Goal: Transaction & Acquisition: Purchase product/service

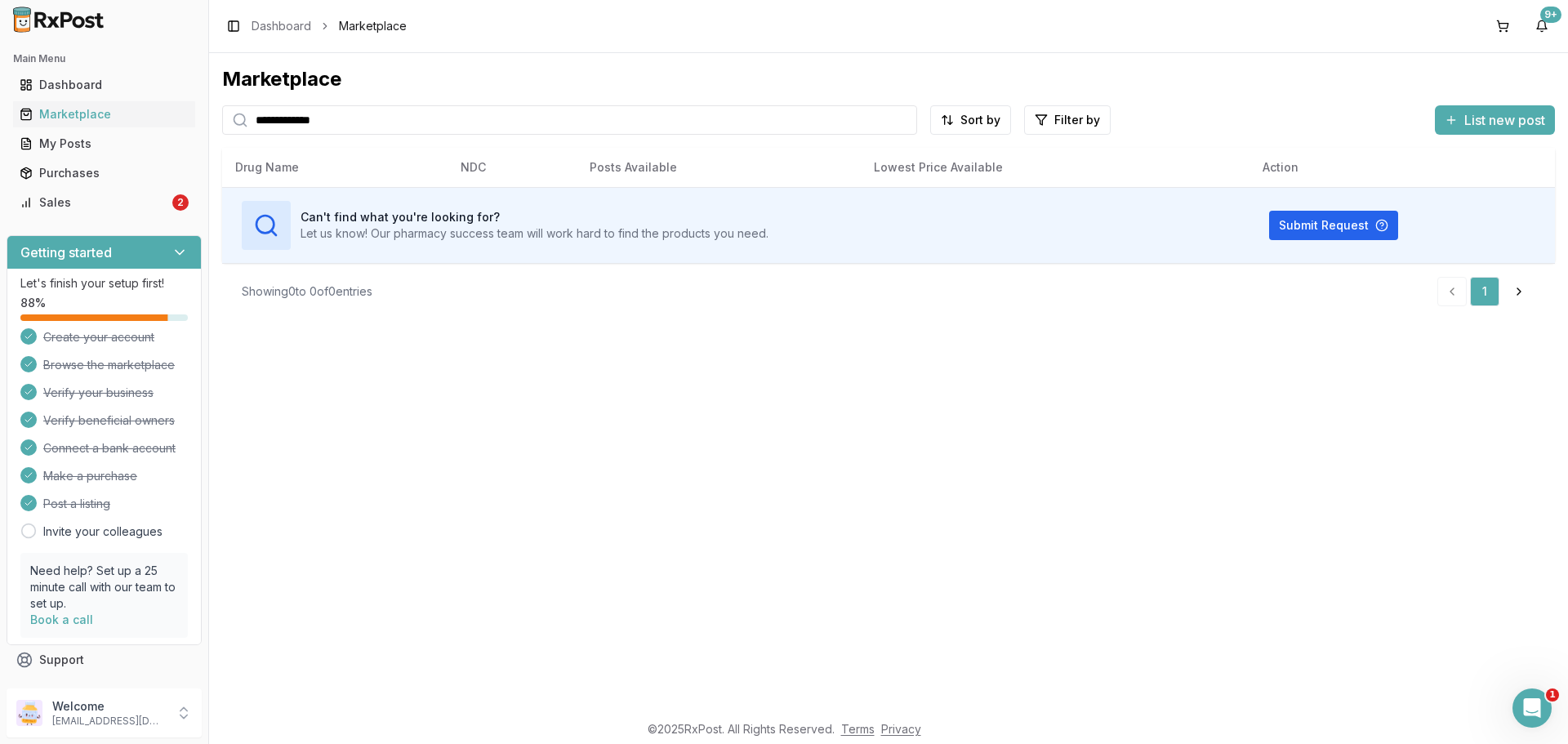
drag, startPoint x: 372, startPoint y: 119, endPoint x: 226, endPoint y: 143, distance: 148.0
click at [226, 143] on div "**********" at bounding box center [889, 192] width 1332 height 253
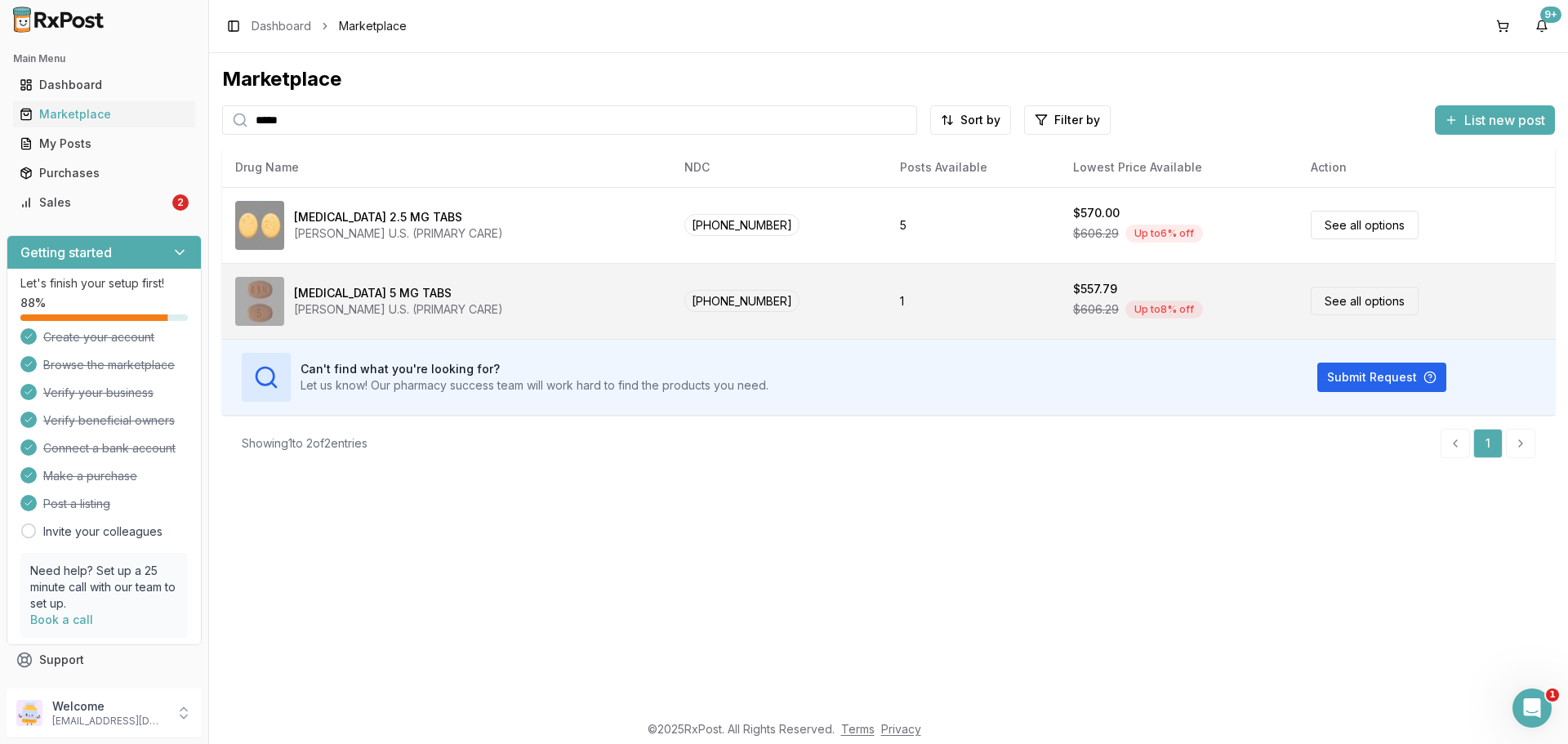
type input "*****"
click at [435, 314] on div "[PERSON_NAME] U.S. (PRIMARY CARE)" at bounding box center [398, 309] width 209 height 16
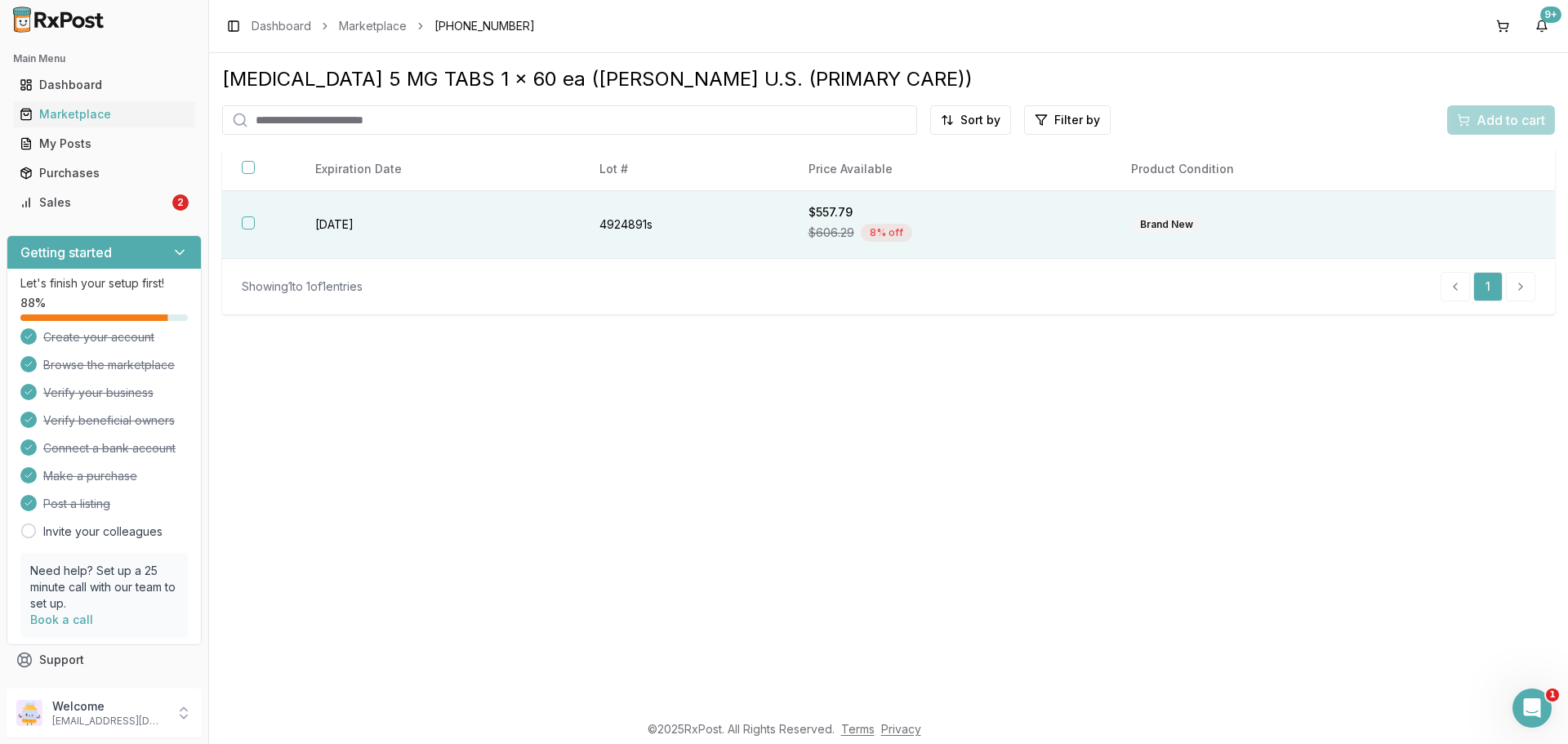
click at [429, 218] on td "[DATE]" at bounding box center [437, 225] width 284 height 68
click at [1517, 118] on span "Add to cart" at bounding box center [1510, 119] width 69 height 20
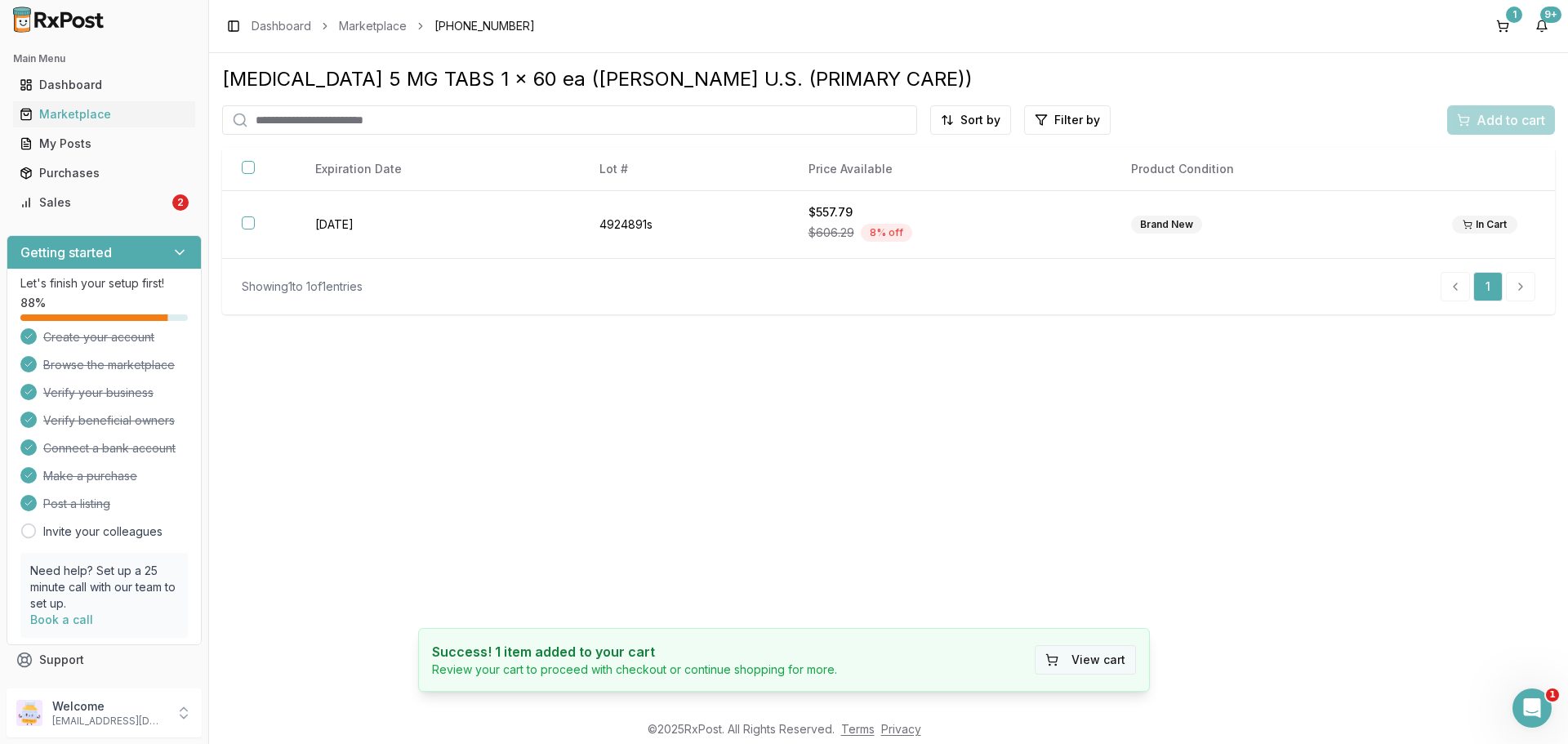
click at [1088, 653] on button "View cart" at bounding box center [1086, 659] width 101 height 29
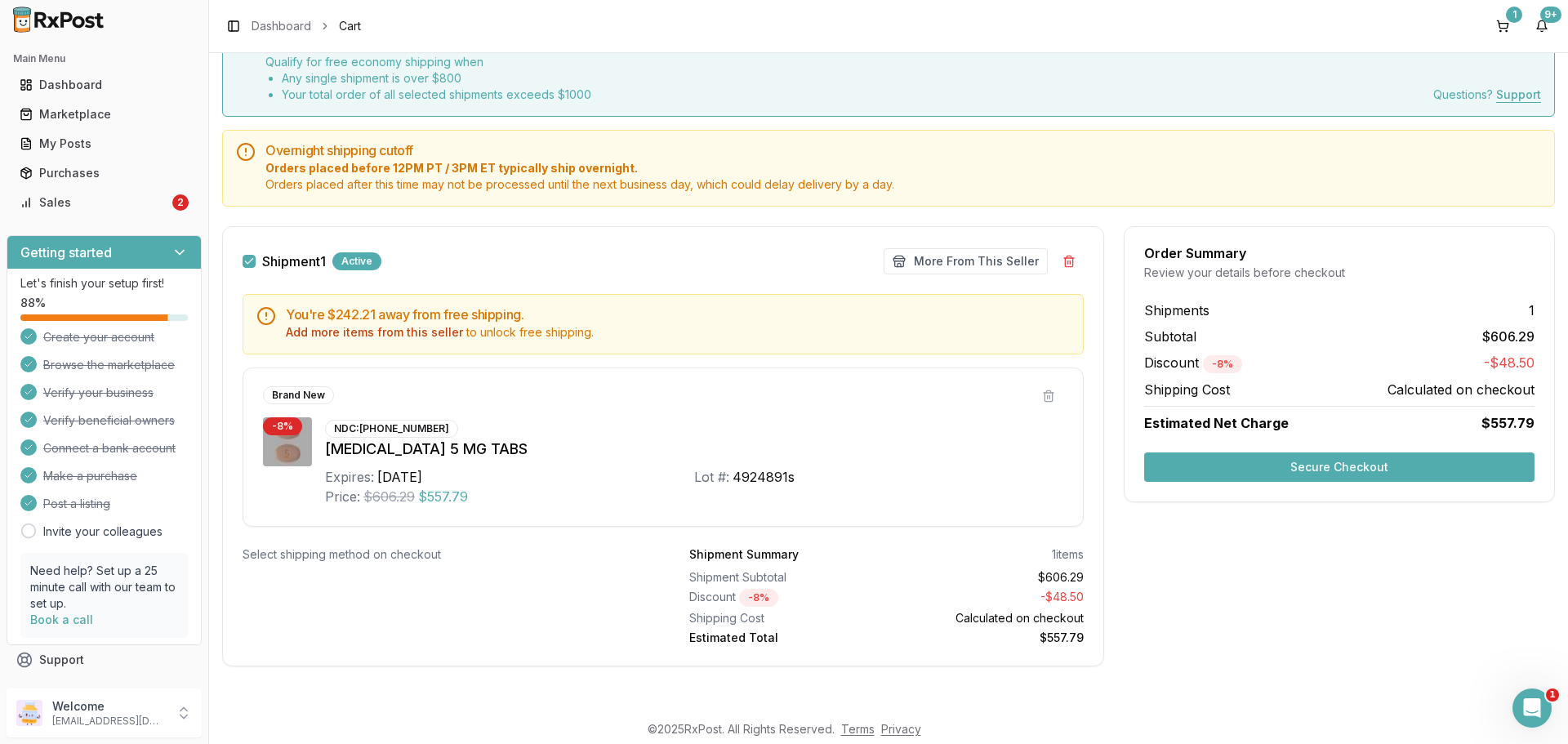
scroll to position [83, 0]
click at [951, 267] on button "More From This Seller" at bounding box center [966, 261] width 164 height 26
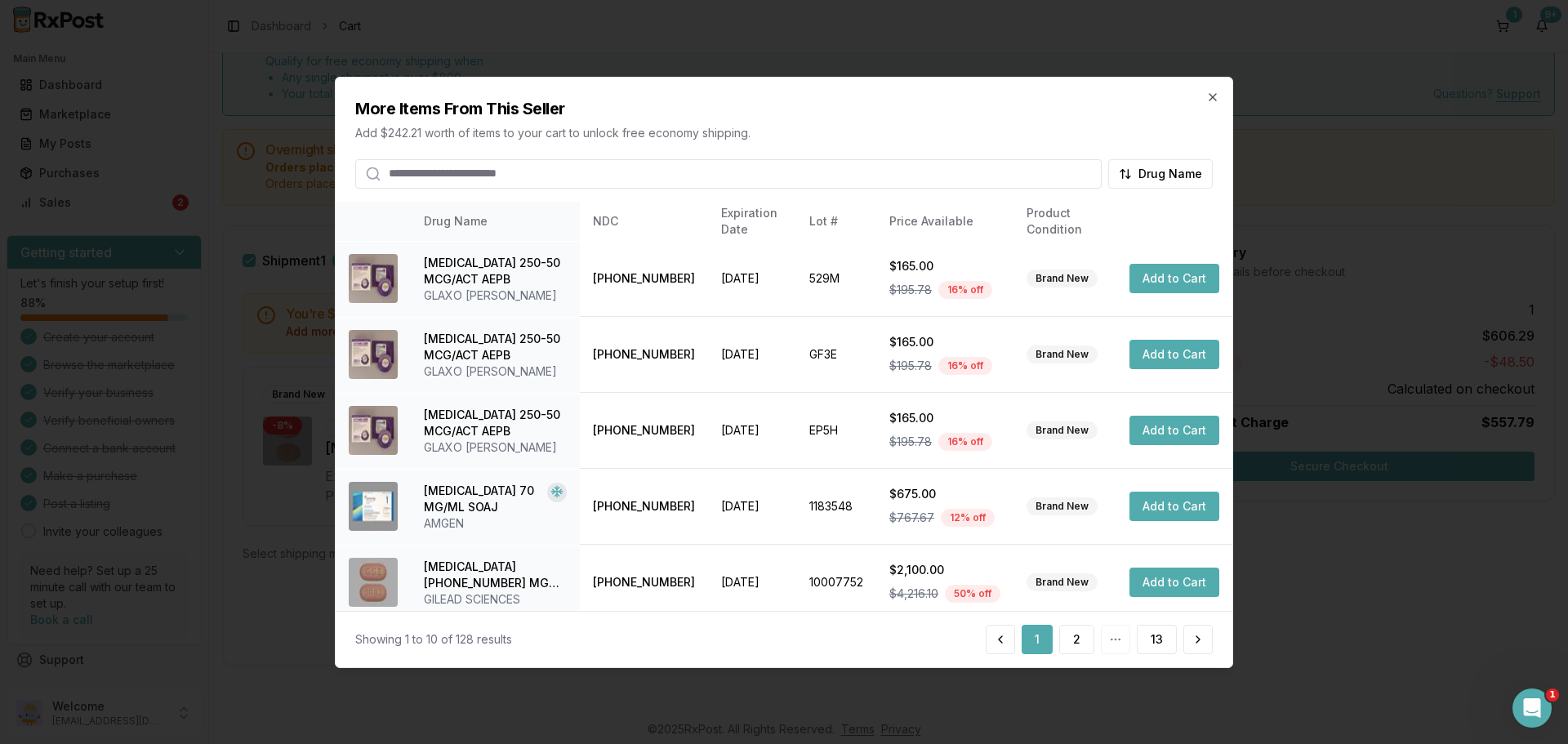
click at [472, 176] on input "search" at bounding box center [728, 173] width 746 height 29
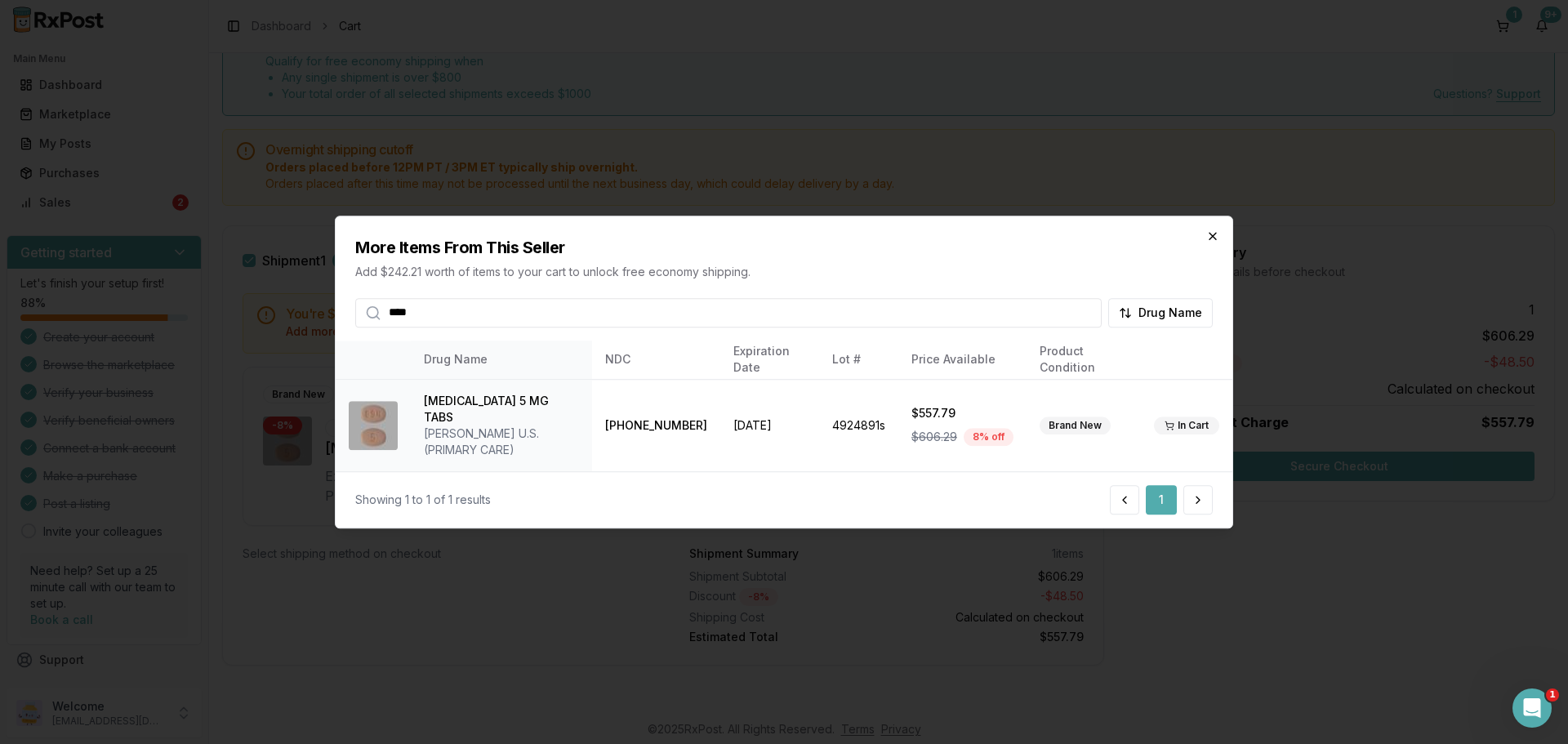
type input "****"
click at [1215, 242] on icon "button" at bounding box center [1212, 236] width 13 height 13
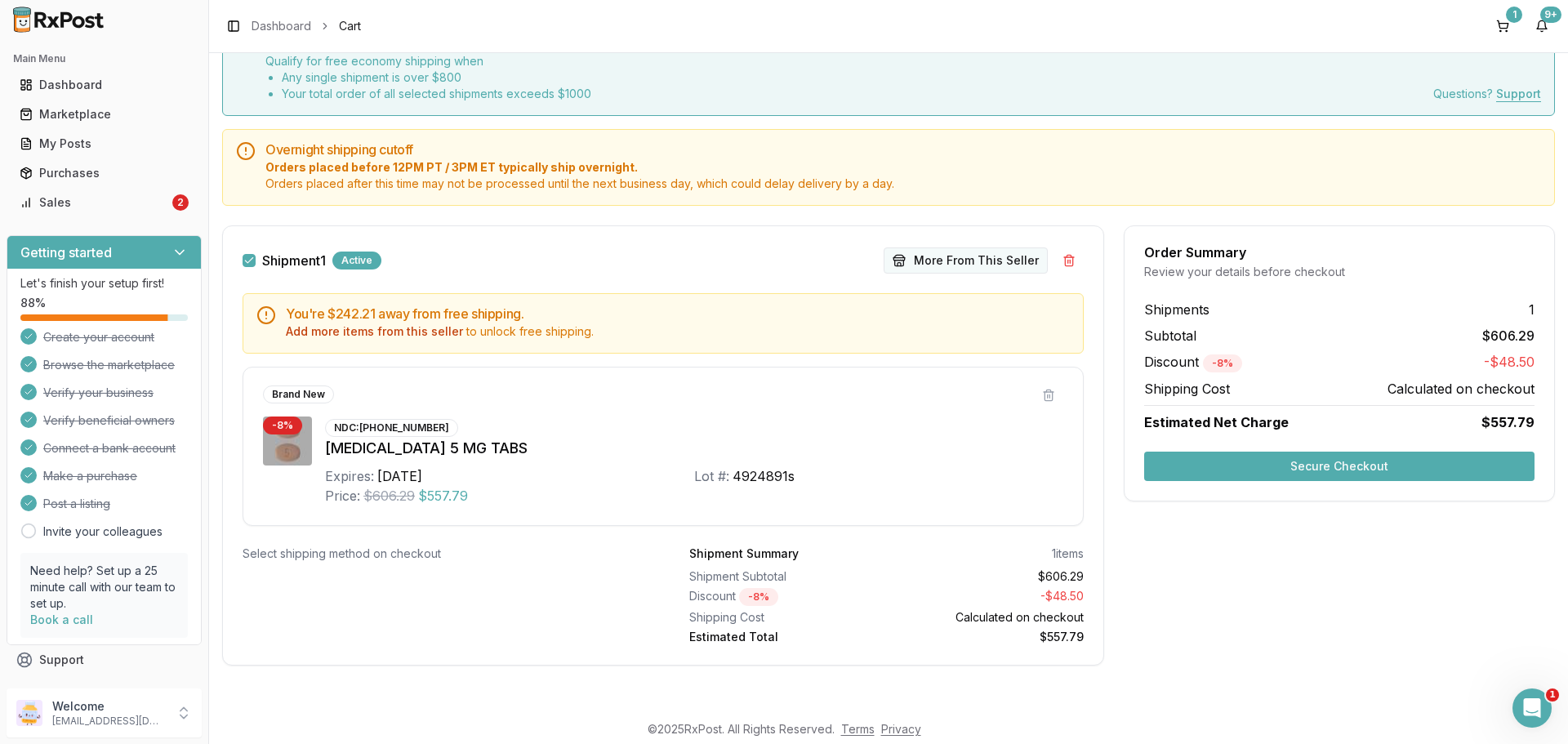
click at [936, 262] on button "More From This Seller" at bounding box center [966, 261] width 164 height 26
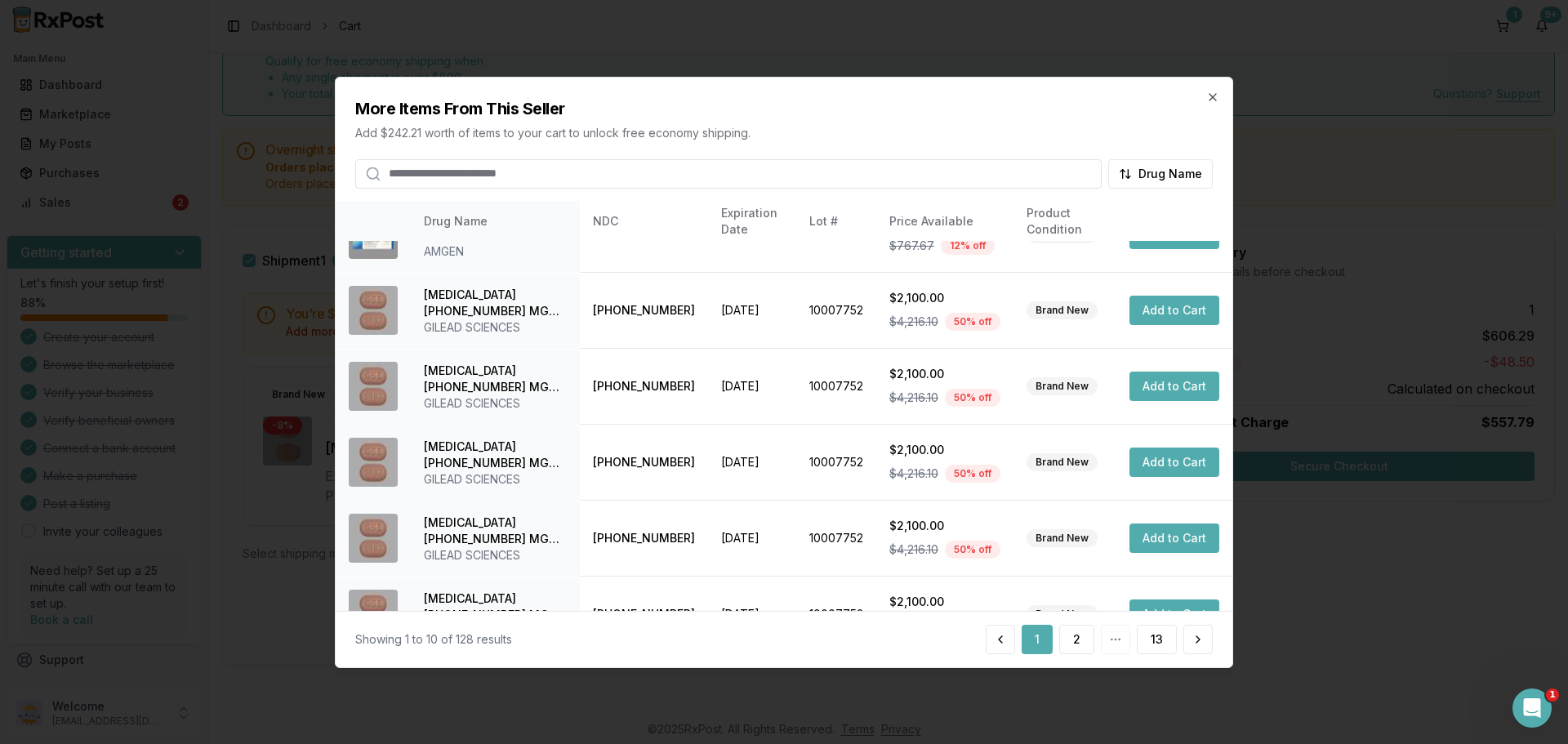
scroll to position [388, 0]
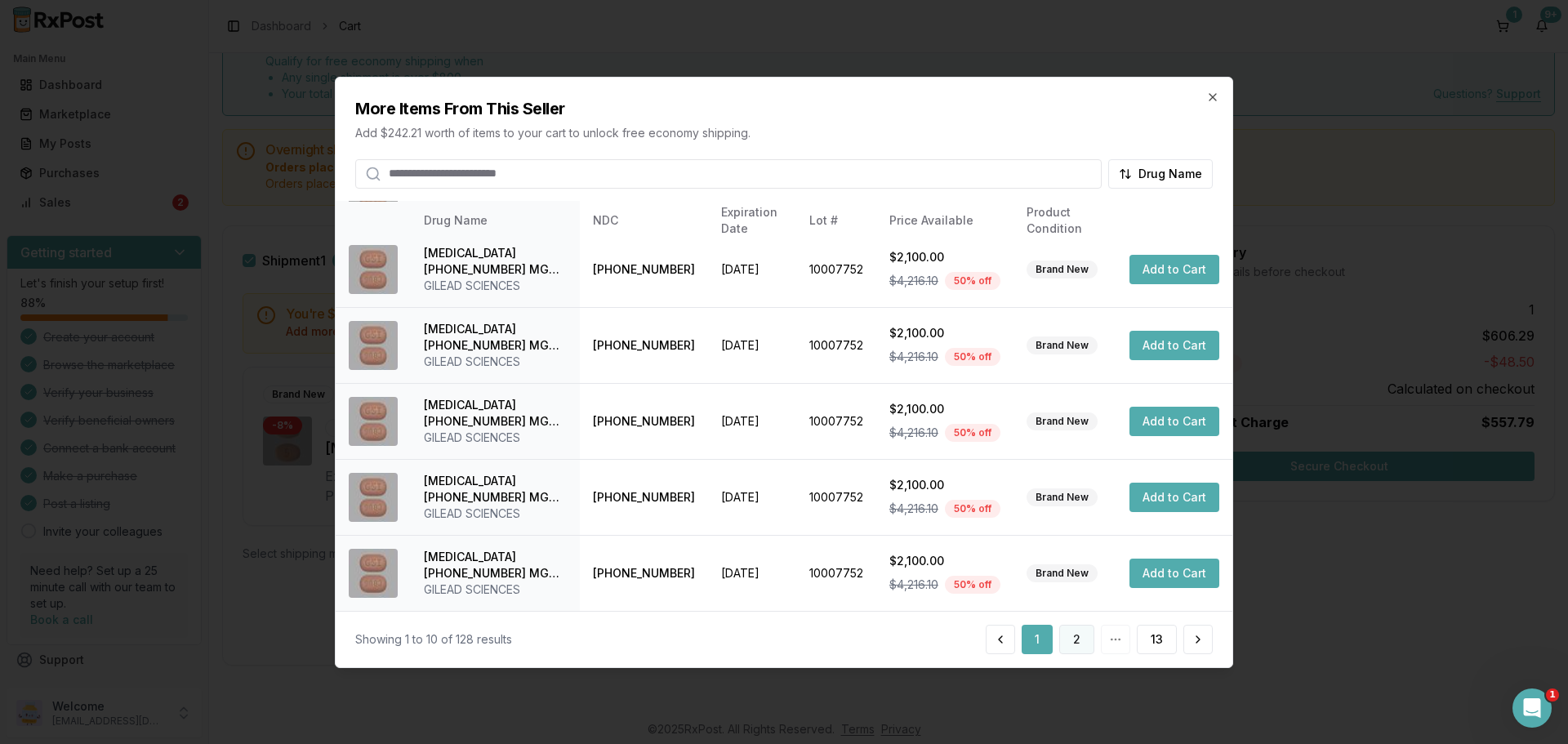
click at [1075, 640] on button "2" at bounding box center [1076, 639] width 35 height 29
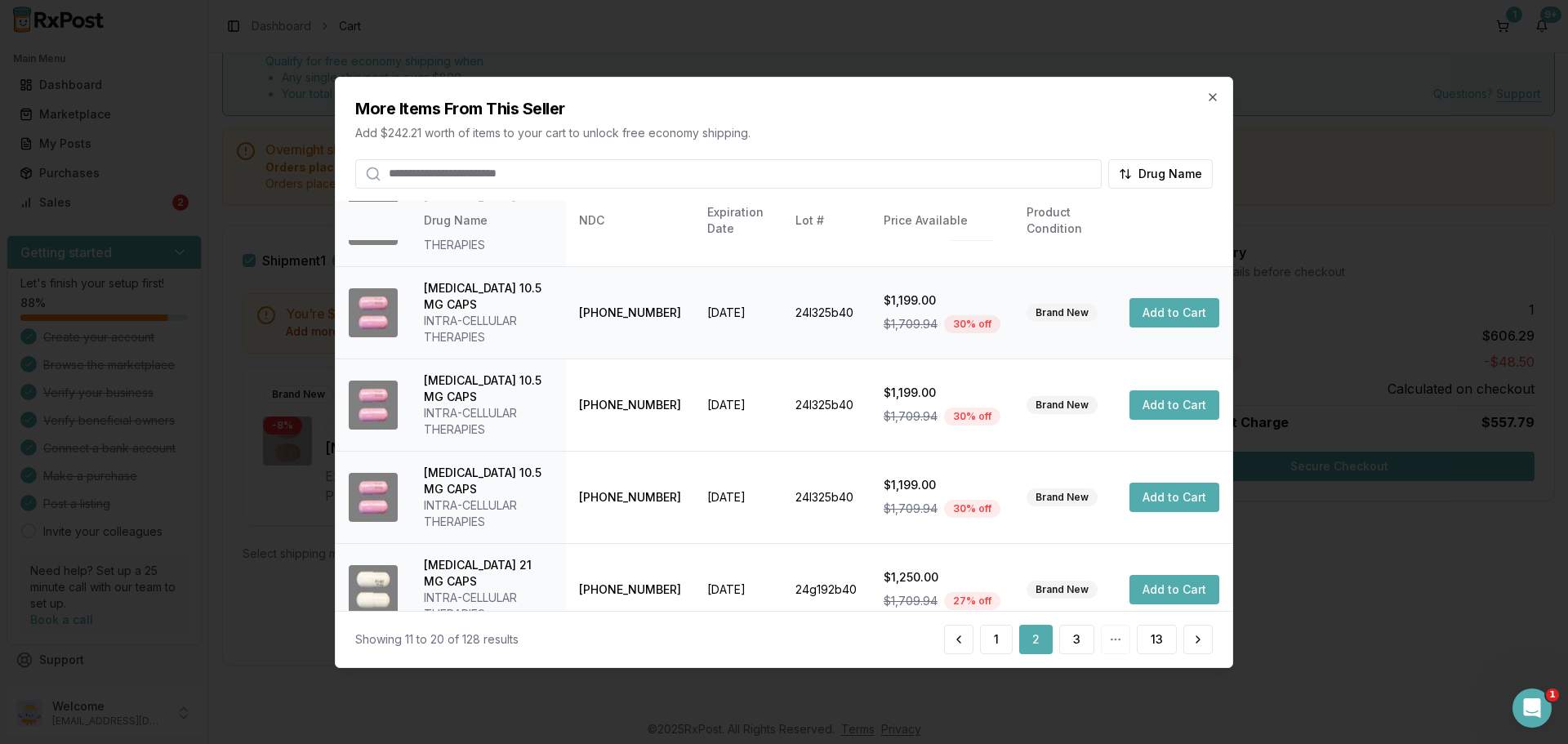
scroll to position [454, 0]
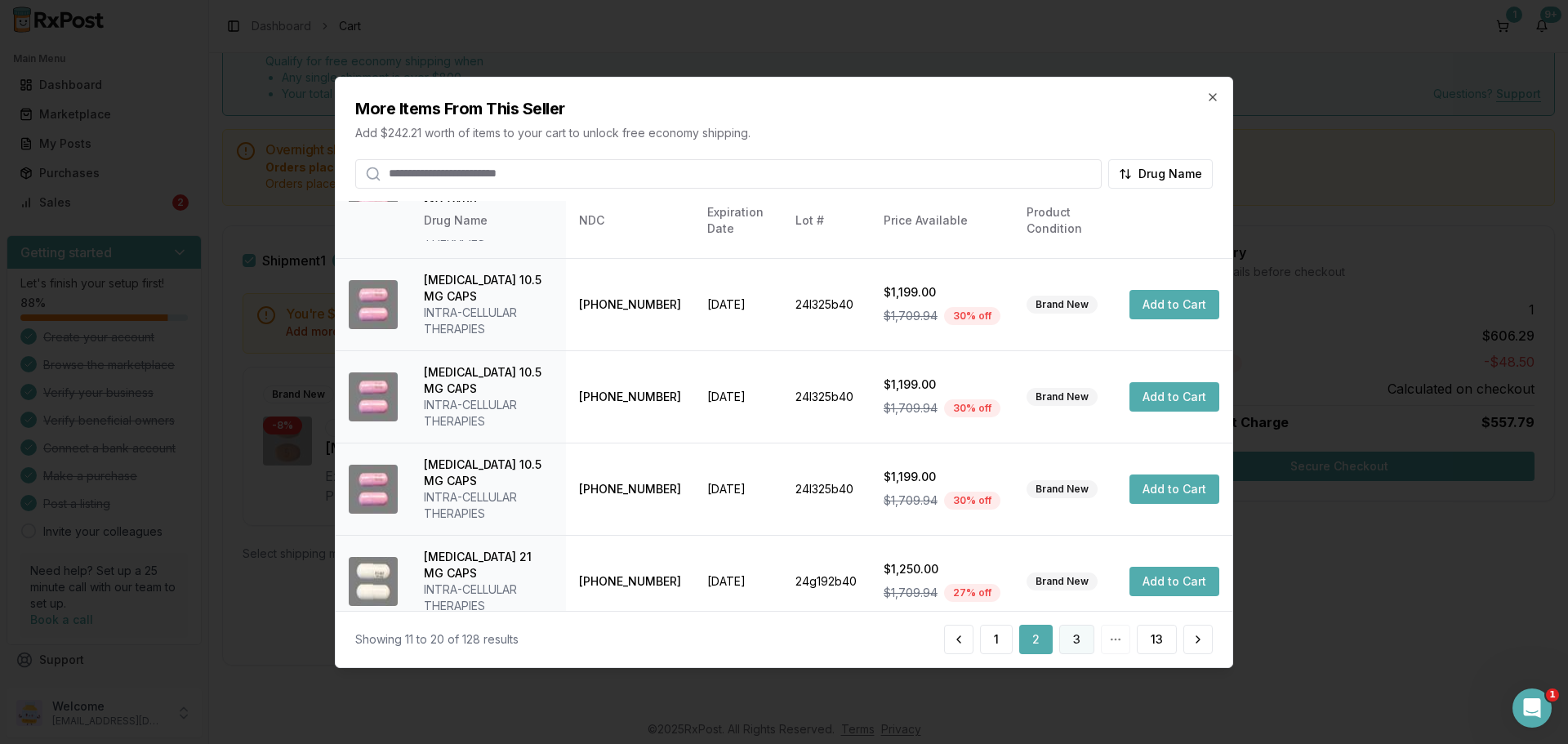
click at [1071, 640] on button "3" at bounding box center [1076, 639] width 35 height 29
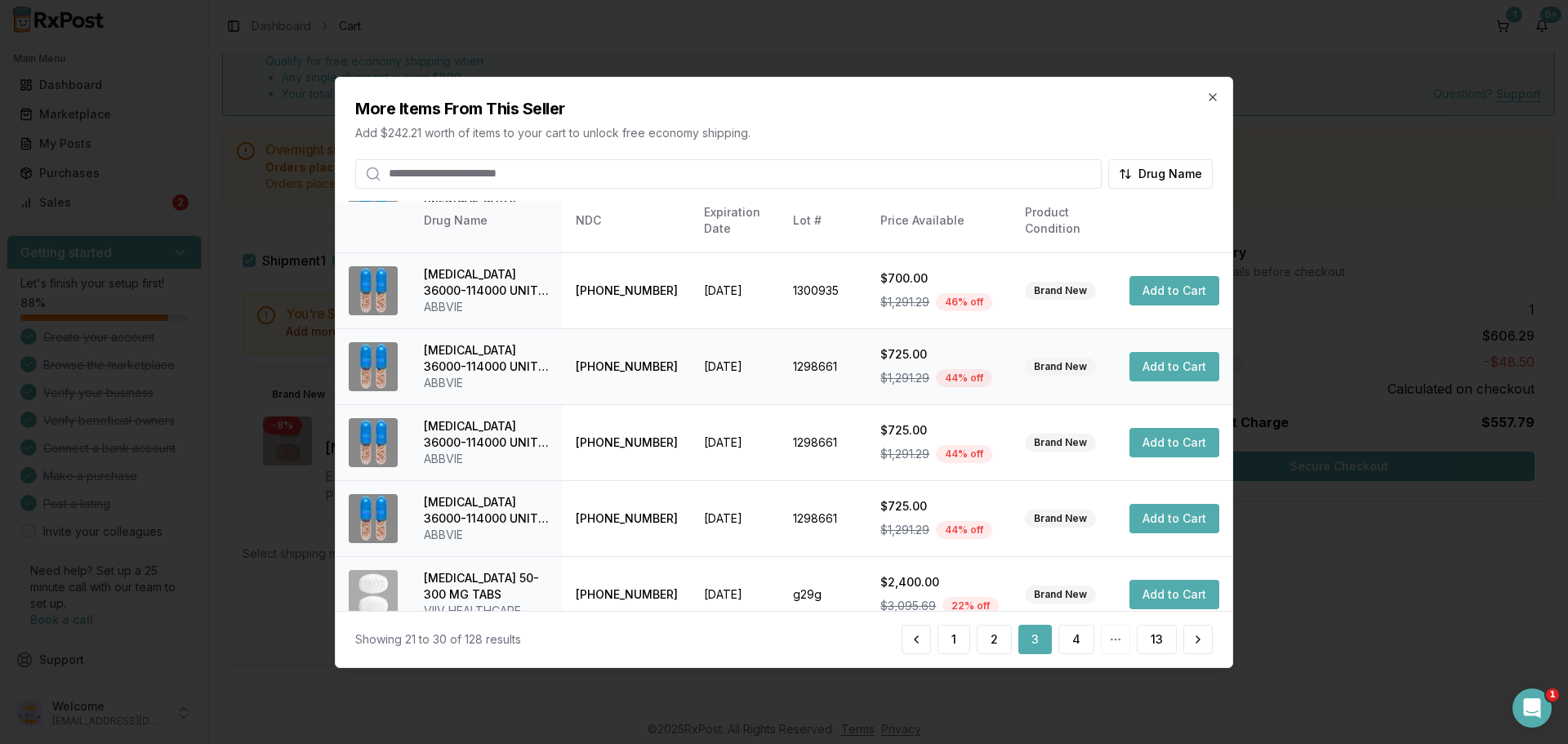
scroll to position [388, 0]
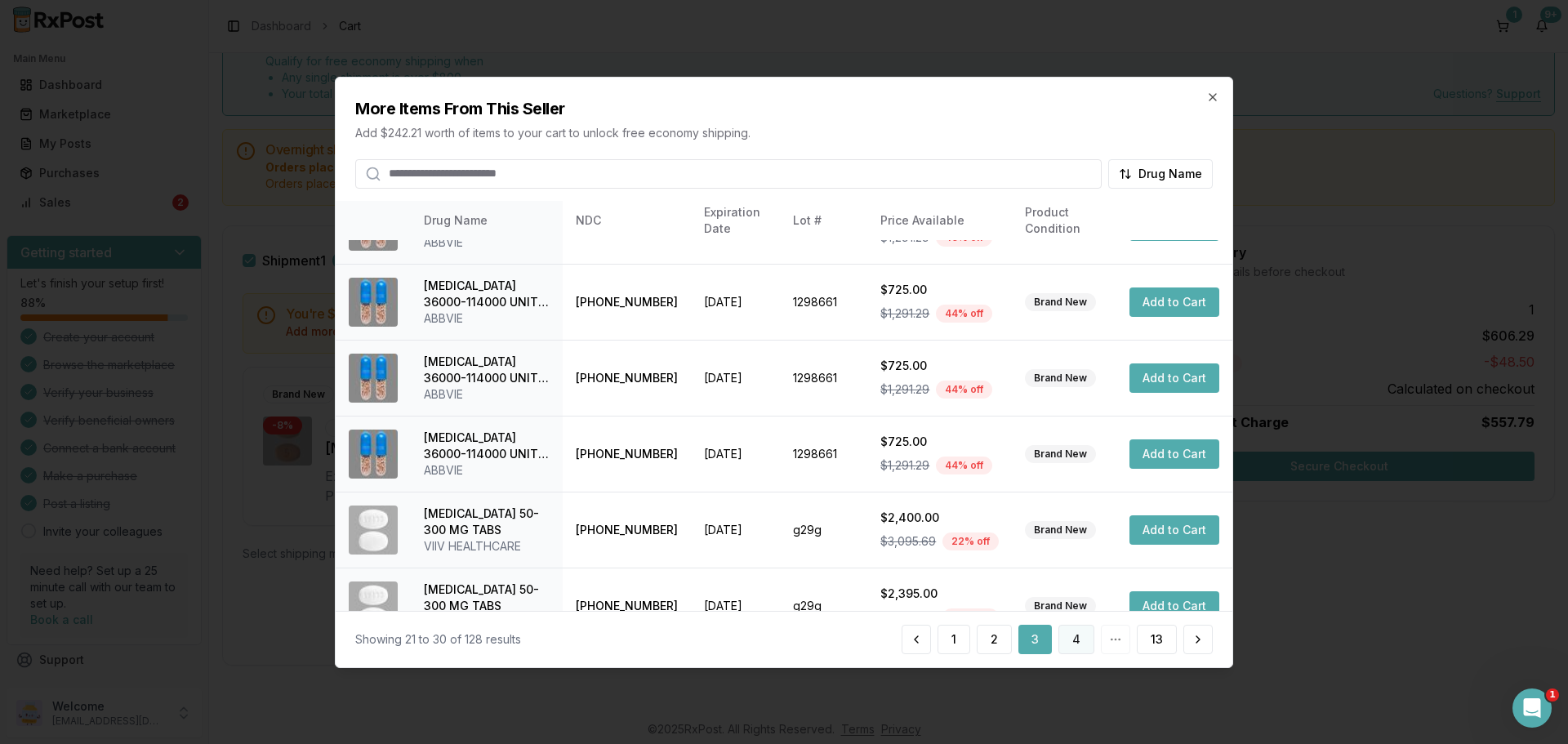
click at [1079, 645] on button "4" at bounding box center [1076, 639] width 36 height 29
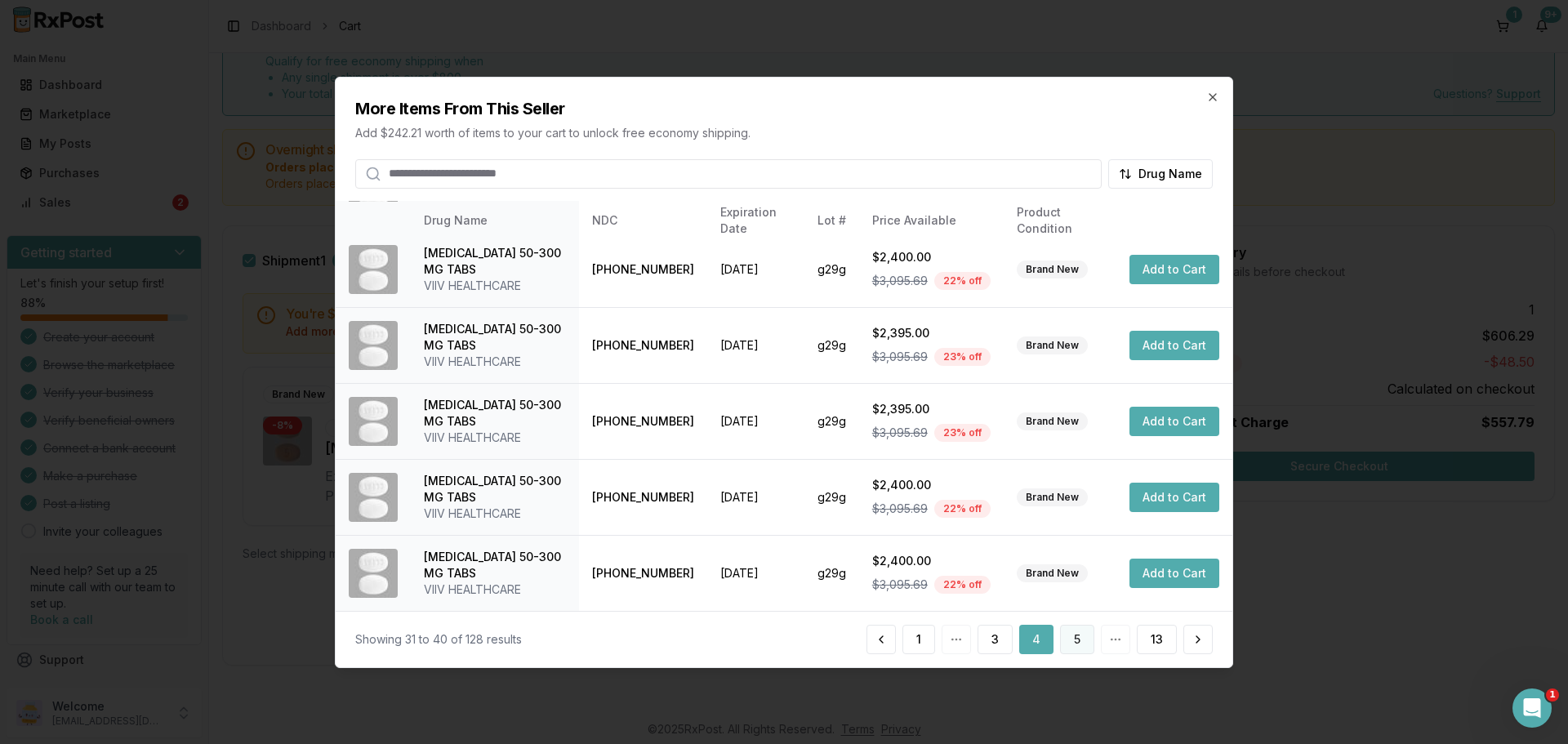
click at [1072, 639] on button "5" at bounding box center [1077, 639] width 35 height 29
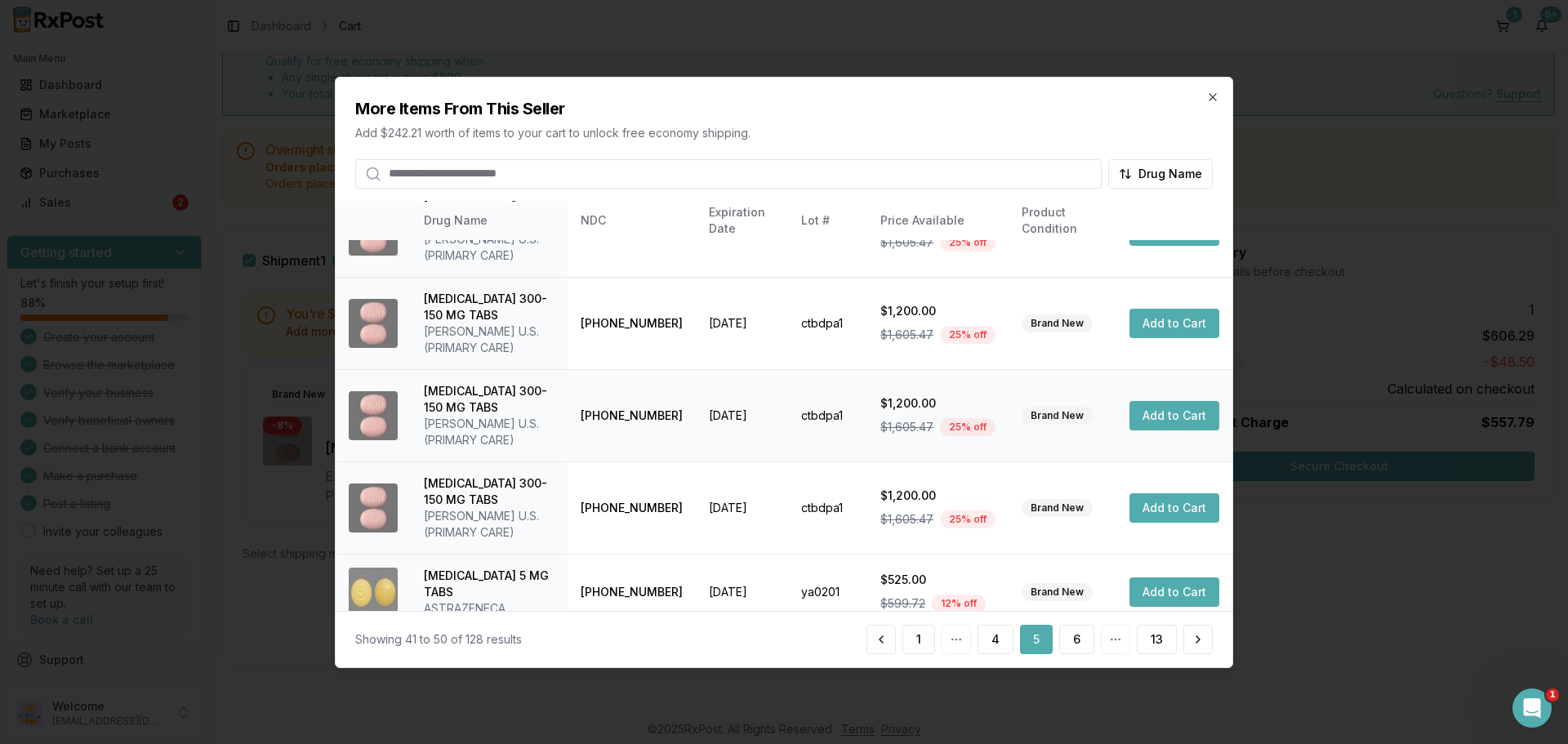
scroll to position [503, 0]
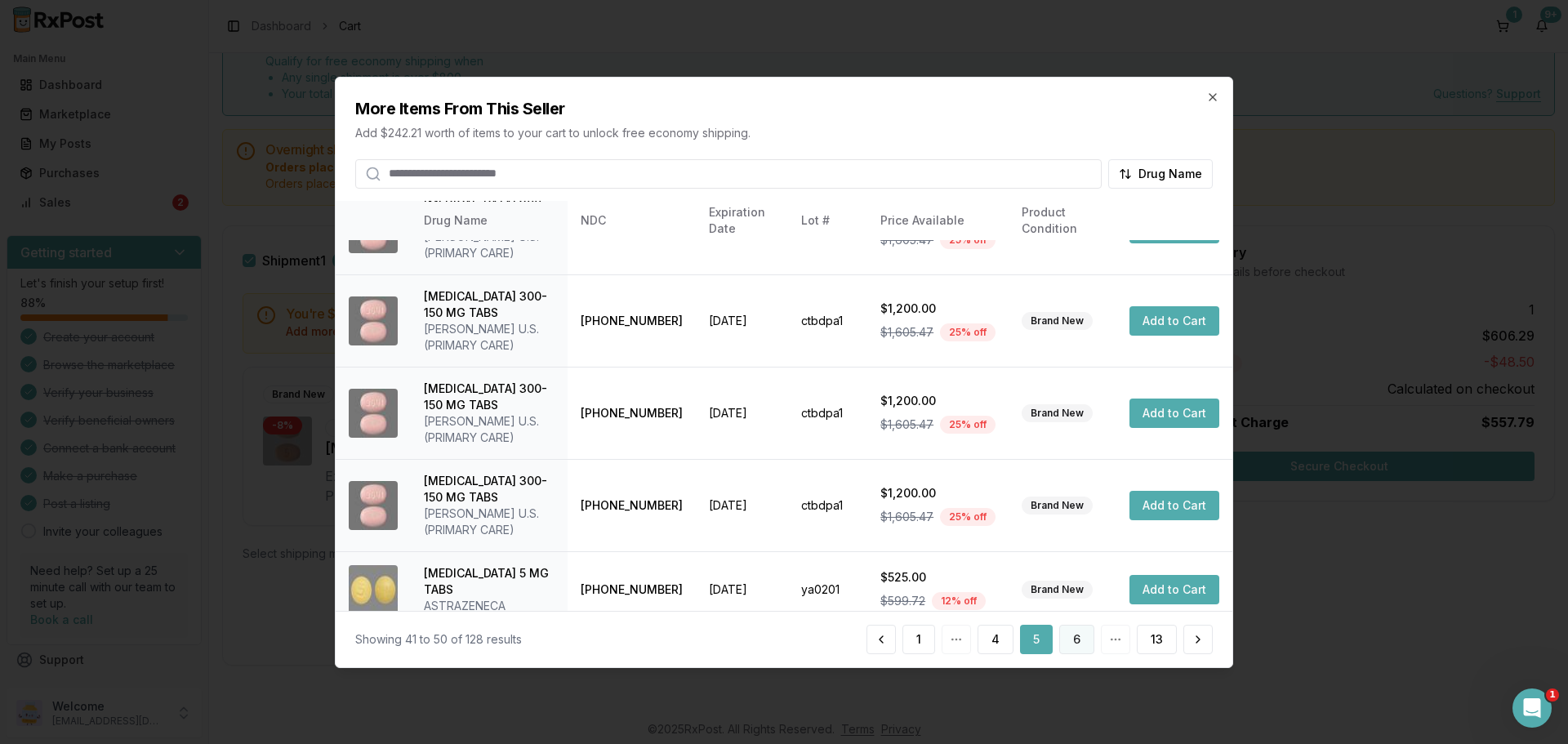
click at [1076, 652] on button "6" at bounding box center [1076, 639] width 35 height 29
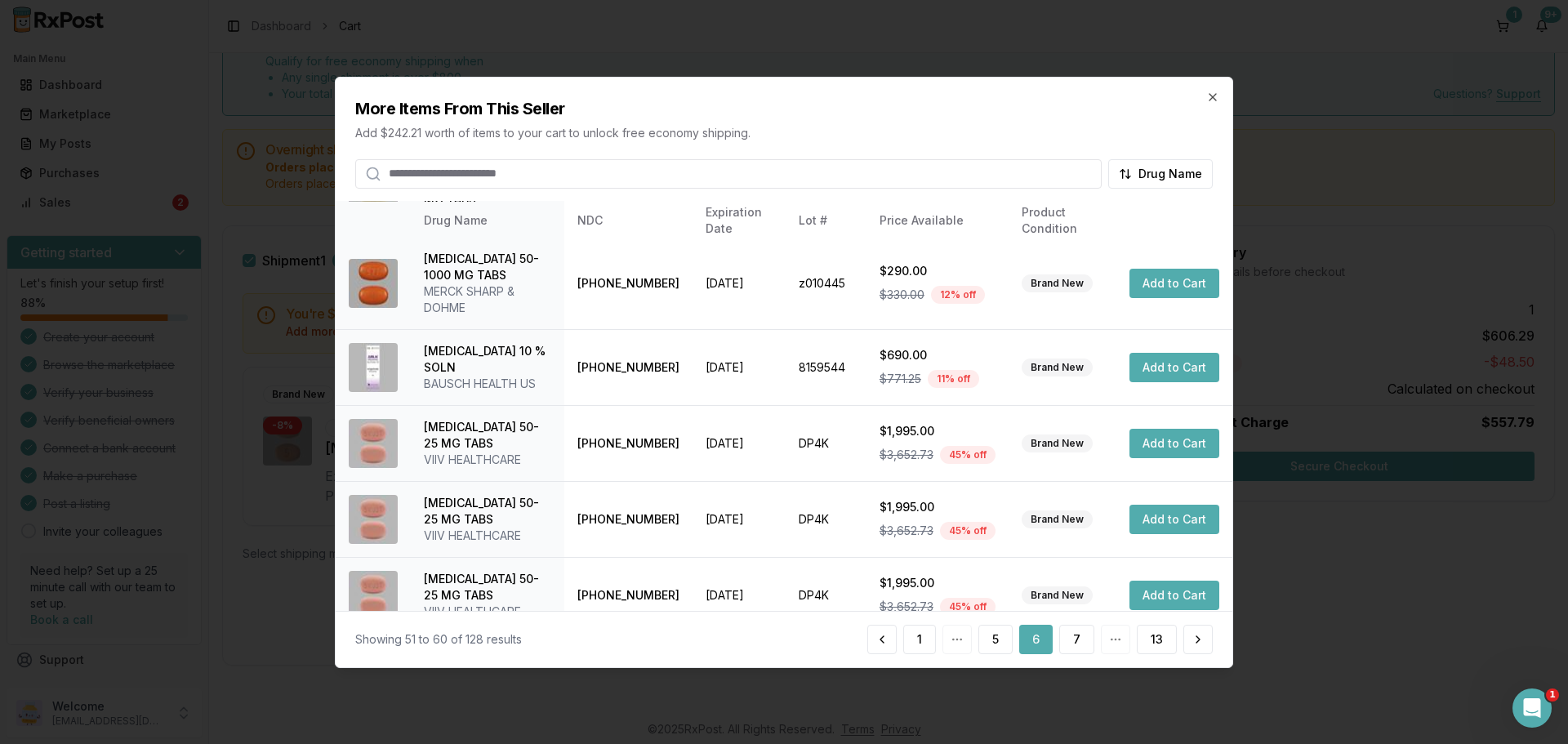
scroll to position [405, 0]
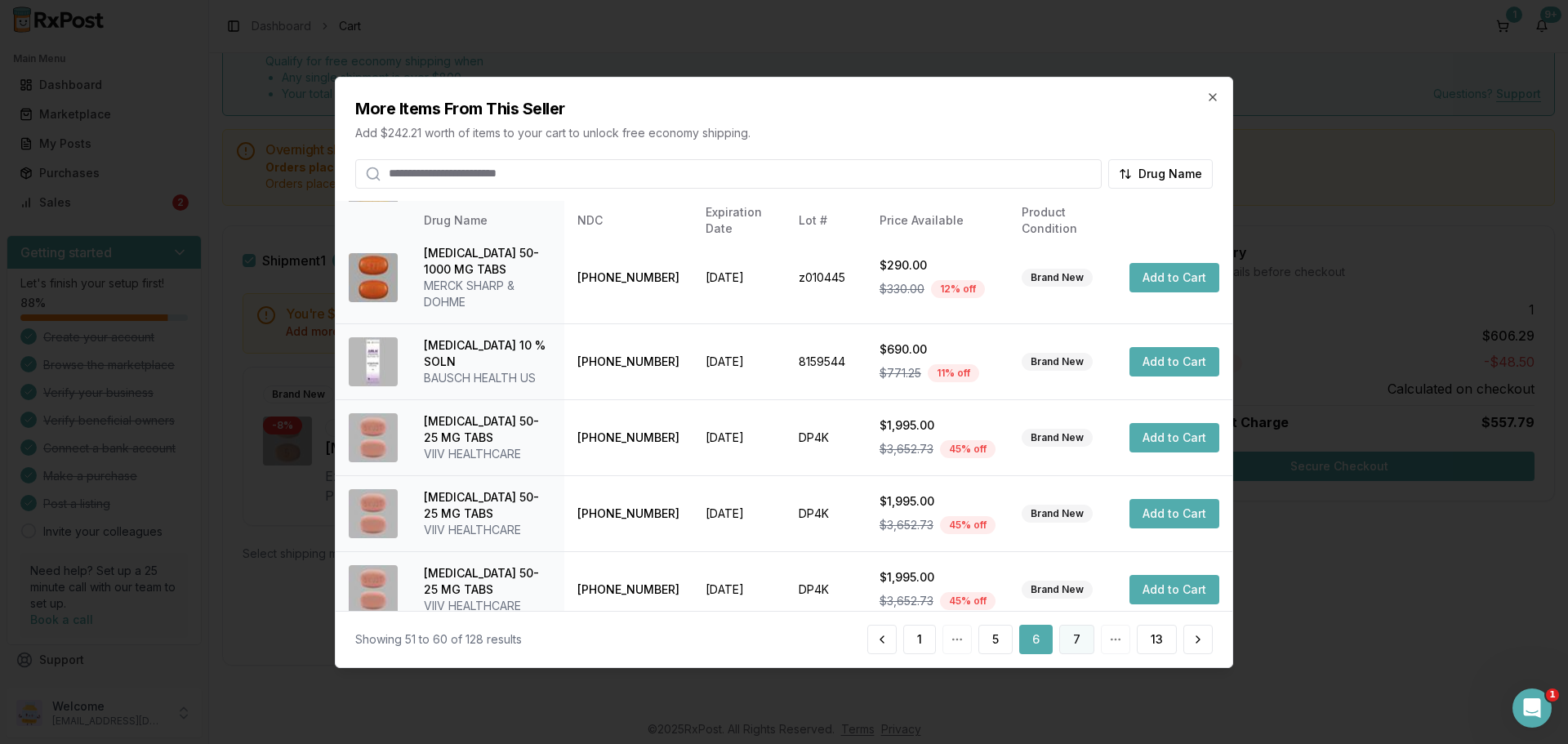
click at [1077, 636] on button "7" at bounding box center [1076, 639] width 35 height 29
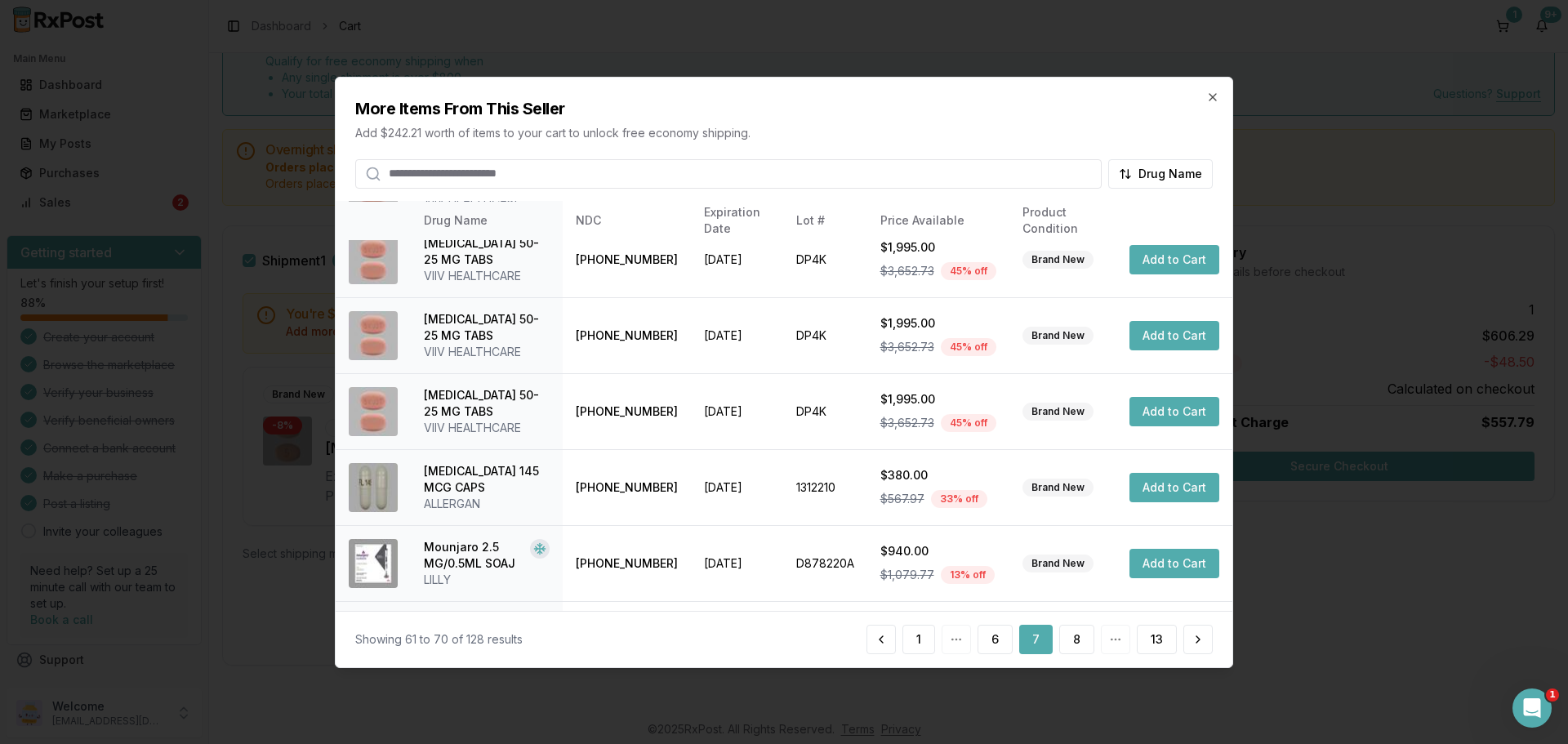
scroll to position [272, 0]
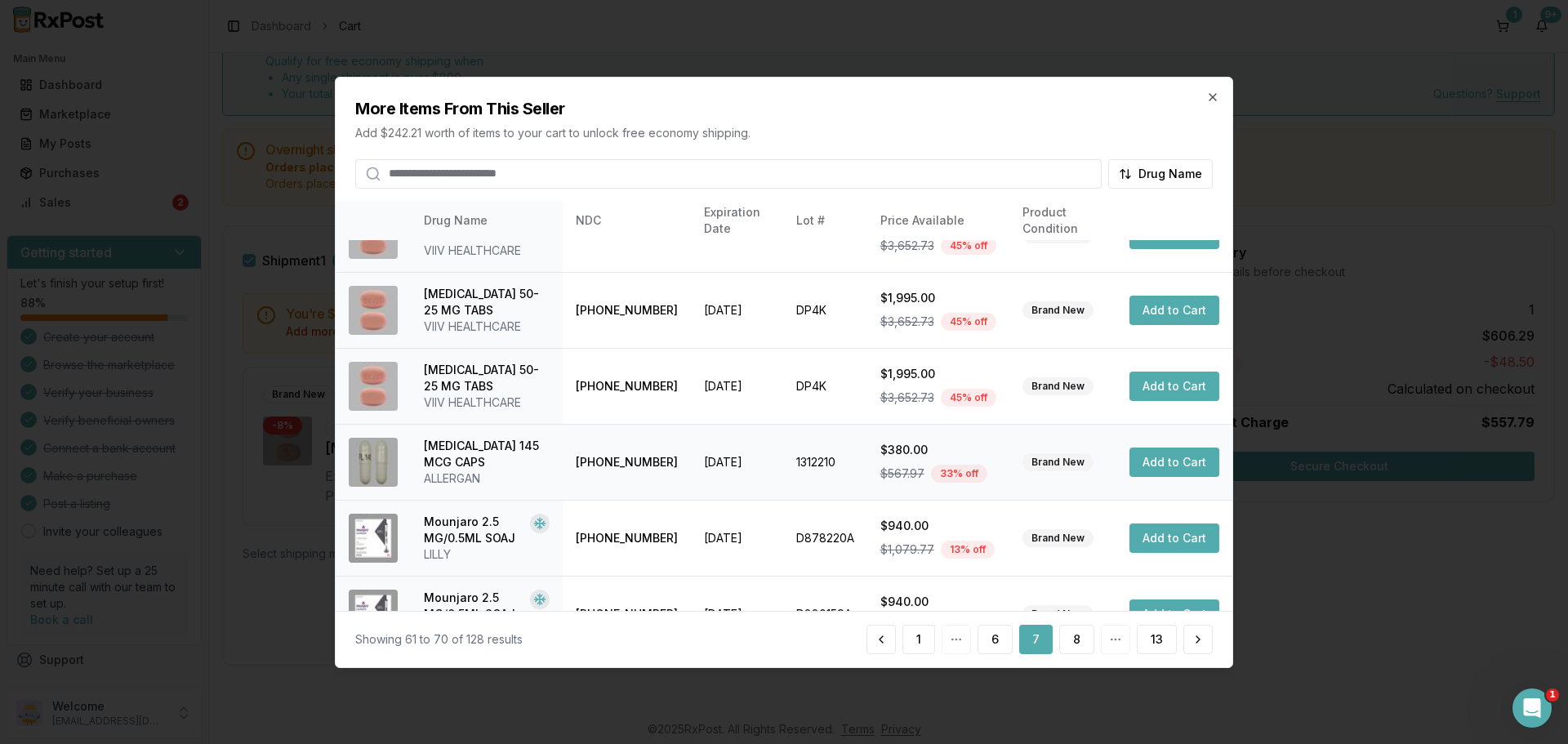
click at [1168, 460] on button "Add to Cart" at bounding box center [1175, 462] width 90 height 29
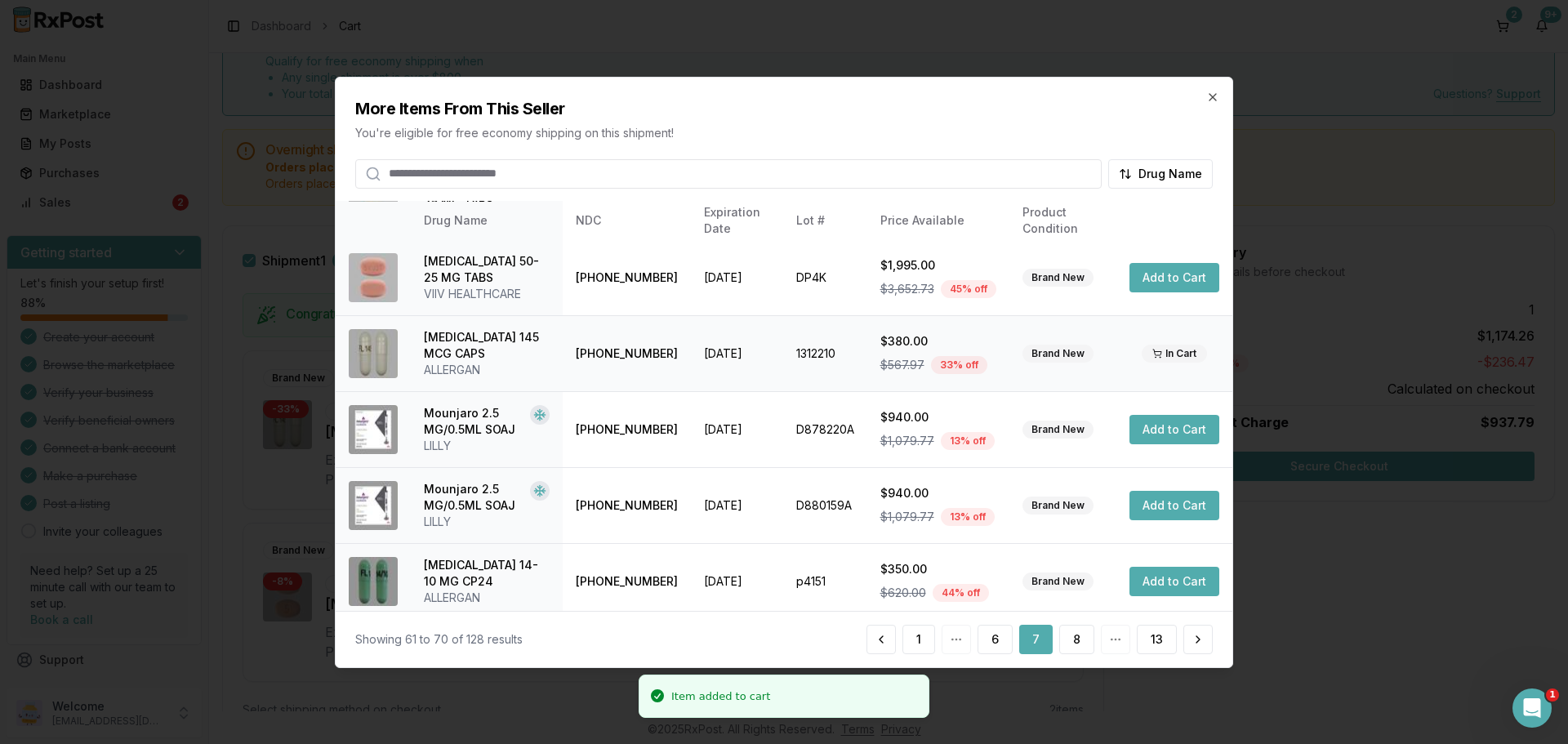
scroll to position [388, 0]
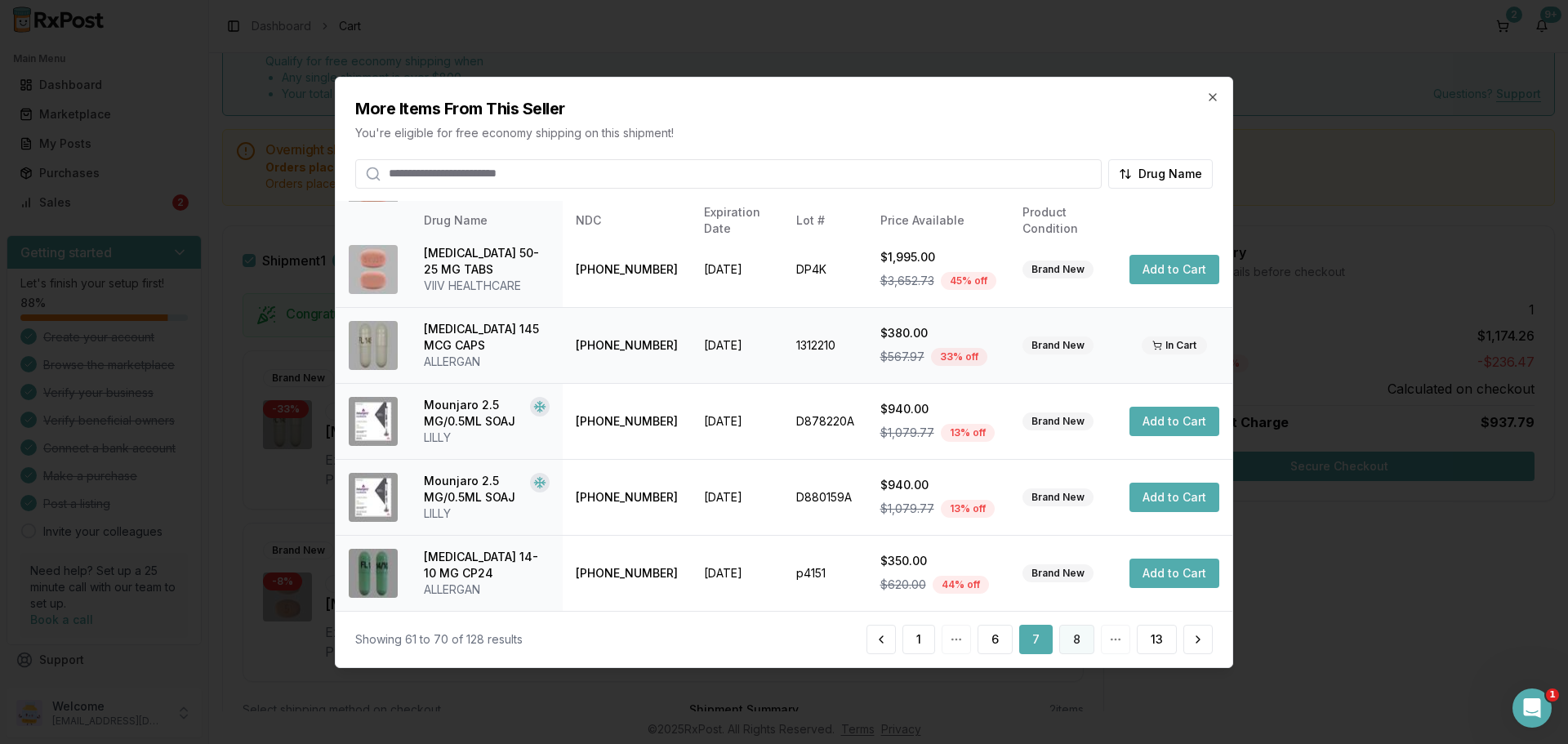
click at [1074, 637] on button "8" at bounding box center [1076, 639] width 35 height 29
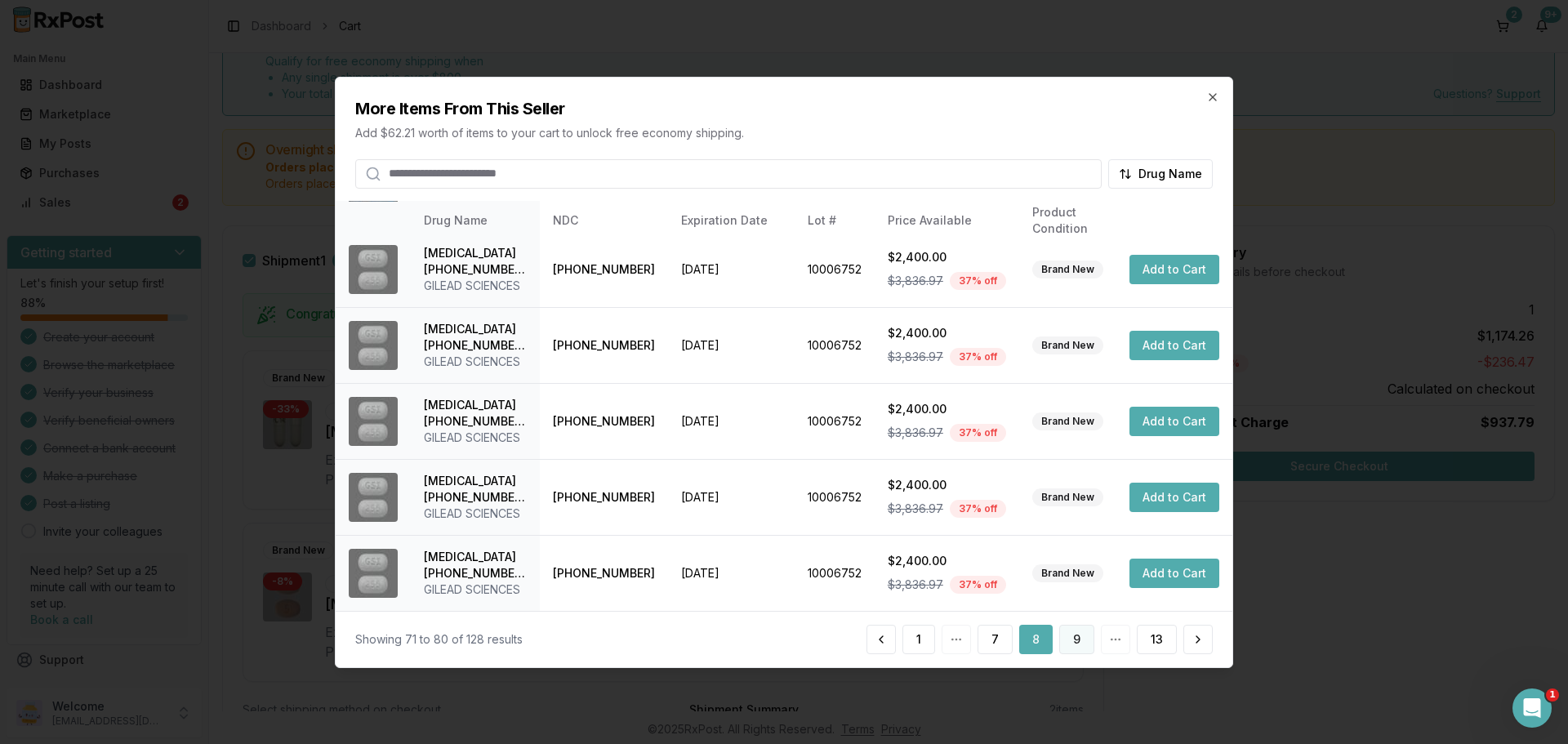
click at [1068, 630] on button "9" at bounding box center [1076, 639] width 35 height 29
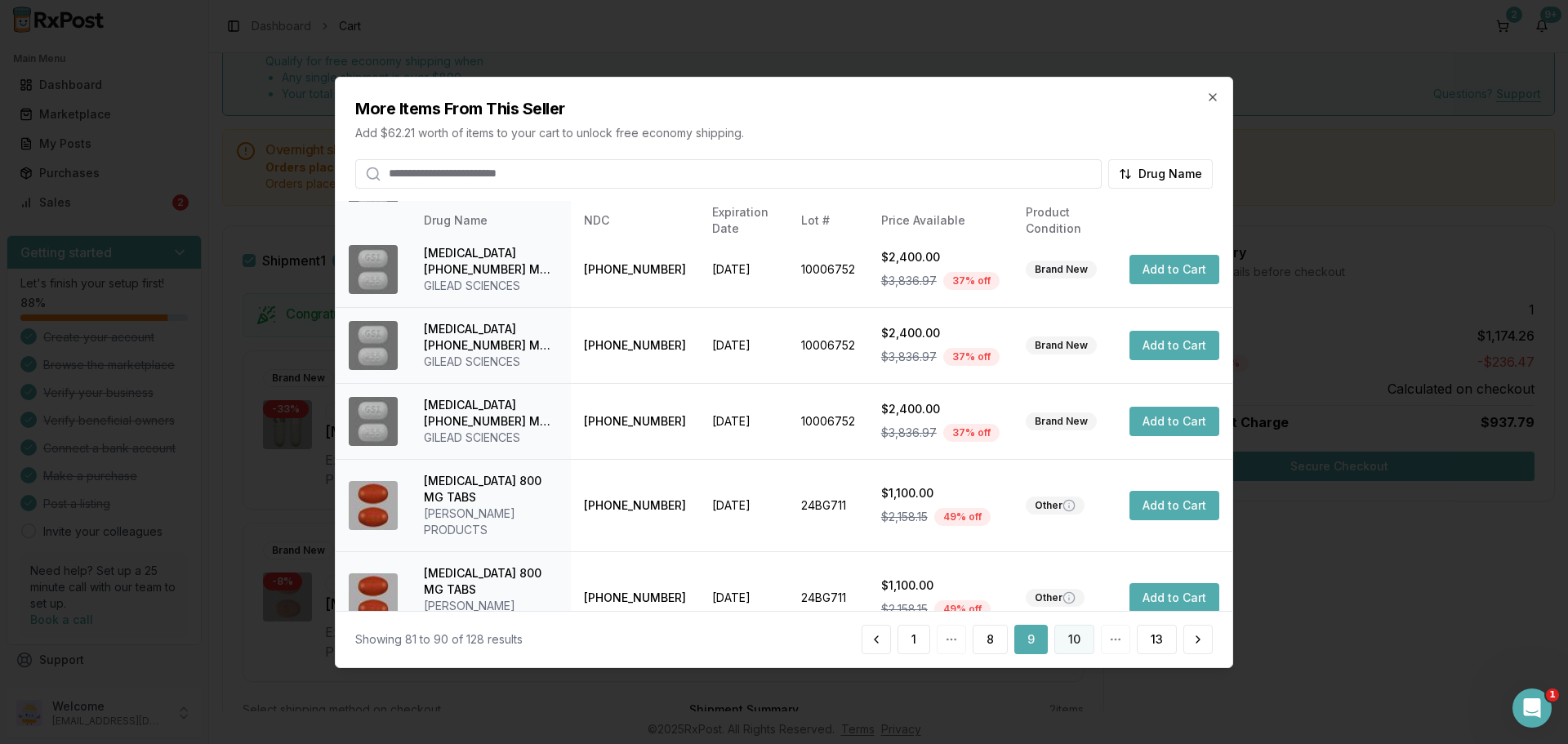
click at [1086, 645] on button "10" at bounding box center [1073, 639] width 40 height 29
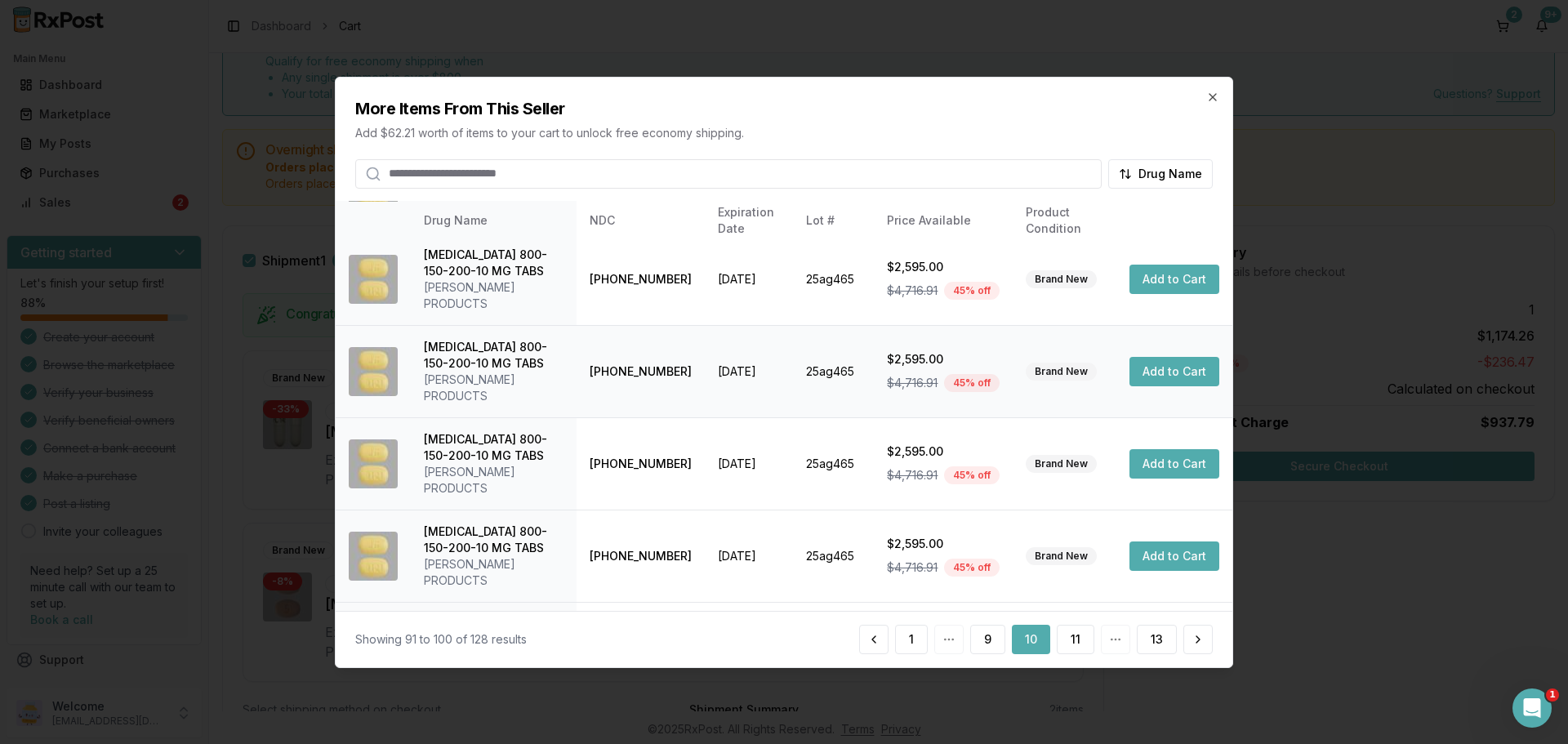
scroll to position [421, 0]
click at [1088, 644] on button "11" at bounding box center [1075, 639] width 38 height 29
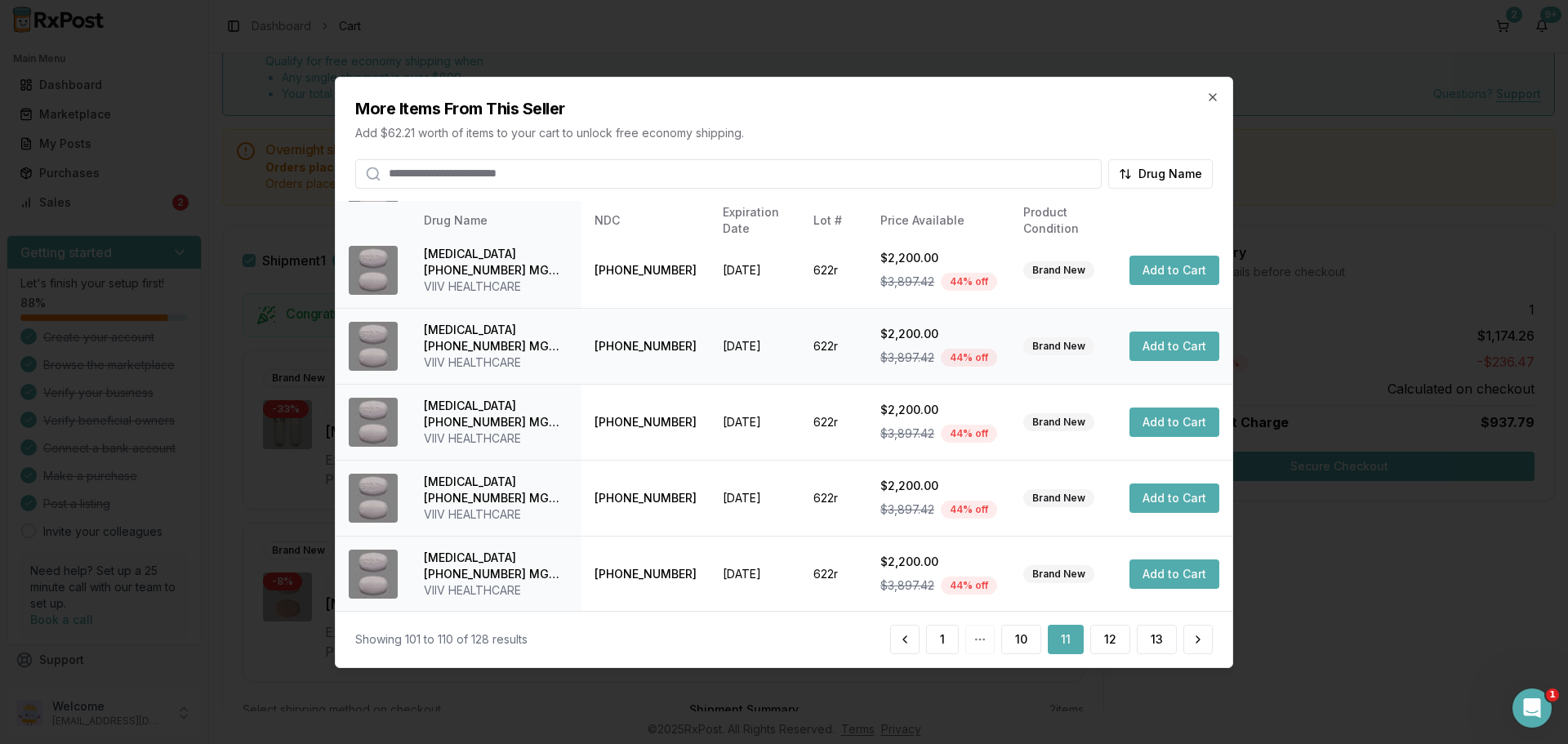
scroll to position [388, 0]
click at [1101, 637] on button "12" at bounding box center [1110, 639] width 40 height 29
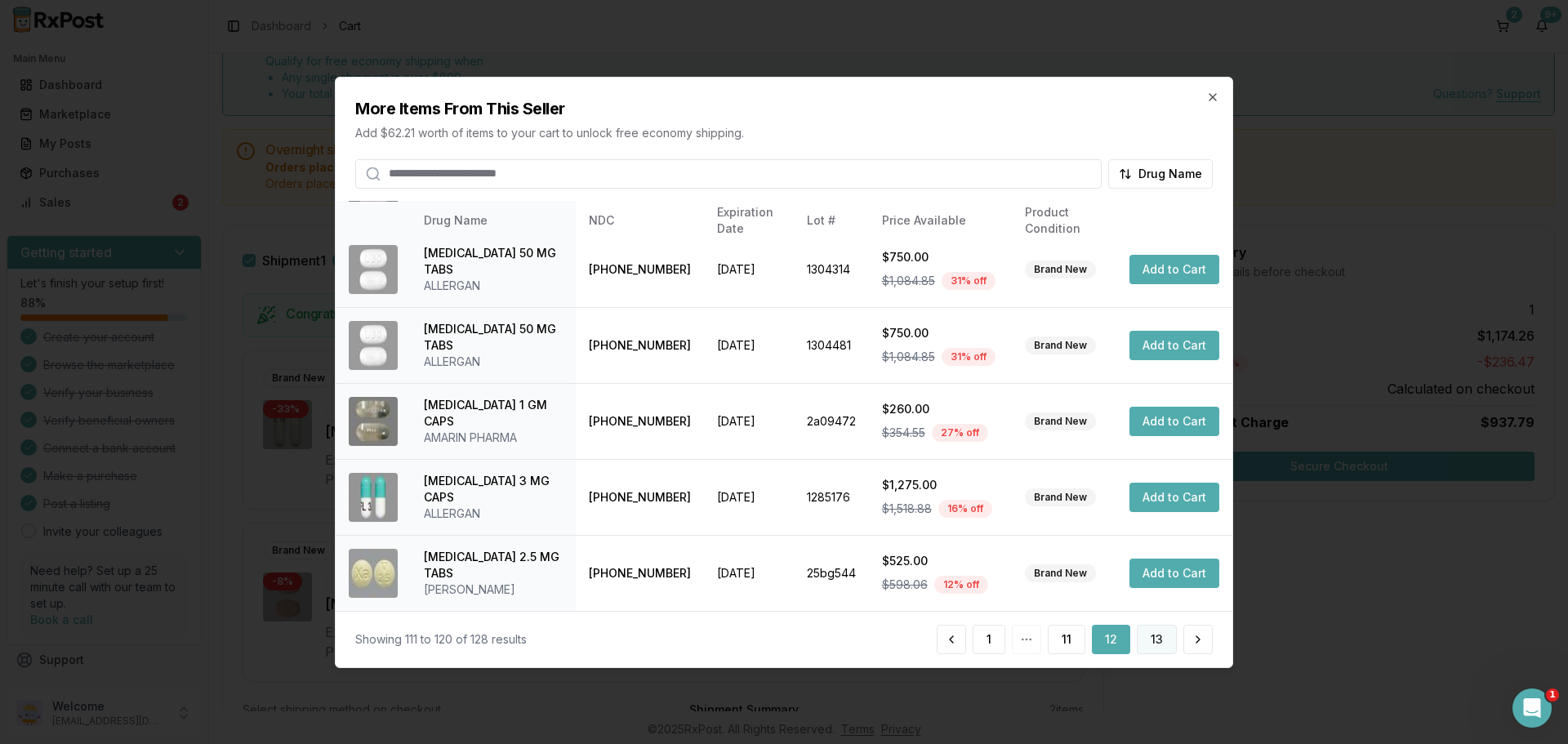
click at [1150, 645] on button "13" at bounding box center [1156, 639] width 40 height 29
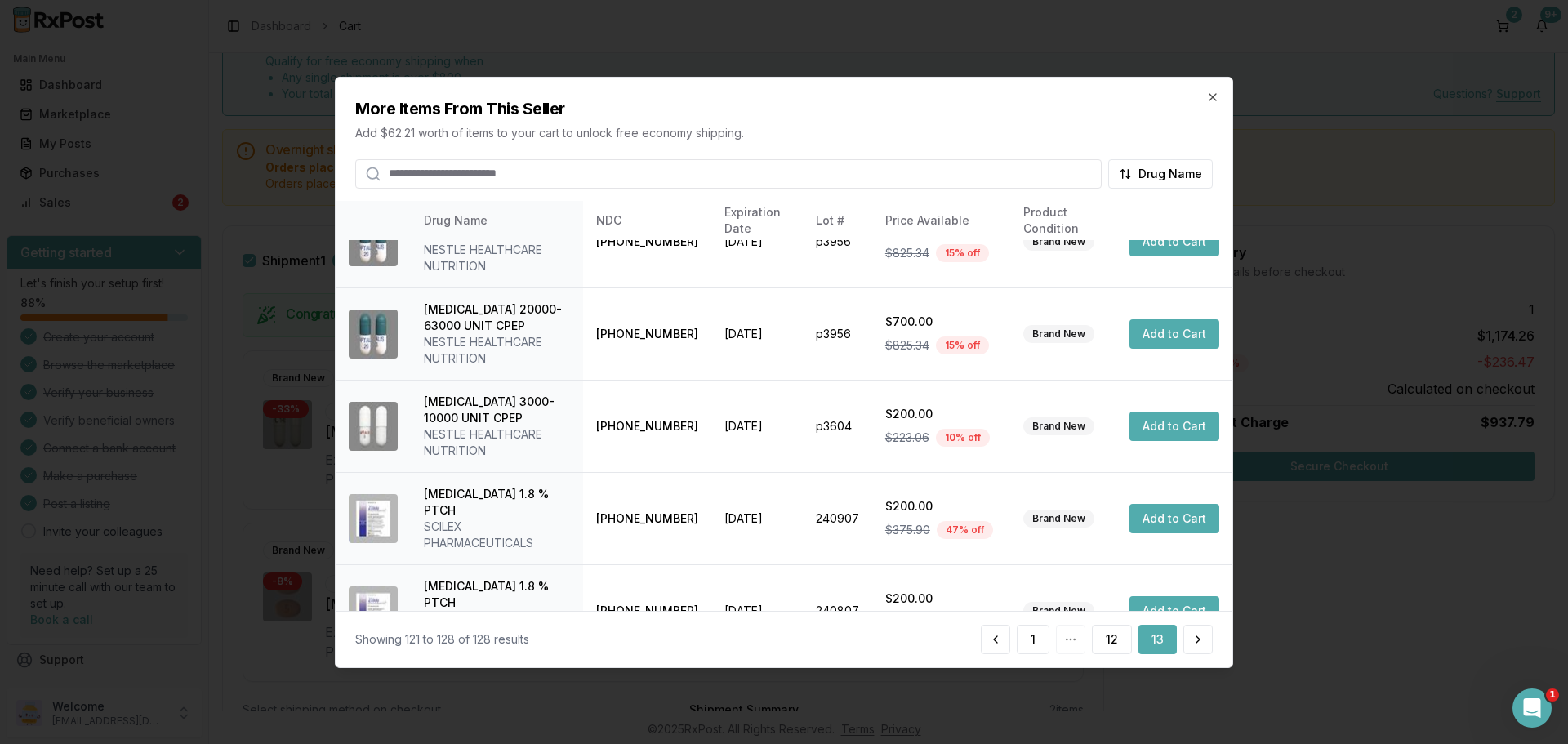
scroll to position [286, 0]
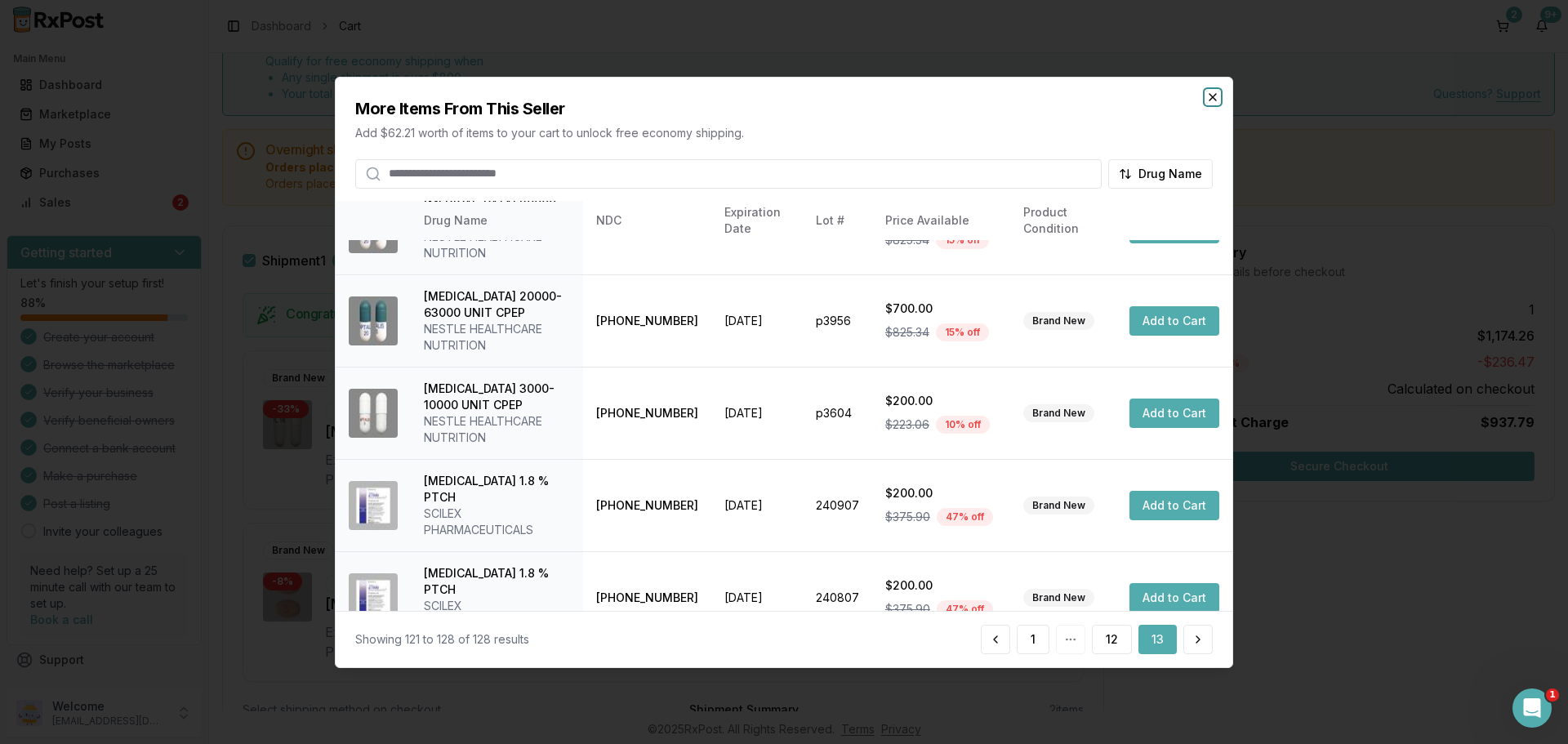
click at [1212, 98] on icon "button" at bounding box center [1212, 96] width 7 height 7
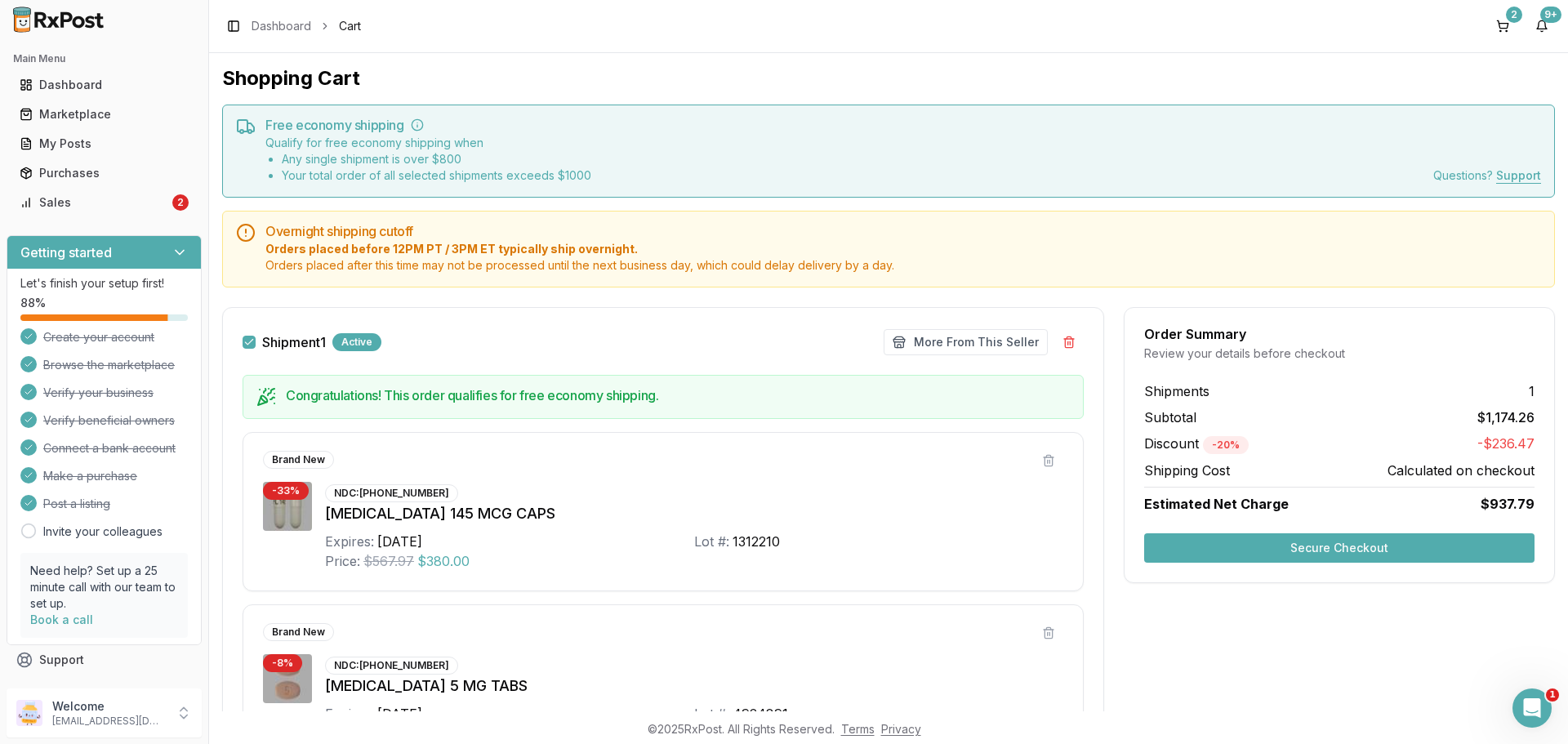
scroll to position [0, 0]
click at [97, 108] on div "Marketplace" at bounding box center [104, 114] width 169 height 16
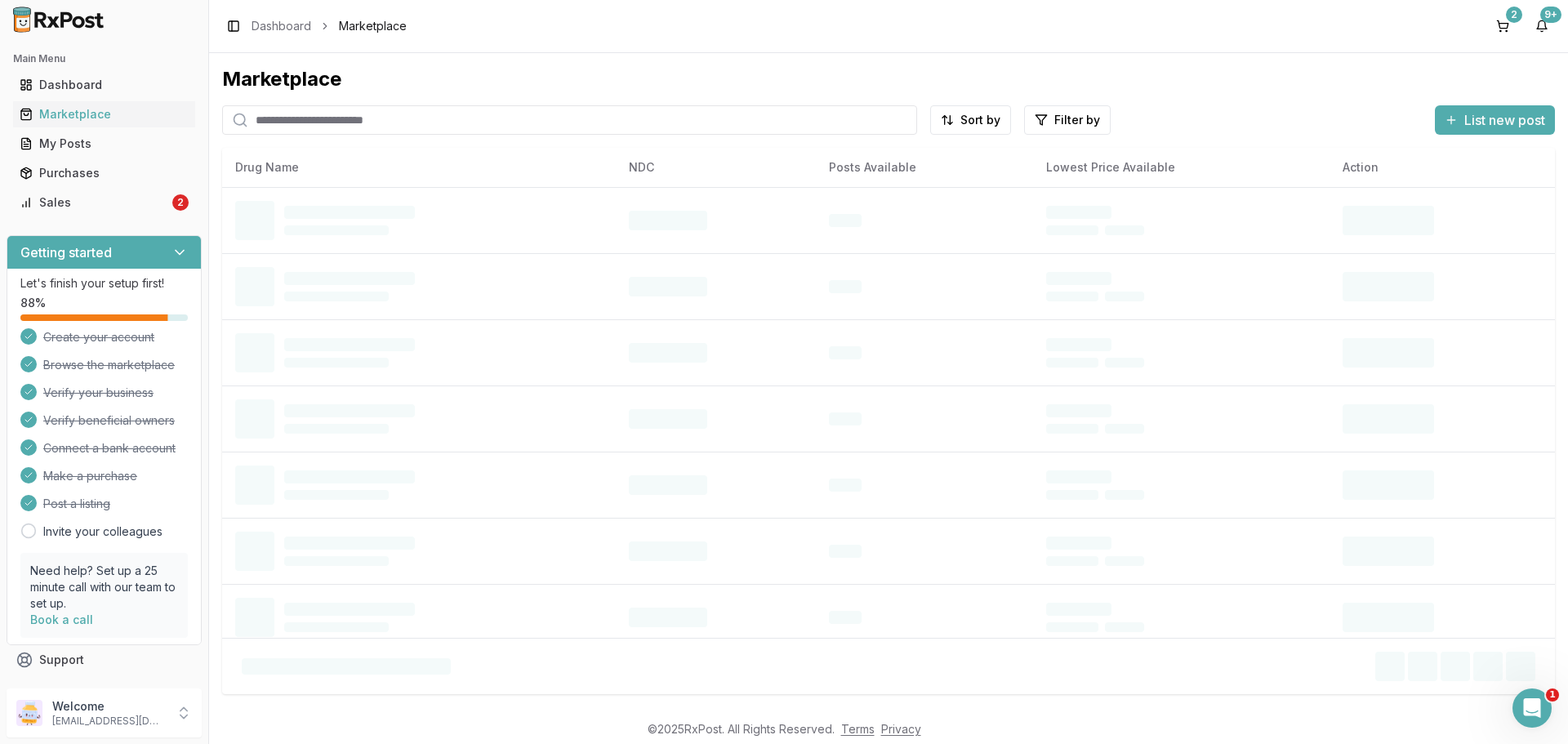
click at [415, 120] on input "search" at bounding box center [570, 119] width 695 height 29
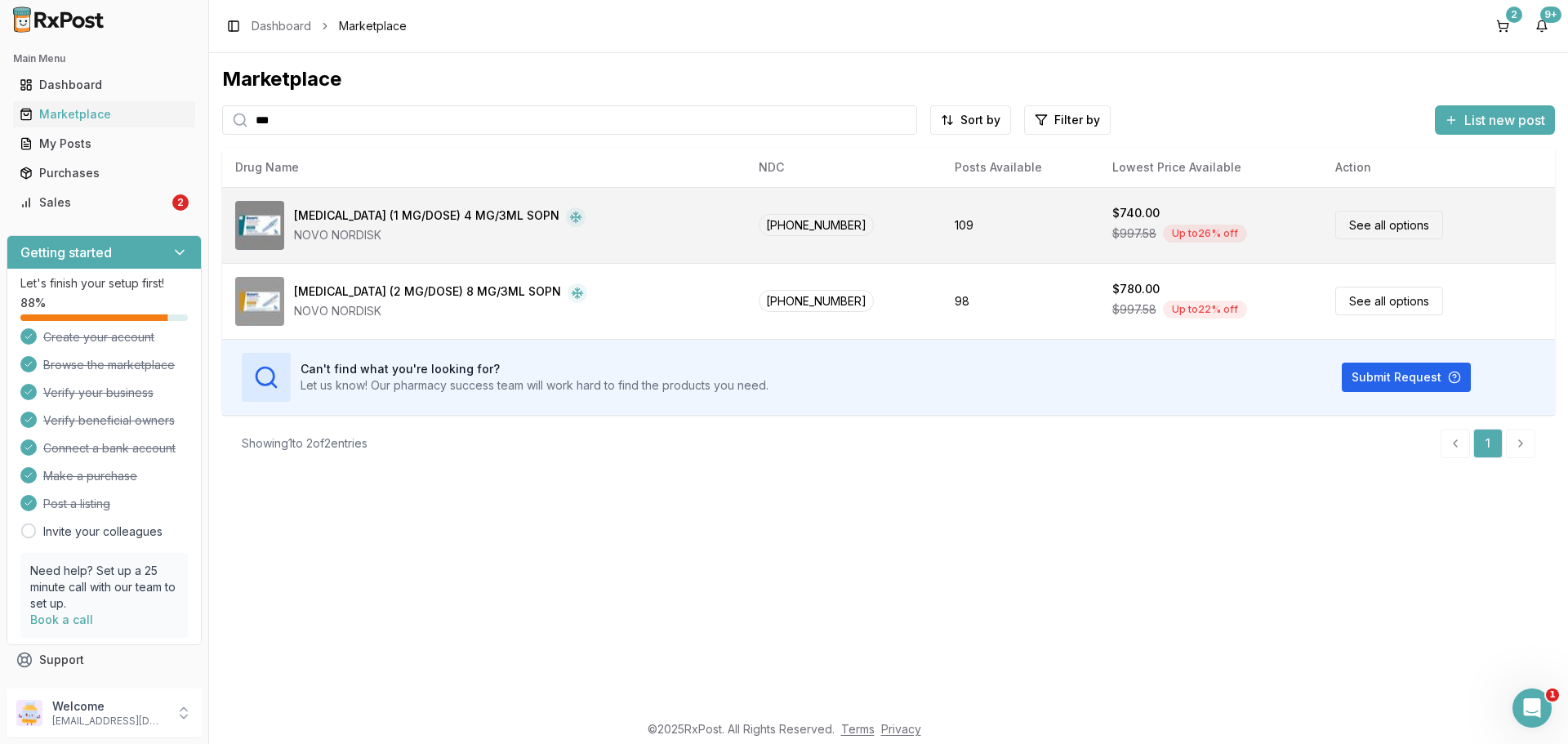
type input "***"
click at [381, 235] on div "NOVO NORDISK" at bounding box center [439, 235] width 292 height 16
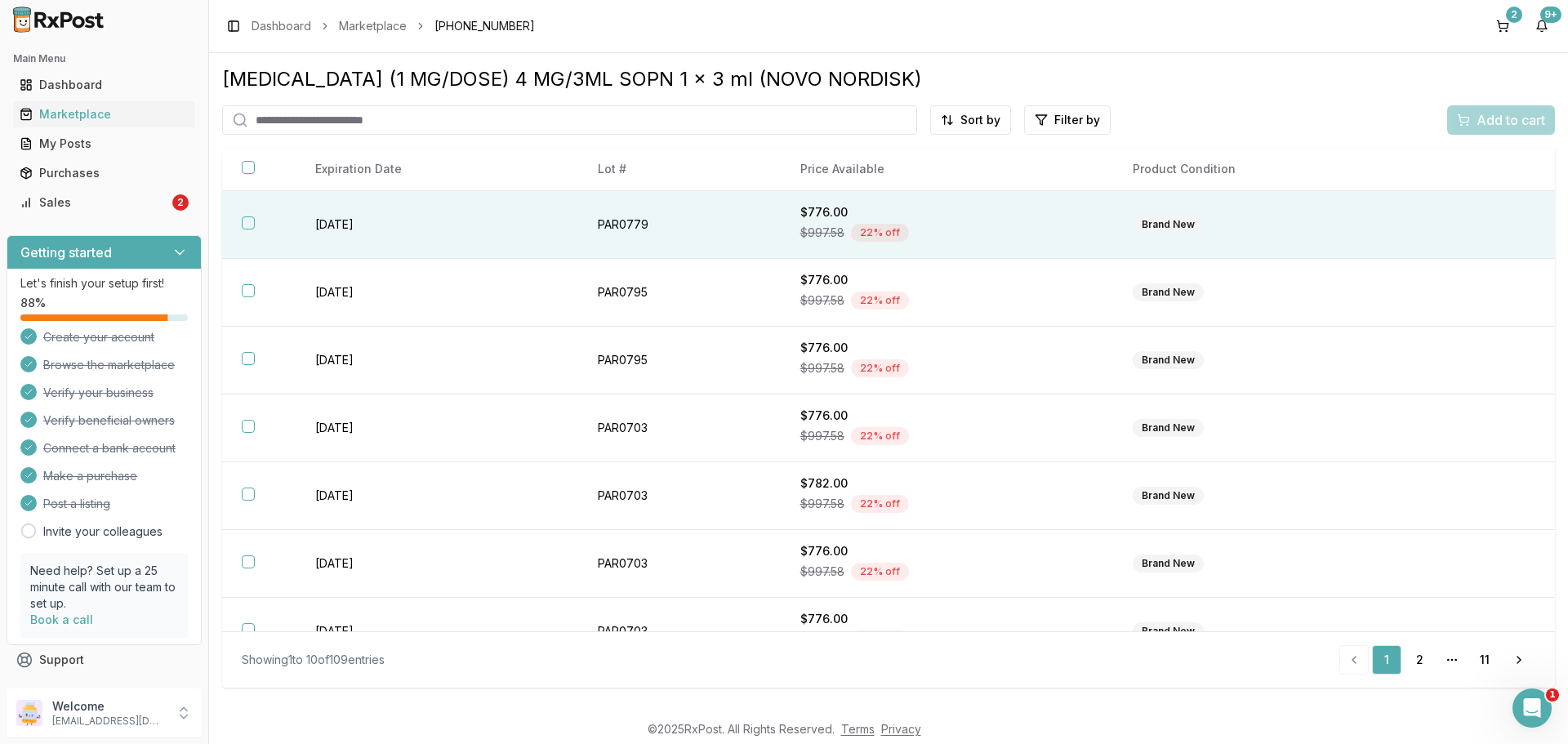
click at [251, 230] on th at bounding box center [259, 225] width 73 height 68
click at [1497, 120] on span "Add to cart" at bounding box center [1510, 119] width 69 height 20
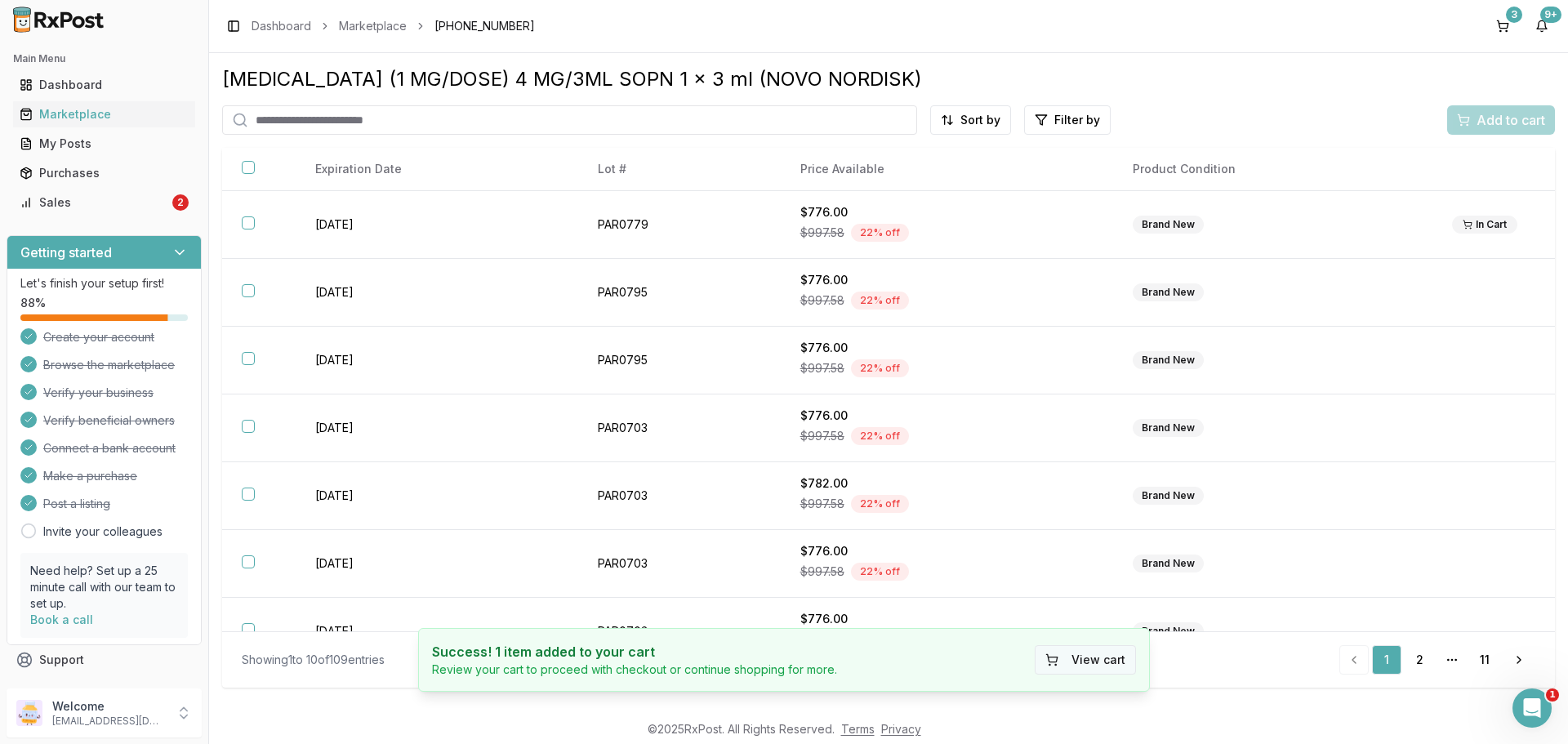
click at [1095, 654] on button "View cart" at bounding box center [1086, 659] width 101 height 29
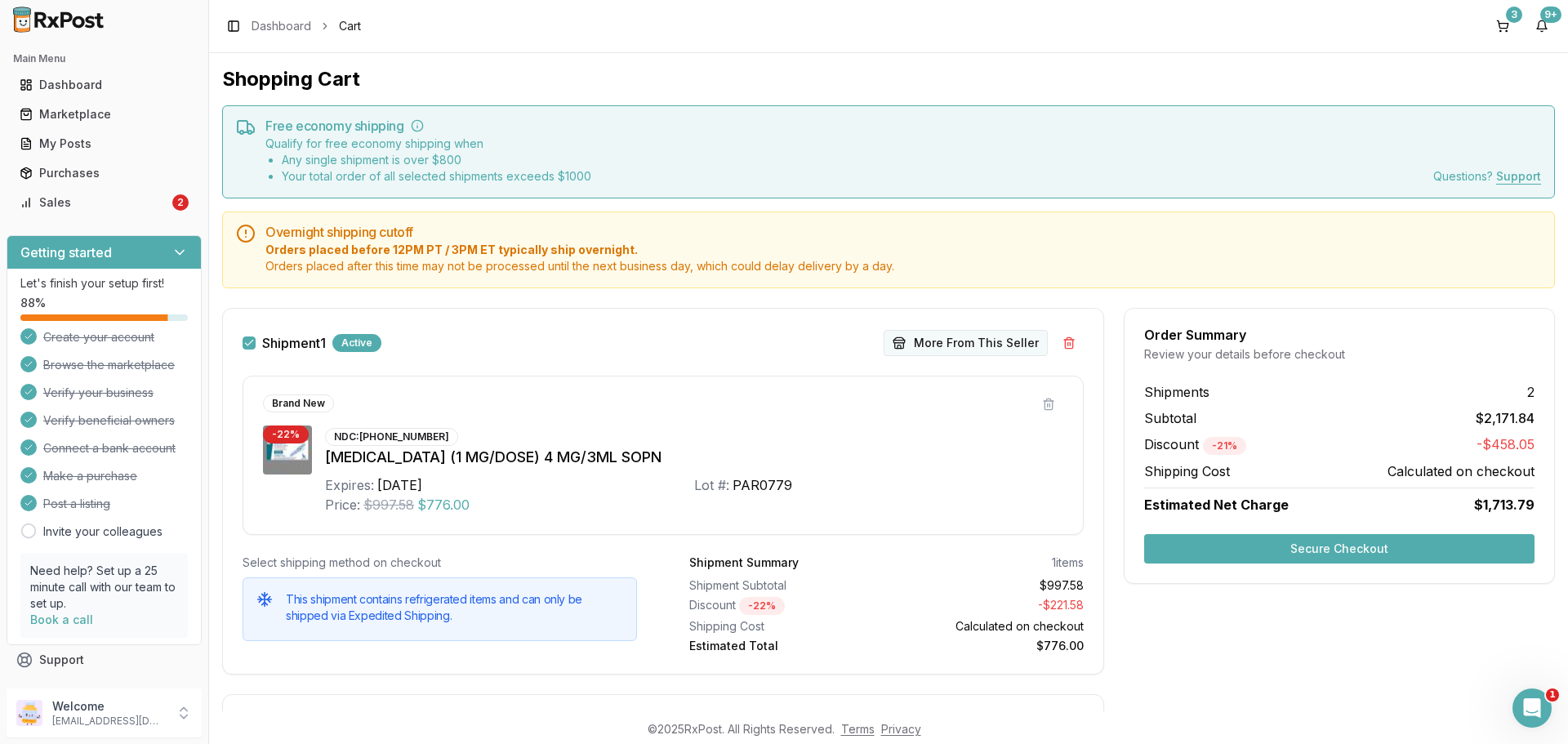
click at [972, 349] on button "More From This Seller" at bounding box center [966, 343] width 164 height 26
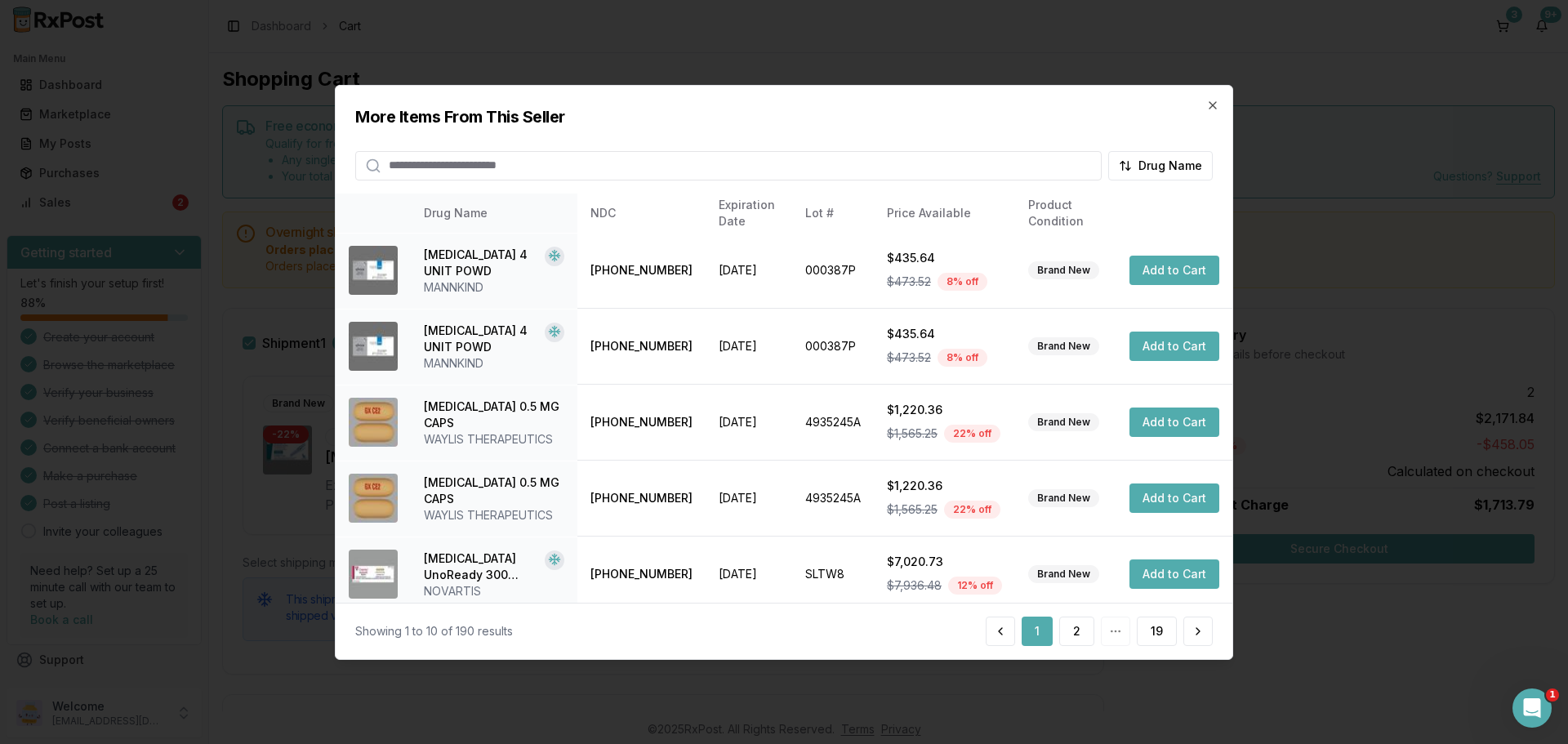
click at [560, 165] on input "search" at bounding box center [728, 164] width 746 height 29
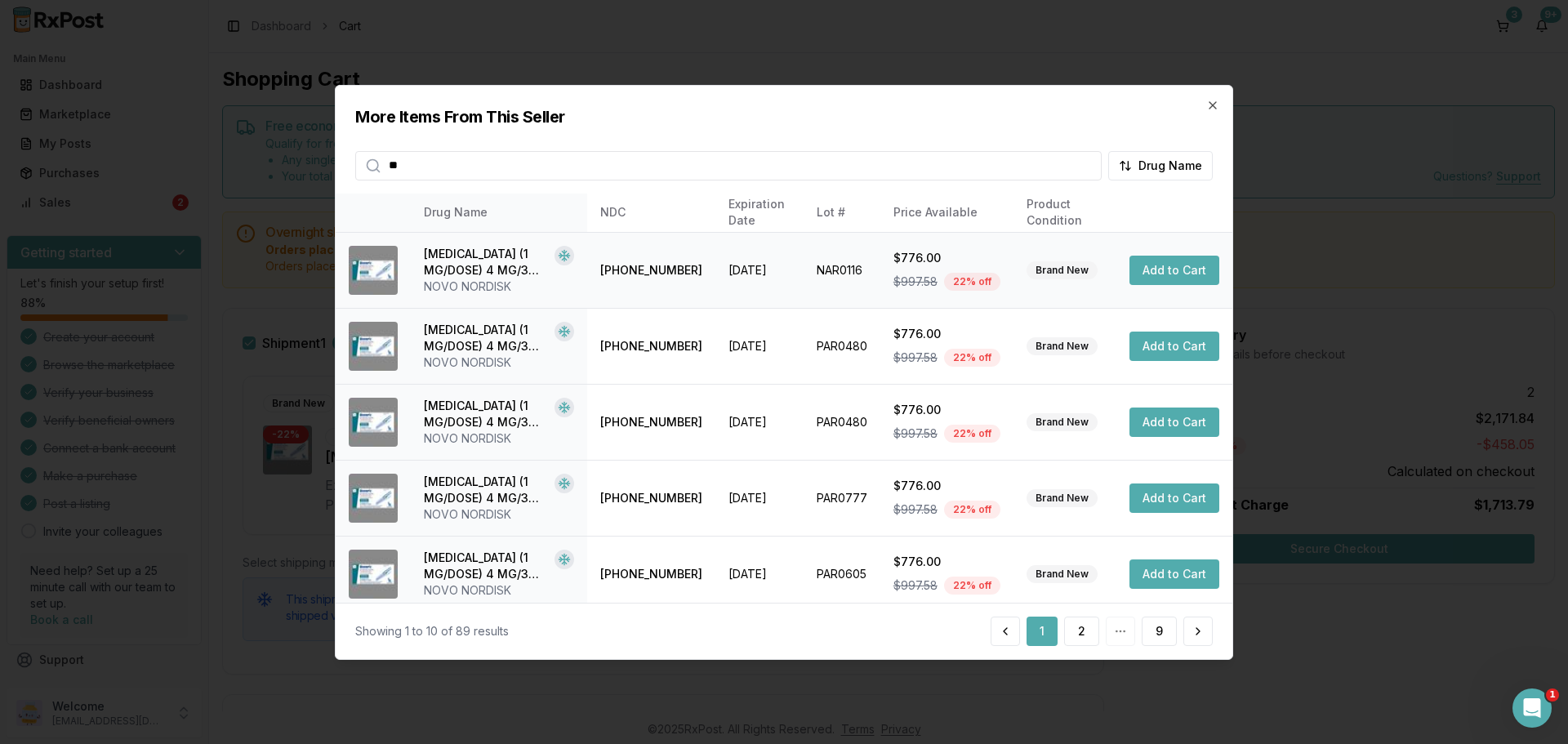
type input "**"
click at [1184, 274] on button "Add to Cart" at bounding box center [1175, 269] width 90 height 29
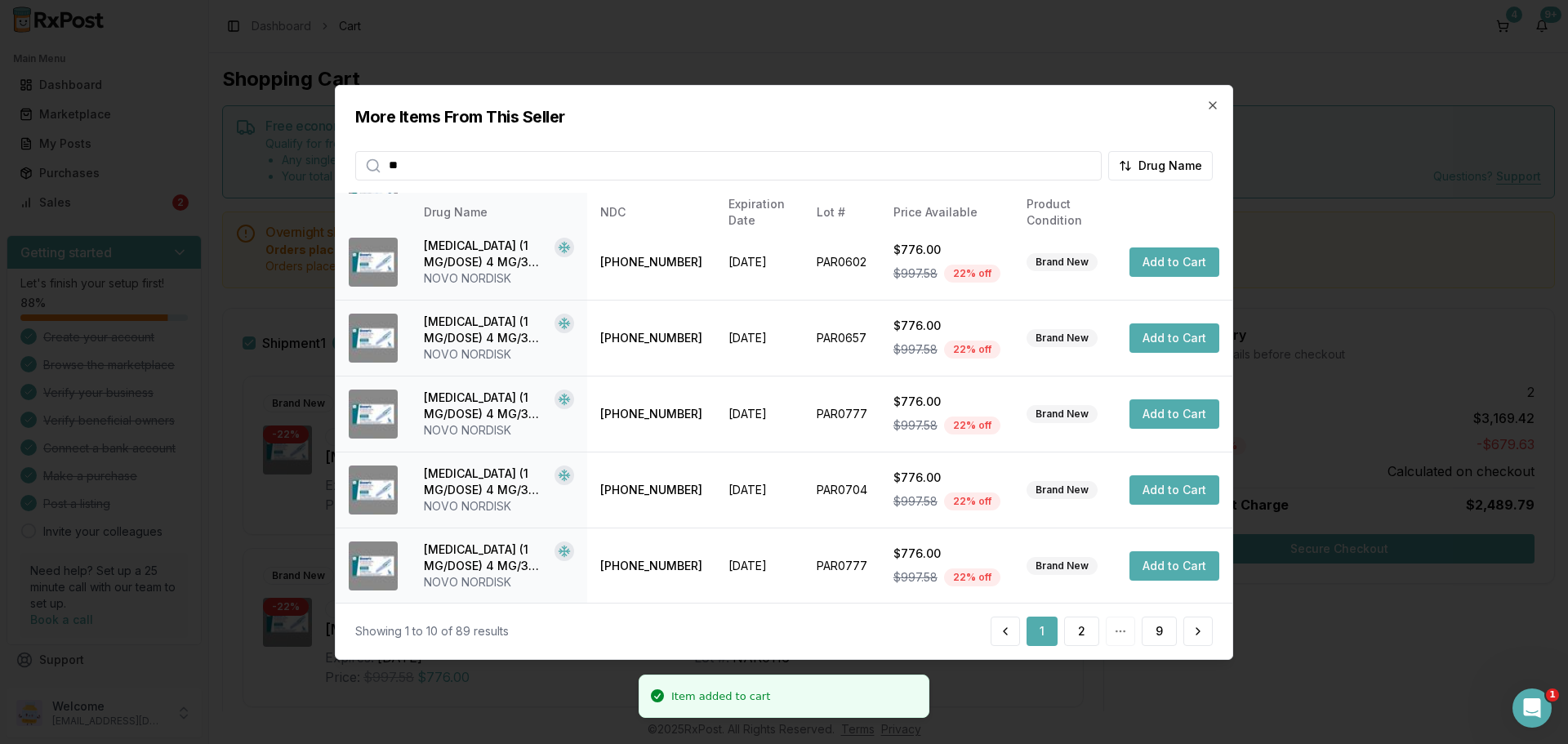
scroll to position [388, 0]
click at [1084, 642] on button "2" at bounding box center [1081, 630] width 35 height 29
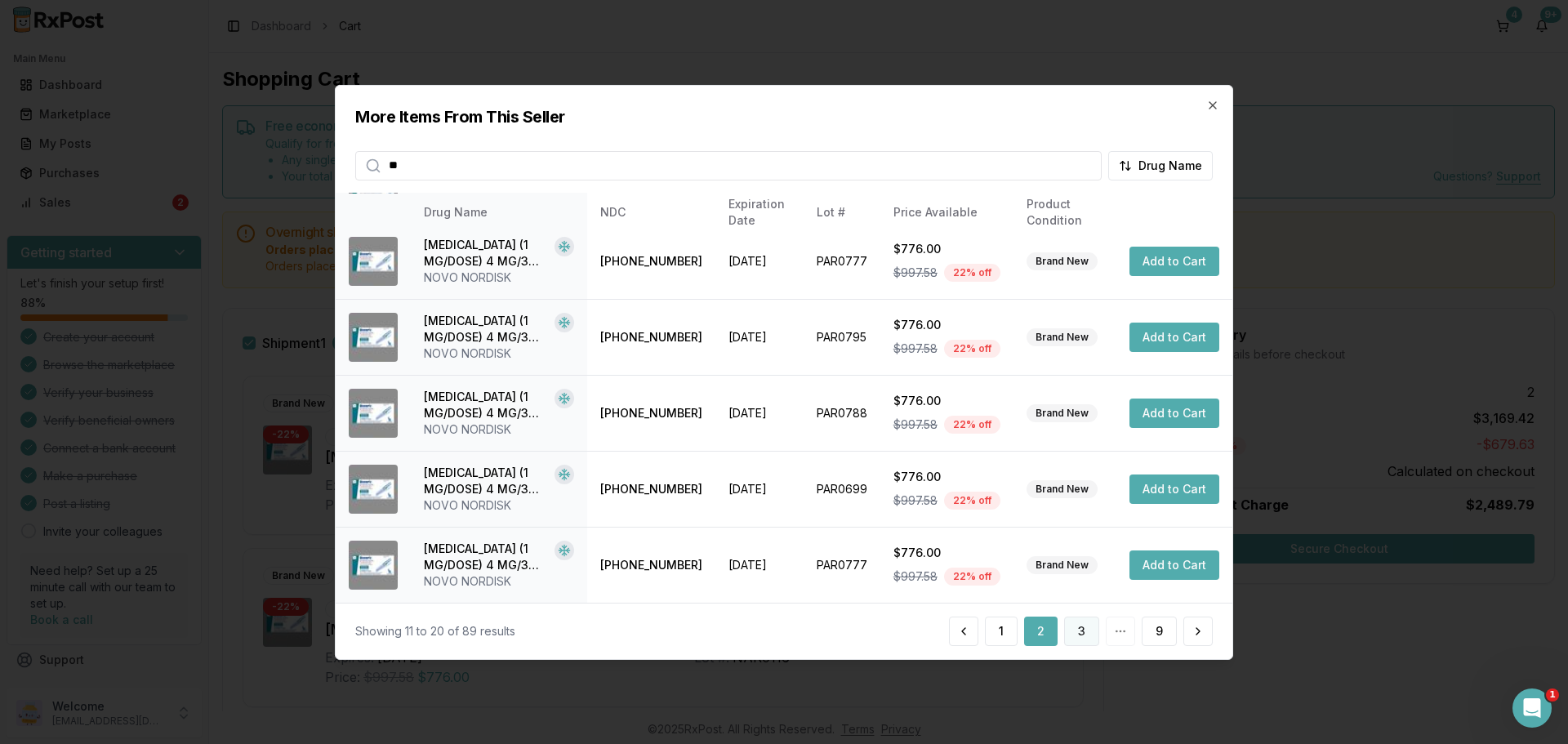
click at [1095, 634] on button "3" at bounding box center [1081, 630] width 35 height 29
click at [1081, 639] on button "4" at bounding box center [1081, 630] width 36 height 29
click at [1079, 638] on button "5" at bounding box center [1082, 630] width 35 height 29
click at [1083, 629] on button "6" at bounding box center [1081, 630] width 35 height 29
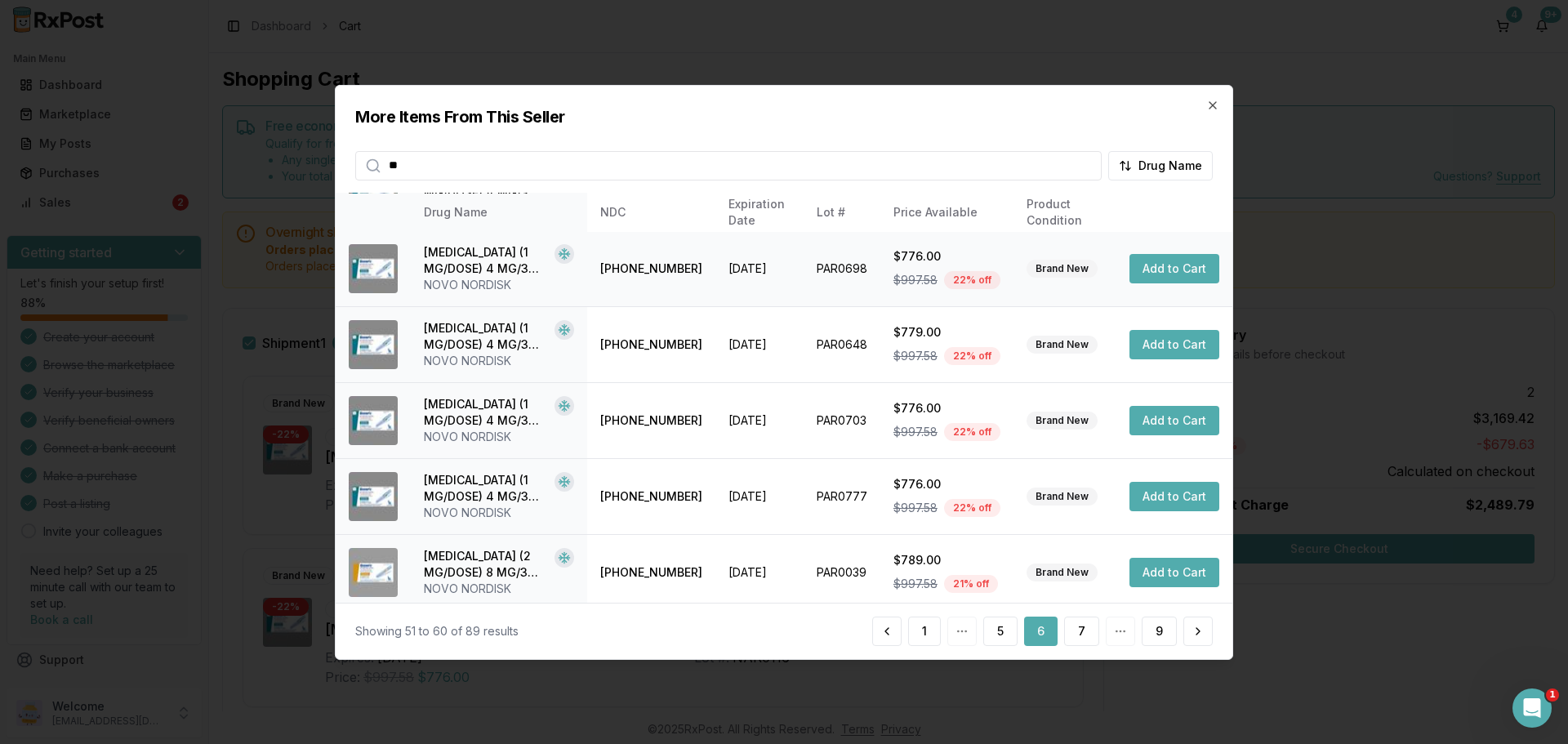
scroll to position [326, 0]
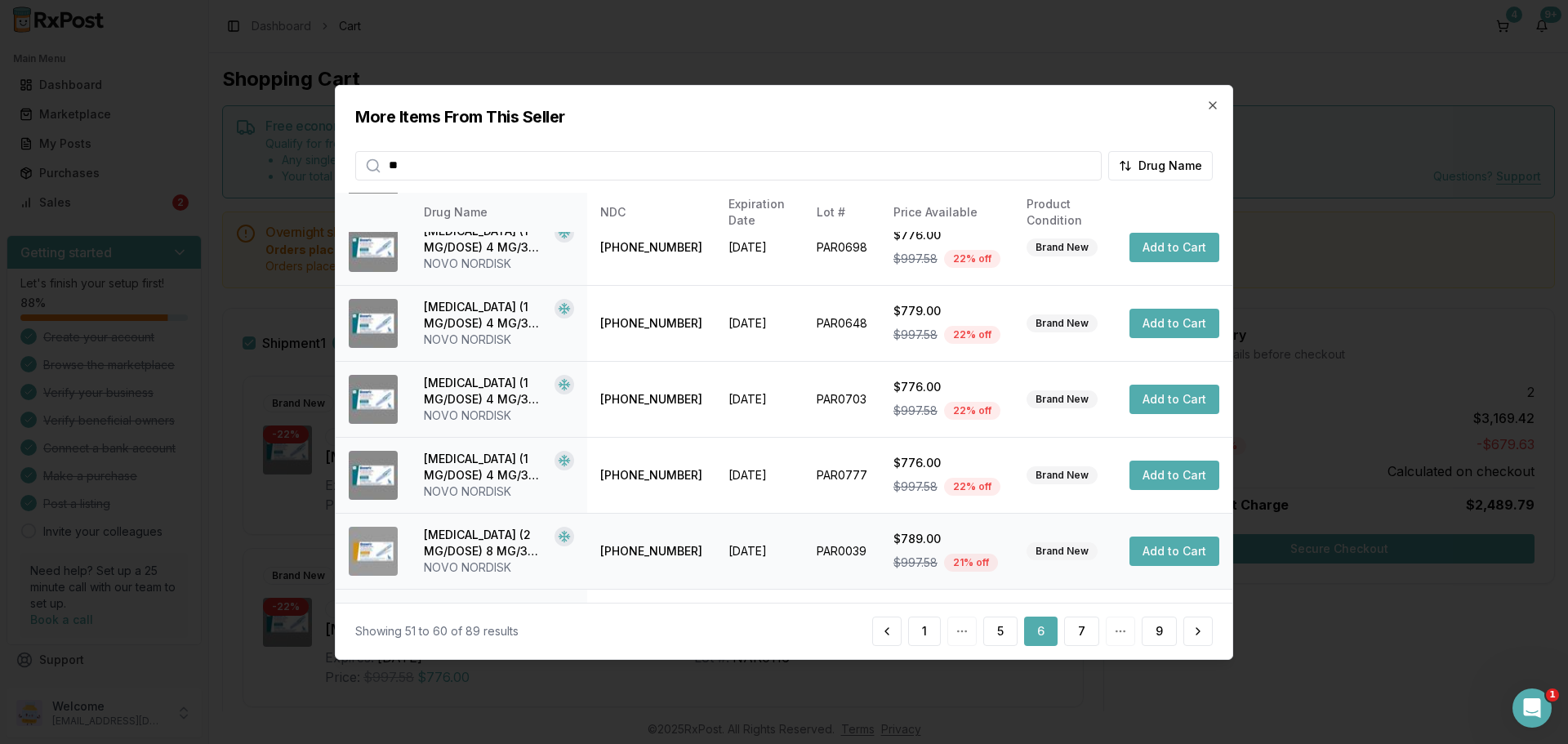
click at [1161, 551] on button "Add to Cart" at bounding box center [1175, 551] width 90 height 29
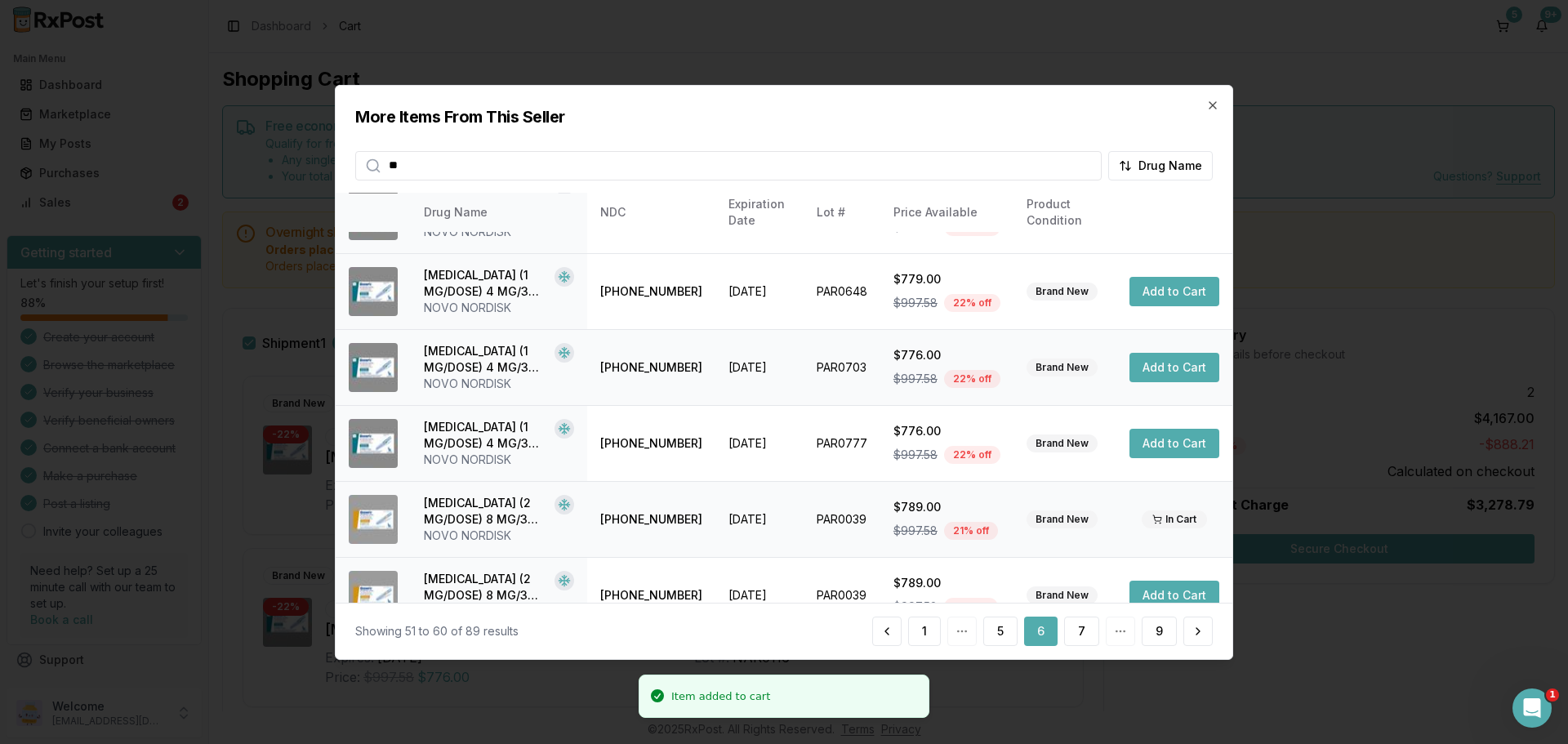
scroll to position [388, 0]
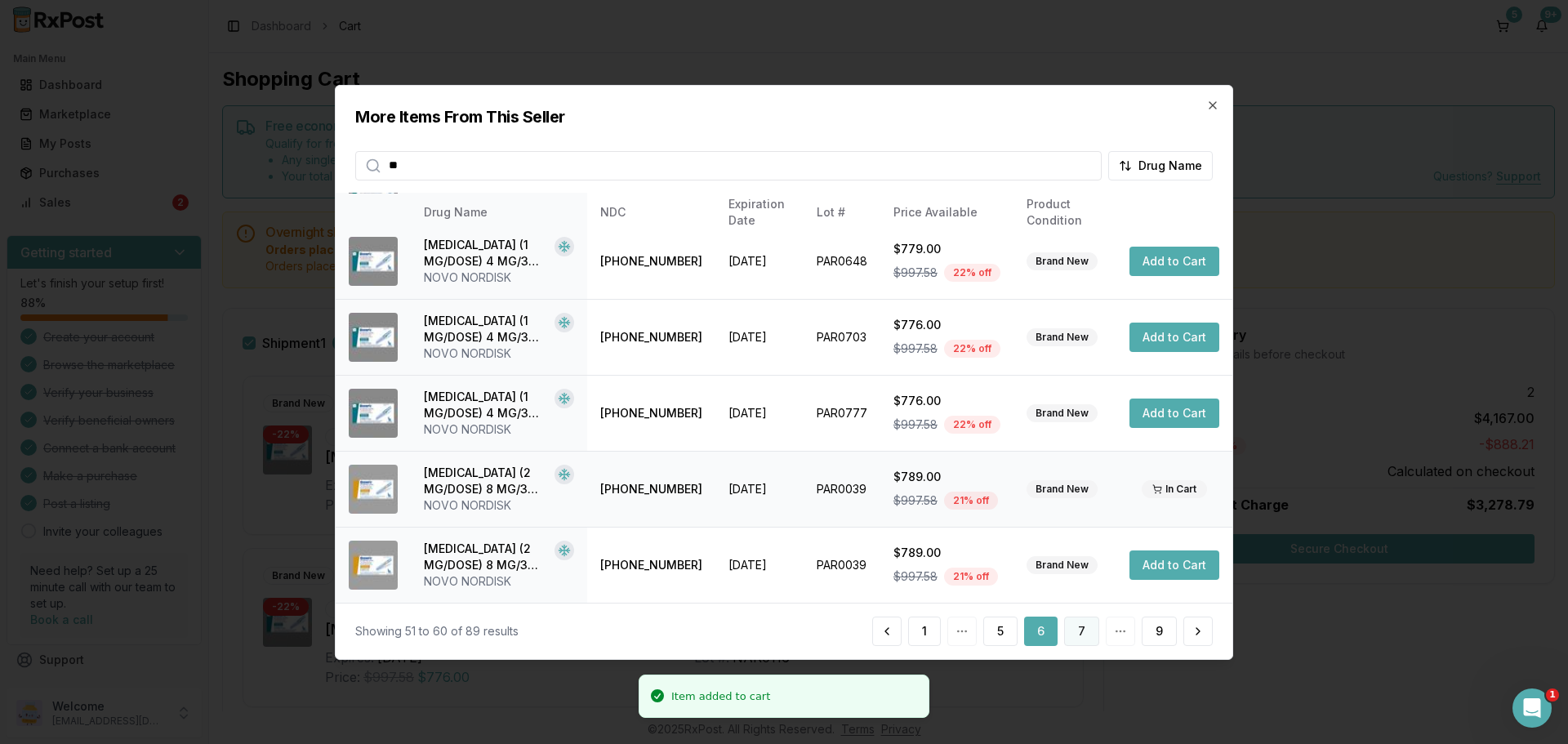
click at [1085, 634] on button "7" at bounding box center [1081, 630] width 35 height 29
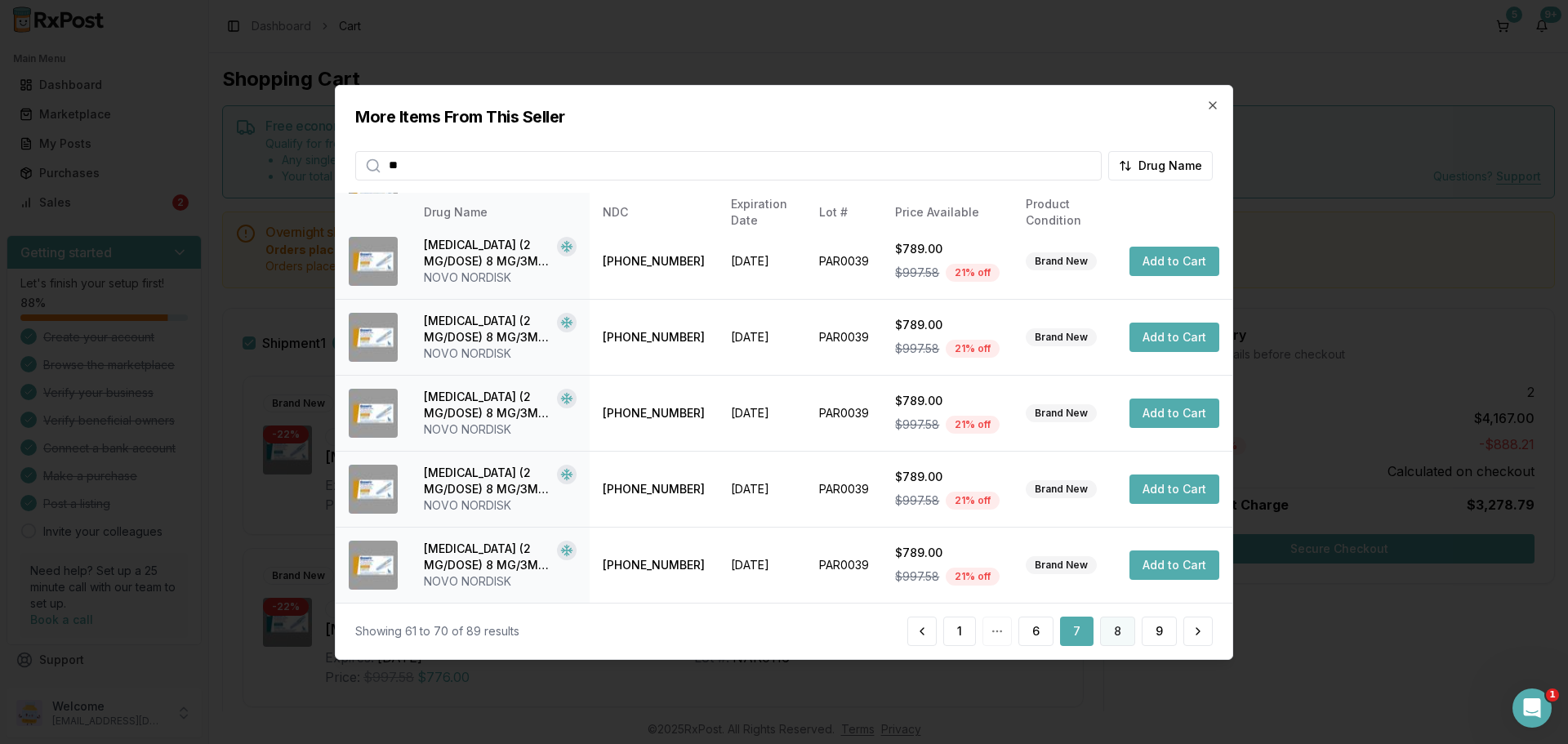
click at [1113, 632] on button "8" at bounding box center [1117, 630] width 35 height 29
click at [1159, 635] on button "9" at bounding box center [1159, 630] width 35 height 29
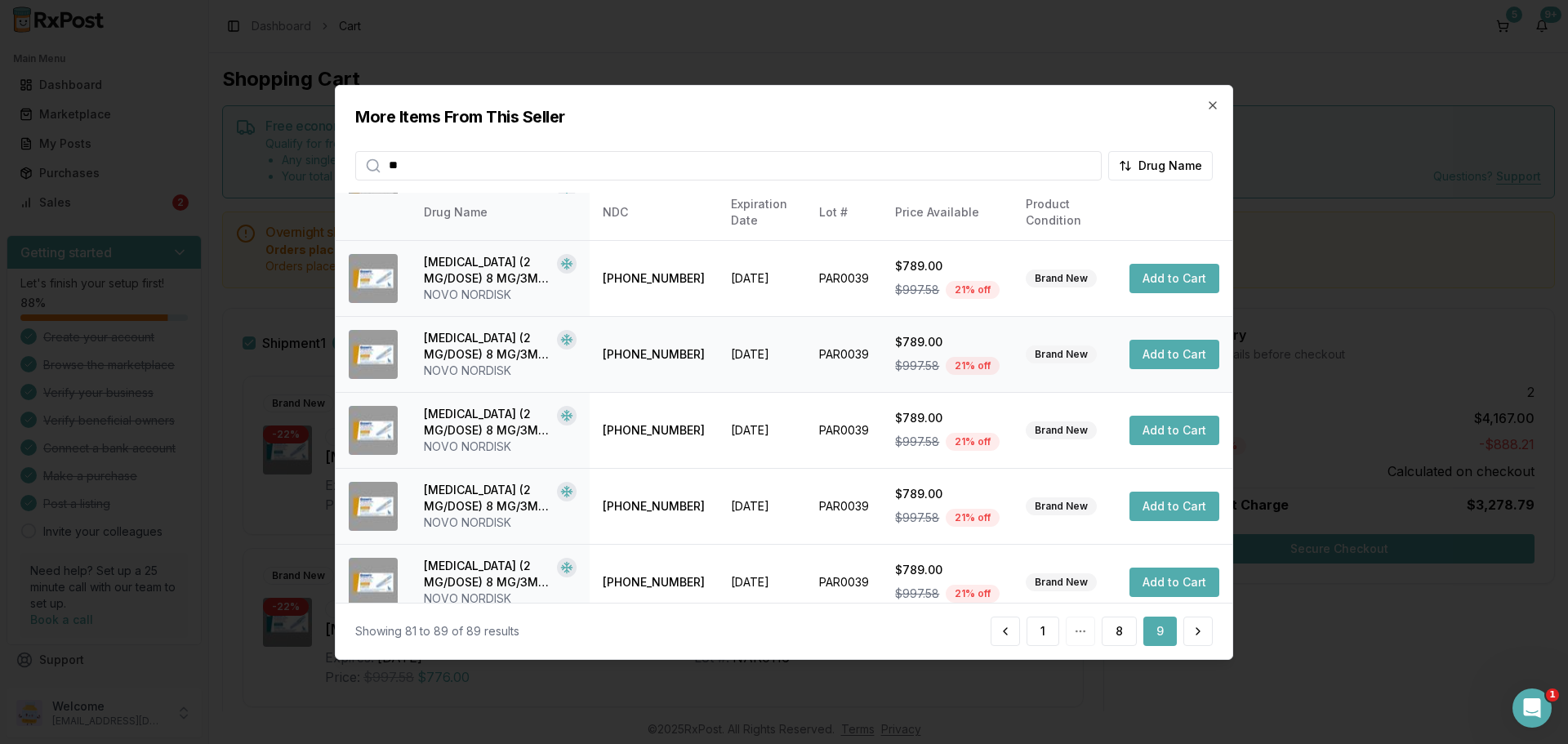
scroll to position [312, 0]
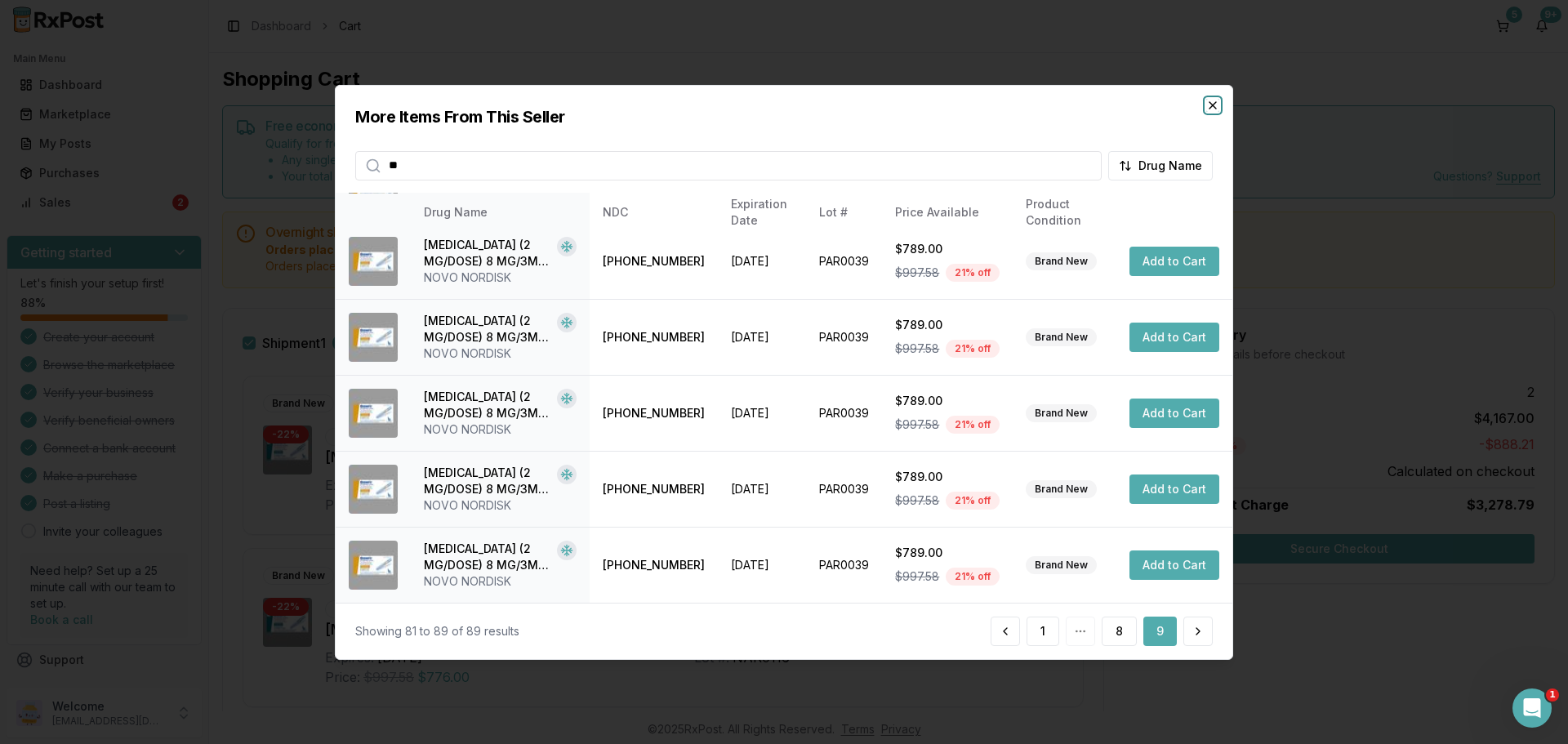
click at [1211, 105] on icon "button" at bounding box center [1212, 104] width 13 height 13
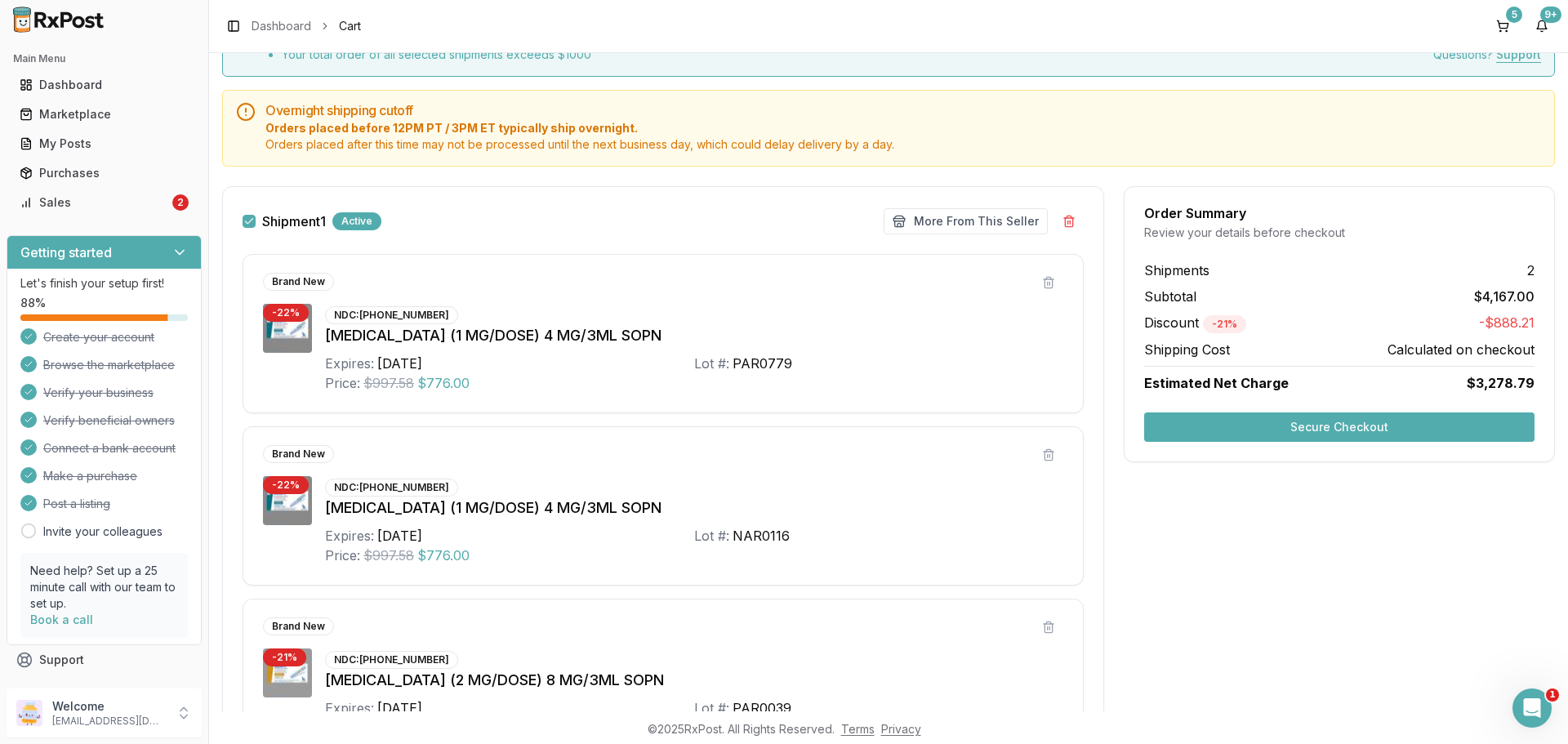
scroll to position [109, 0]
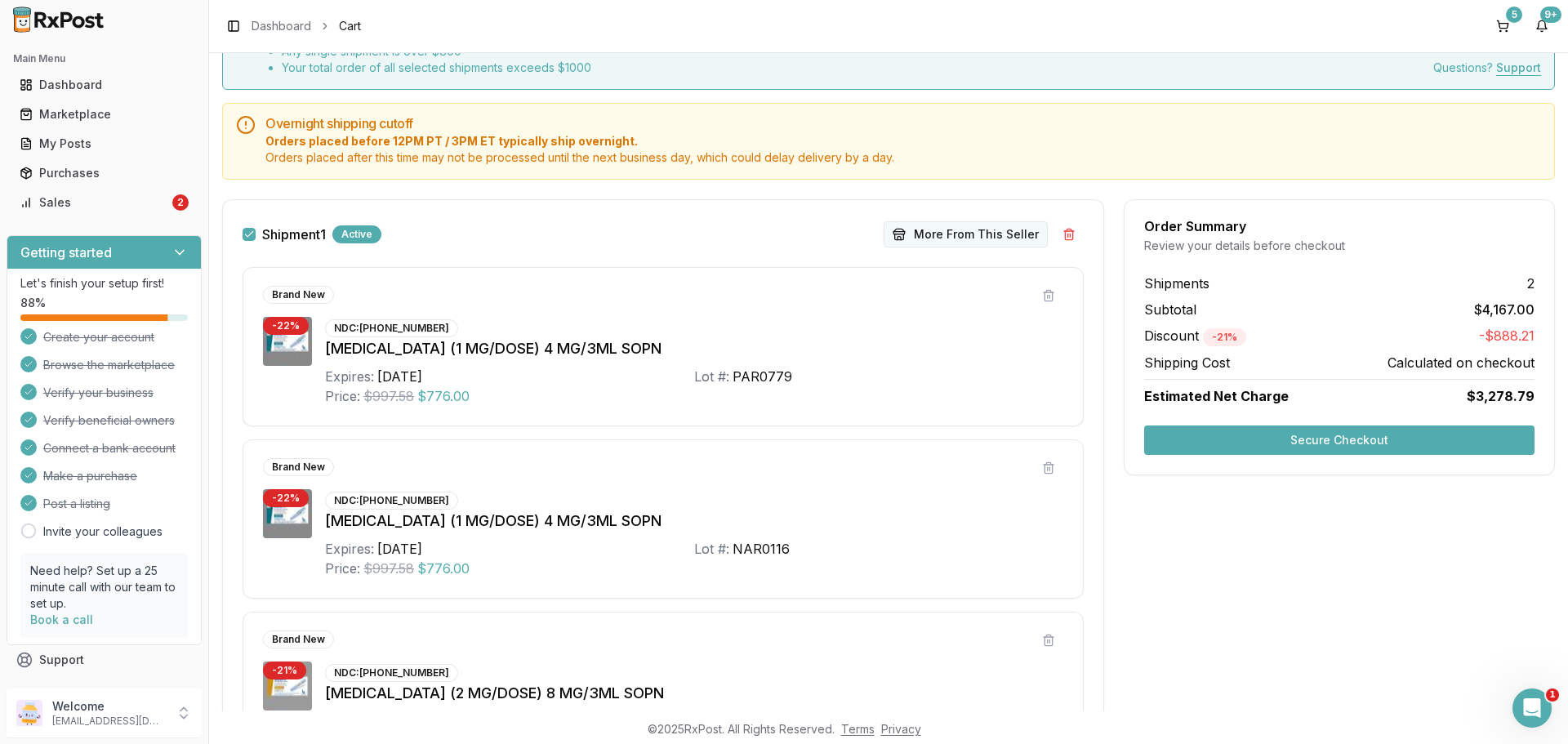
click at [969, 230] on button "More From This Seller" at bounding box center [966, 235] width 164 height 26
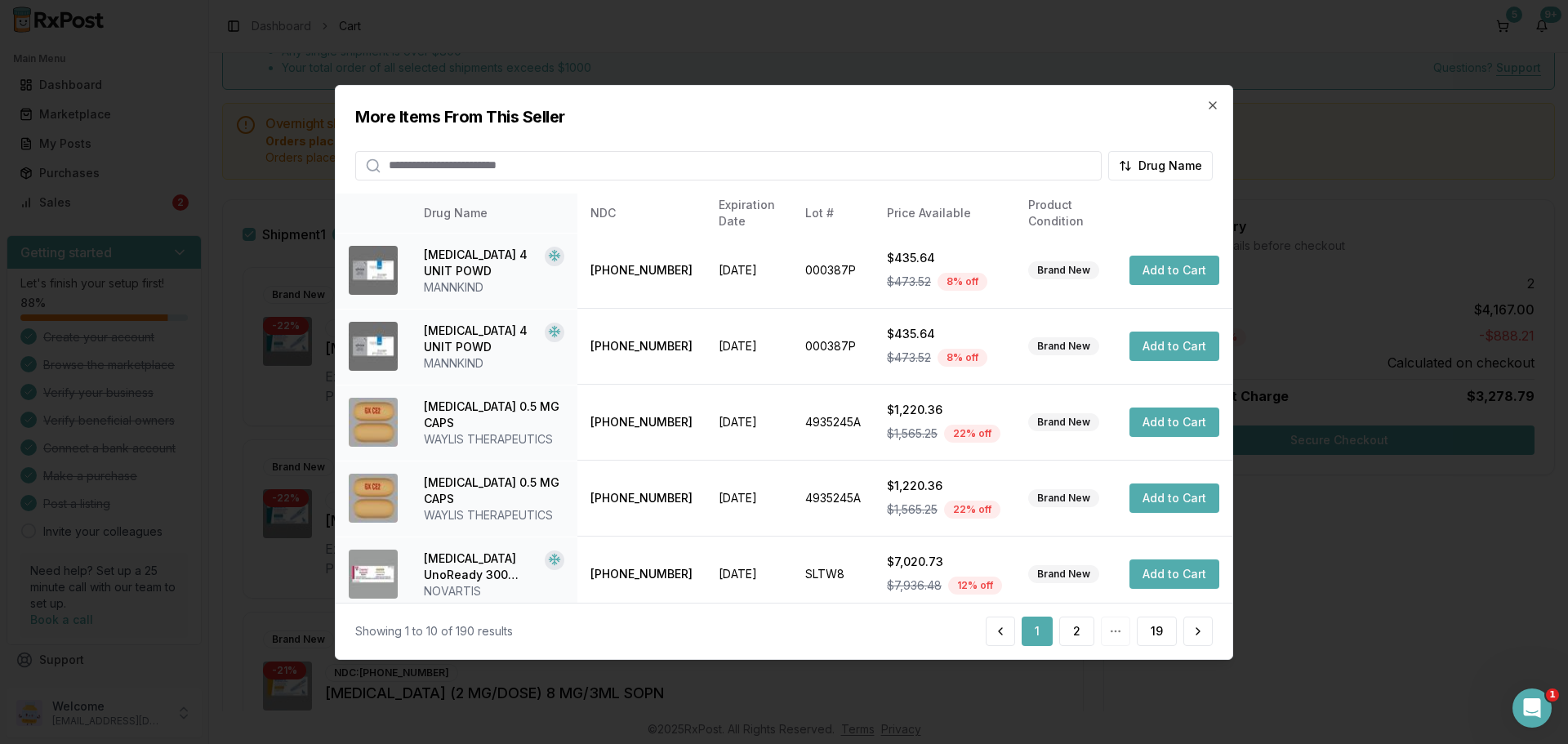
click at [535, 152] on input "search" at bounding box center [728, 164] width 746 height 29
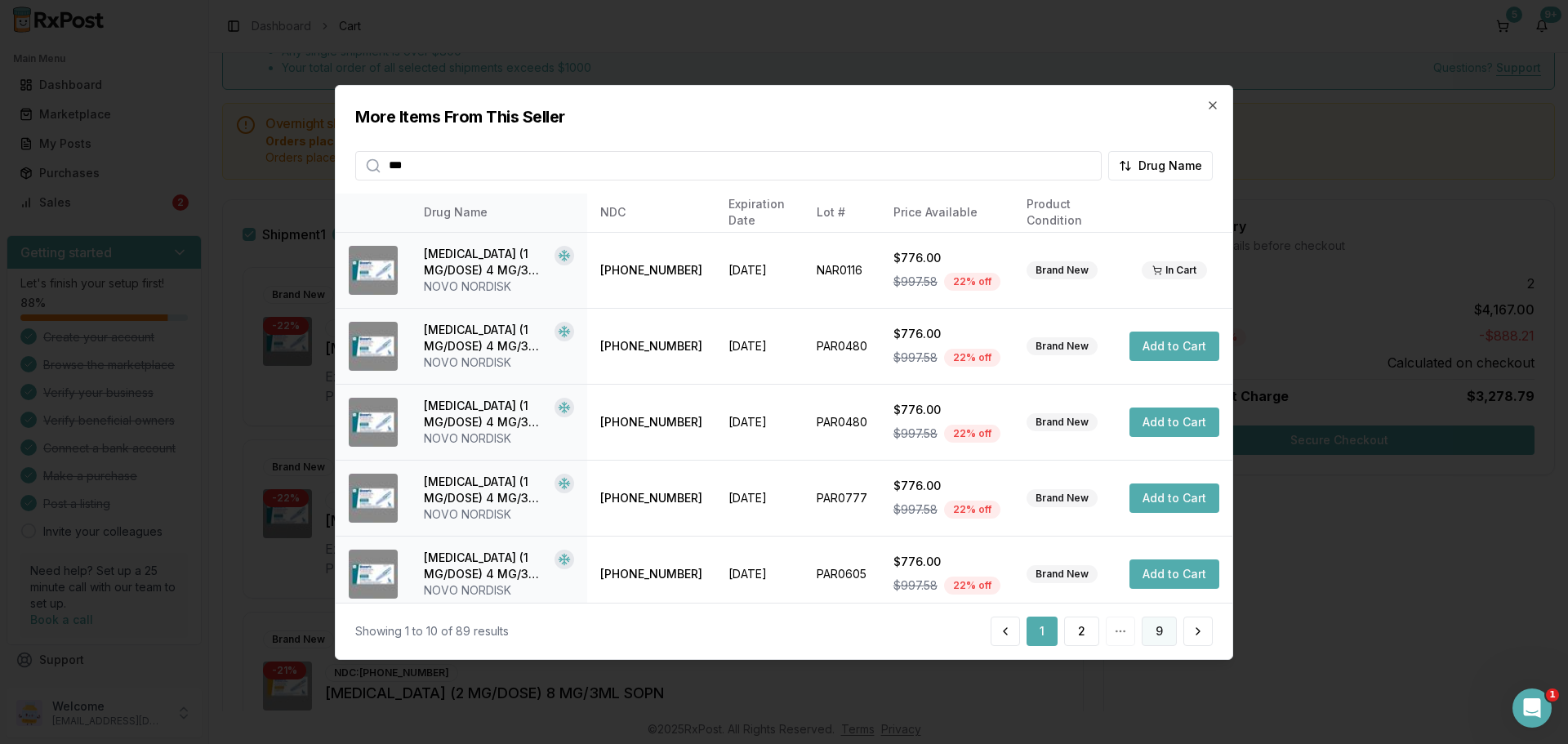
type input "***"
click at [1169, 630] on button "9" at bounding box center [1159, 630] width 35 height 29
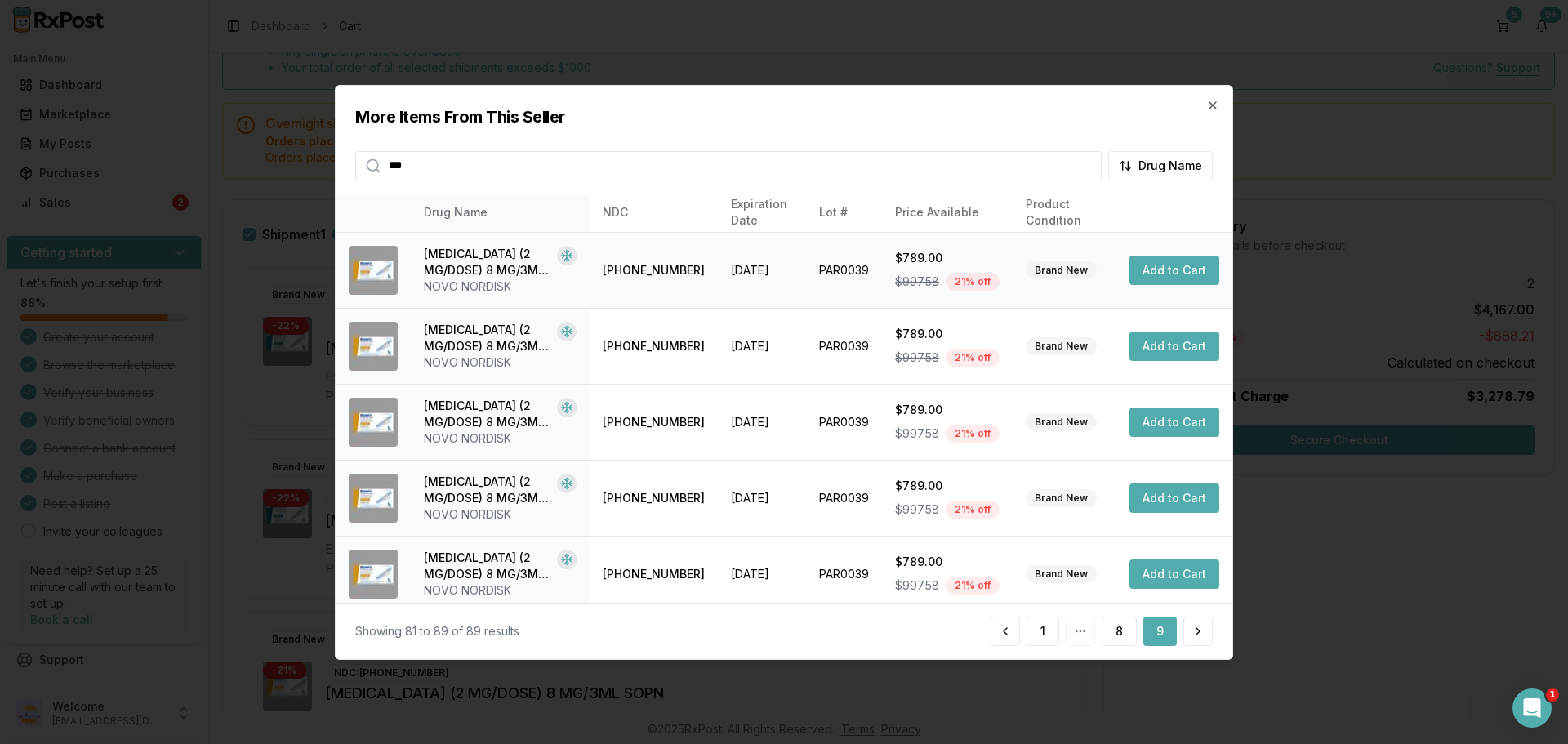
click at [1168, 268] on button "Add to Cart" at bounding box center [1175, 269] width 90 height 29
click at [1215, 104] on icon "button" at bounding box center [1212, 104] width 13 height 13
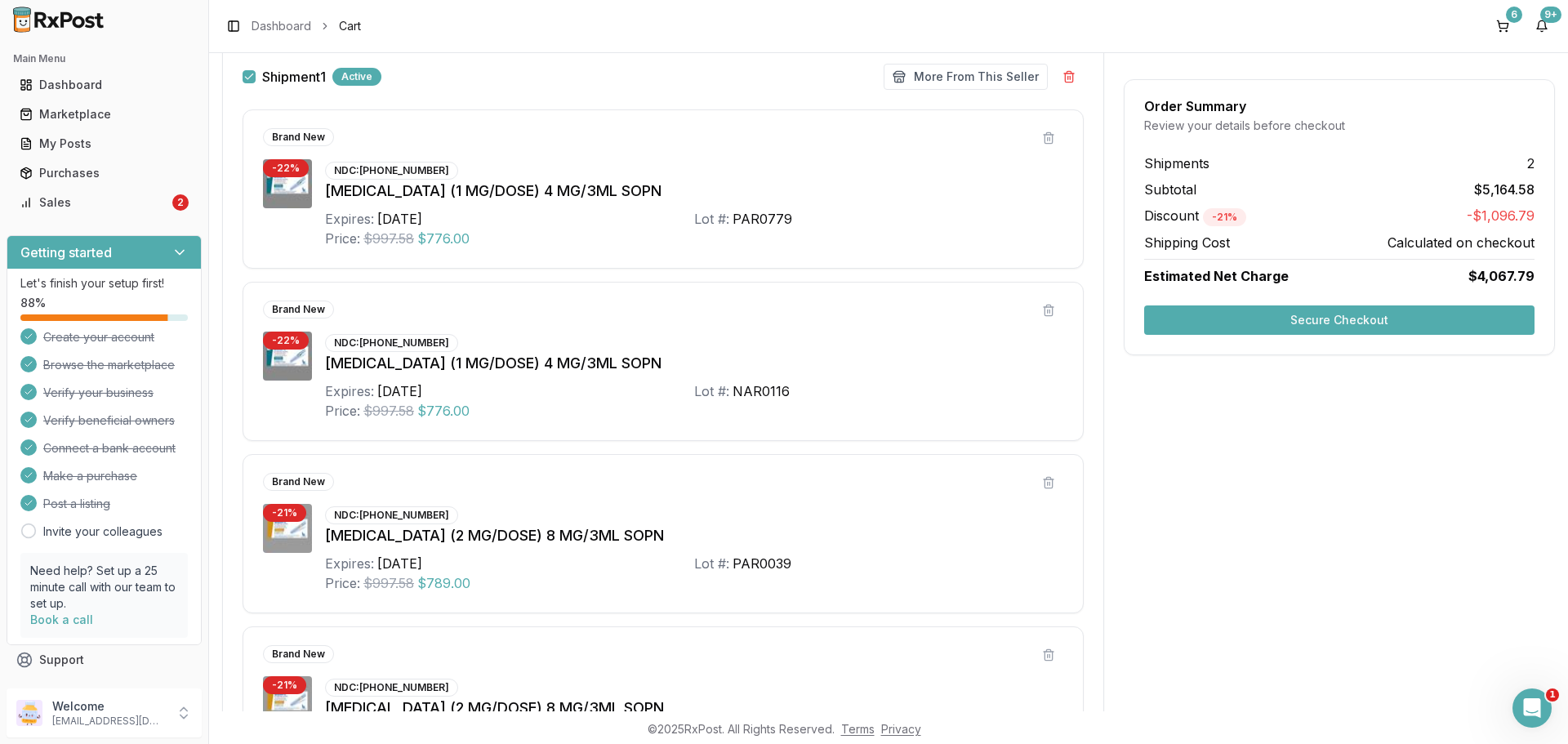
scroll to position [490, 0]
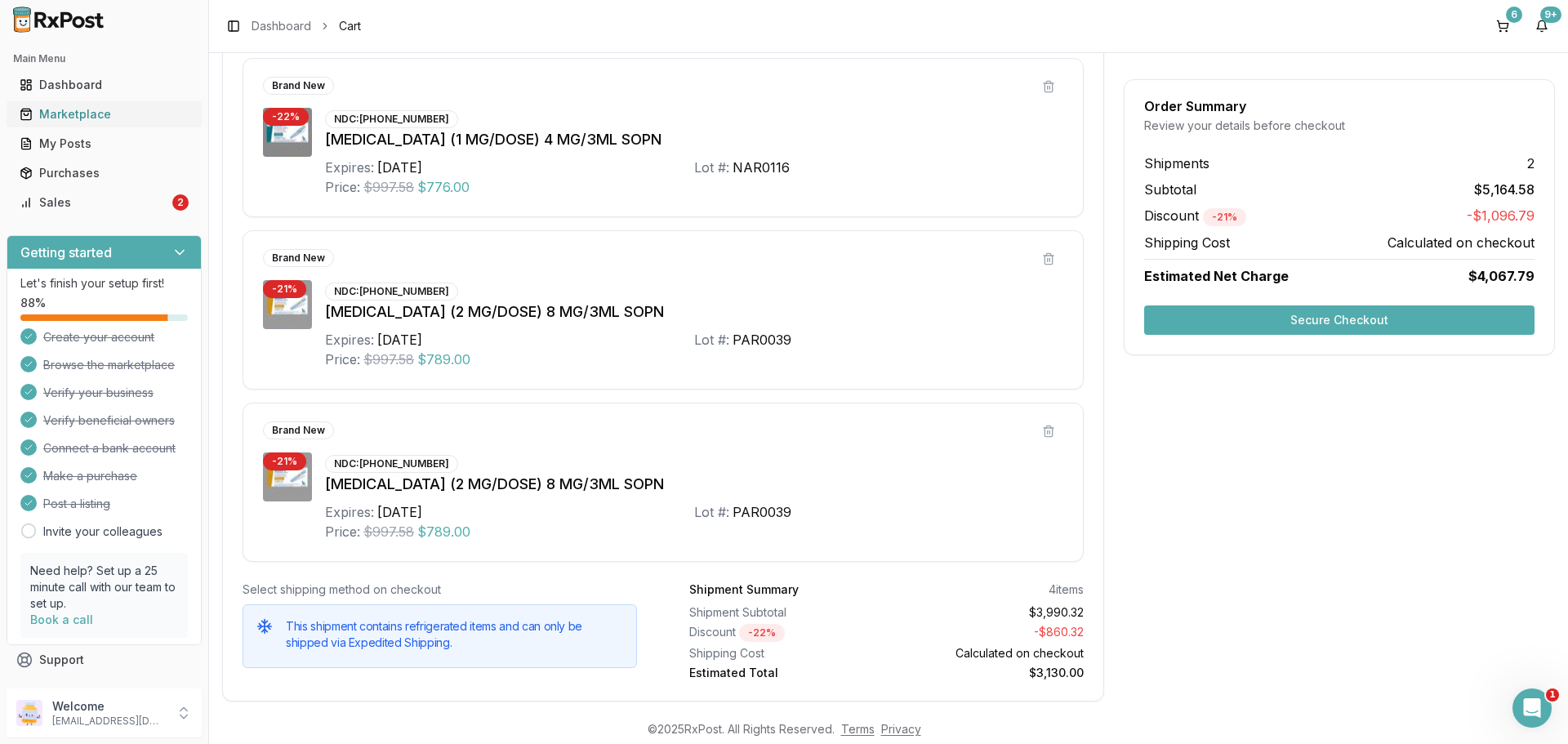
click at [84, 112] on div "Marketplace" at bounding box center [104, 114] width 169 height 16
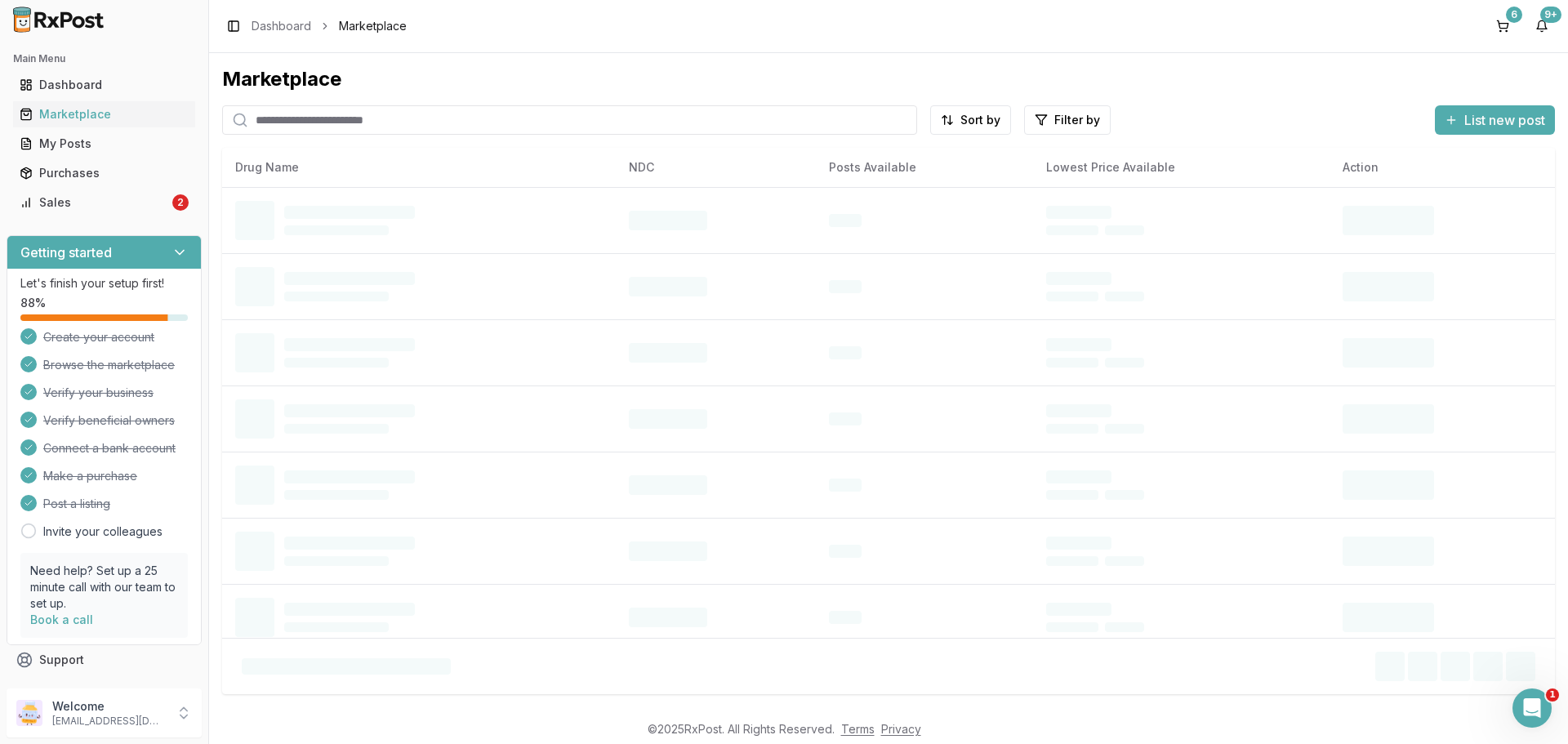
click at [367, 121] on input "search" at bounding box center [570, 119] width 695 height 29
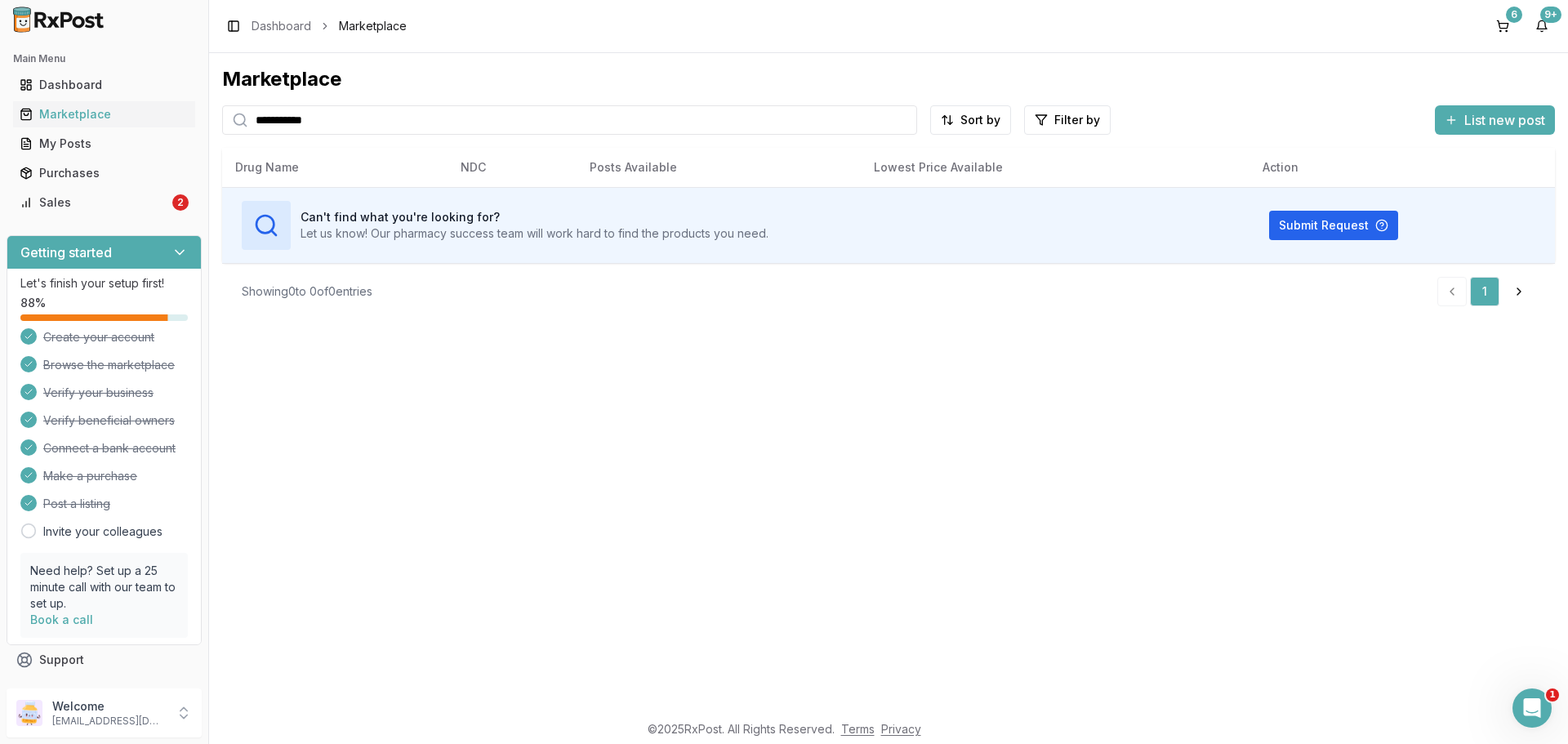
click at [305, 115] on input "**********" at bounding box center [570, 119] width 695 height 29
click at [305, 120] on input "**********" at bounding box center [570, 119] width 695 height 29
type input "**********"
click at [84, 114] on div "Marketplace" at bounding box center [104, 114] width 169 height 16
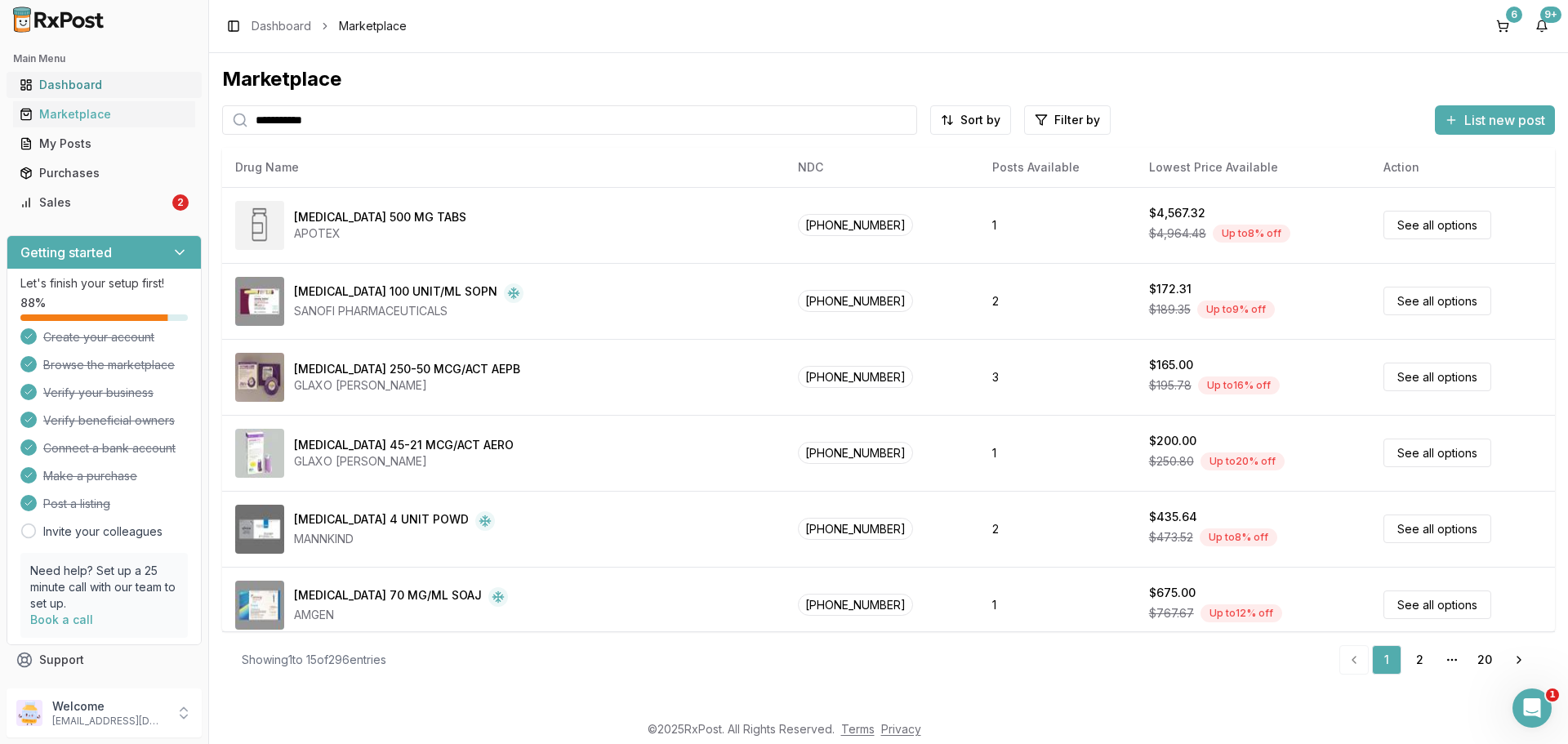
click at [86, 84] on div "Dashboard" at bounding box center [104, 84] width 169 height 16
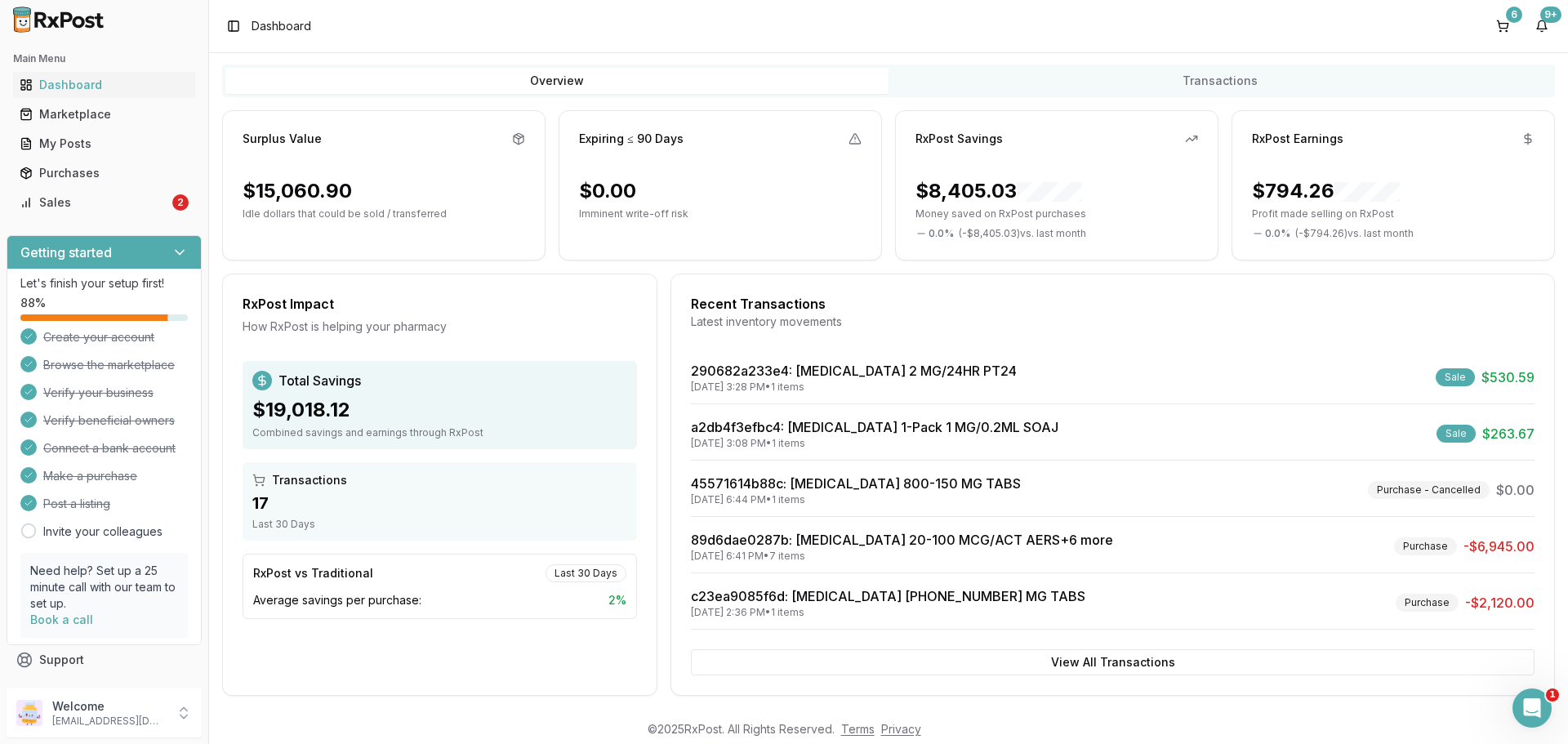
scroll to position [104, 0]
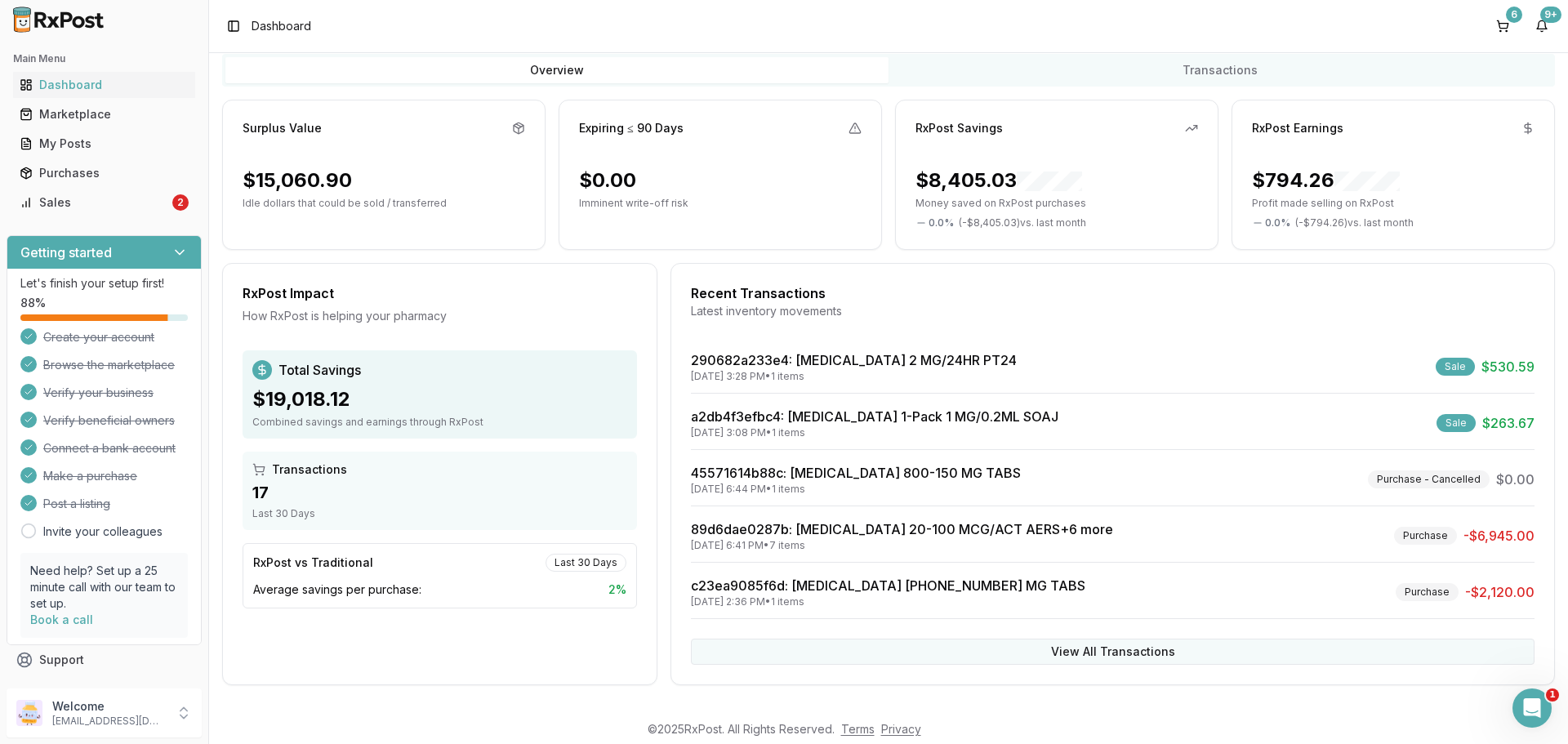
click at [1130, 655] on button "View All Transactions" at bounding box center [1112, 652] width 844 height 26
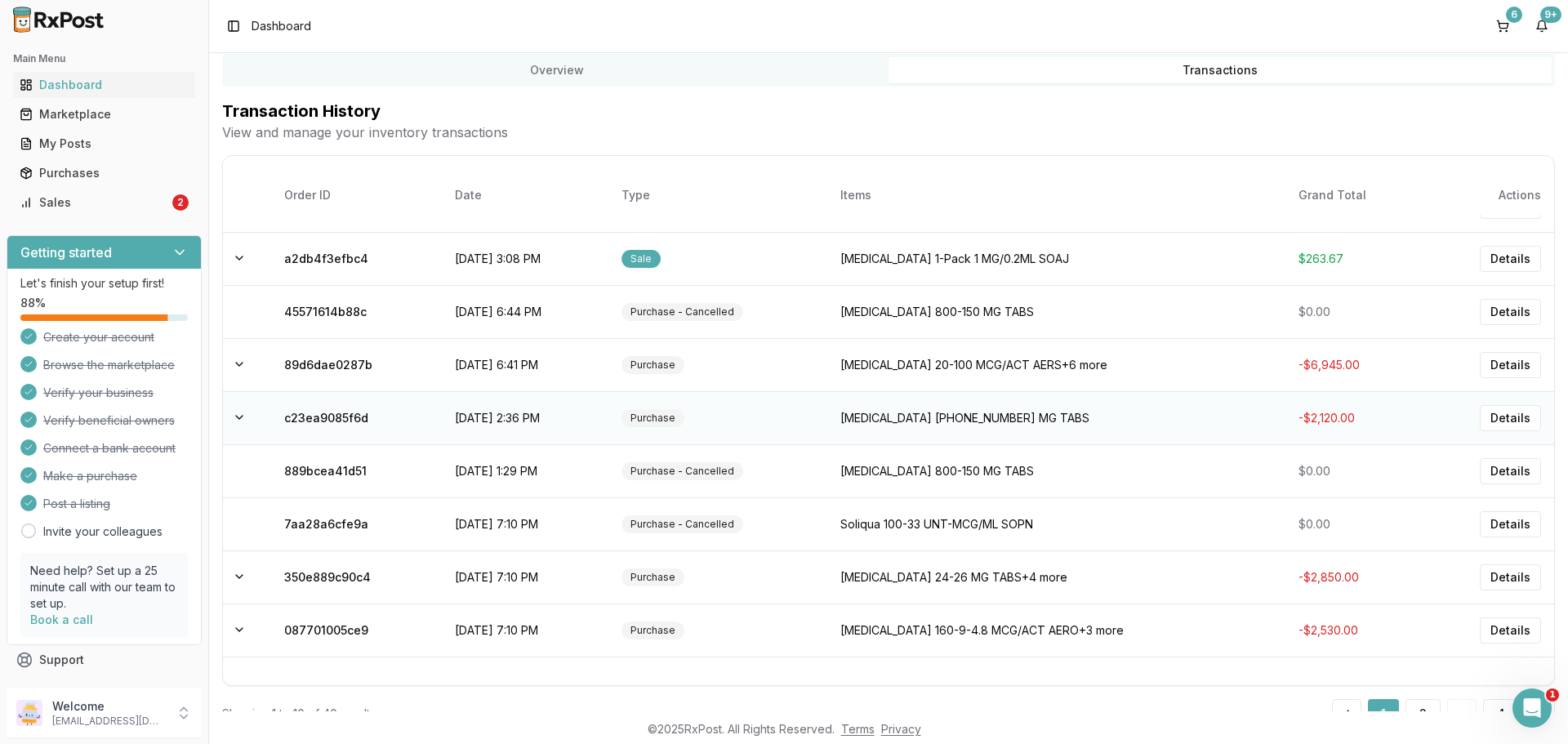
scroll to position [54, 0]
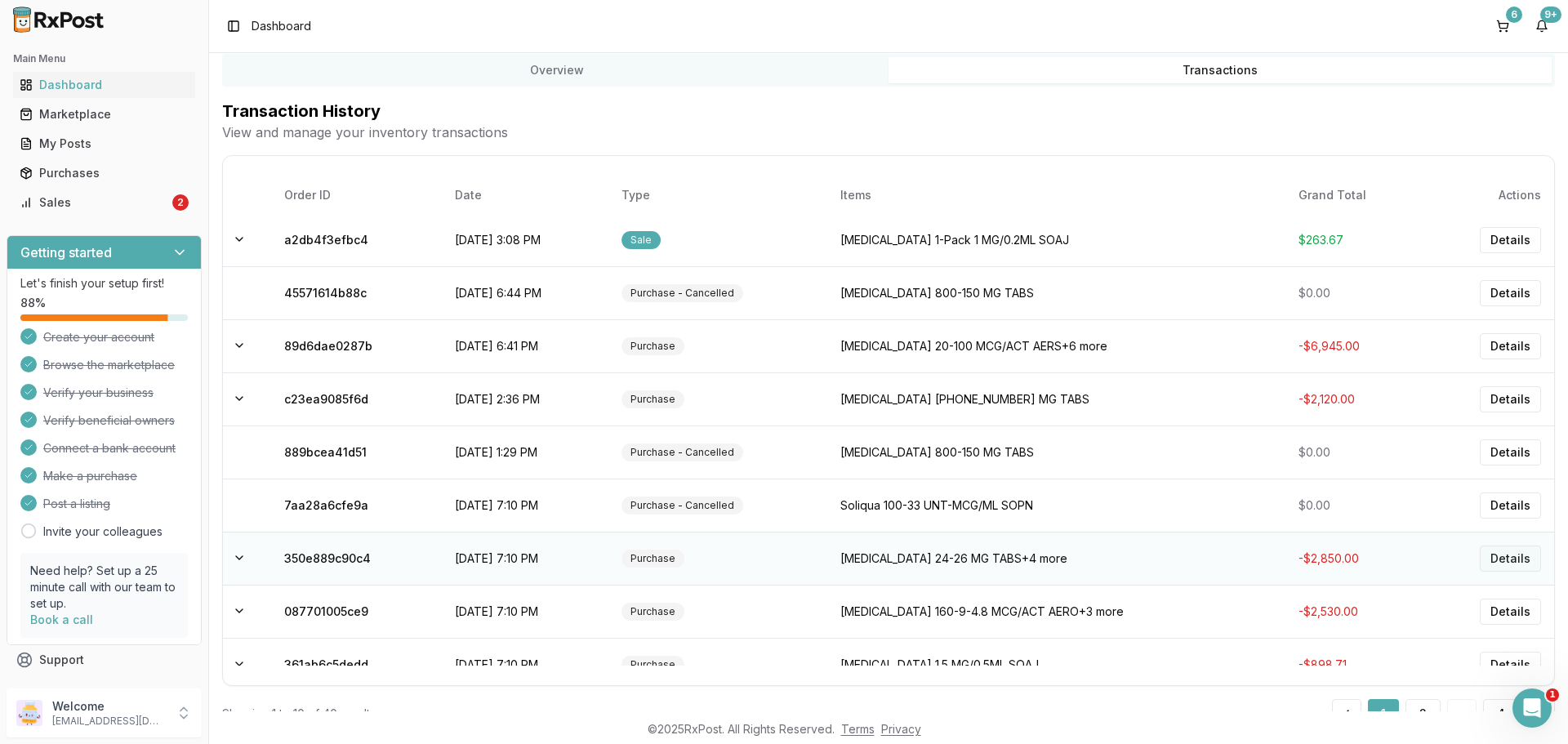
click at [1506, 564] on button "Details" at bounding box center [1510, 558] width 61 height 26
click at [1487, 562] on button "Details" at bounding box center [1510, 558] width 61 height 26
click at [901, 557] on td "[MEDICAL_DATA] 24-26 MG TABS +4 more" at bounding box center [1057, 558] width 458 height 53
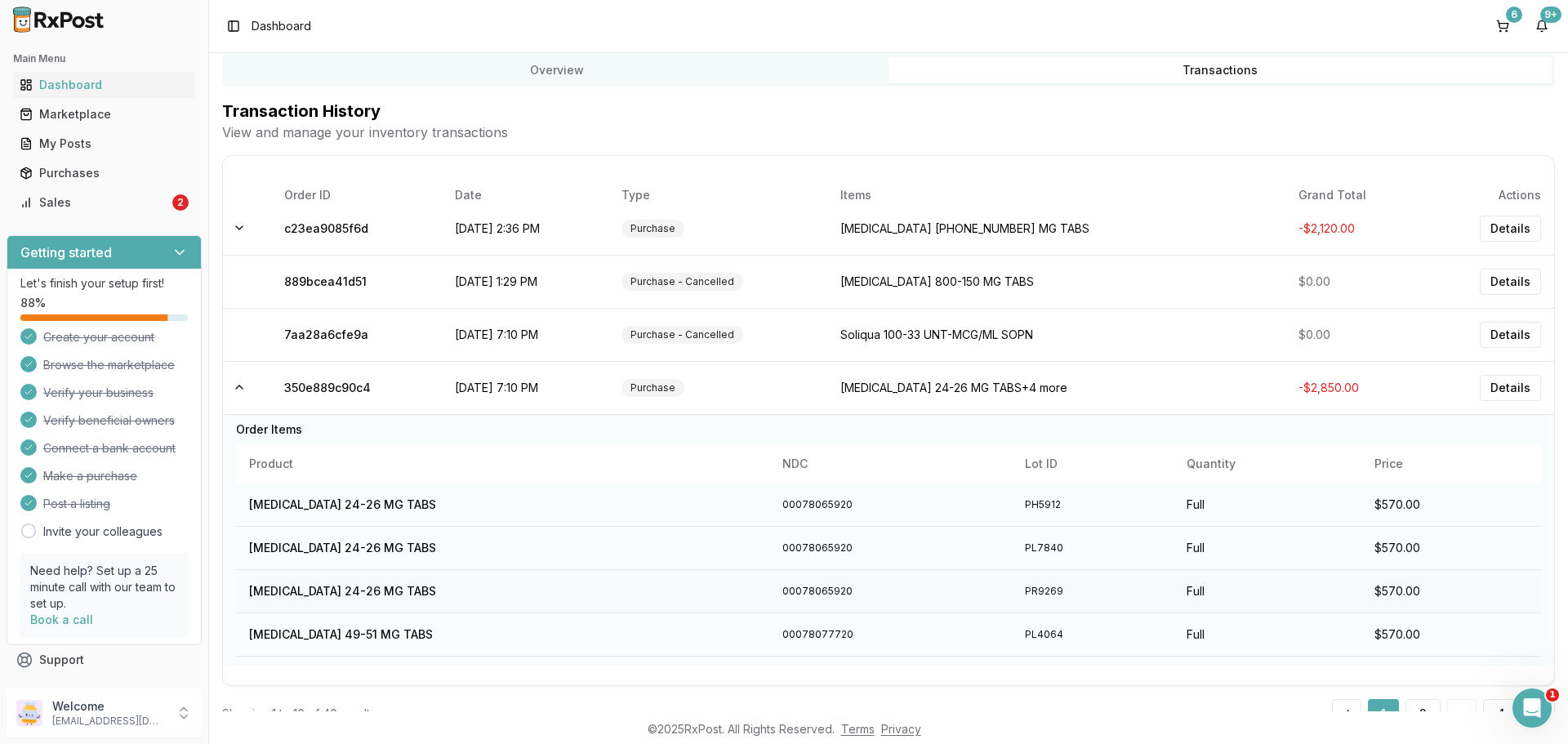
scroll to position [326, 0]
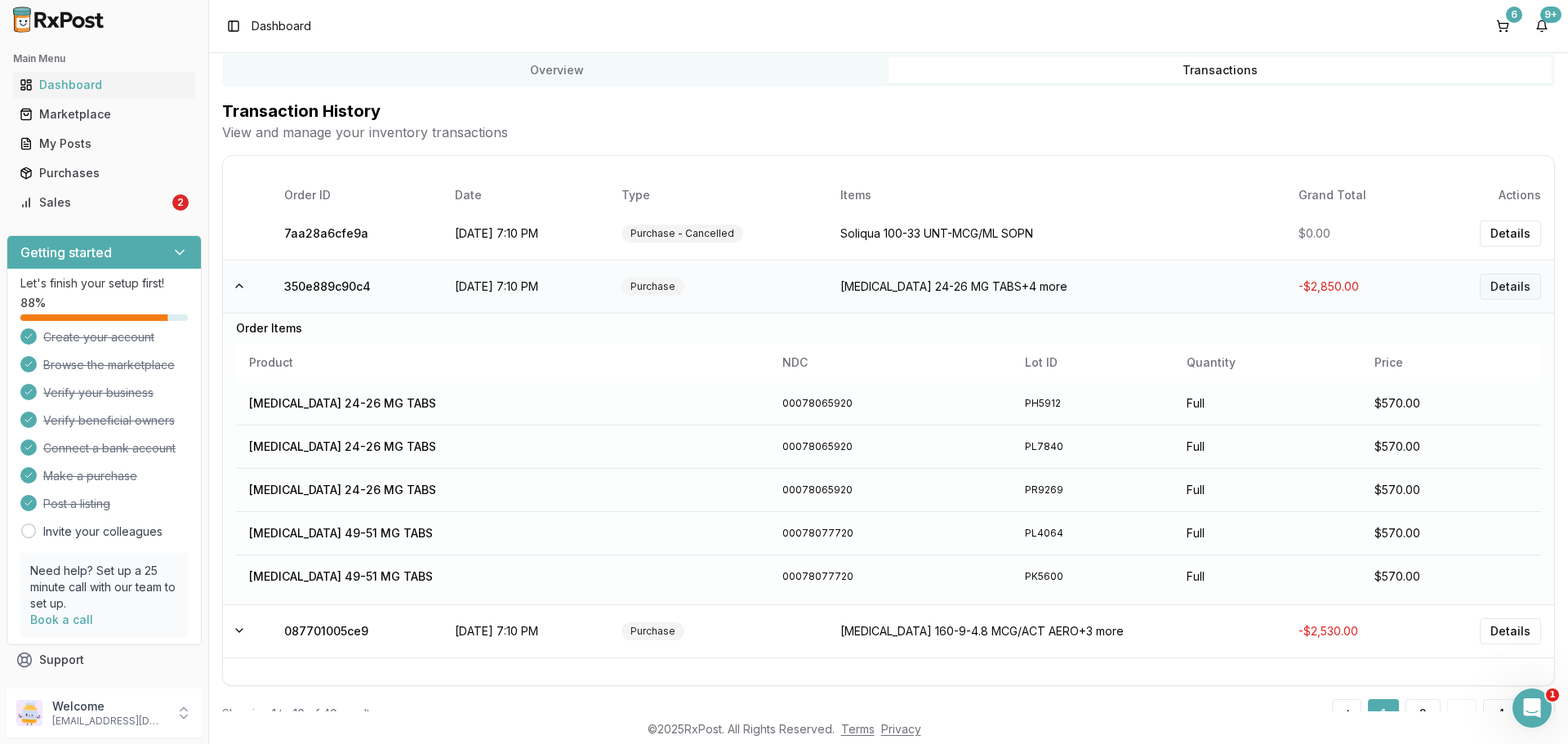
click at [1494, 284] on button "Details" at bounding box center [1510, 287] width 61 height 26
click at [1511, 292] on button "Details" at bounding box center [1510, 287] width 61 height 26
click at [965, 280] on td "[MEDICAL_DATA] 24-26 MG TABS +4 more" at bounding box center [1057, 286] width 458 height 53
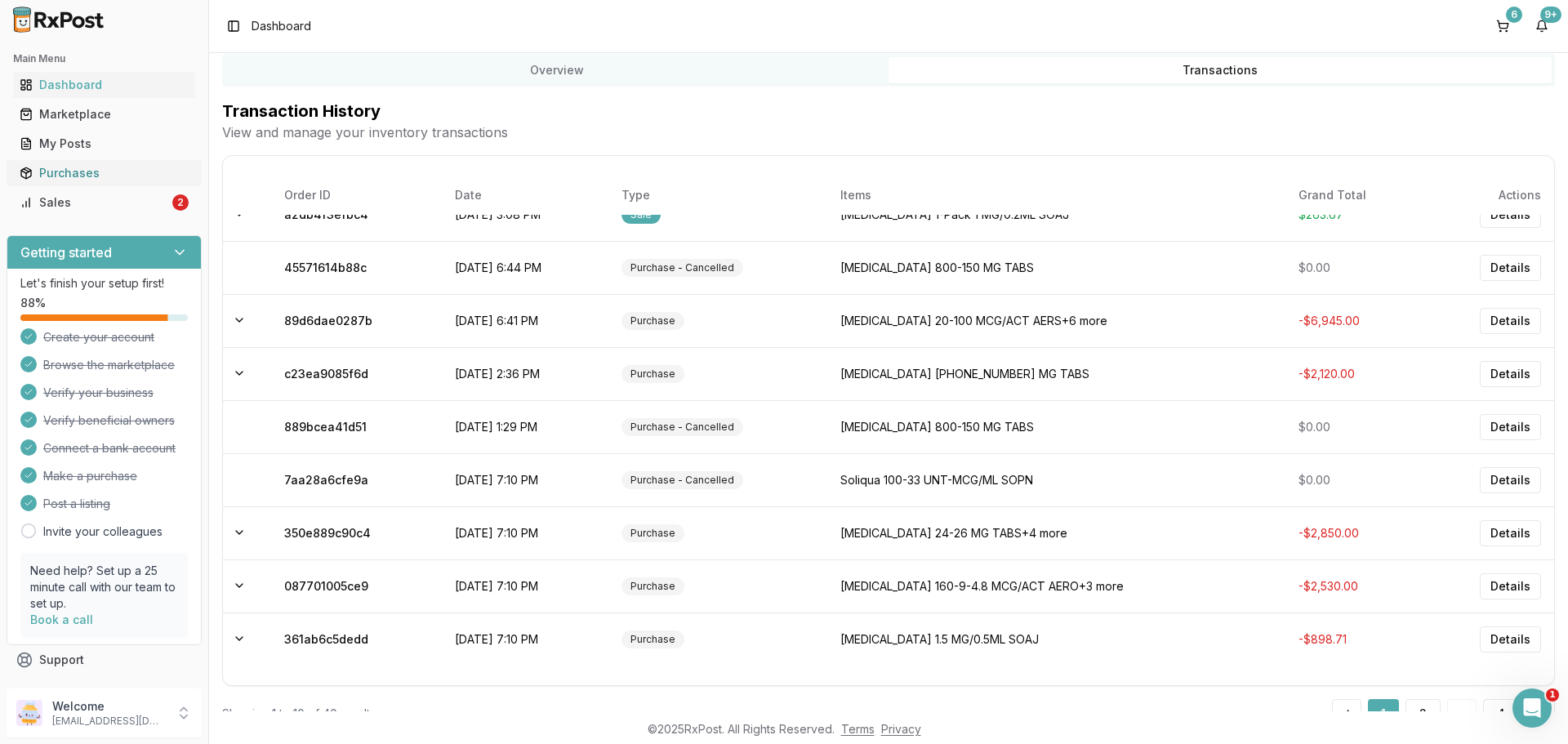
click at [72, 165] on div "Purchases" at bounding box center [104, 173] width 169 height 16
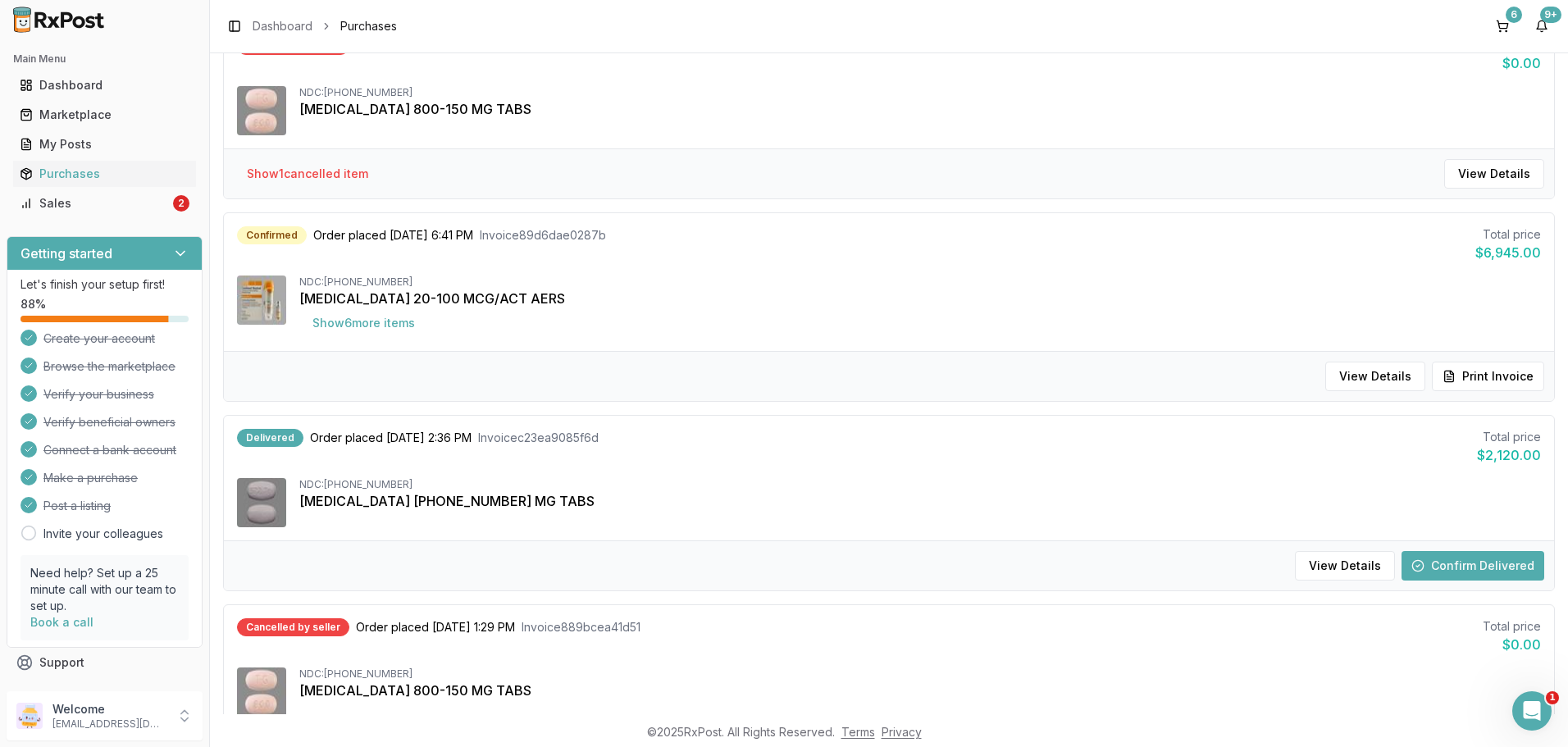
scroll to position [328, 0]
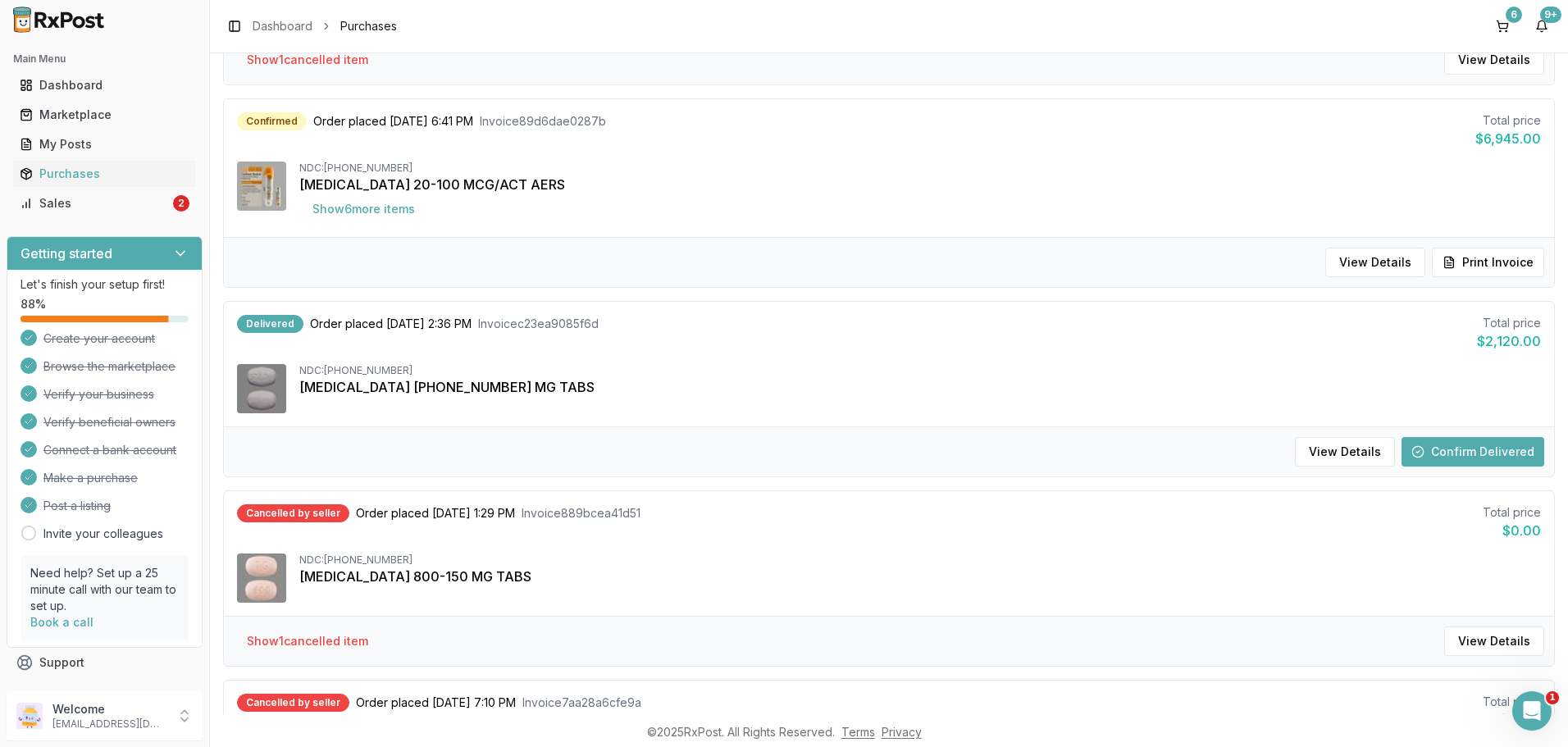
click at [1477, 453] on button "Confirm Delivered" at bounding box center [1472, 451] width 142 height 29
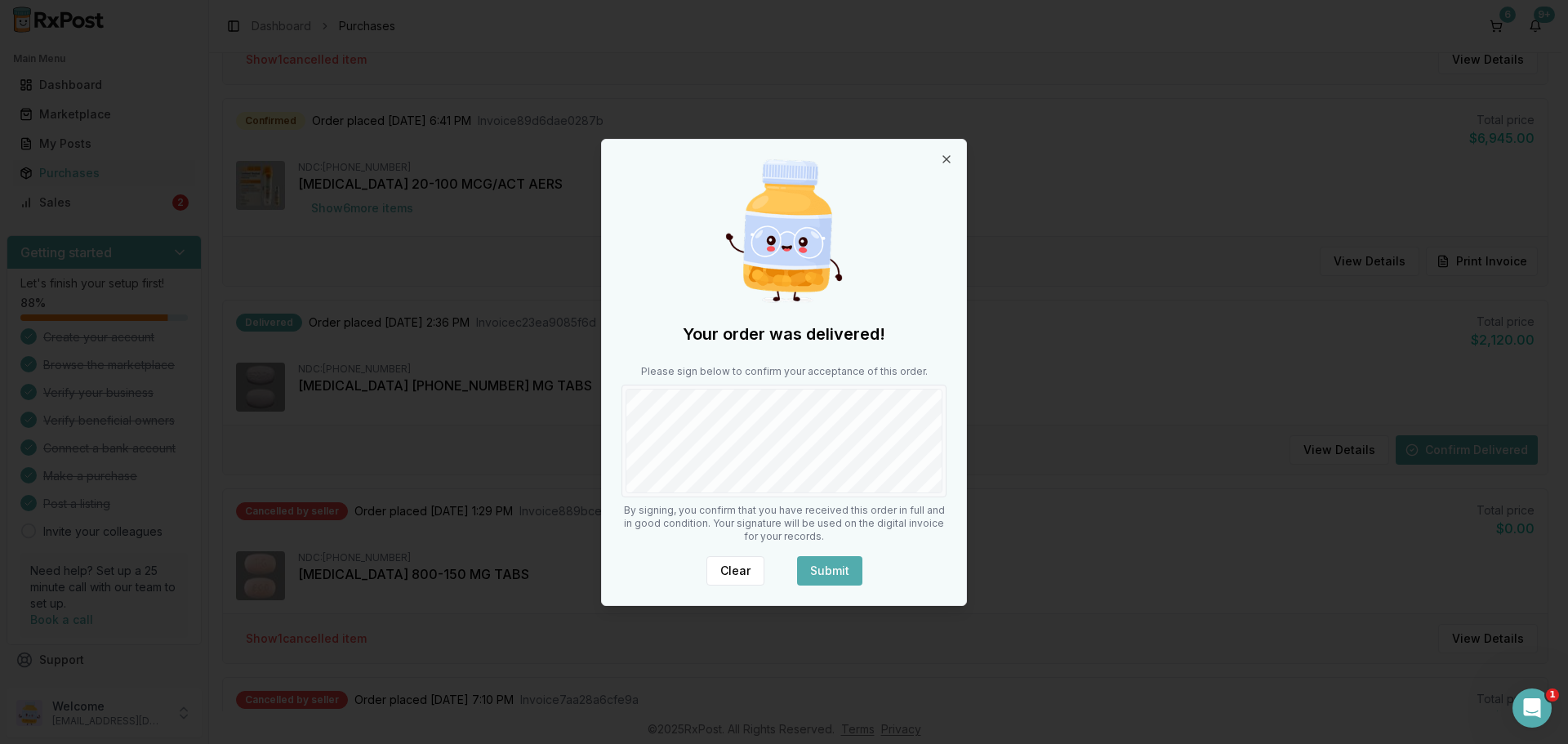
click at [840, 570] on button "Submit" at bounding box center [830, 570] width 66 height 29
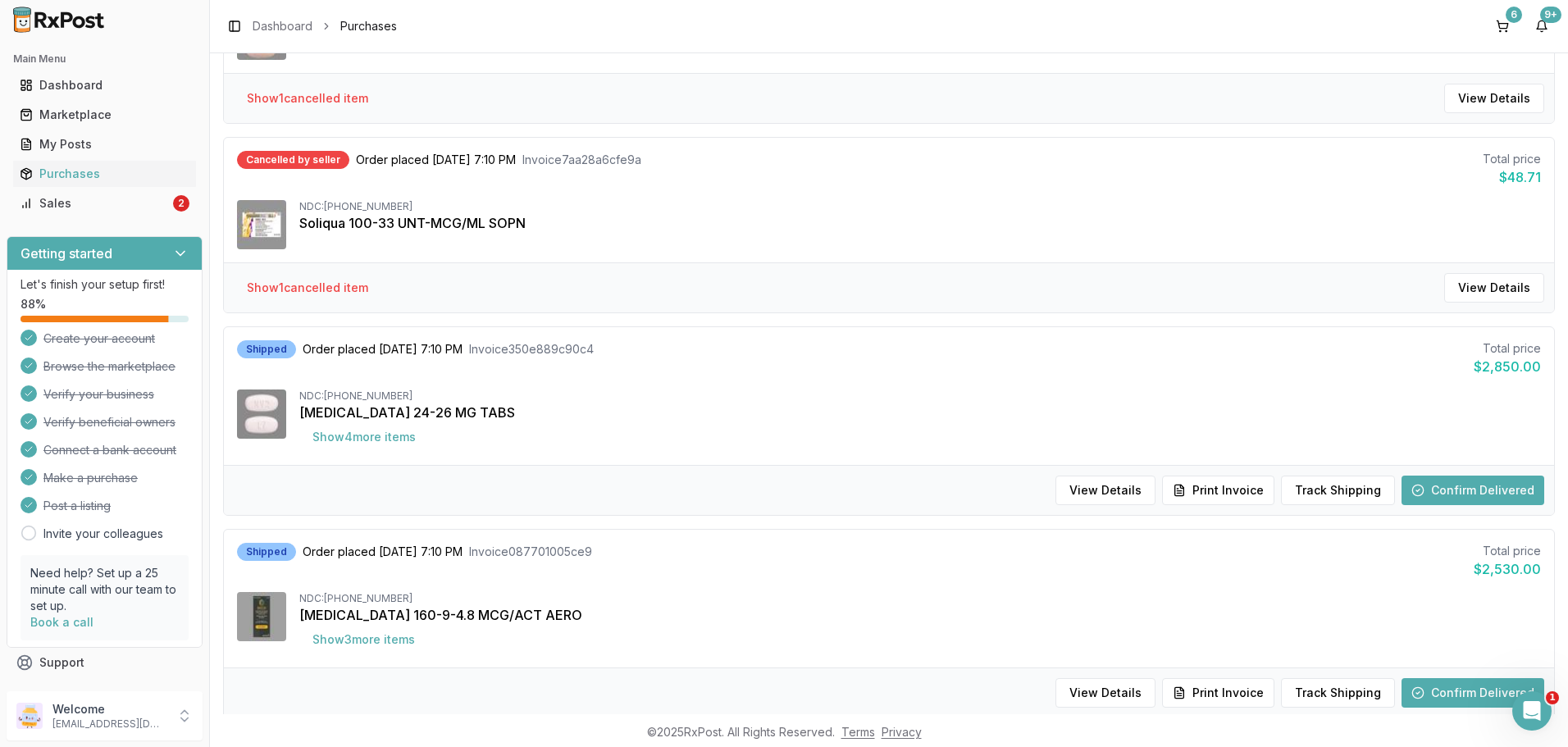
scroll to position [875, 0]
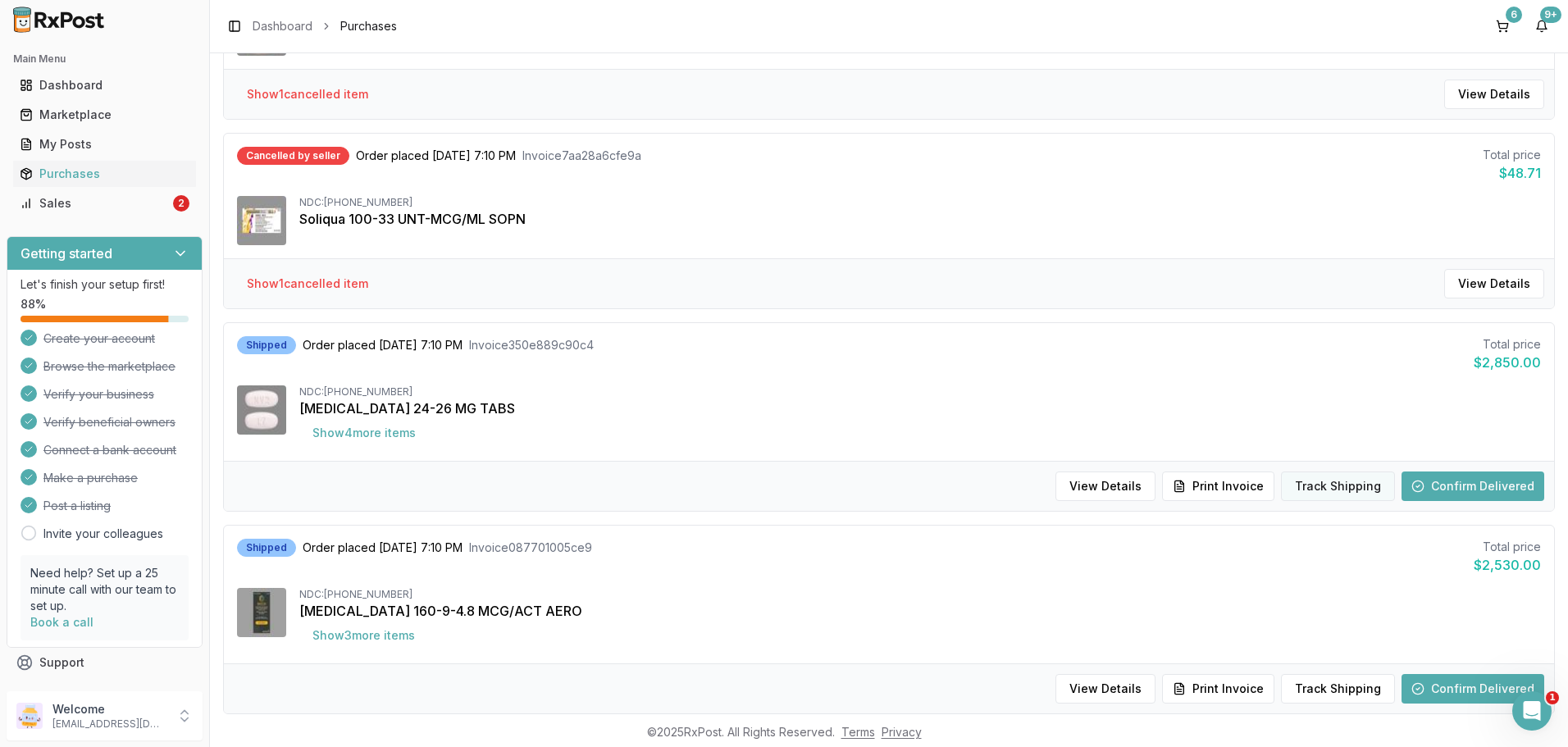
click at [1354, 483] on button "Track Shipping" at bounding box center [1337, 485] width 114 height 29
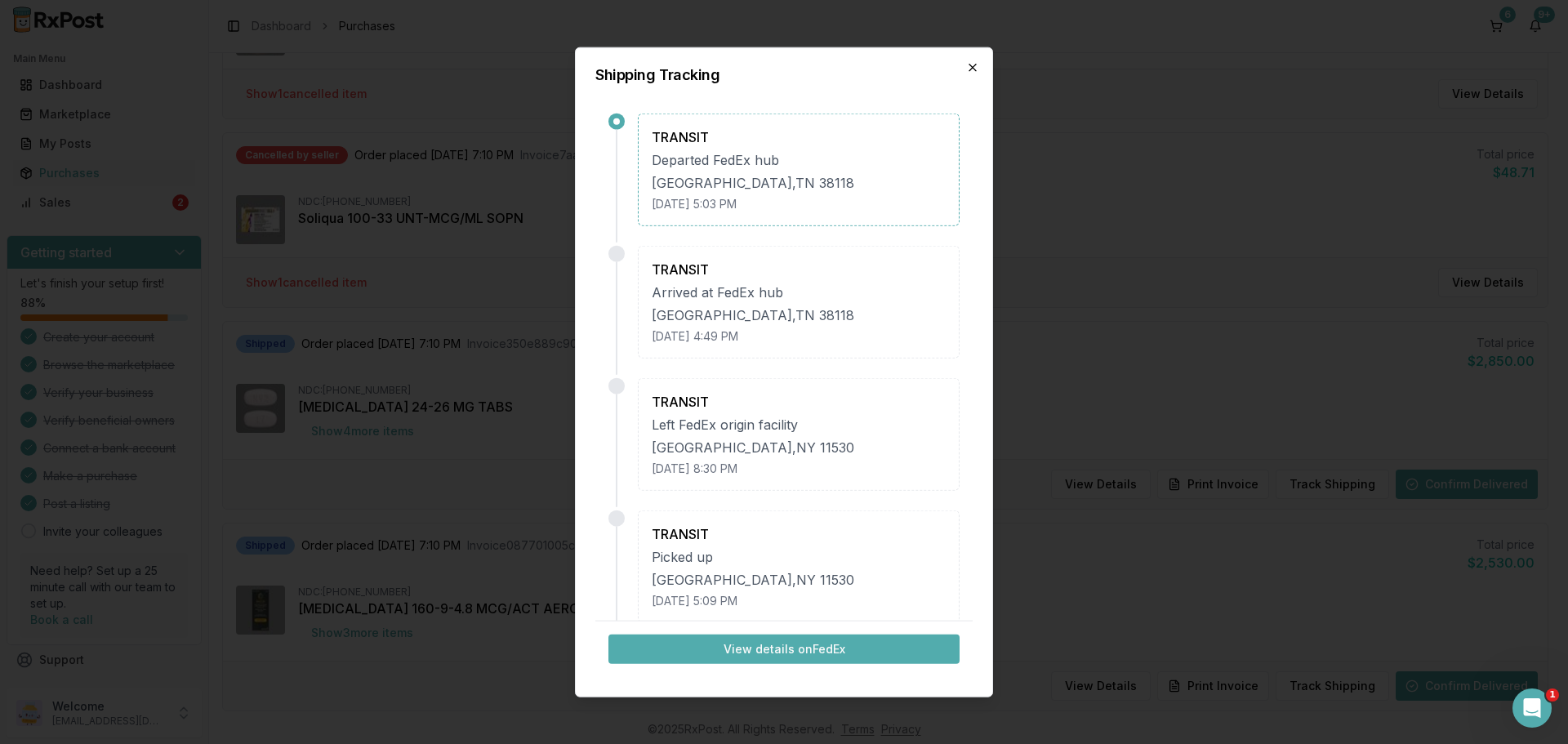
click at [968, 72] on icon "button" at bounding box center [972, 67] width 13 height 13
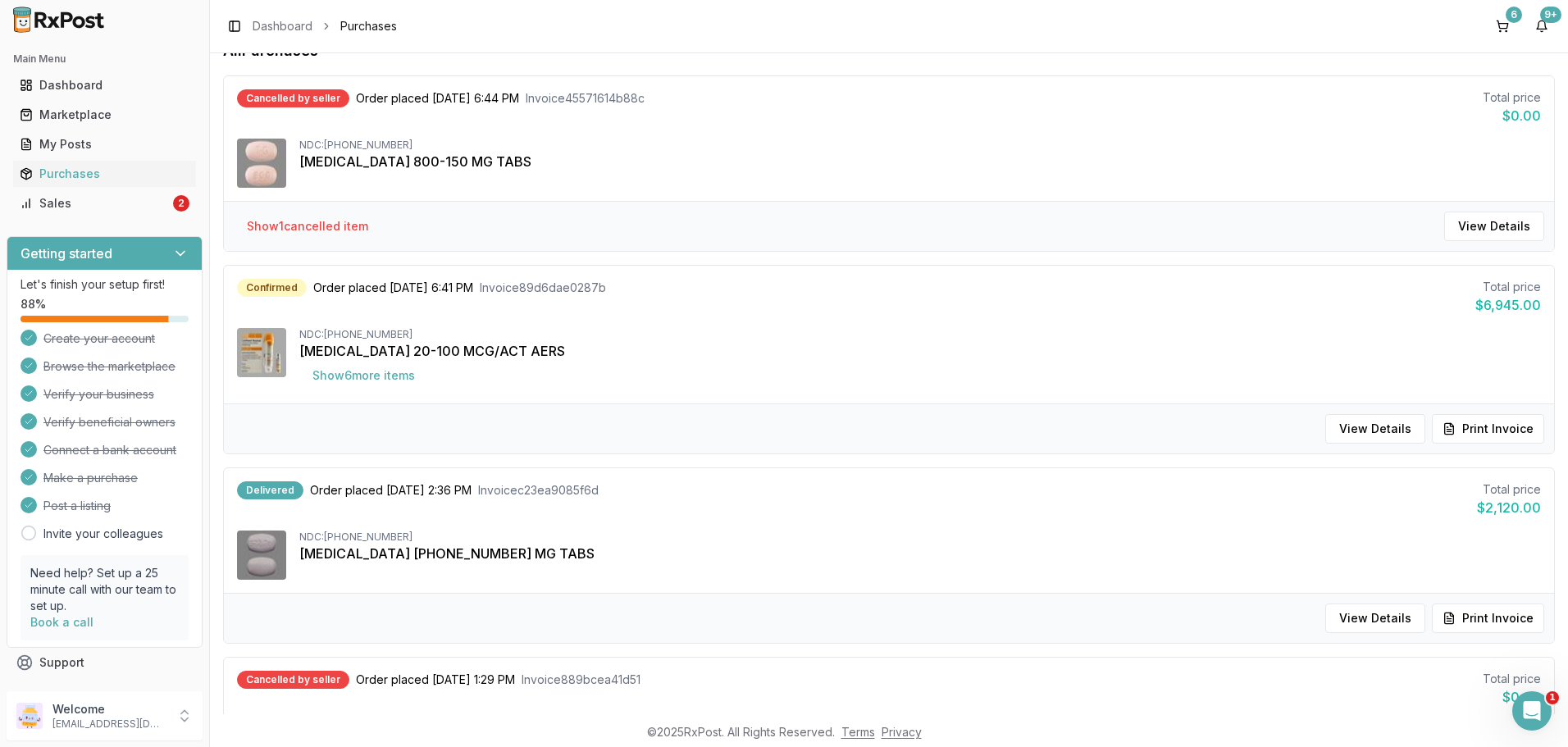
scroll to position [0, 0]
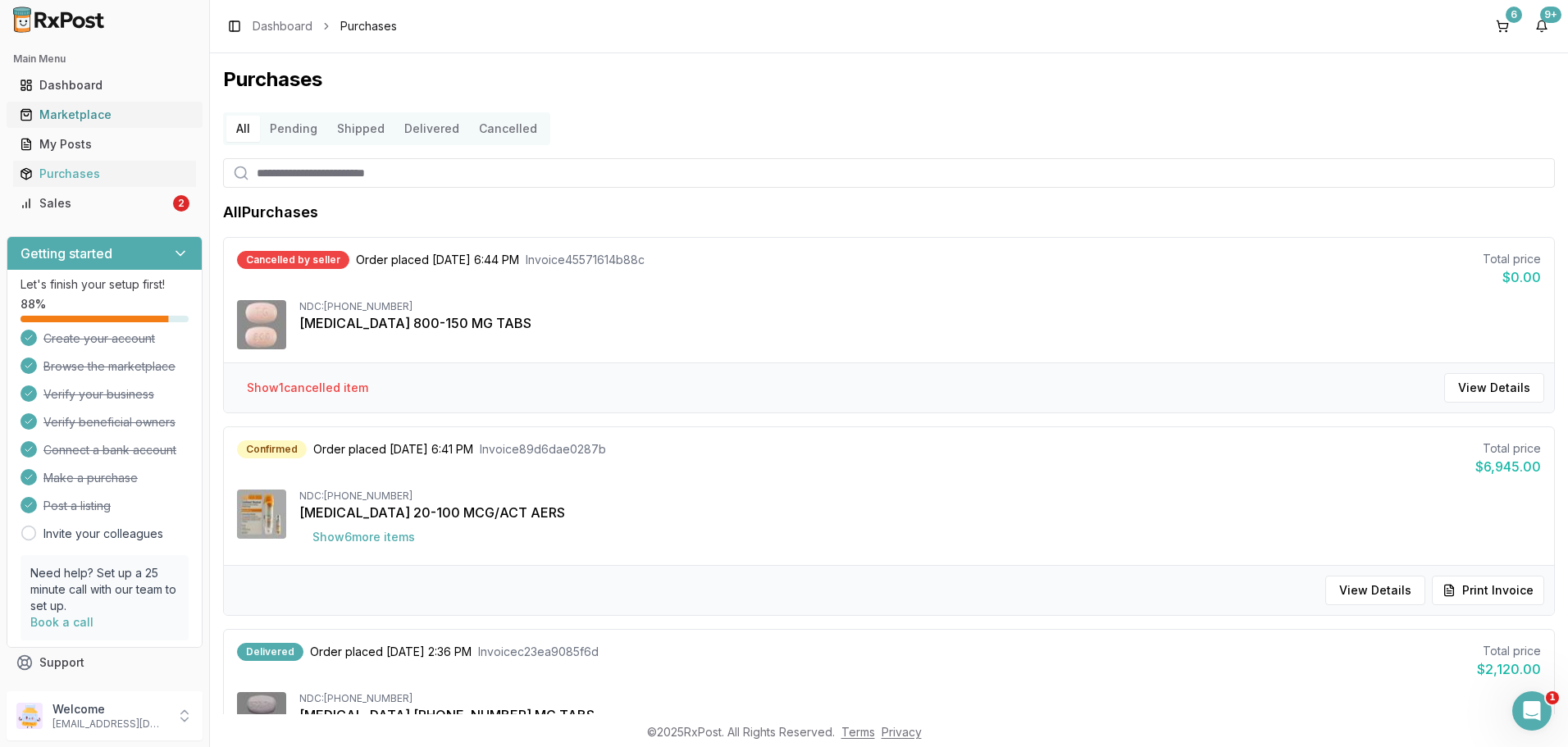
click at [109, 117] on div "Marketplace" at bounding box center [105, 114] width 170 height 16
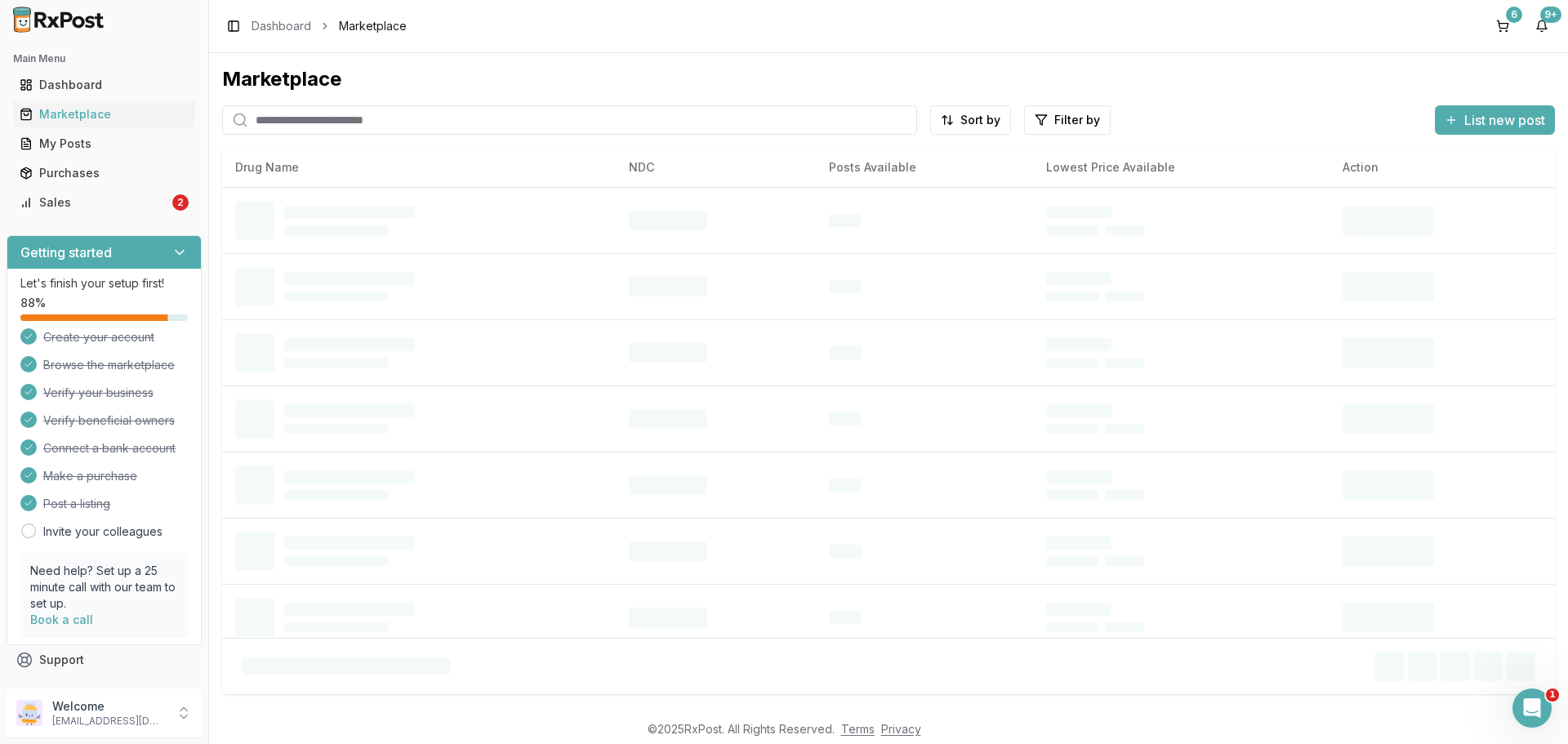
click at [373, 126] on input "search" at bounding box center [570, 119] width 695 height 29
paste input "**********"
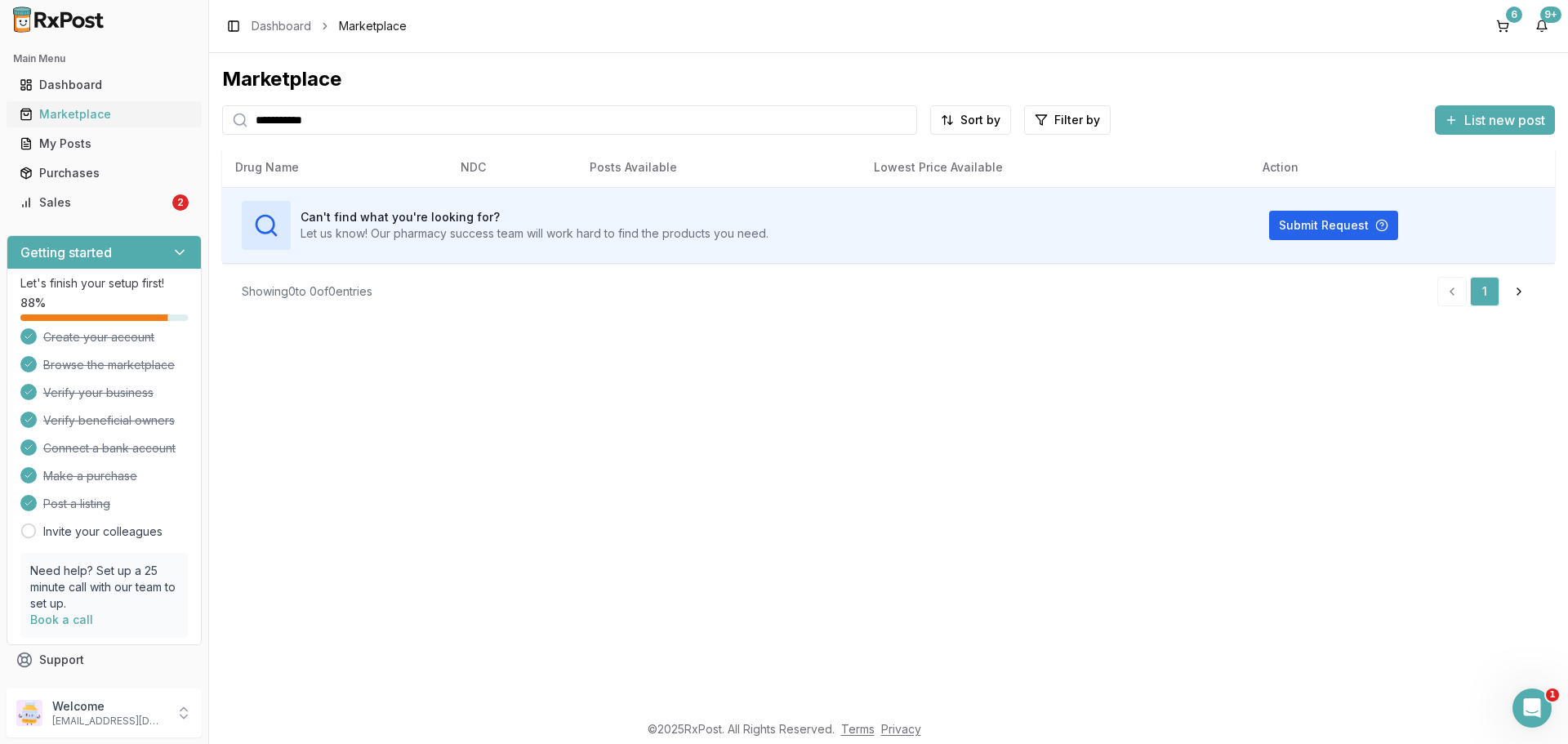
drag, startPoint x: 343, startPoint y: 123, endPoint x: 159, endPoint y: 122, distance: 184.0
click at [159, 122] on div "**********" at bounding box center [784, 372] width 1568 height 744
drag, startPoint x: 388, startPoint y: 124, endPoint x: 186, endPoint y: 142, distance: 202.8
click at [186, 142] on div "**********" at bounding box center [784, 372] width 1568 height 744
click at [291, 129] on input "**********" at bounding box center [570, 119] width 695 height 29
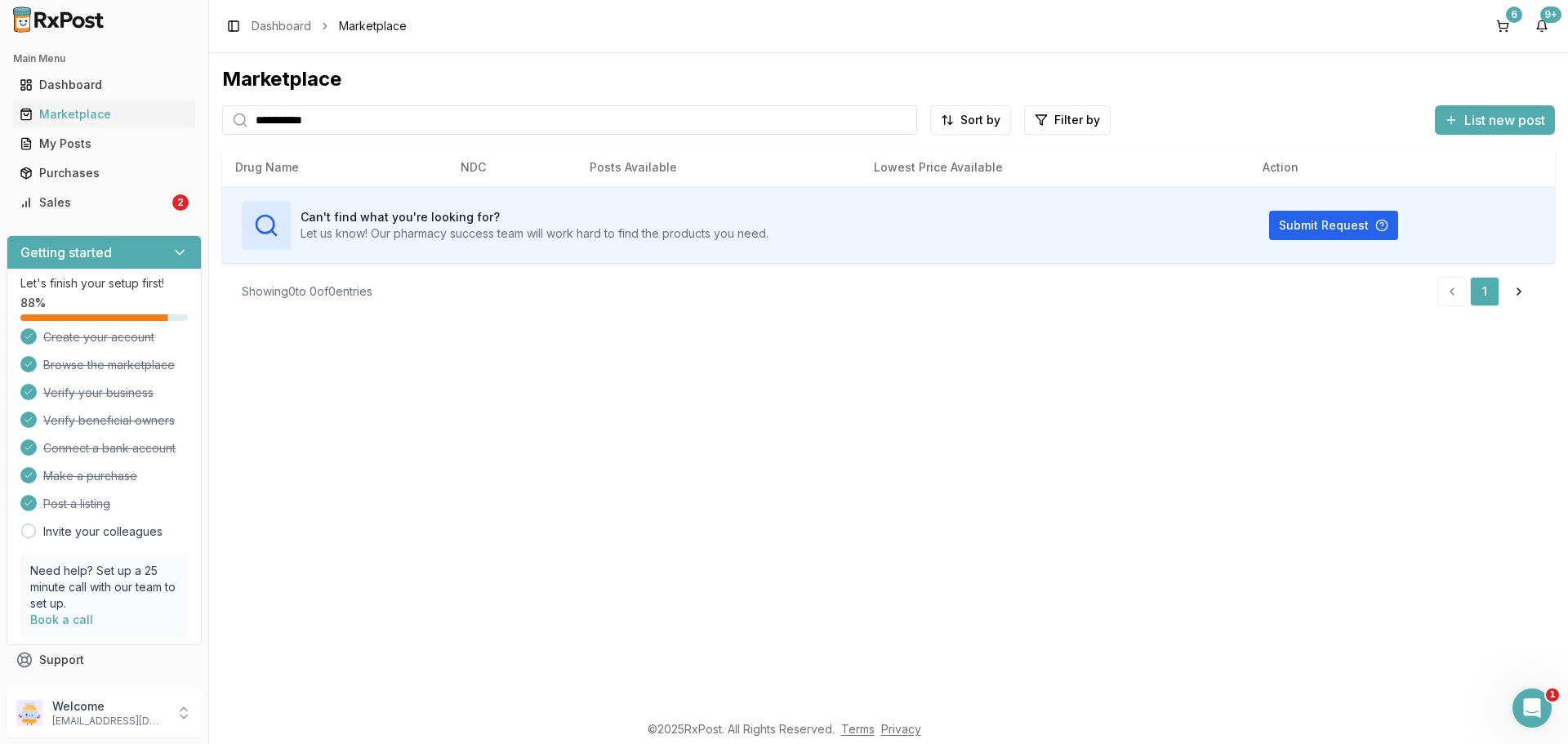
click at [291, 129] on input "**********" at bounding box center [570, 119] width 695 height 29
type input "**********"
click at [91, 87] on div "Dashboard" at bounding box center [104, 84] width 169 height 16
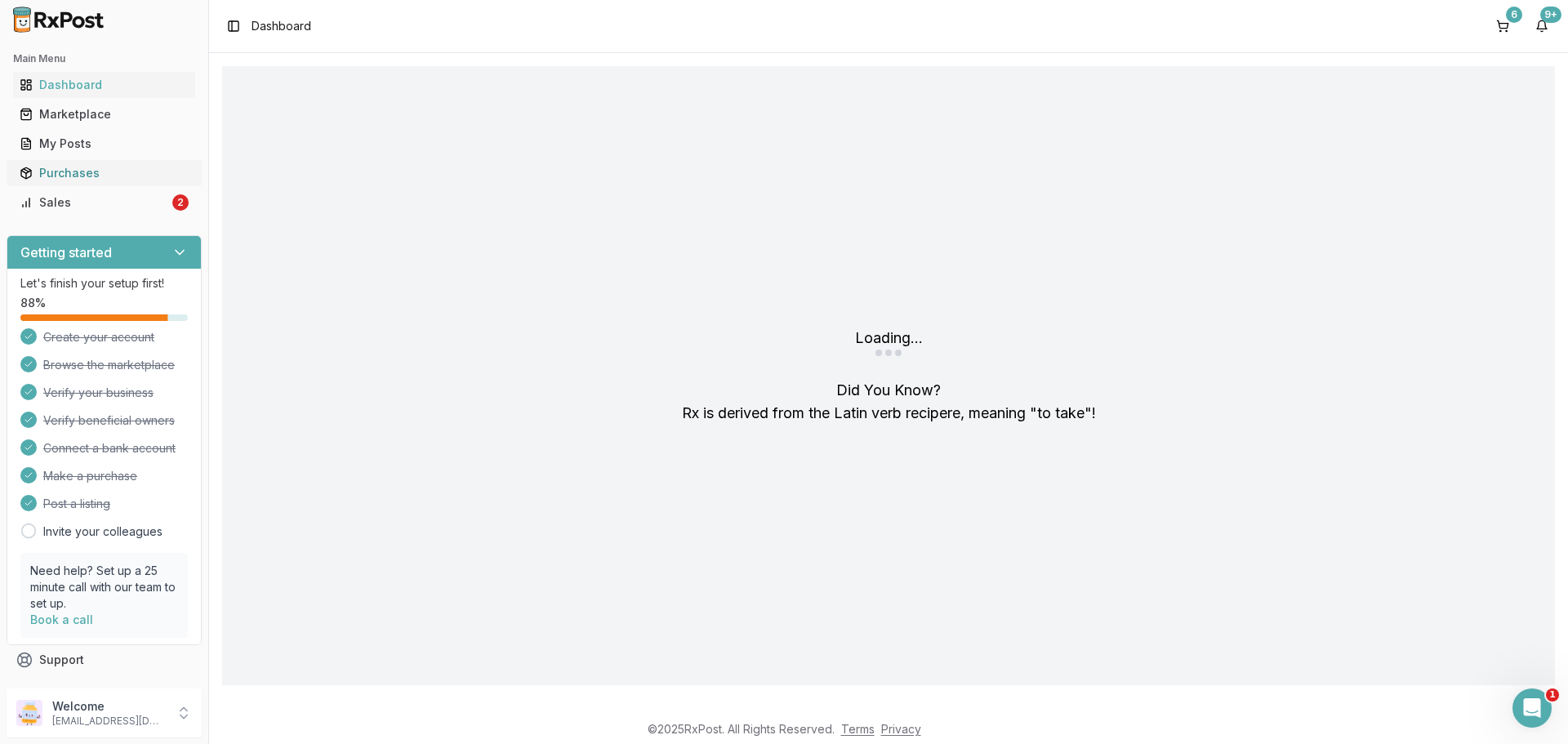
click at [63, 175] on div "Purchases" at bounding box center [104, 173] width 169 height 16
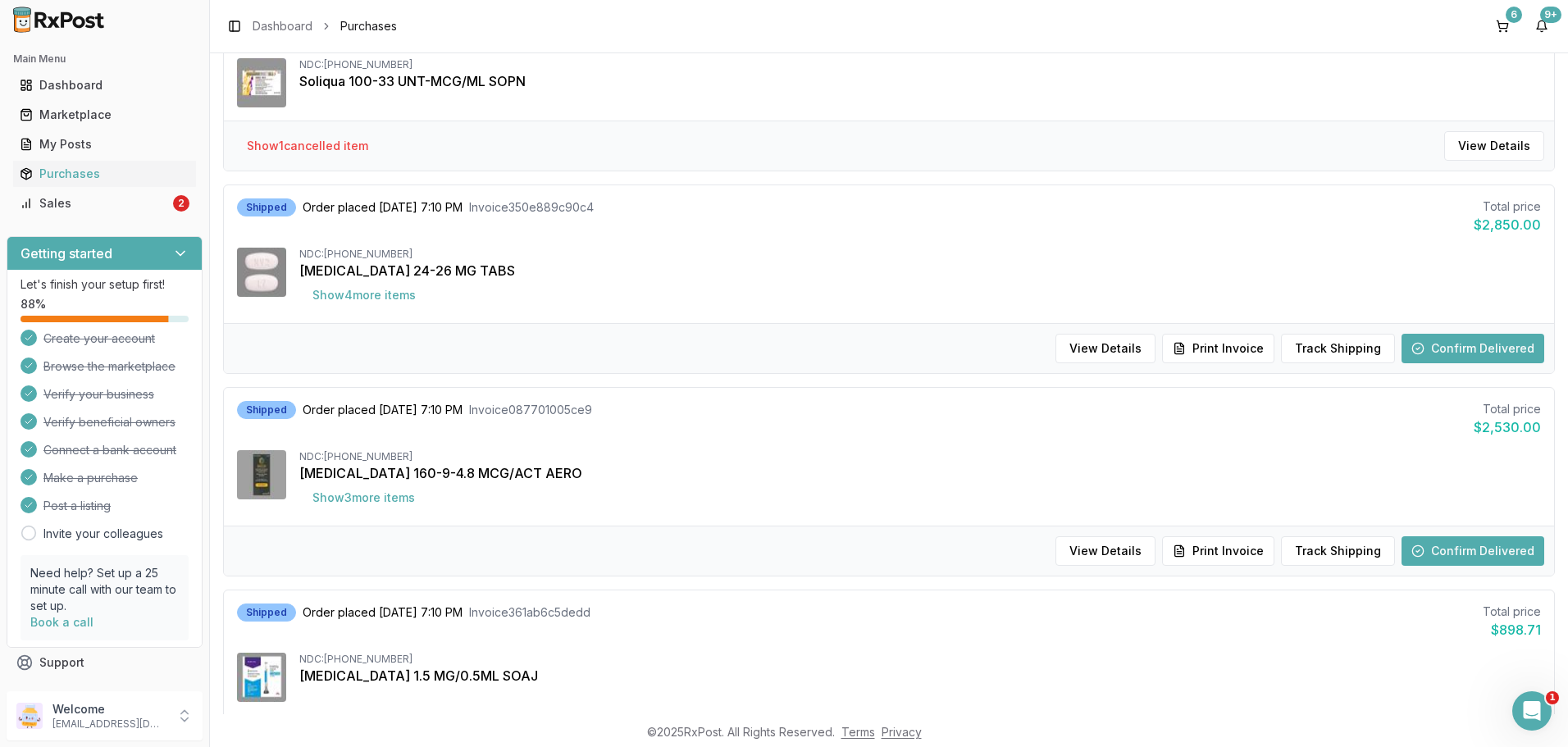
scroll to position [1039, 0]
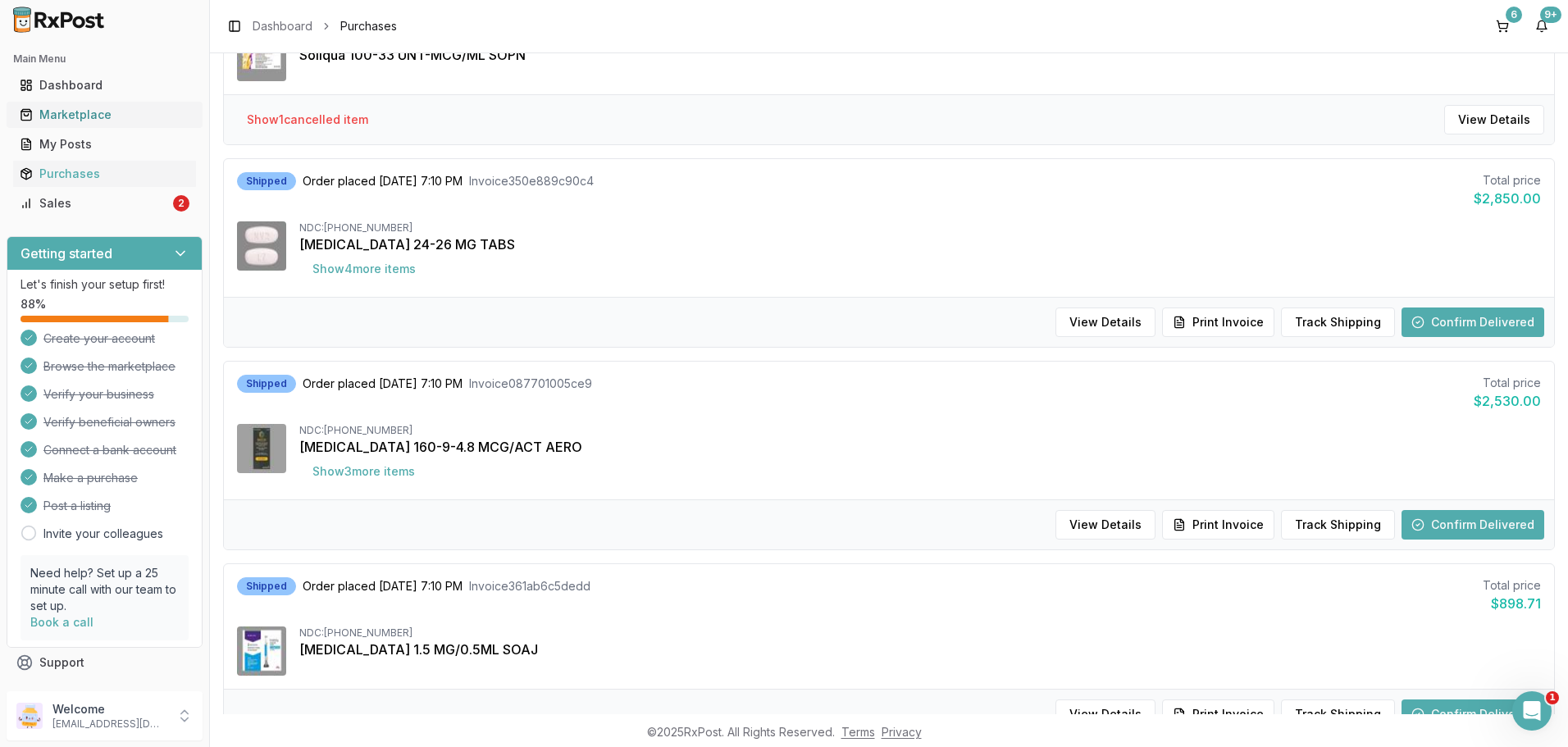
click at [112, 109] on div "Marketplace" at bounding box center [105, 114] width 170 height 16
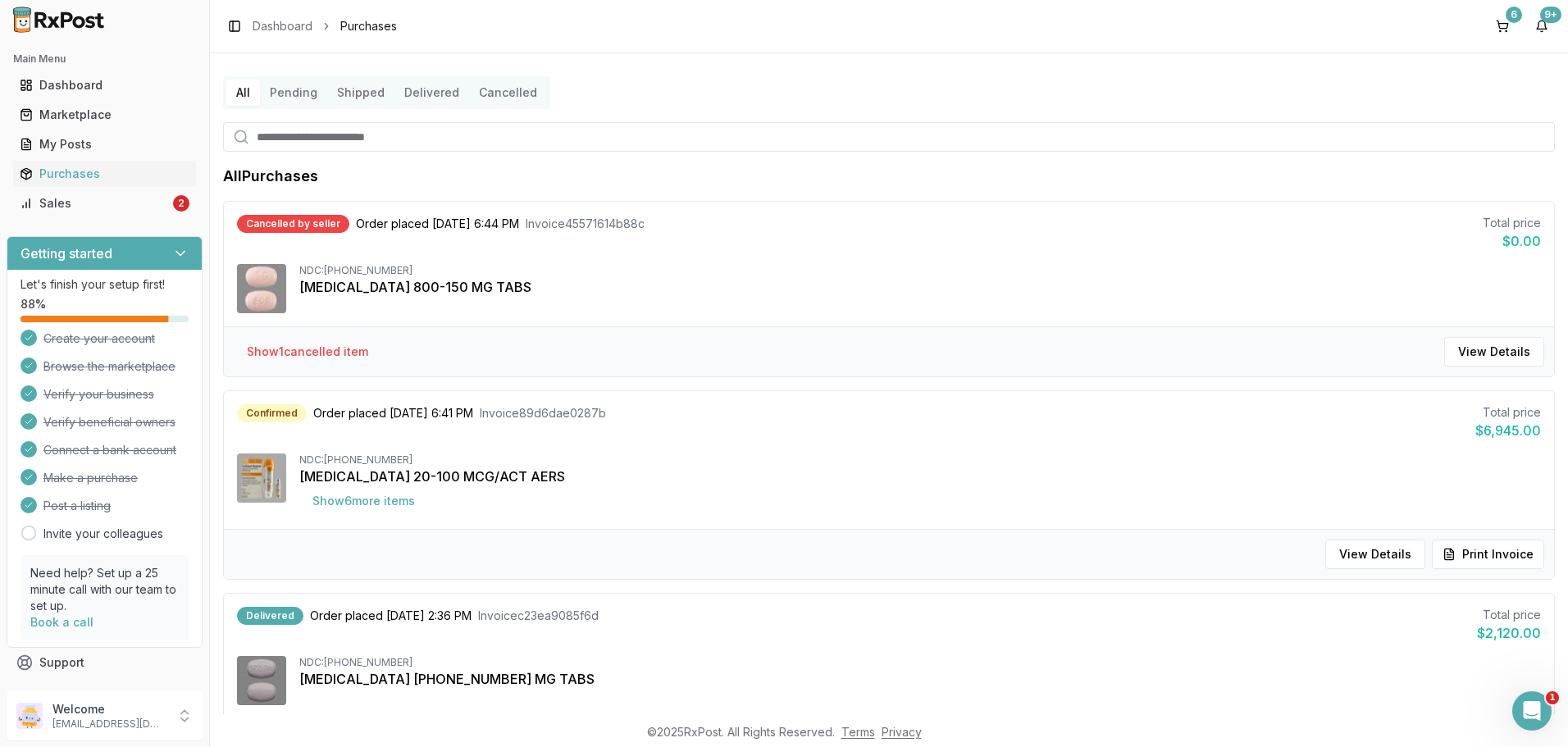
scroll to position [0, 0]
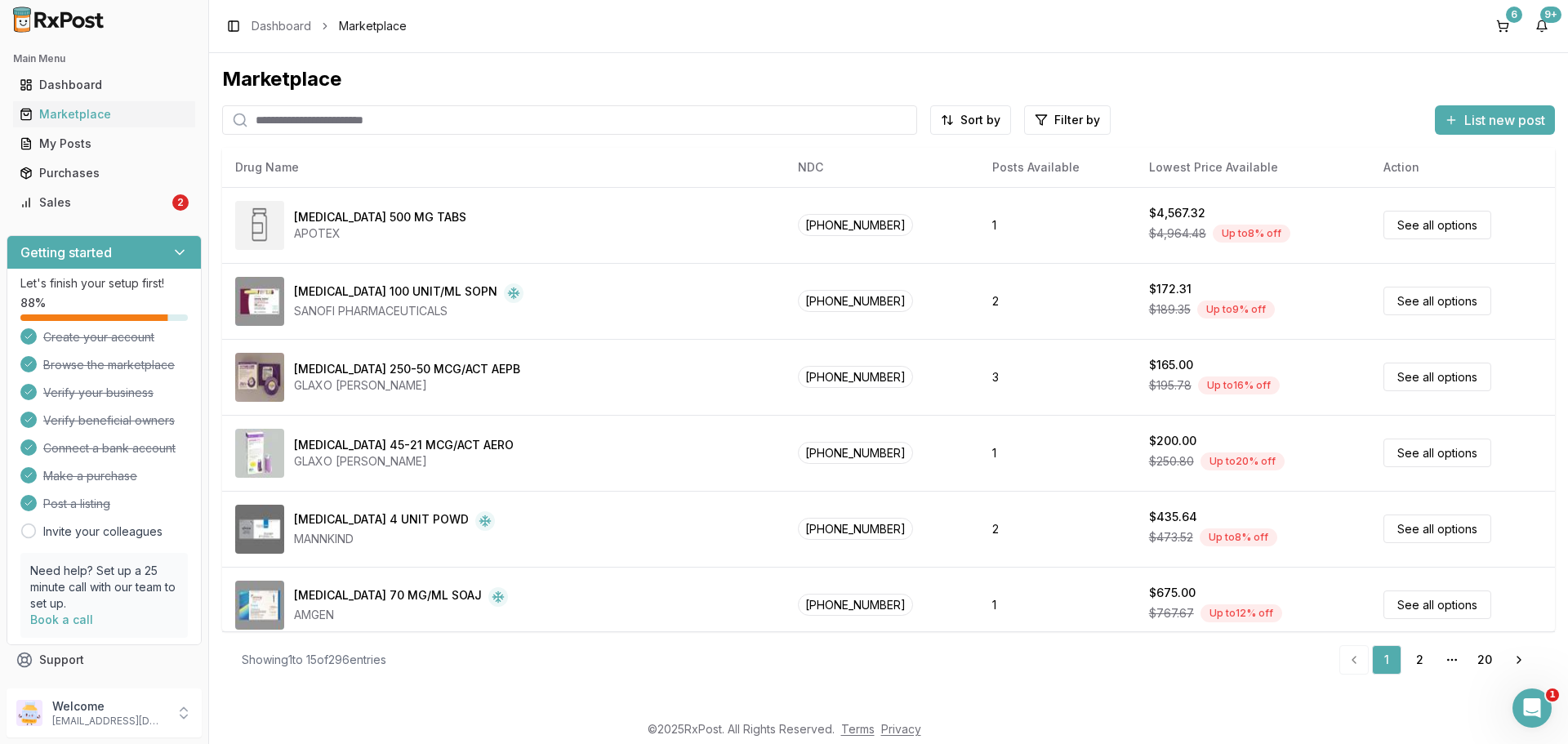
click at [305, 125] on input "search" at bounding box center [570, 119] width 695 height 29
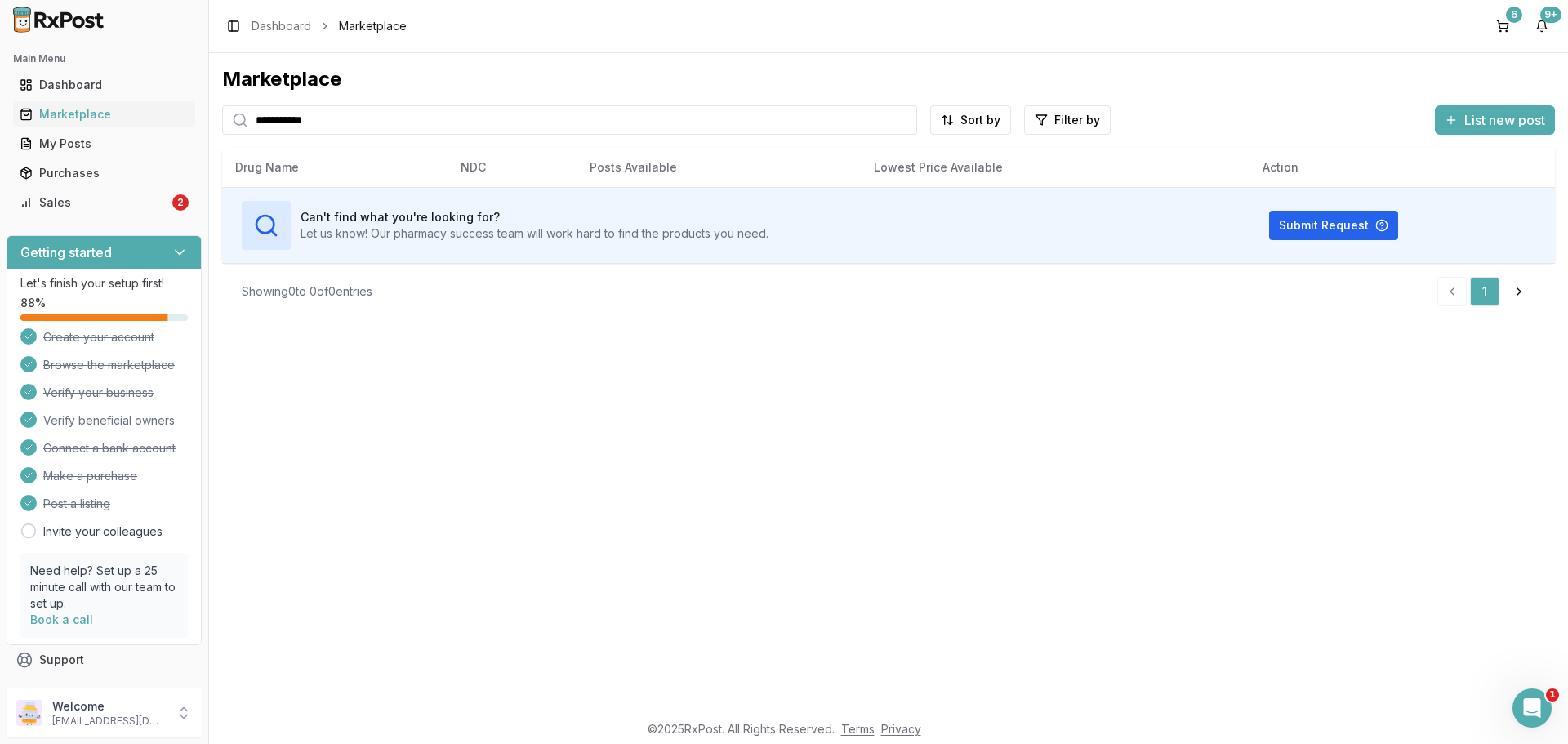
click at [304, 124] on input "**********" at bounding box center [570, 119] width 695 height 29
type input "**********"
click at [93, 177] on div "Purchases" at bounding box center [104, 173] width 169 height 16
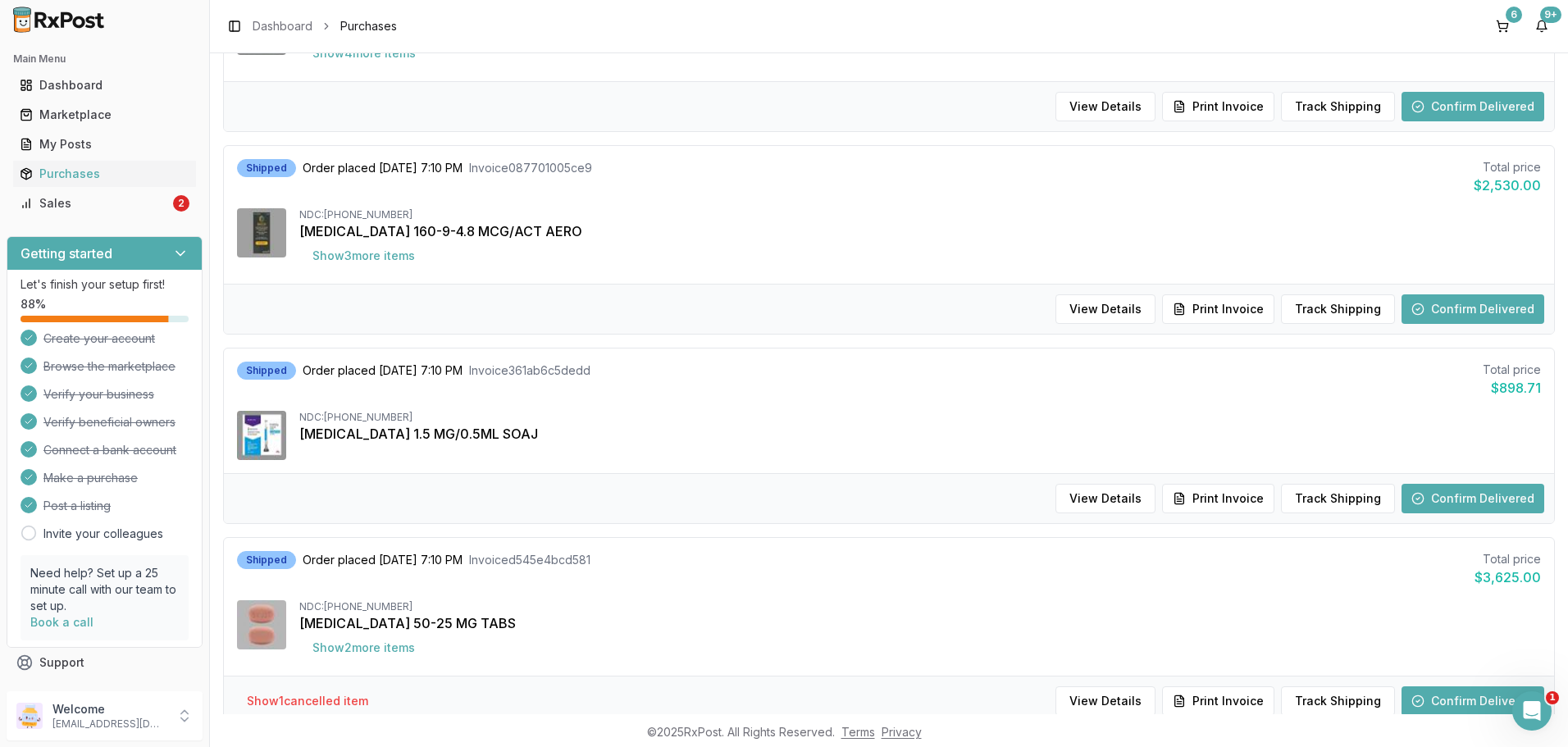
scroll to position [1421, 0]
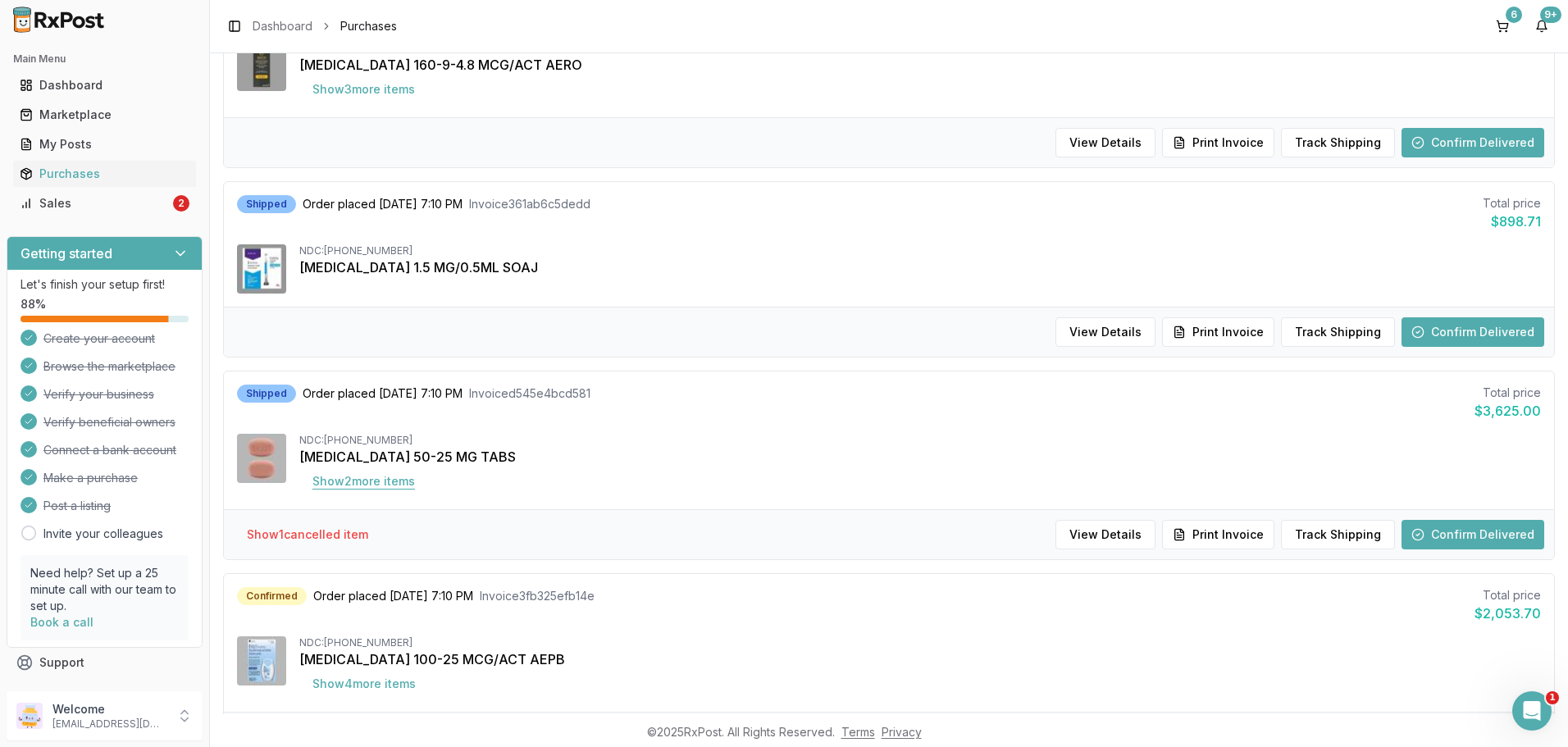
click at [361, 477] on button "Show 2 more item s" at bounding box center [364, 480] width 129 height 29
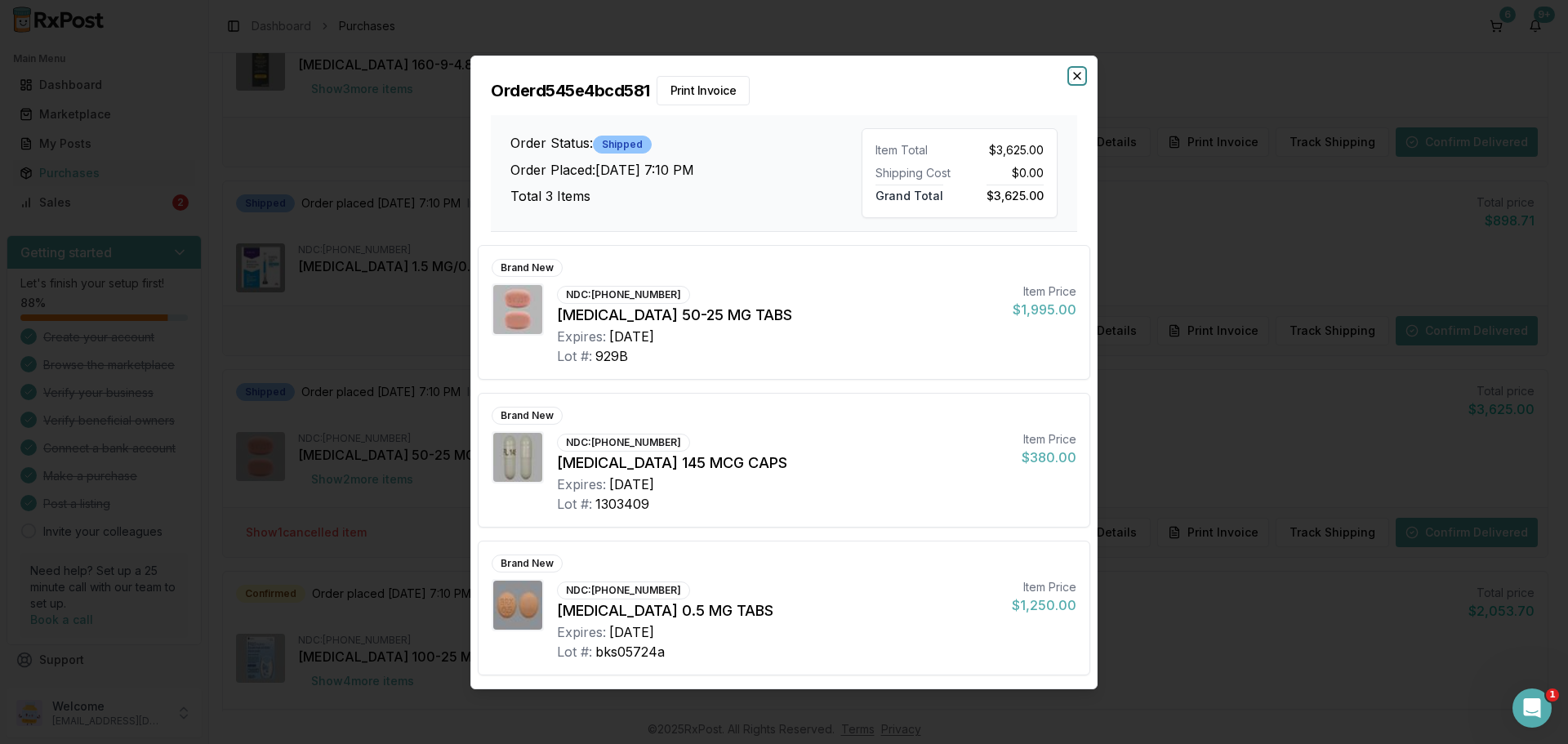
click at [1073, 74] on icon "button" at bounding box center [1077, 76] width 13 height 13
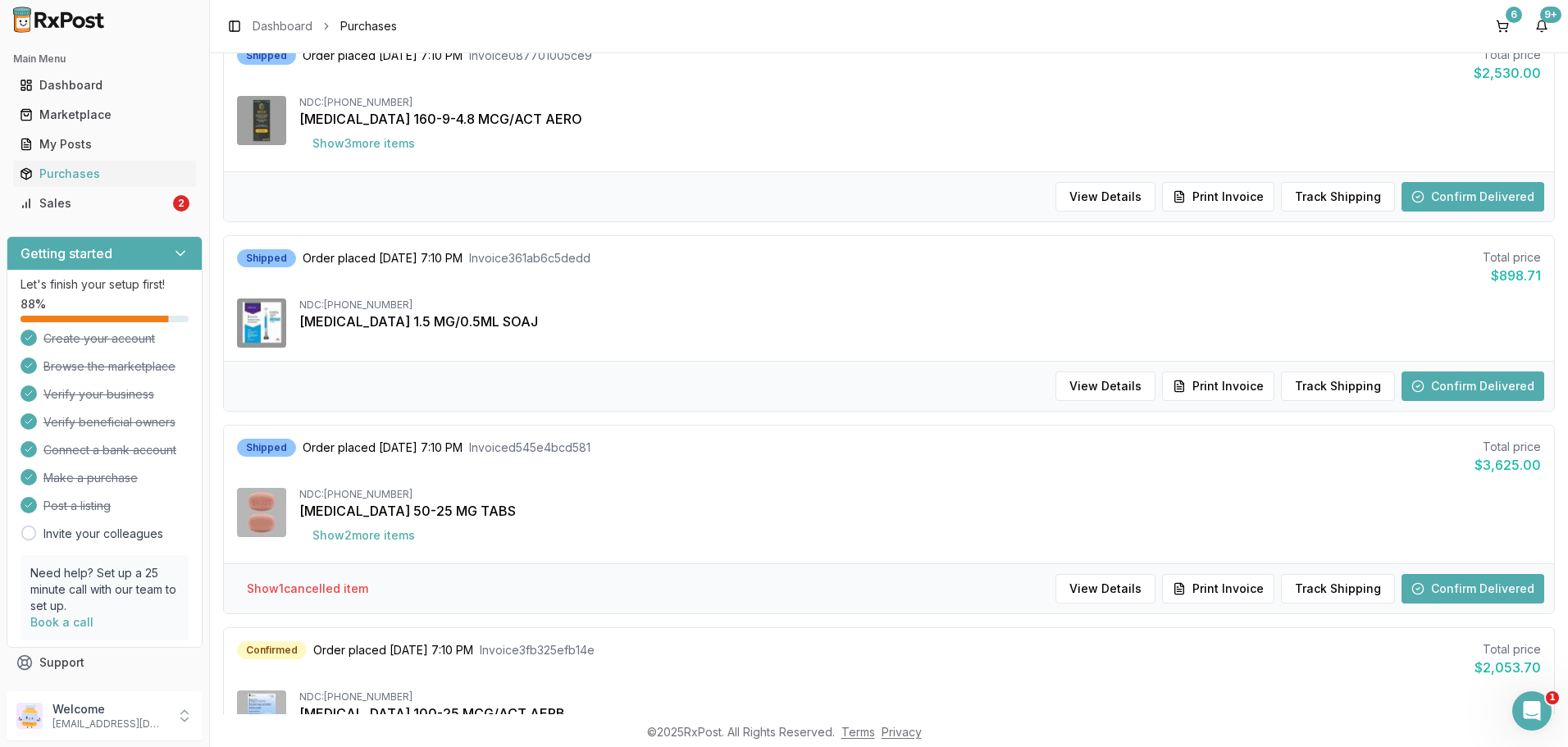
scroll to position [1332, 0]
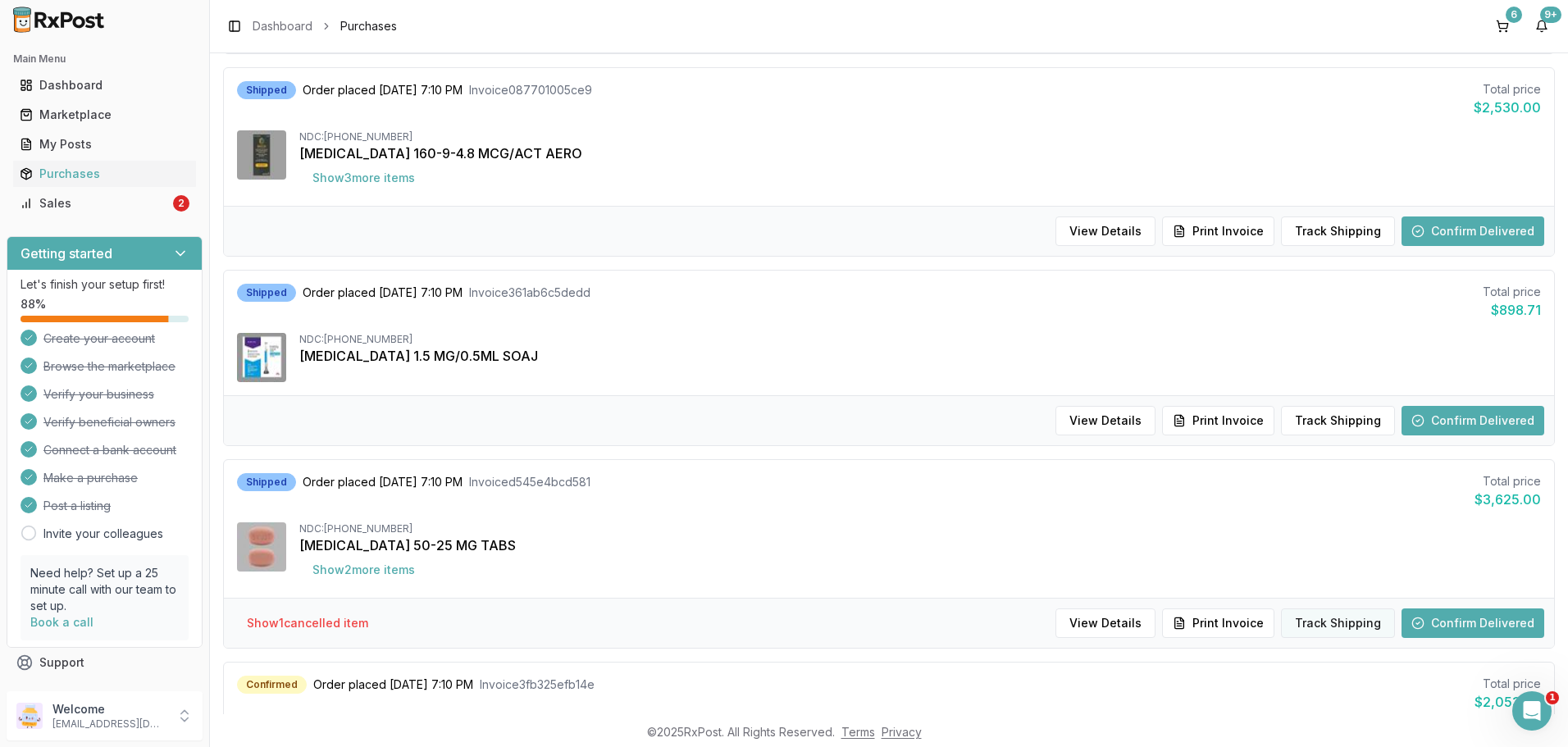
click at [1346, 636] on button "Track Shipping" at bounding box center [1337, 623] width 114 height 29
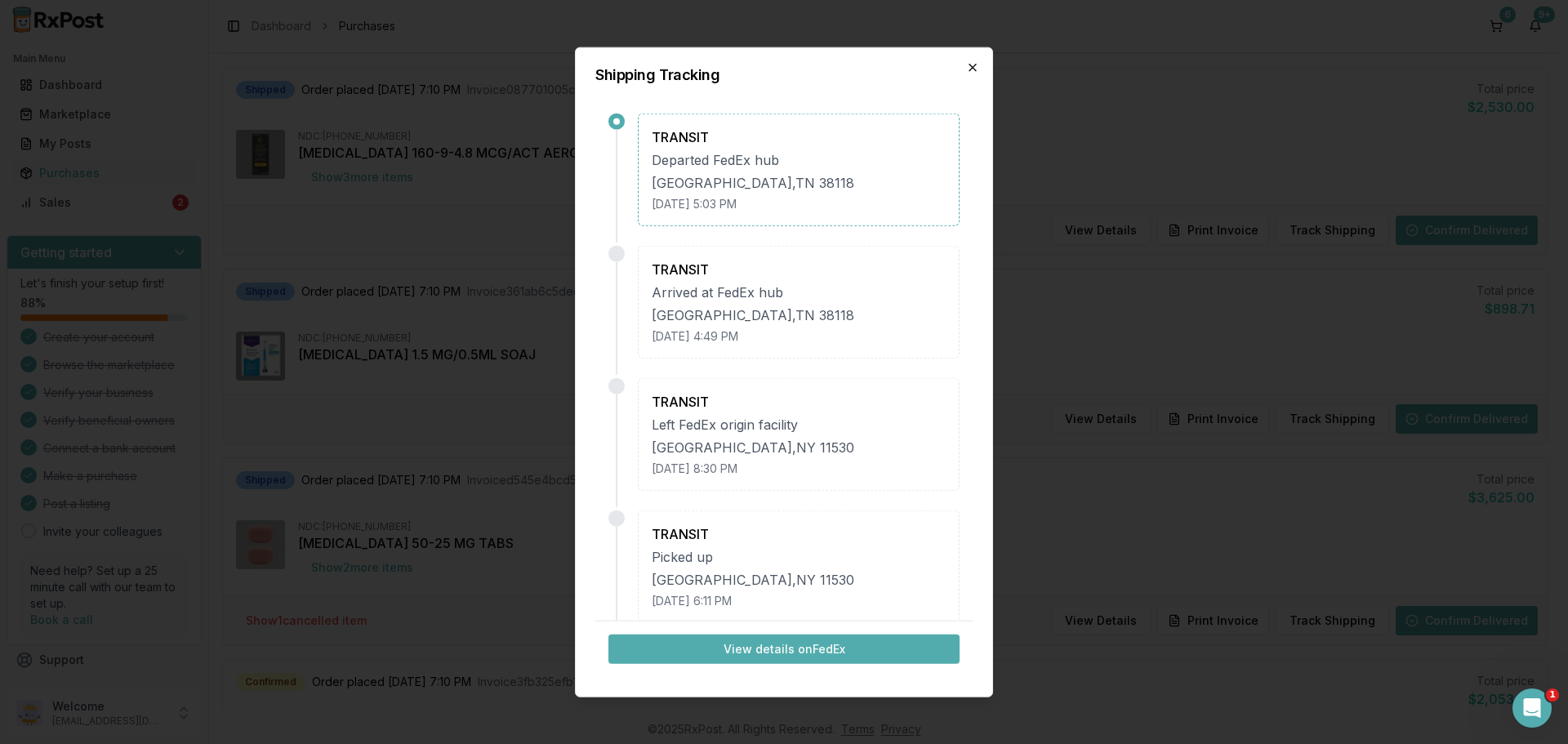
click at [974, 71] on icon "button" at bounding box center [972, 67] width 13 height 13
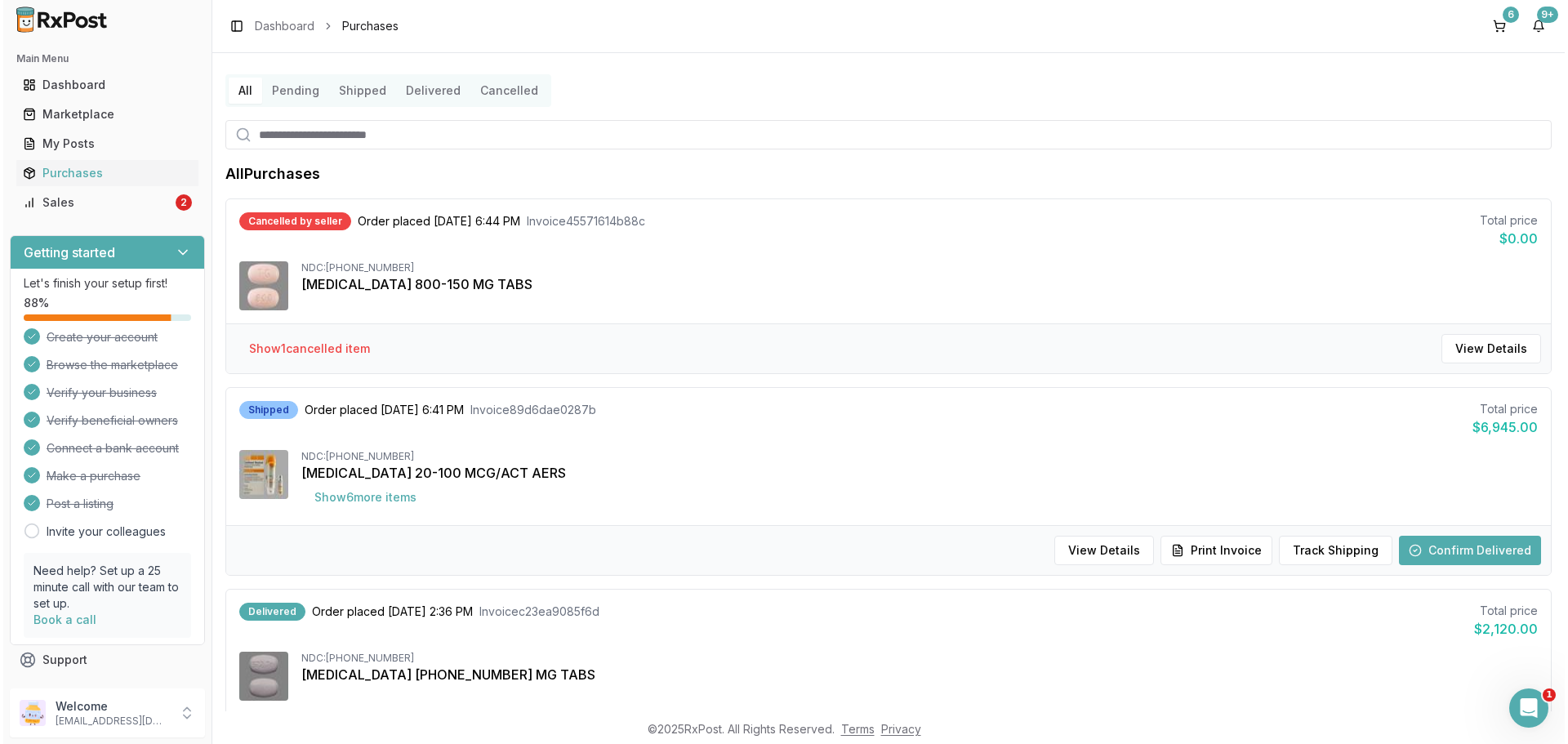
scroll to position [0, 0]
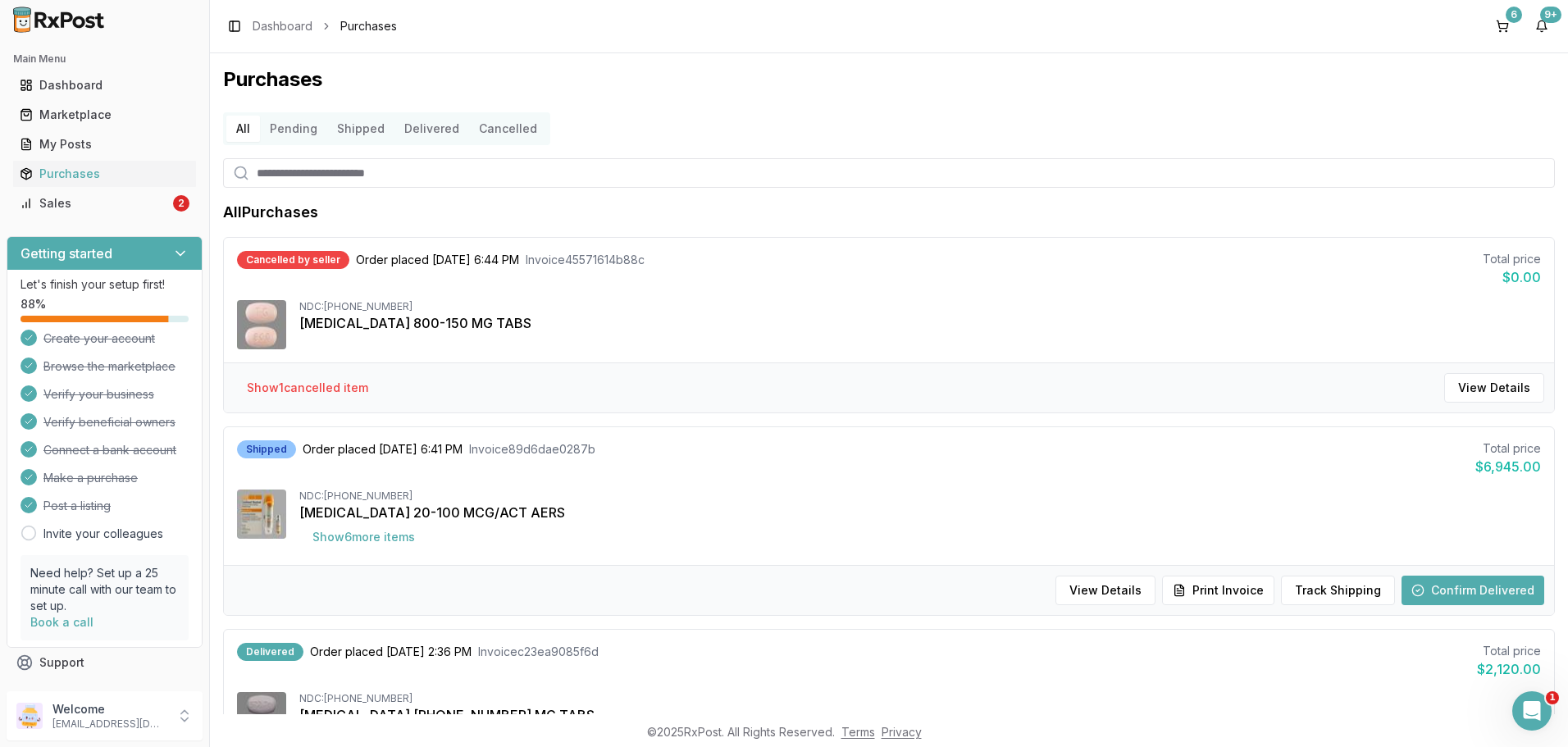
click at [324, 163] on input "search" at bounding box center [889, 172] width 1331 height 29
type input "********"
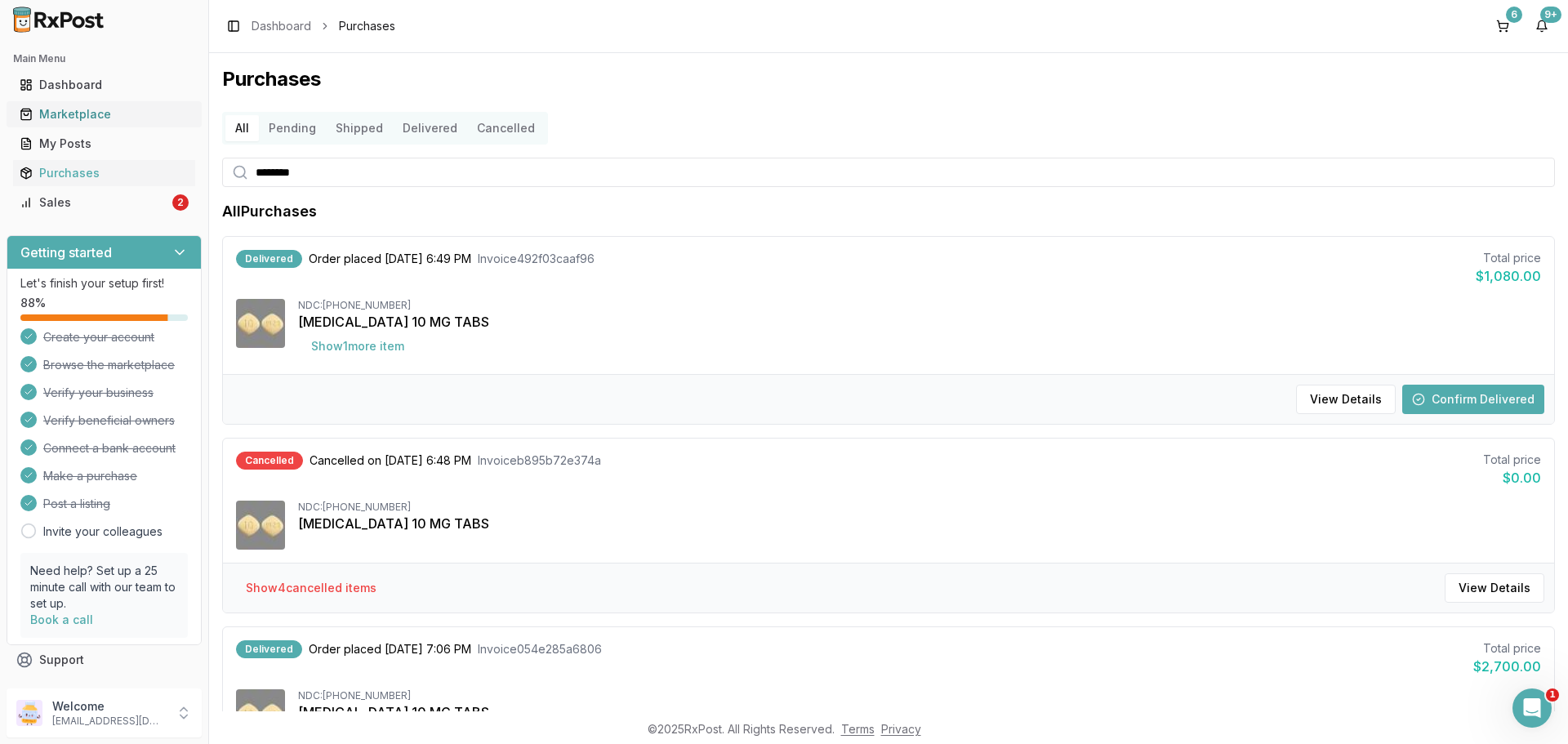
click at [106, 114] on div "Marketplace" at bounding box center [104, 114] width 169 height 16
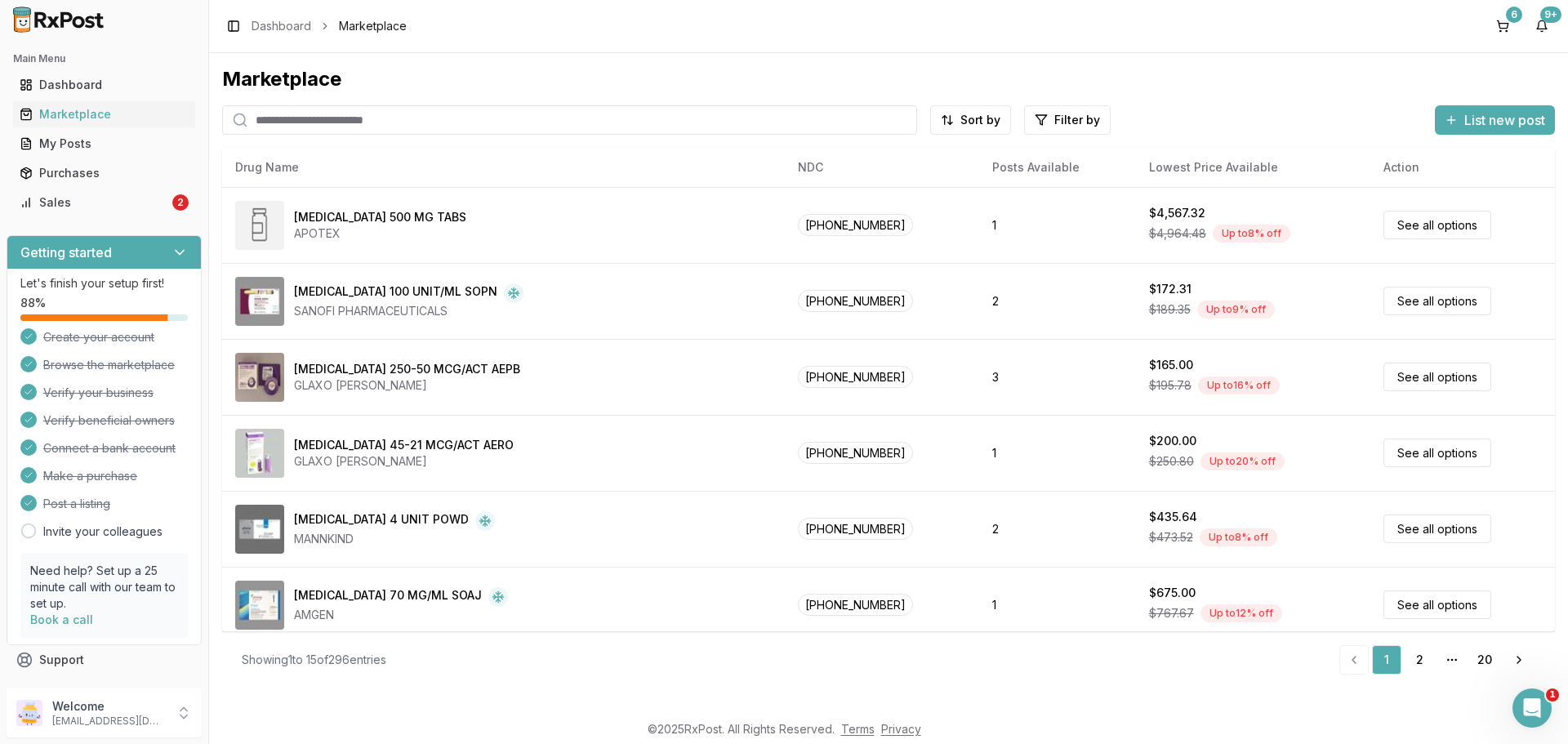
click at [284, 126] on input "search" at bounding box center [570, 119] width 695 height 29
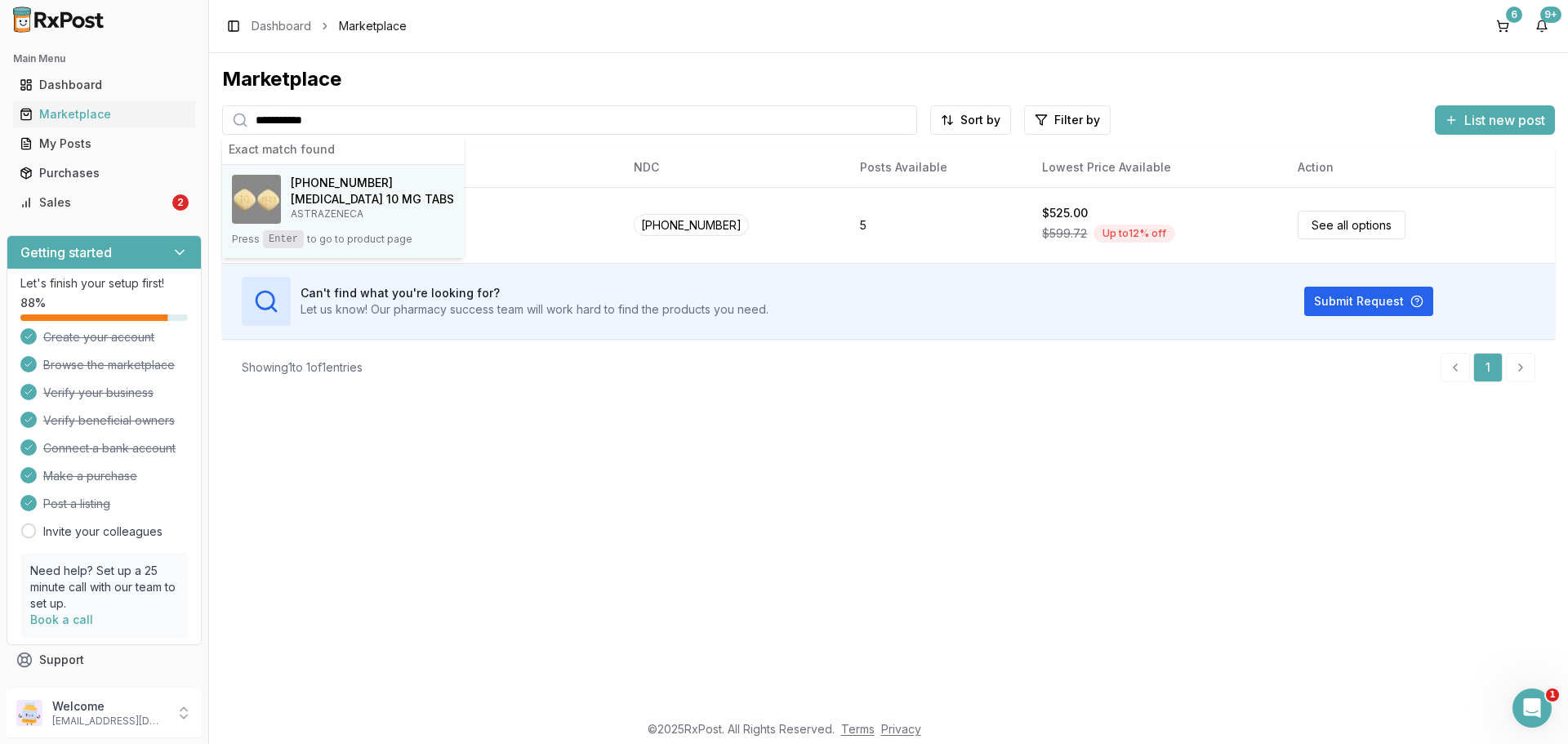
type input "**********"
click at [294, 206] on h4 "[MEDICAL_DATA] 10 MG TABS" at bounding box center [373, 199] width 163 height 16
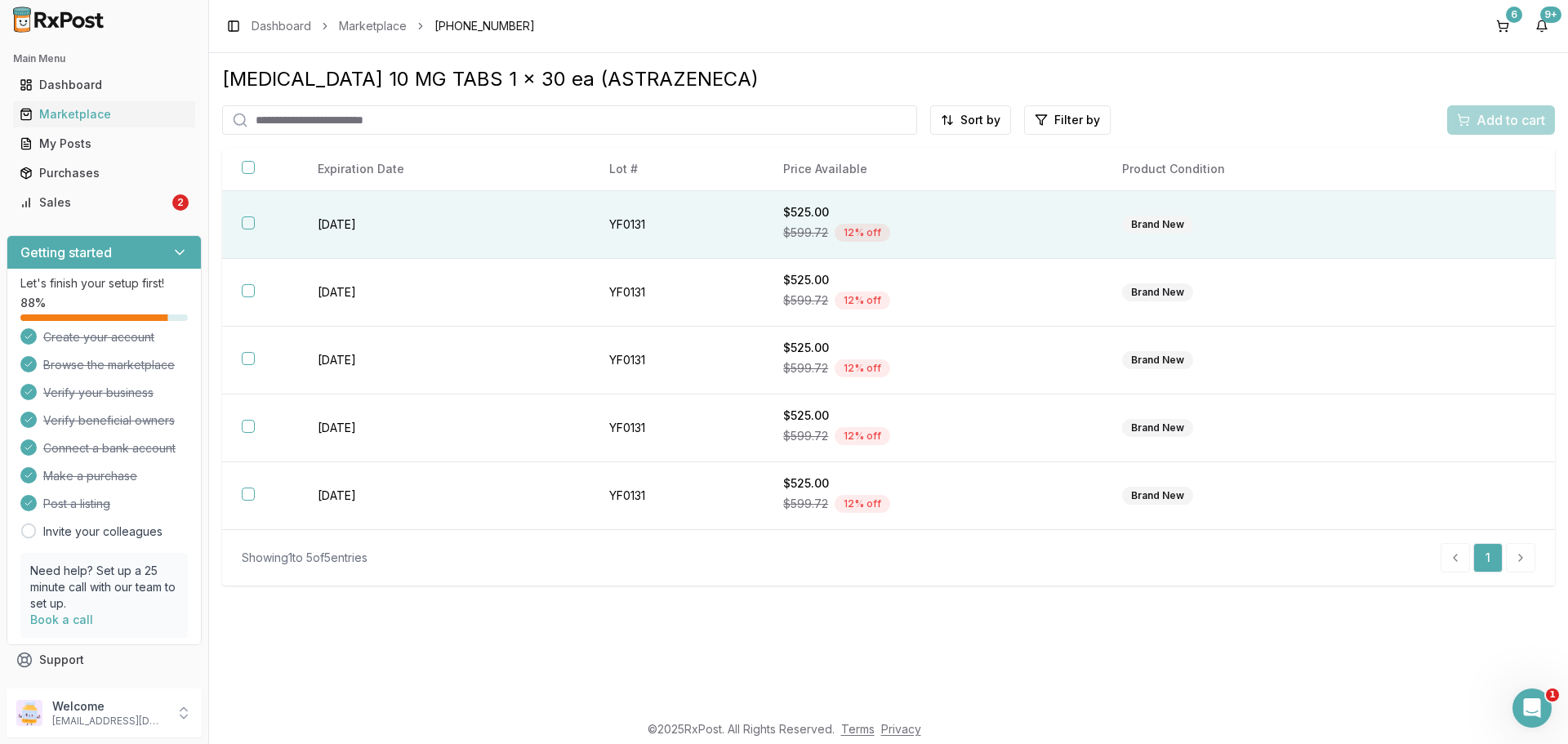
click at [250, 213] on th at bounding box center [260, 225] width 76 height 68
click at [1487, 116] on span "Add to cart" at bounding box center [1510, 119] width 69 height 20
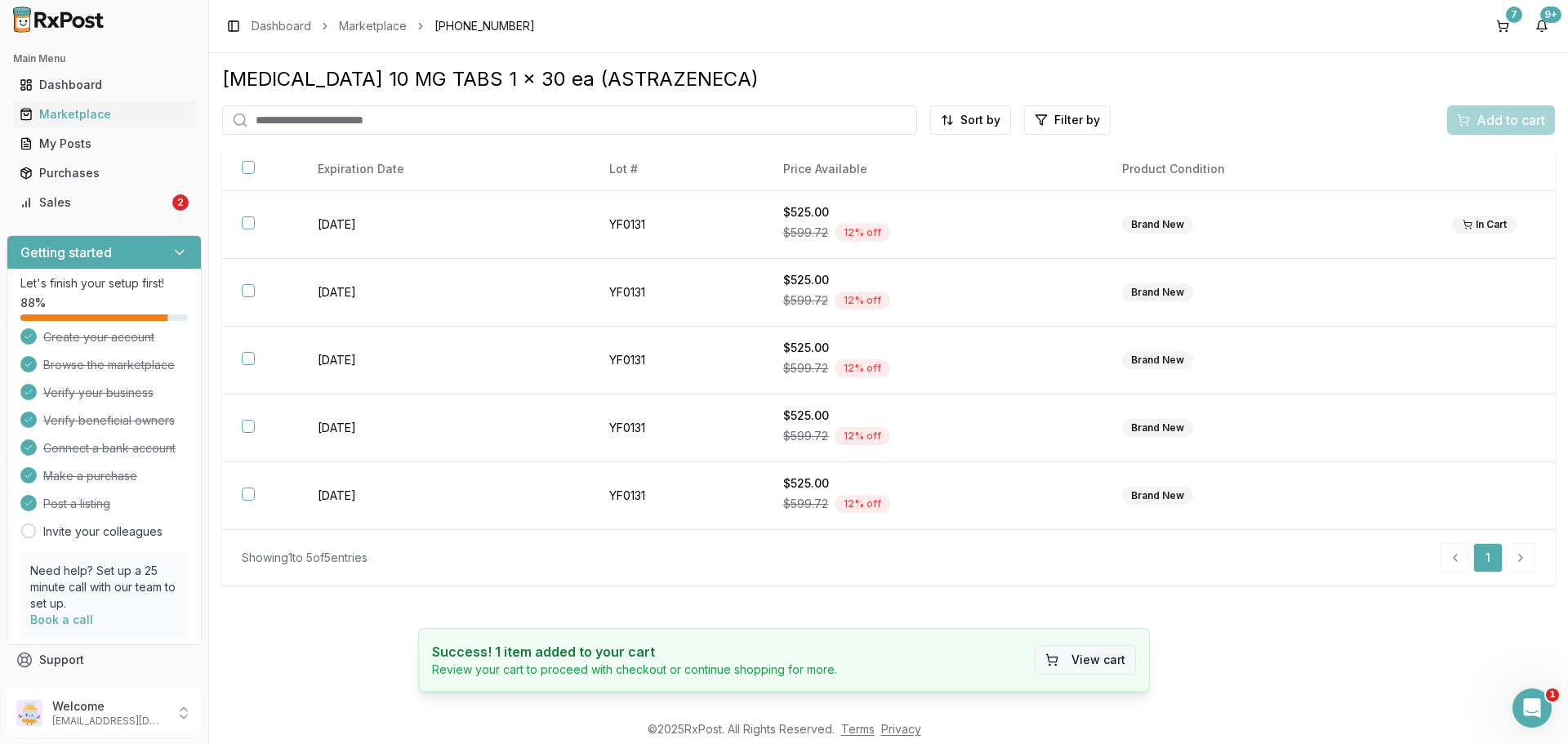
click at [1087, 665] on button "View cart" at bounding box center [1086, 659] width 101 height 29
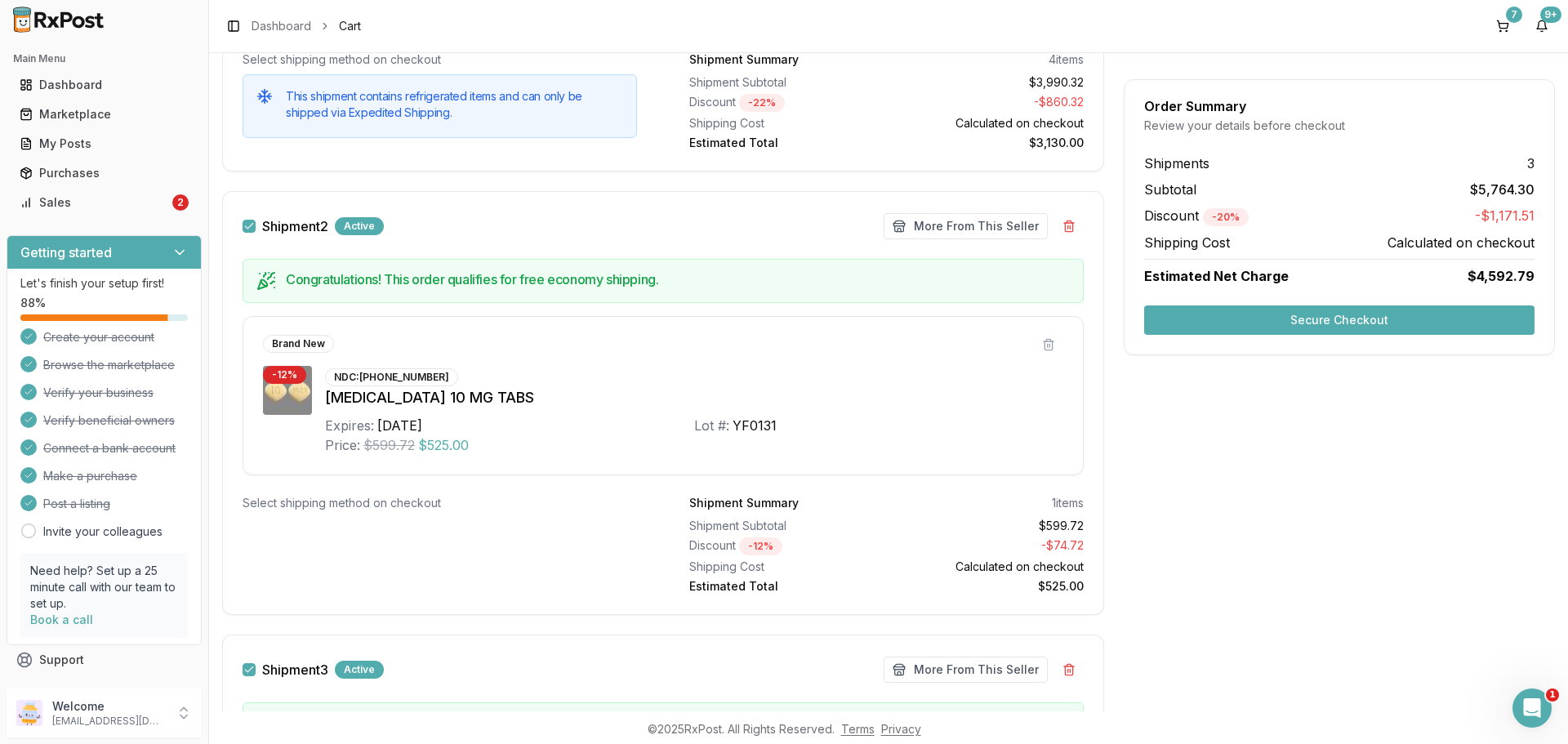
scroll to position [1035, 0]
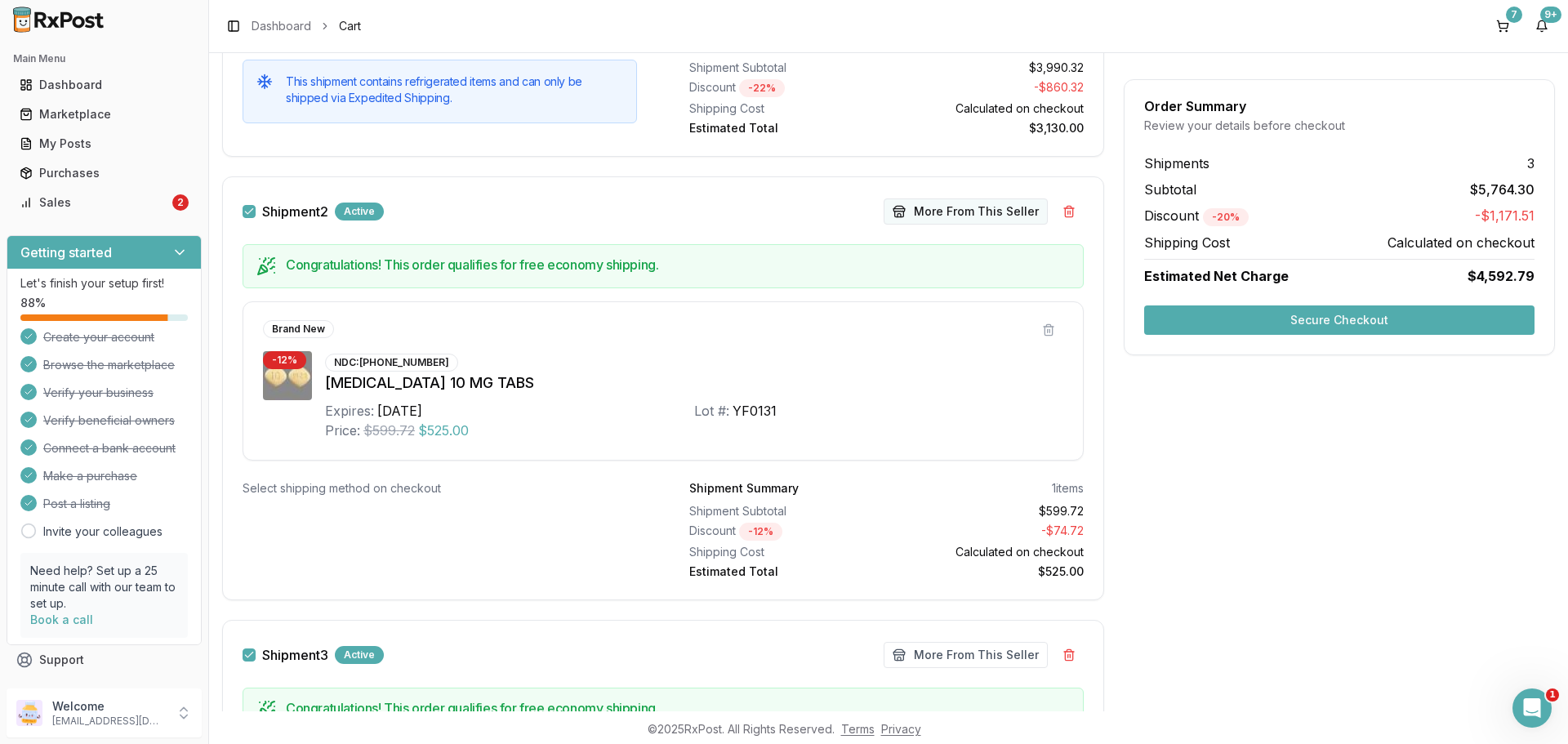
click at [947, 220] on button "More From This Seller" at bounding box center [966, 211] width 164 height 26
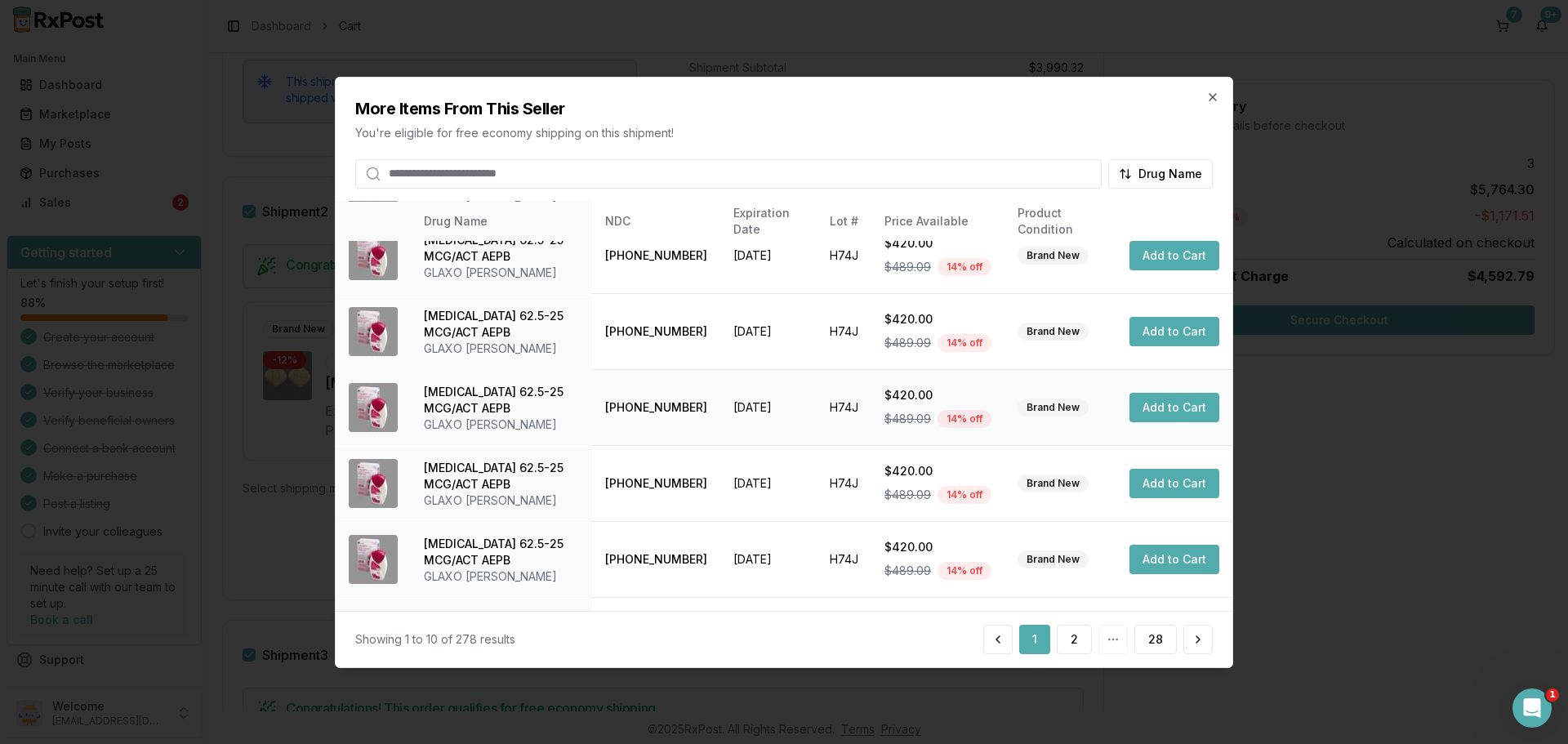
scroll to position [388, 0]
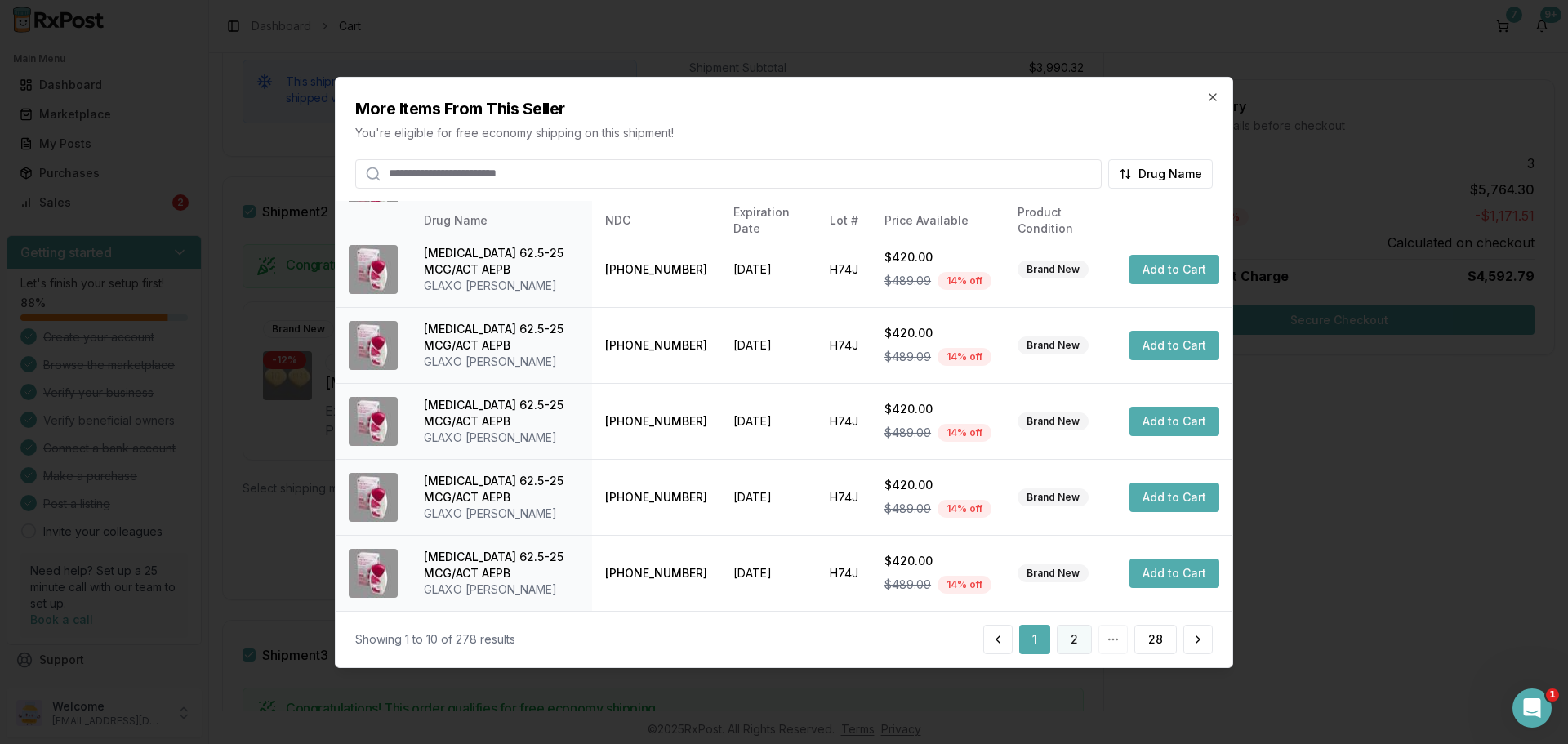
click at [1083, 648] on button "2" at bounding box center [1073, 639] width 35 height 29
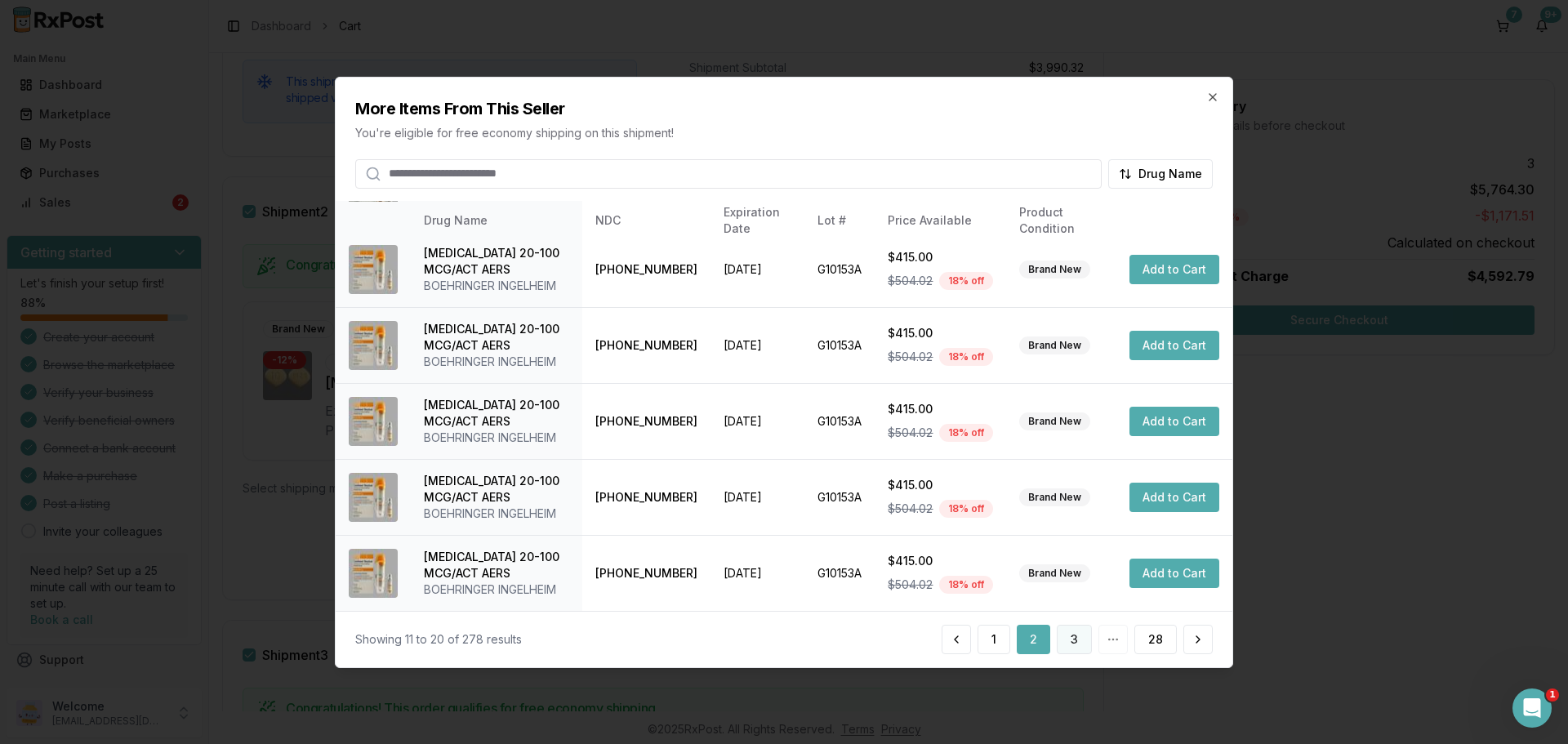
click at [1073, 638] on button "3" at bounding box center [1073, 639] width 35 height 29
click at [1073, 641] on button "4" at bounding box center [1073, 639] width 36 height 29
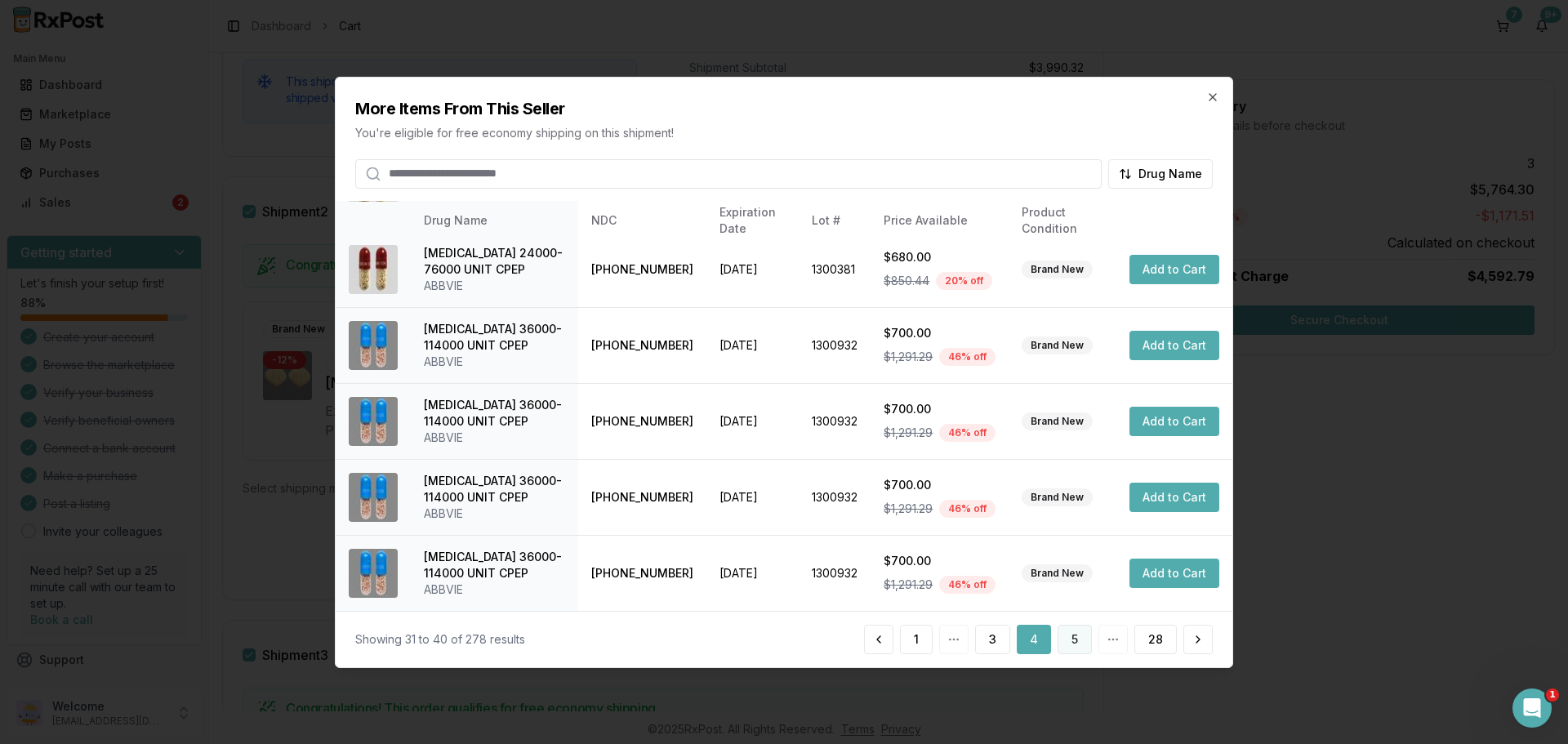
click at [1074, 644] on button "5" at bounding box center [1074, 639] width 35 height 29
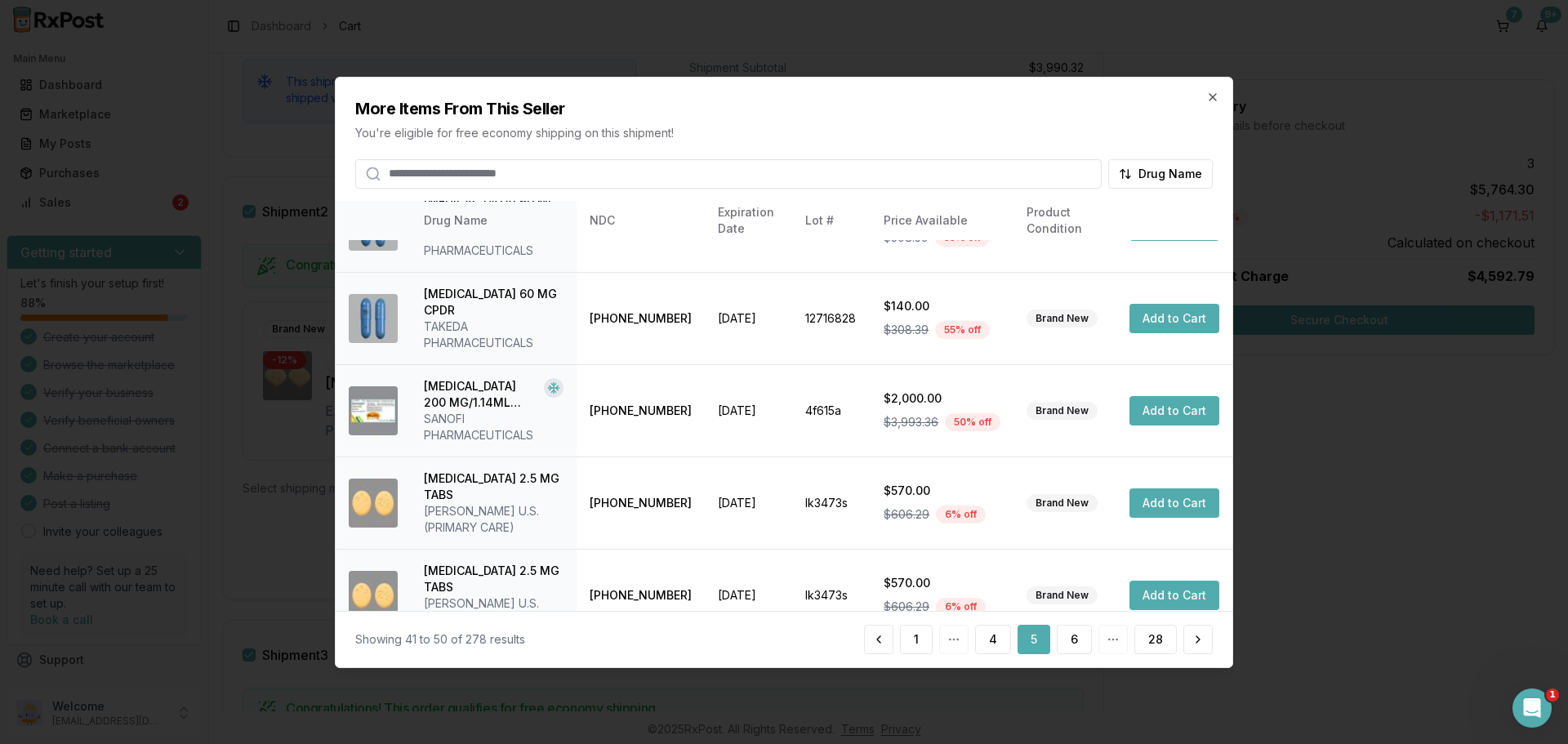
scroll to position [163, 0]
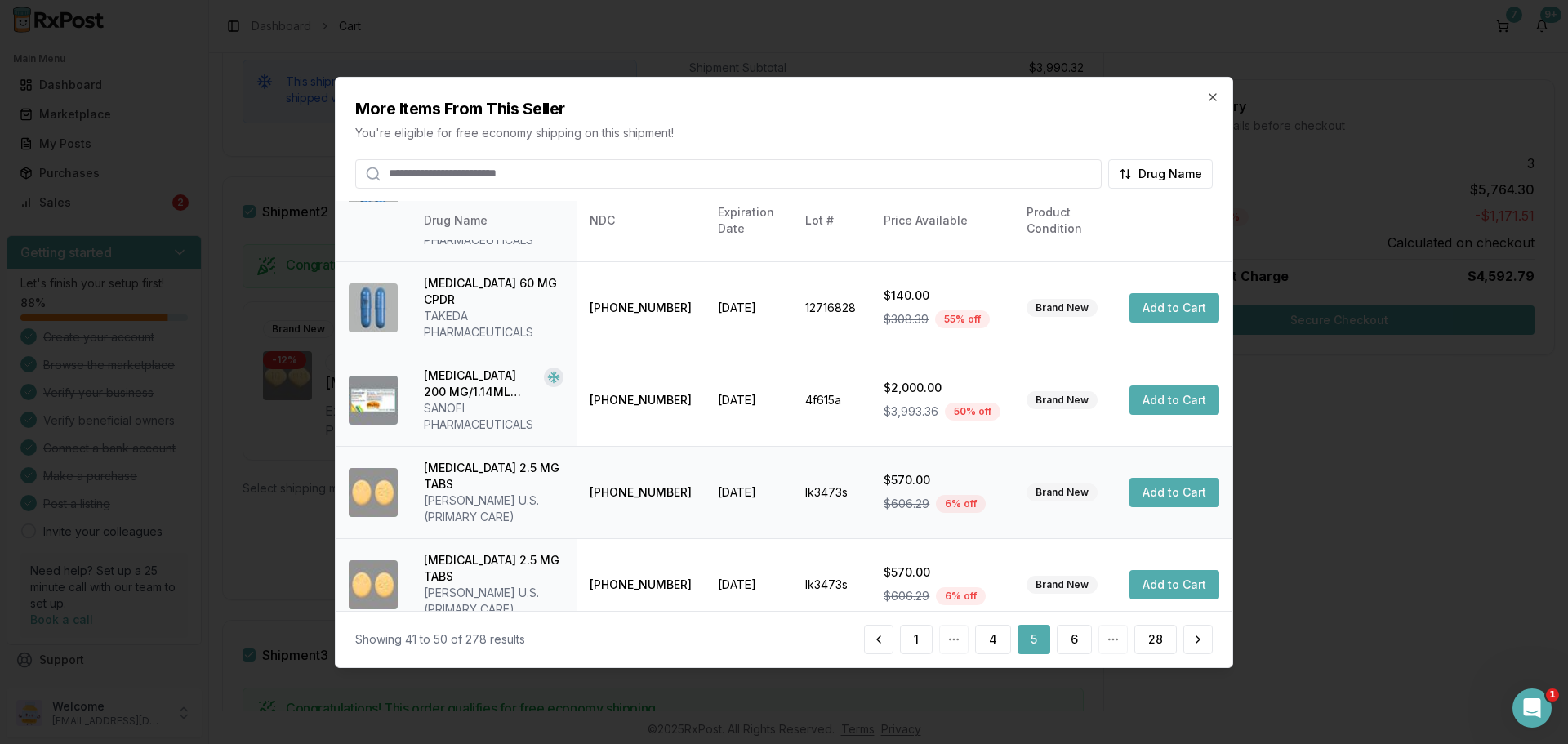
click at [1179, 478] on button "Add to Cart" at bounding box center [1175, 492] width 90 height 29
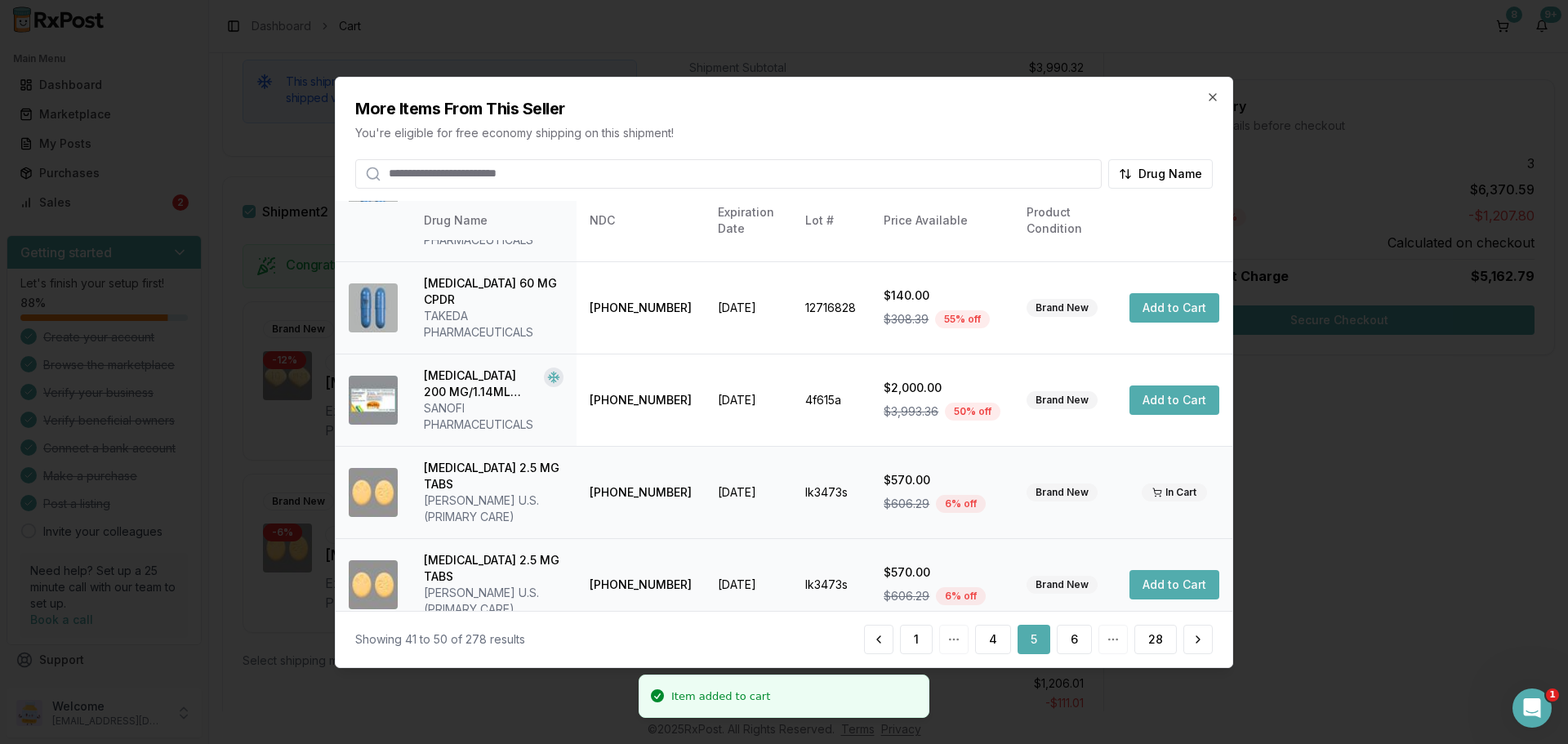
click at [1166, 569] on button "Add to Cart" at bounding box center [1175, 584] width 90 height 29
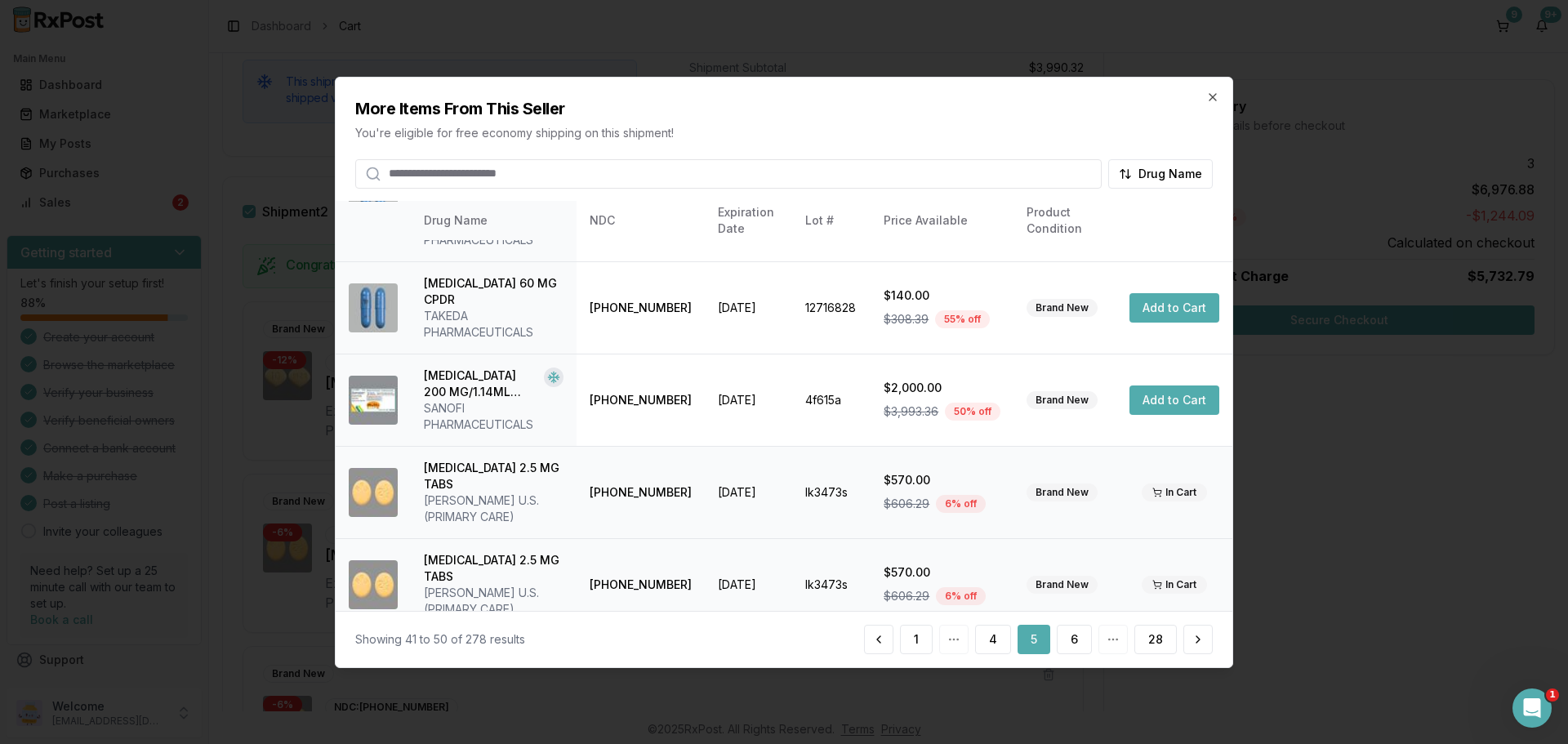
click at [1170, 662] on button "Add to Cart" at bounding box center [1175, 676] width 90 height 29
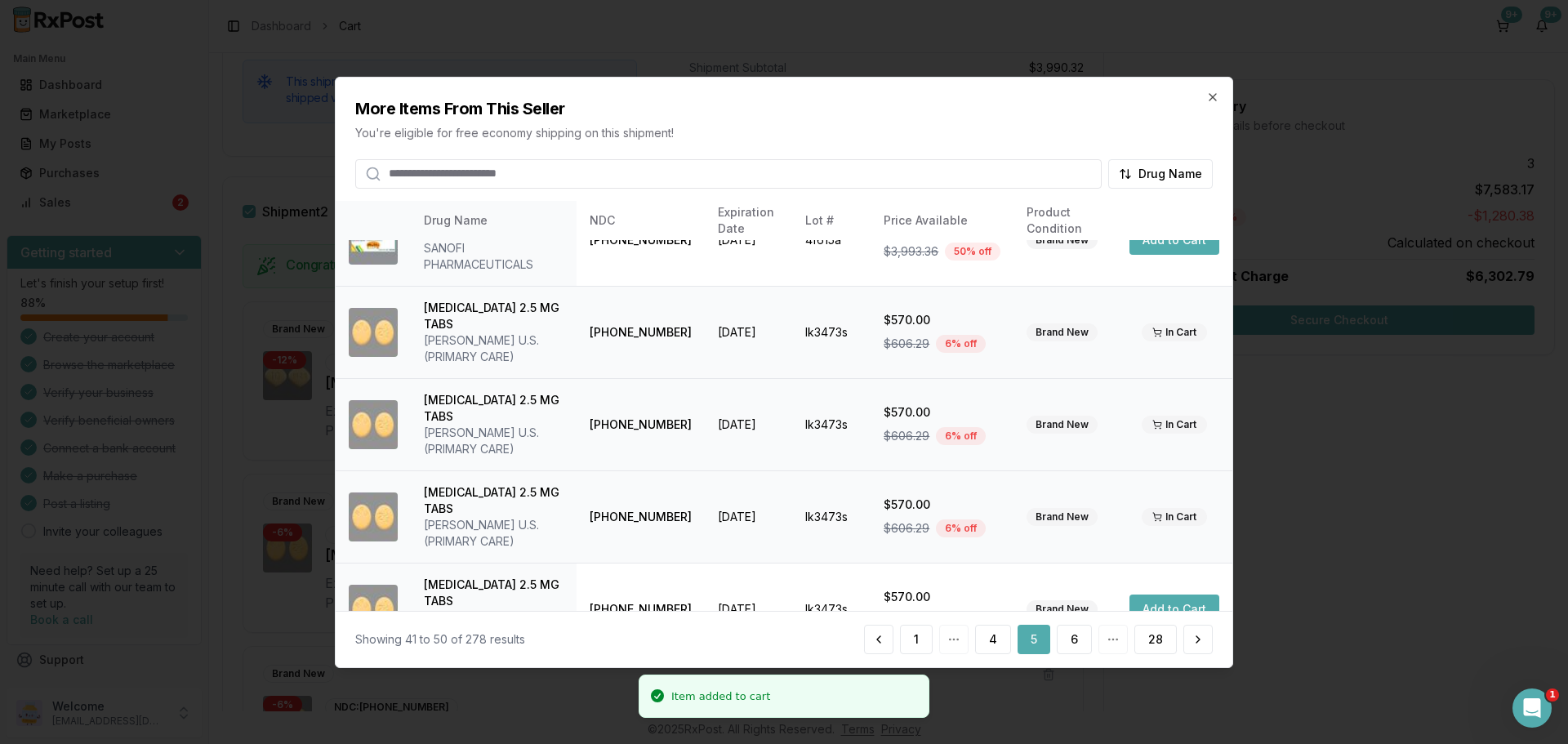
scroll to position [326, 0]
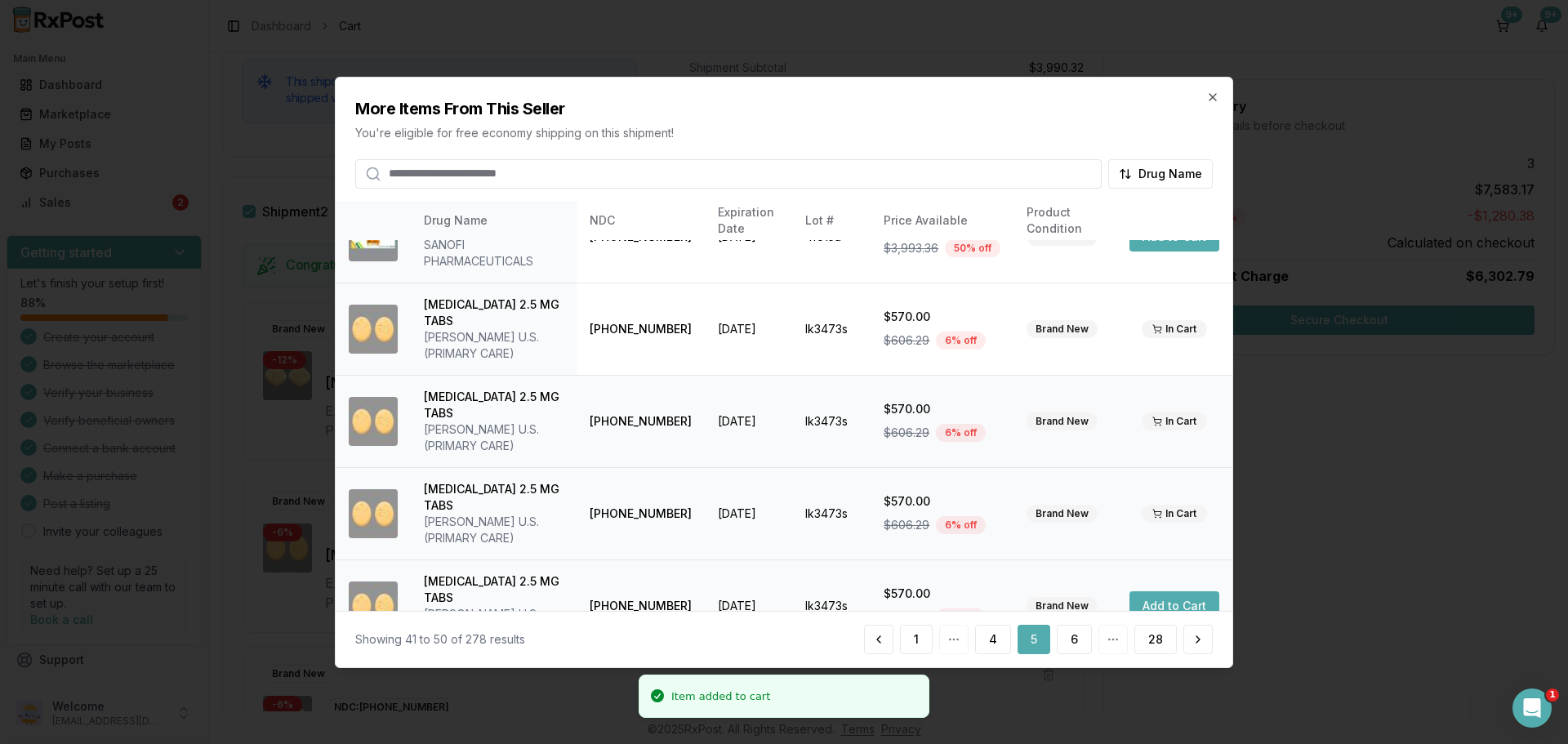
click at [1180, 591] on button "Add to Cart" at bounding box center [1175, 605] width 90 height 29
click at [1165, 683] on button "Add to Cart" at bounding box center [1175, 697] width 90 height 29
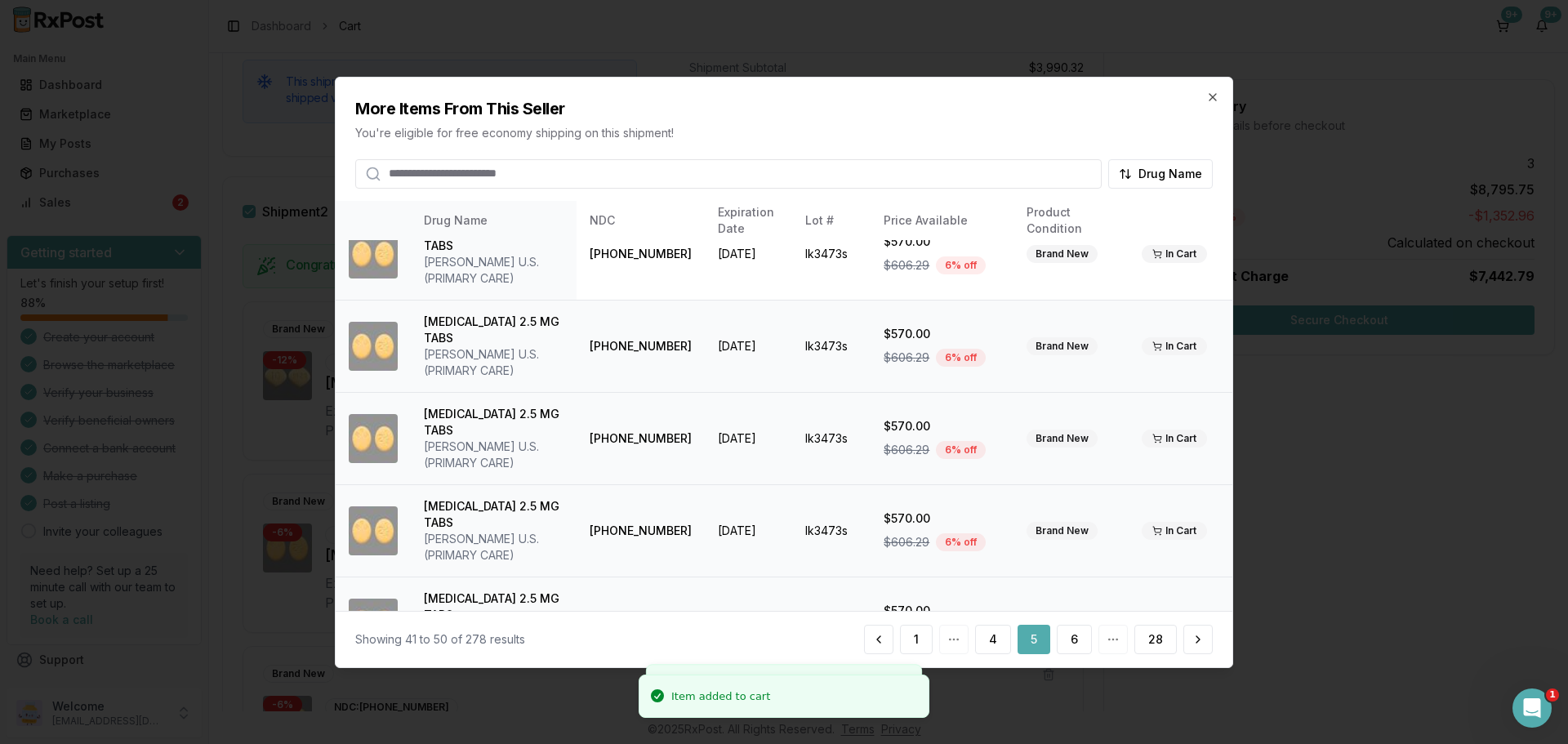
scroll to position [405, 0]
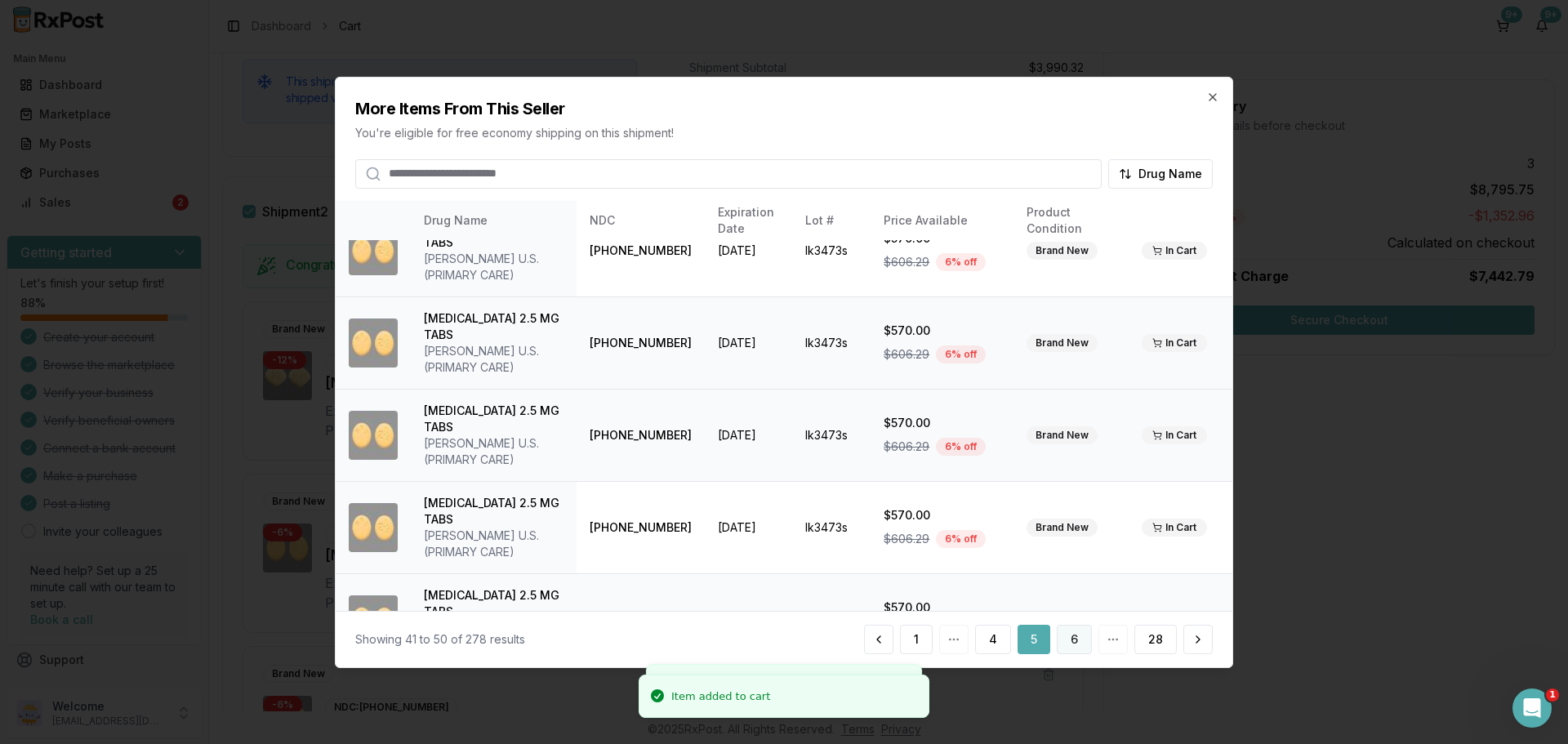
click at [1079, 640] on button "6" at bounding box center [1073, 639] width 35 height 29
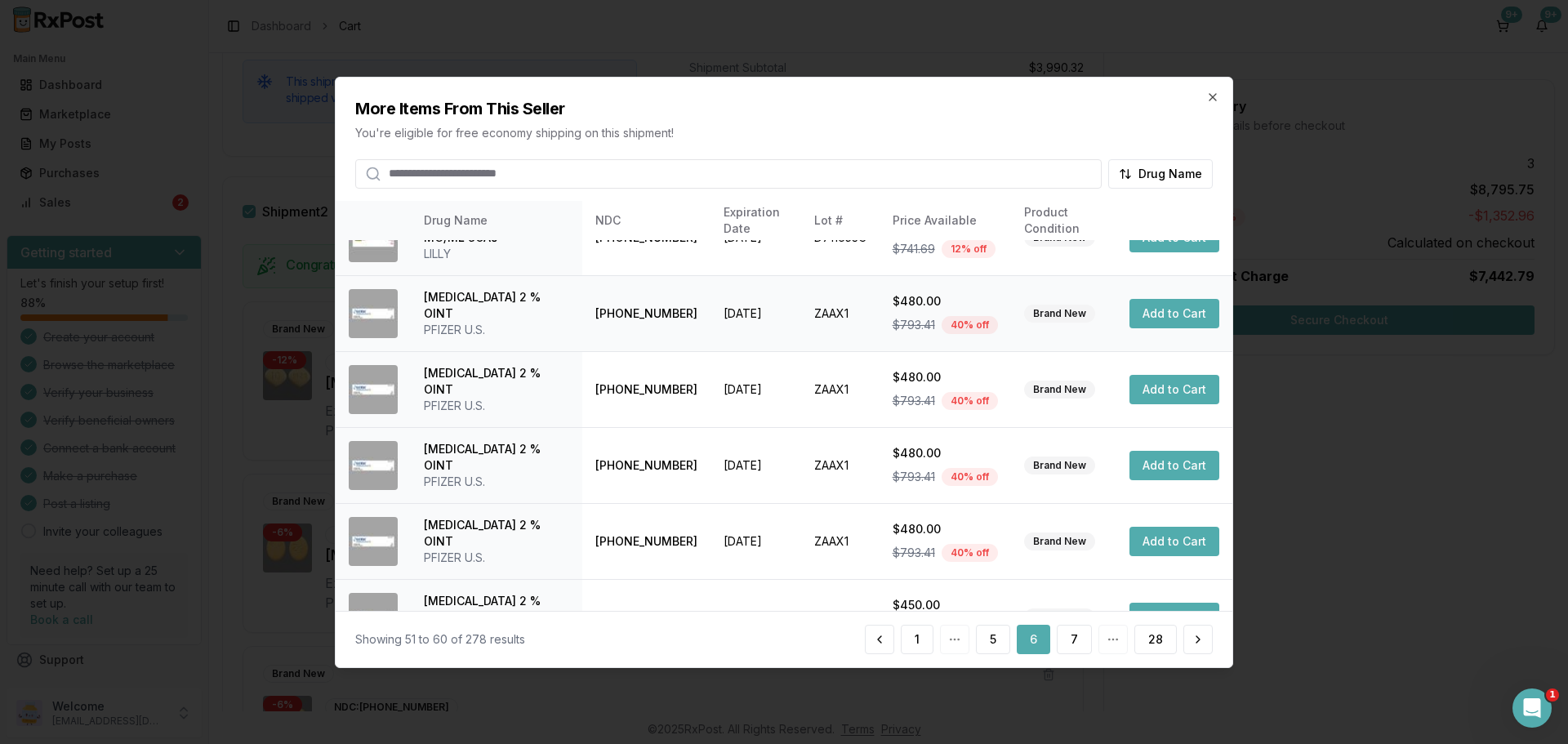
scroll to position [388, 0]
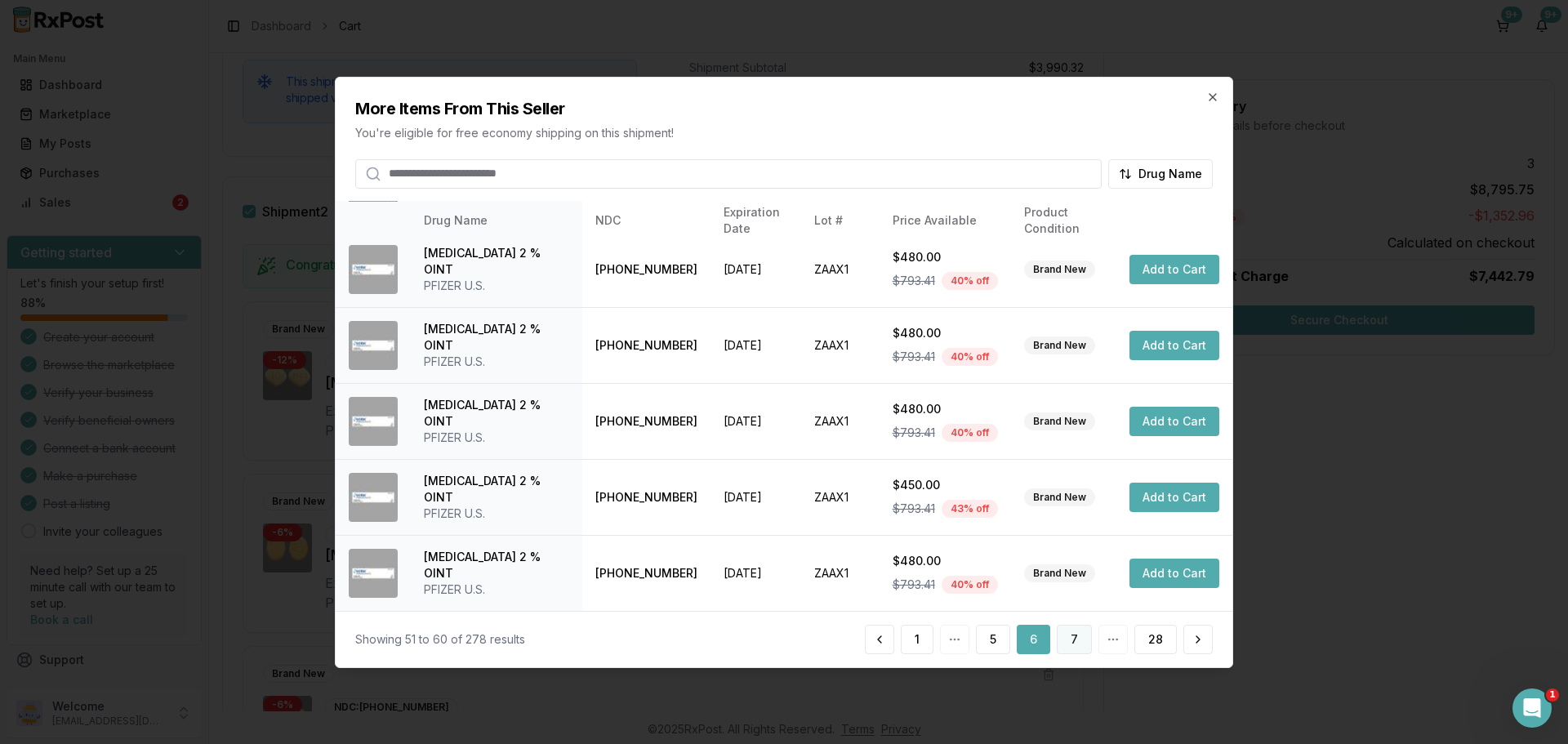
click at [1079, 640] on button "7" at bounding box center [1073, 639] width 35 height 29
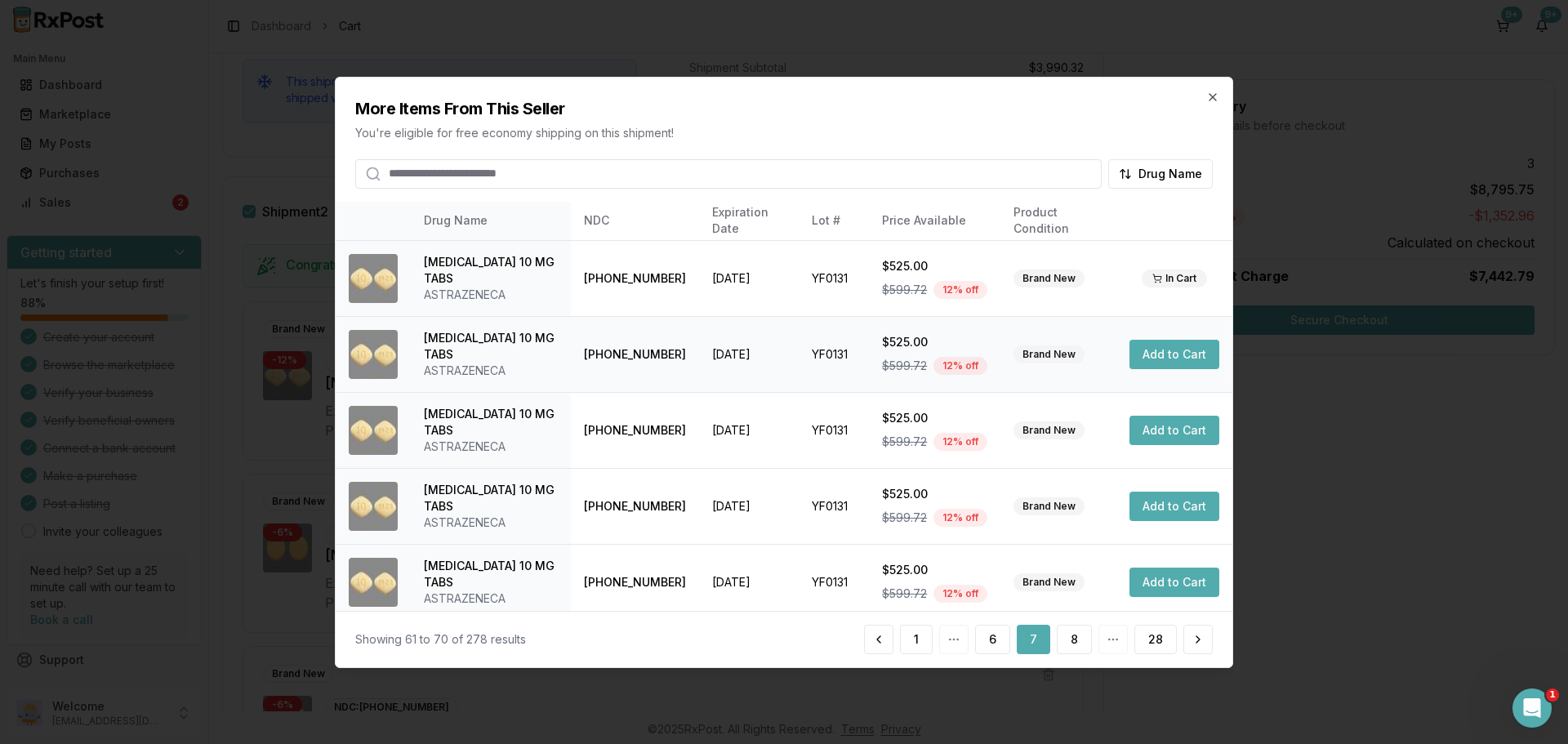
click at [1181, 358] on button "Add to Cart" at bounding box center [1175, 354] width 90 height 29
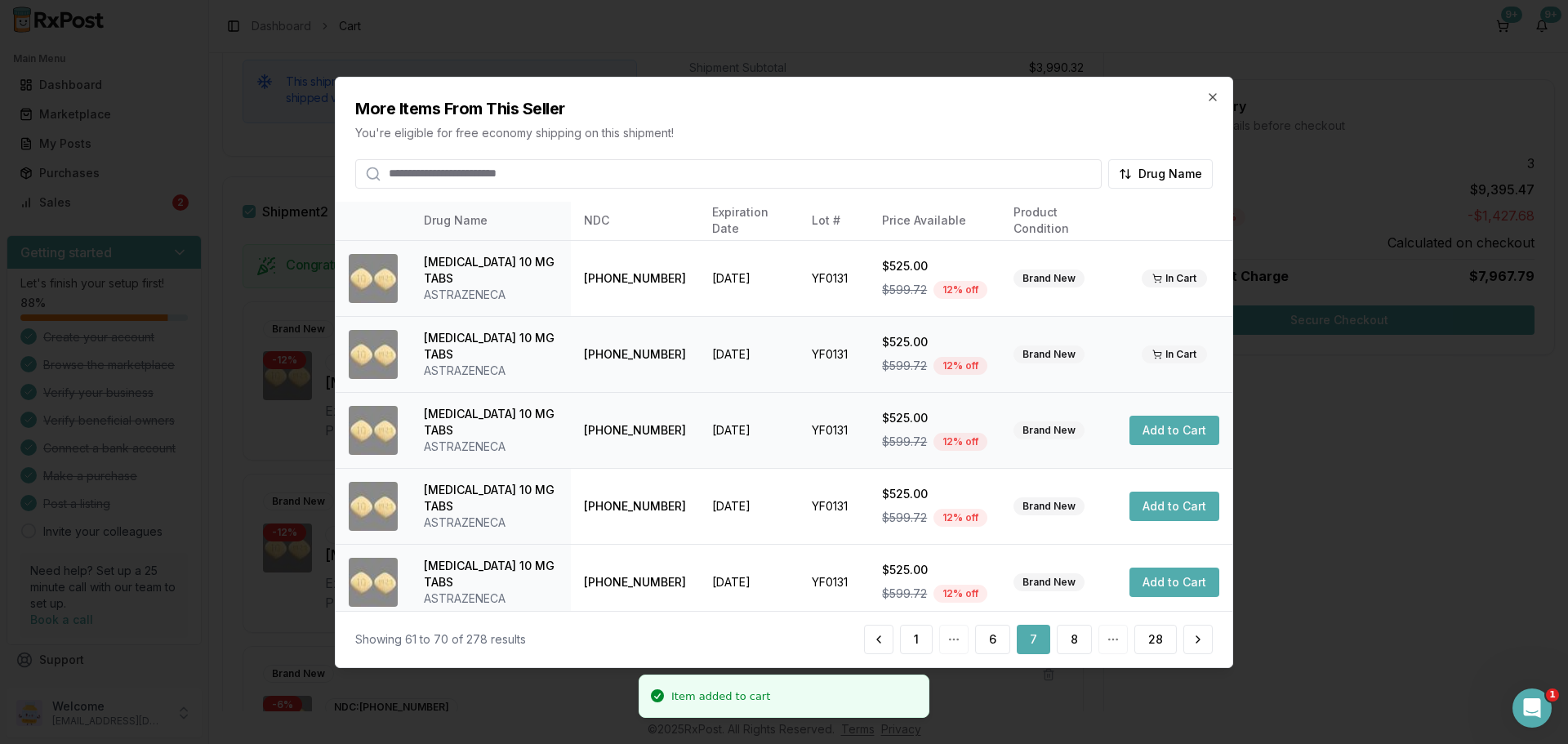
click at [1162, 437] on button "Add to Cart" at bounding box center [1175, 430] width 90 height 29
click at [1161, 507] on button "Add to Cart" at bounding box center [1175, 506] width 90 height 29
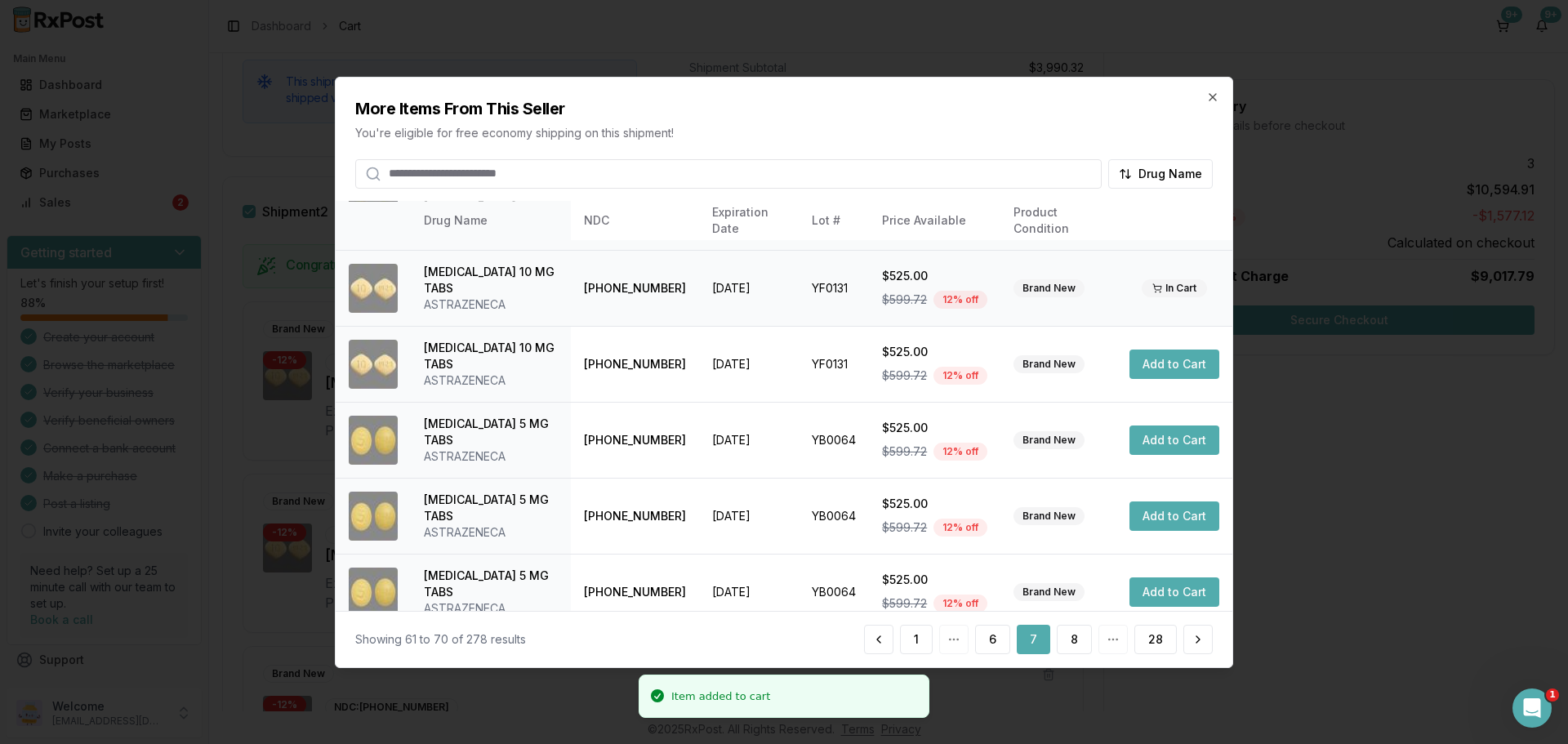
scroll to position [272, 0]
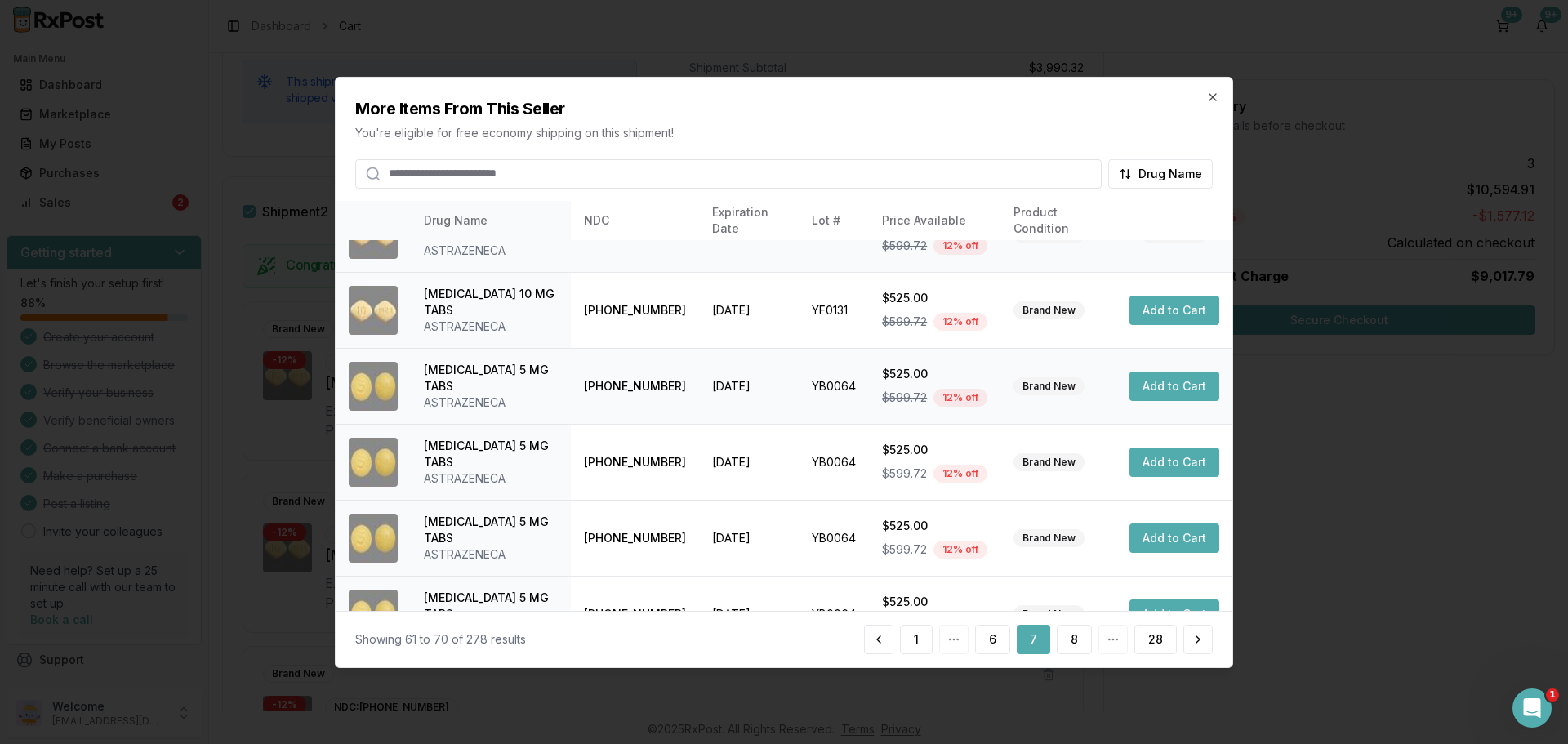
click at [1193, 393] on button "Add to Cart" at bounding box center [1175, 386] width 90 height 29
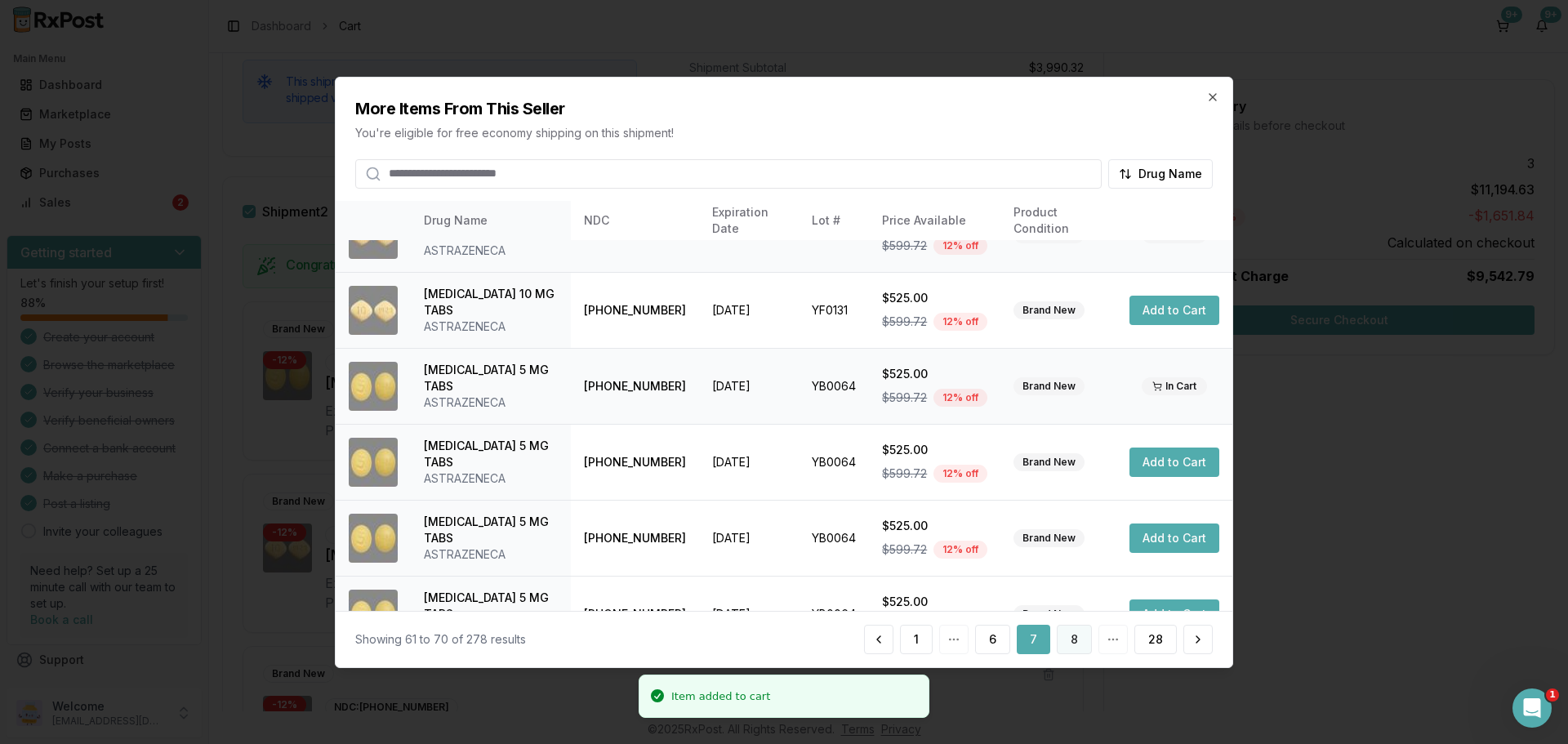
click at [1071, 651] on button "8" at bounding box center [1073, 639] width 35 height 29
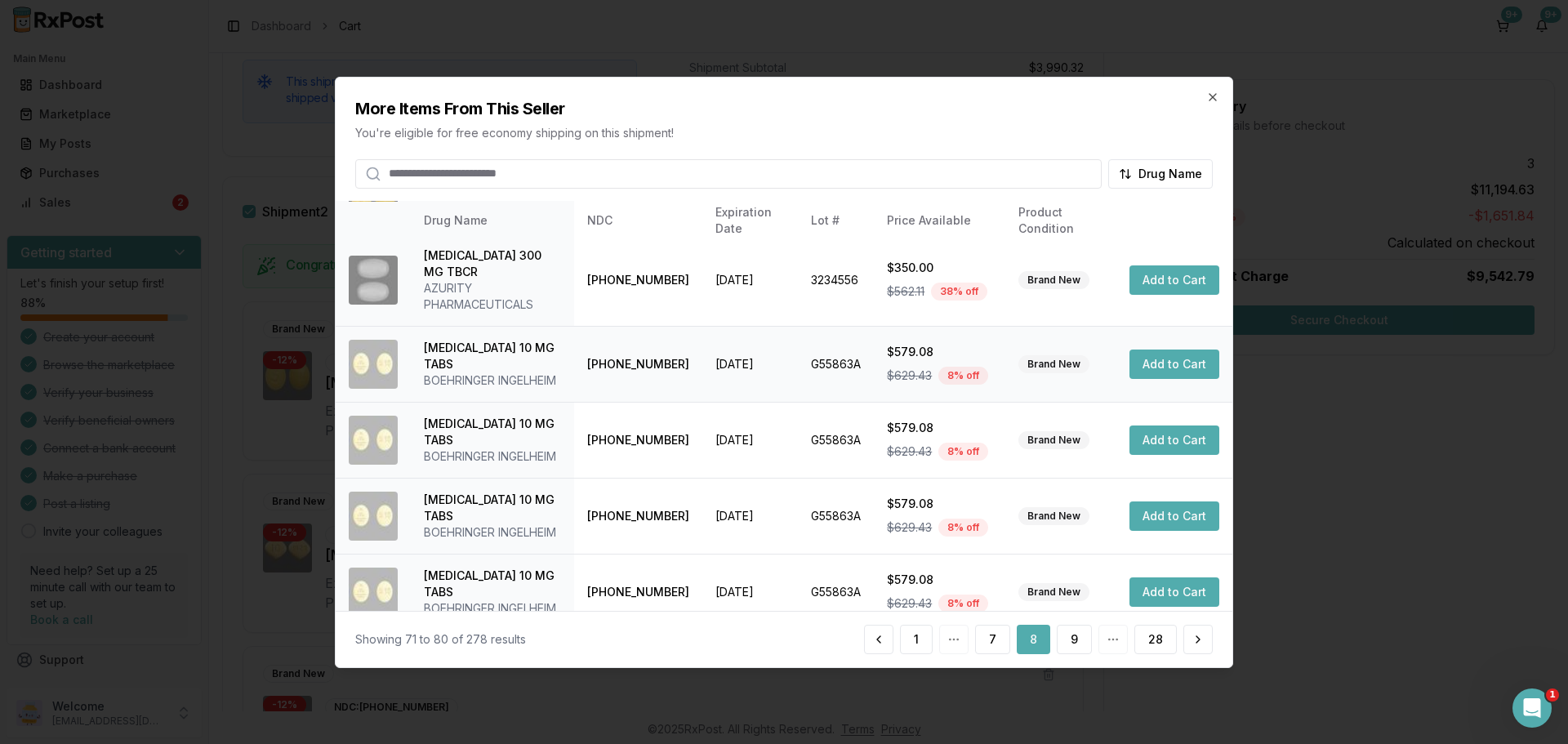
scroll to position [388, 0]
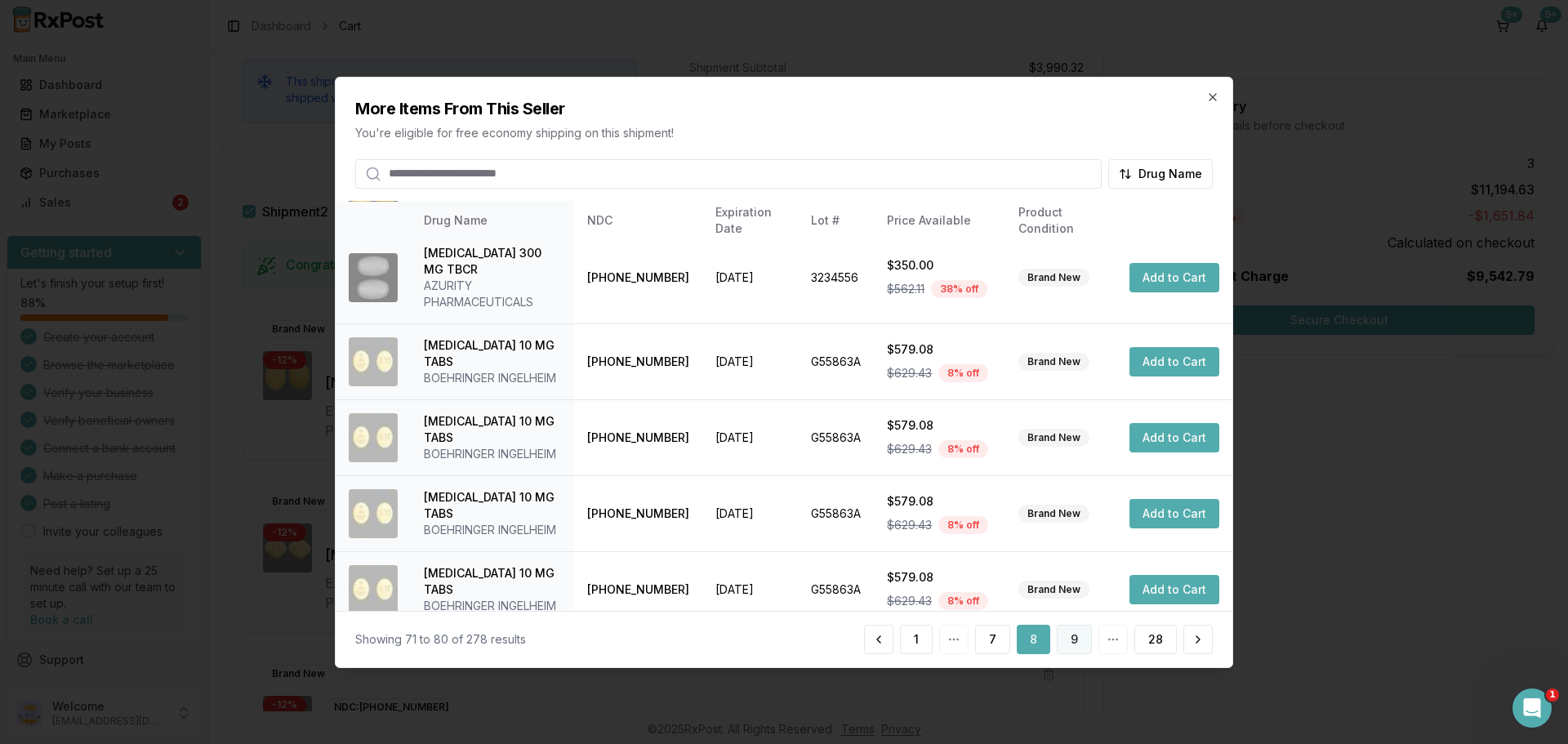
click at [1072, 635] on button "9" at bounding box center [1073, 639] width 35 height 29
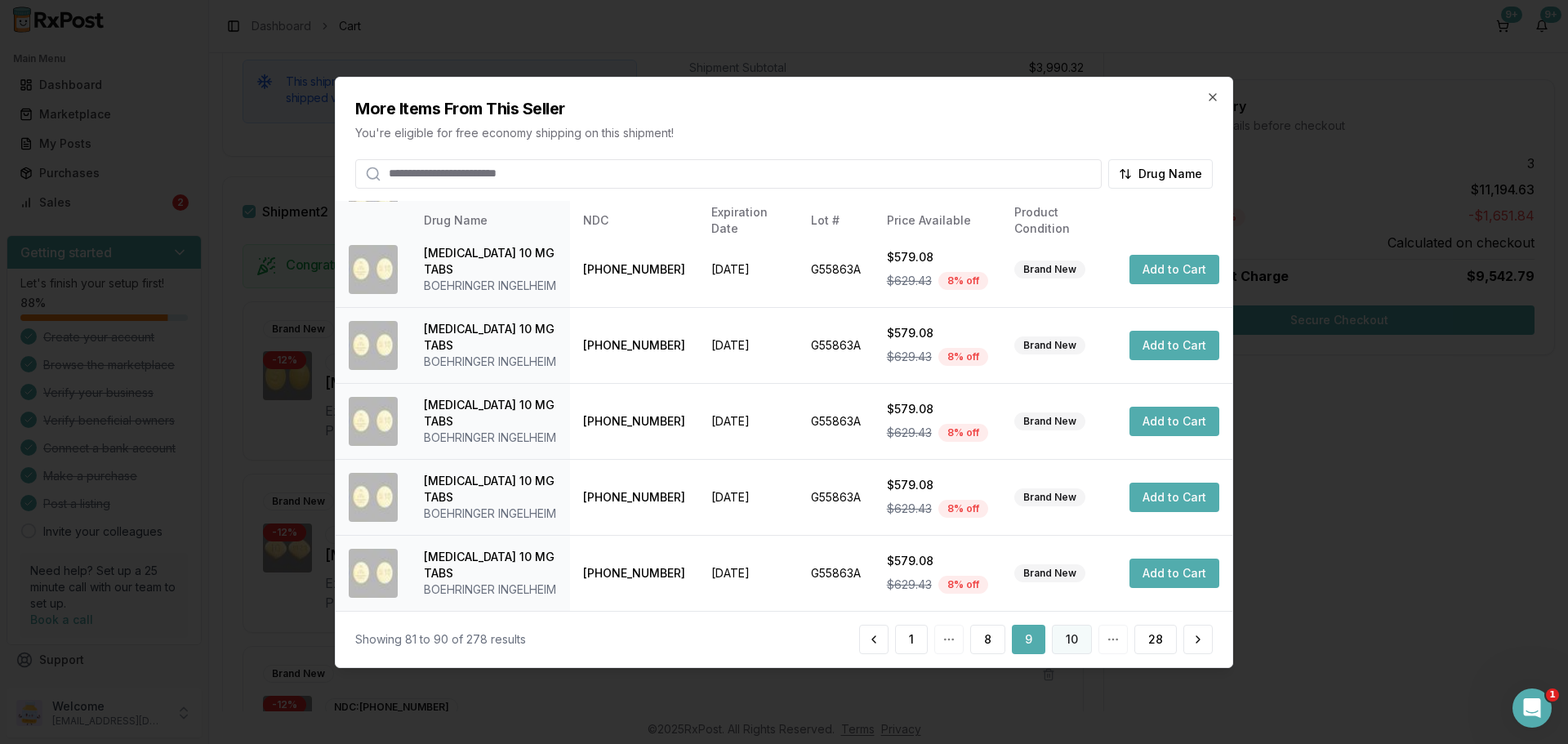
click at [1073, 631] on button "10" at bounding box center [1072, 639] width 40 height 29
click at [1087, 633] on button "11" at bounding box center [1073, 639] width 38 height 29
click at [1072, 648] on button "12" at bounding box center [1072, 639] width 40 height 29
click at [1068, 649] on button "13" at bounding box center [1072, 639] width 40 height 29
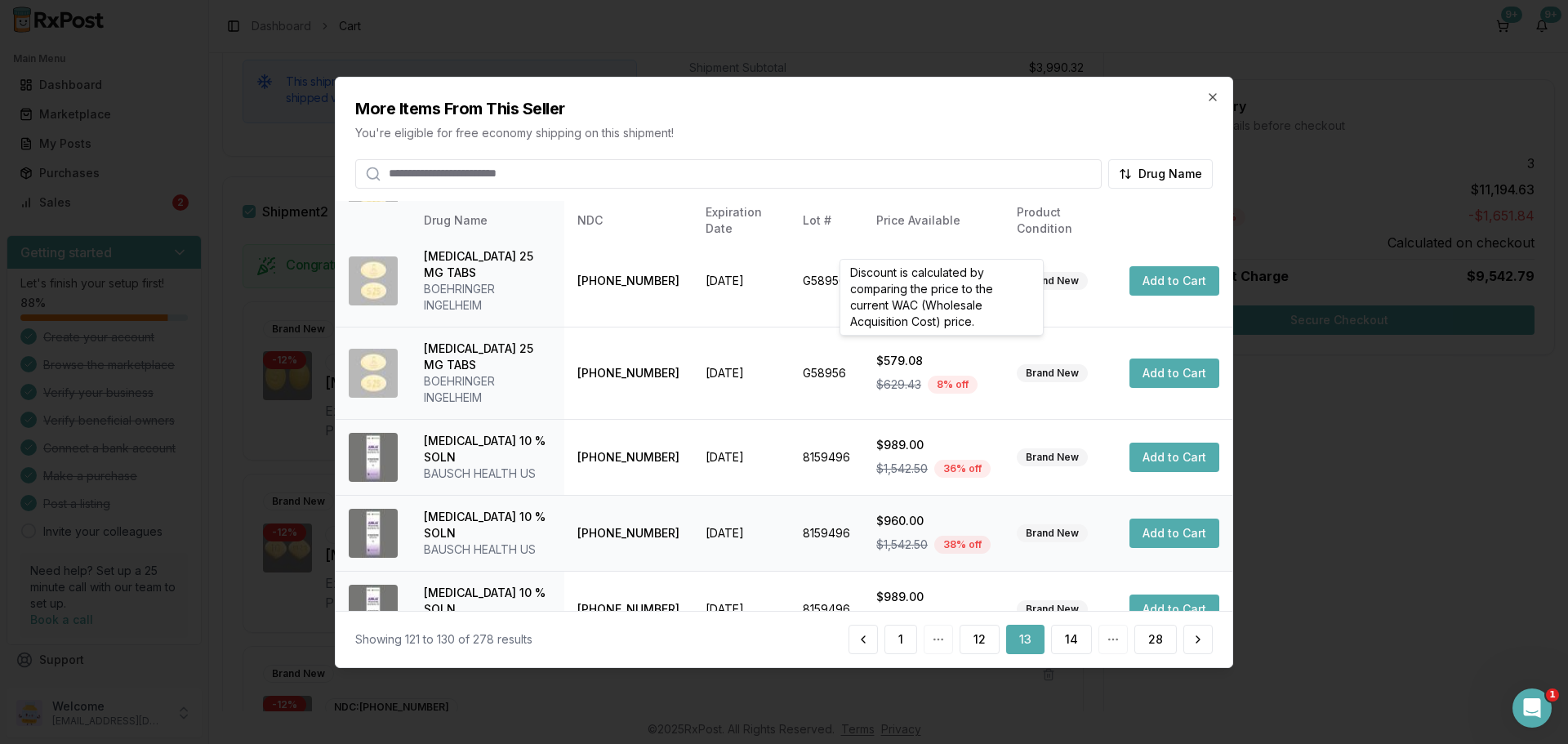
scroll to position [487, 0]
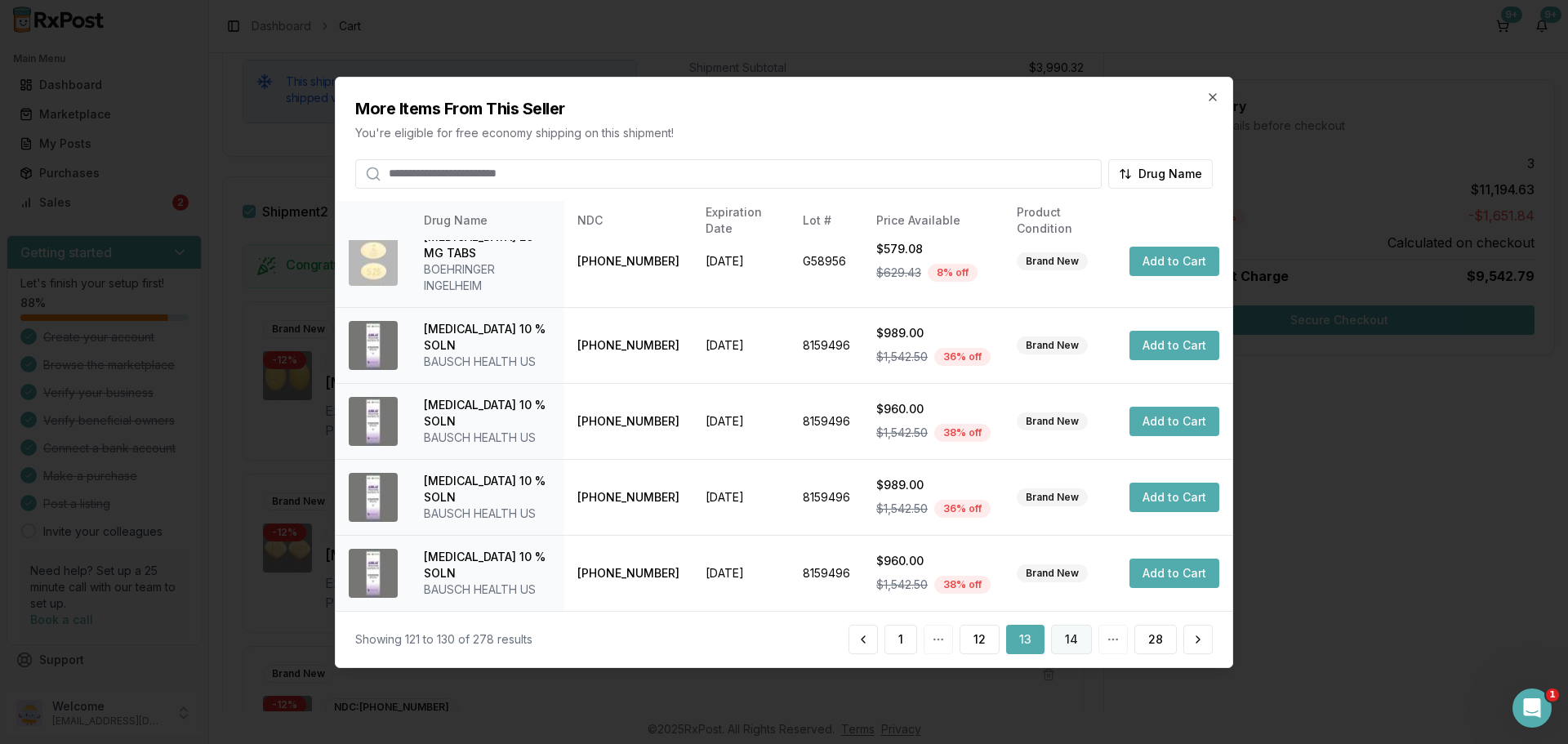
click at [1079, 651] on button "14" at bounding box center [1072, 639] width 41 height 29
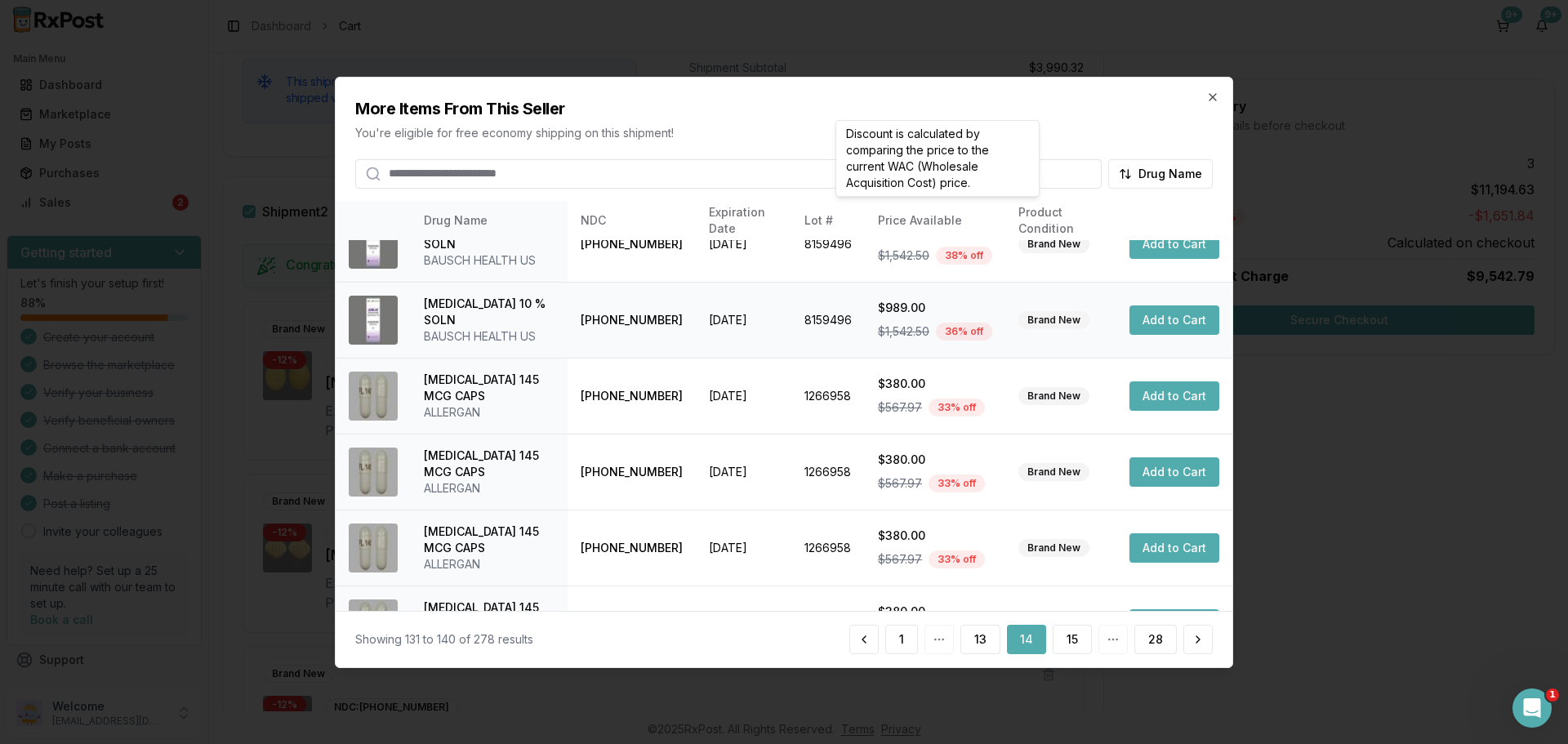
scroll to position [388, 0]
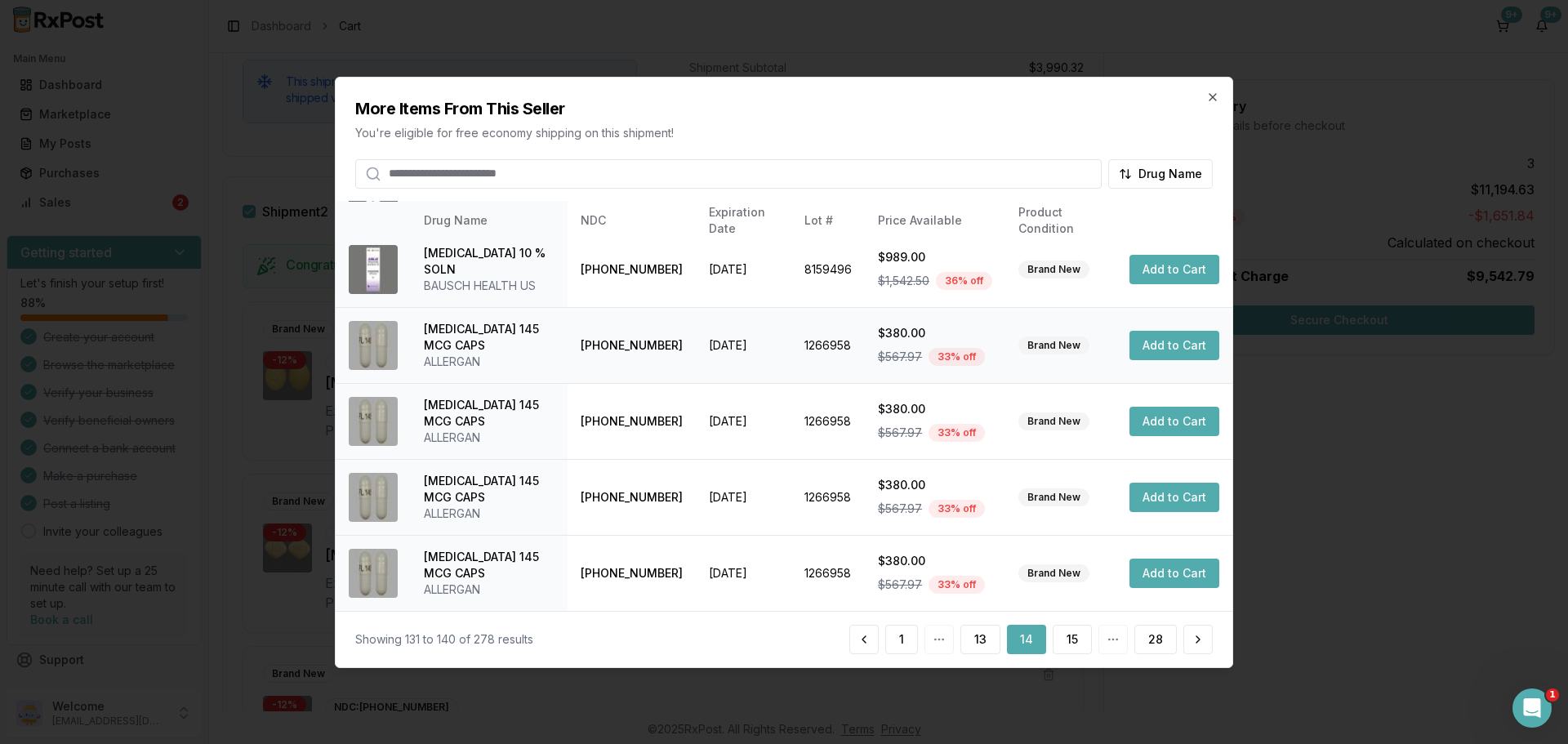
click at [1167, 349] on button "Add to Cart" at bounding box center [1175, 344] width 90 height 29
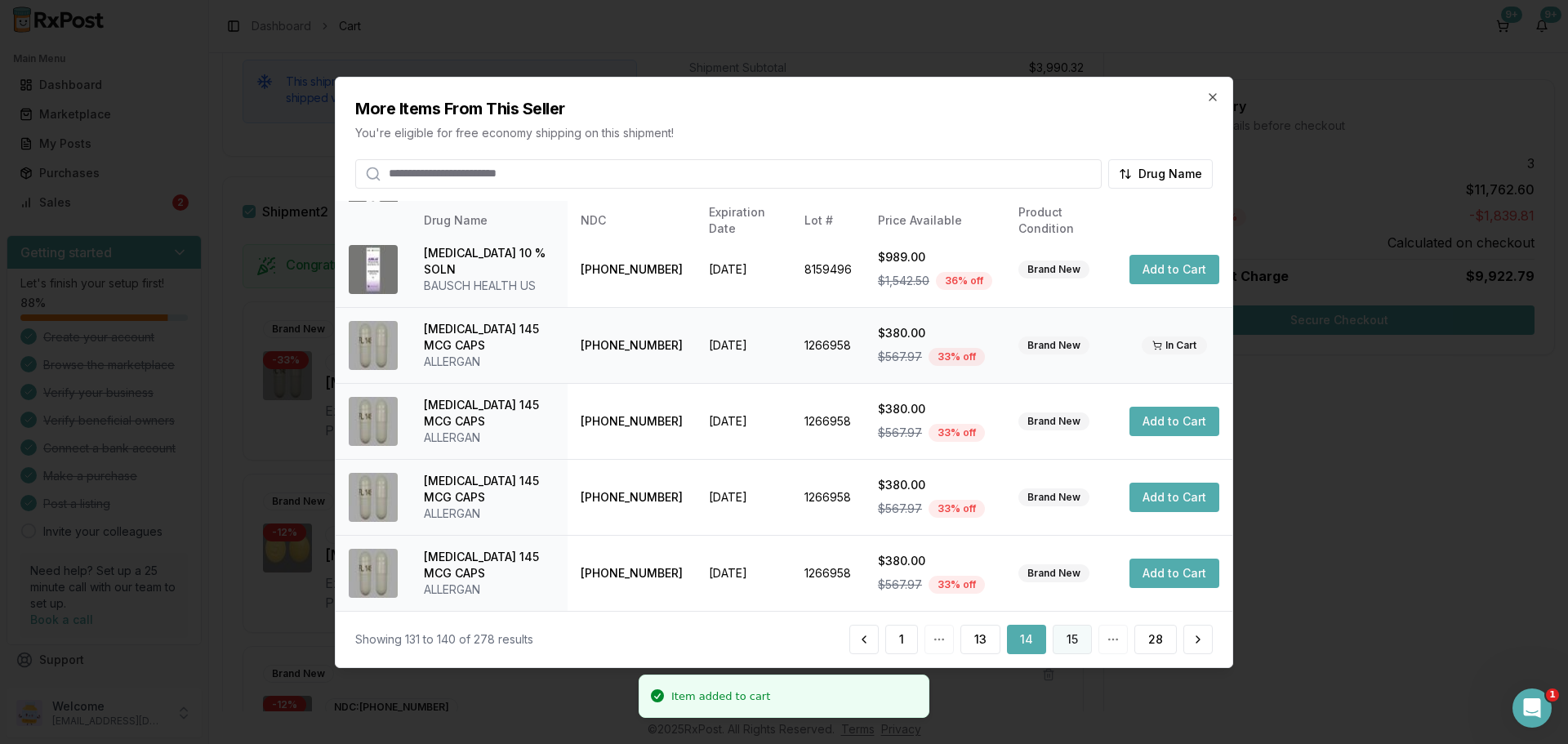
click at [1072, 648] on button "15" at bounding box center [1073, 639] width 39 height 29
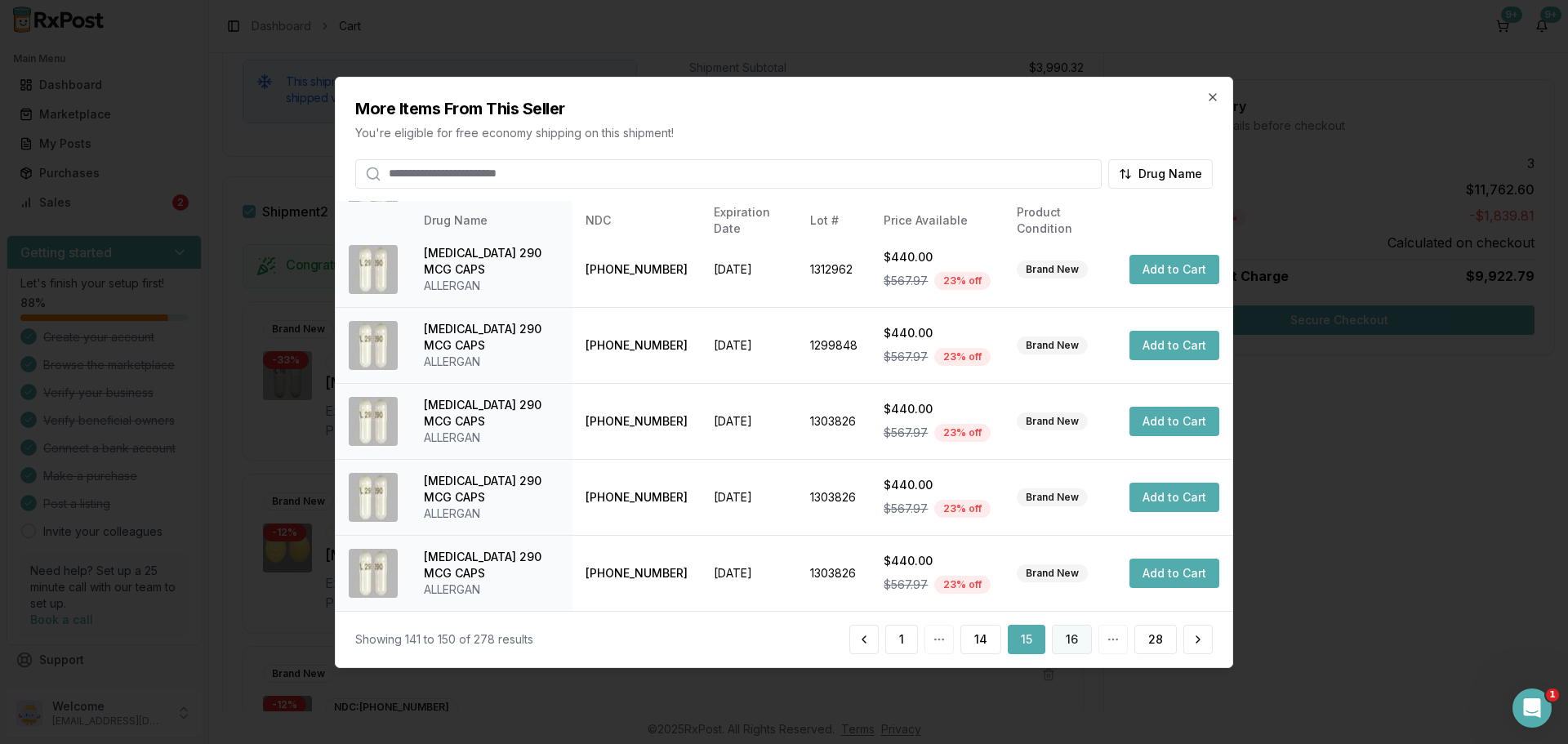
click at [1064, 637] on button "16" at bounding box center [1072, 639] width 40 height 29
click at [1068, 638] on button "17" at bounding box center [1072, 639] width 40 height 29
click at [1082, 651] on button "18" at bounding box center [1072, 639] width 40 height 29
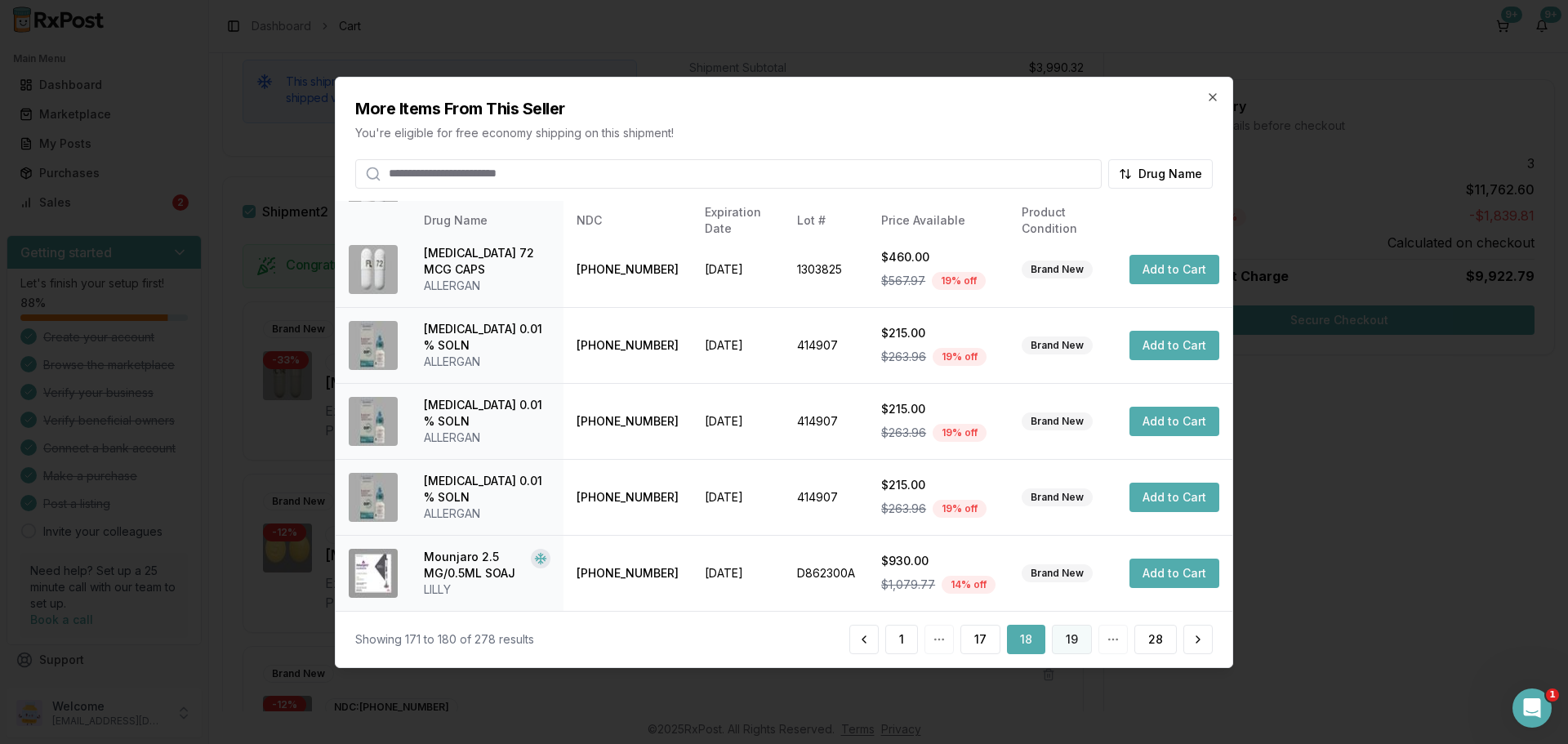
click at [1087, 643] on button "19" at bounding box center [1072, 639] width 40 height 29
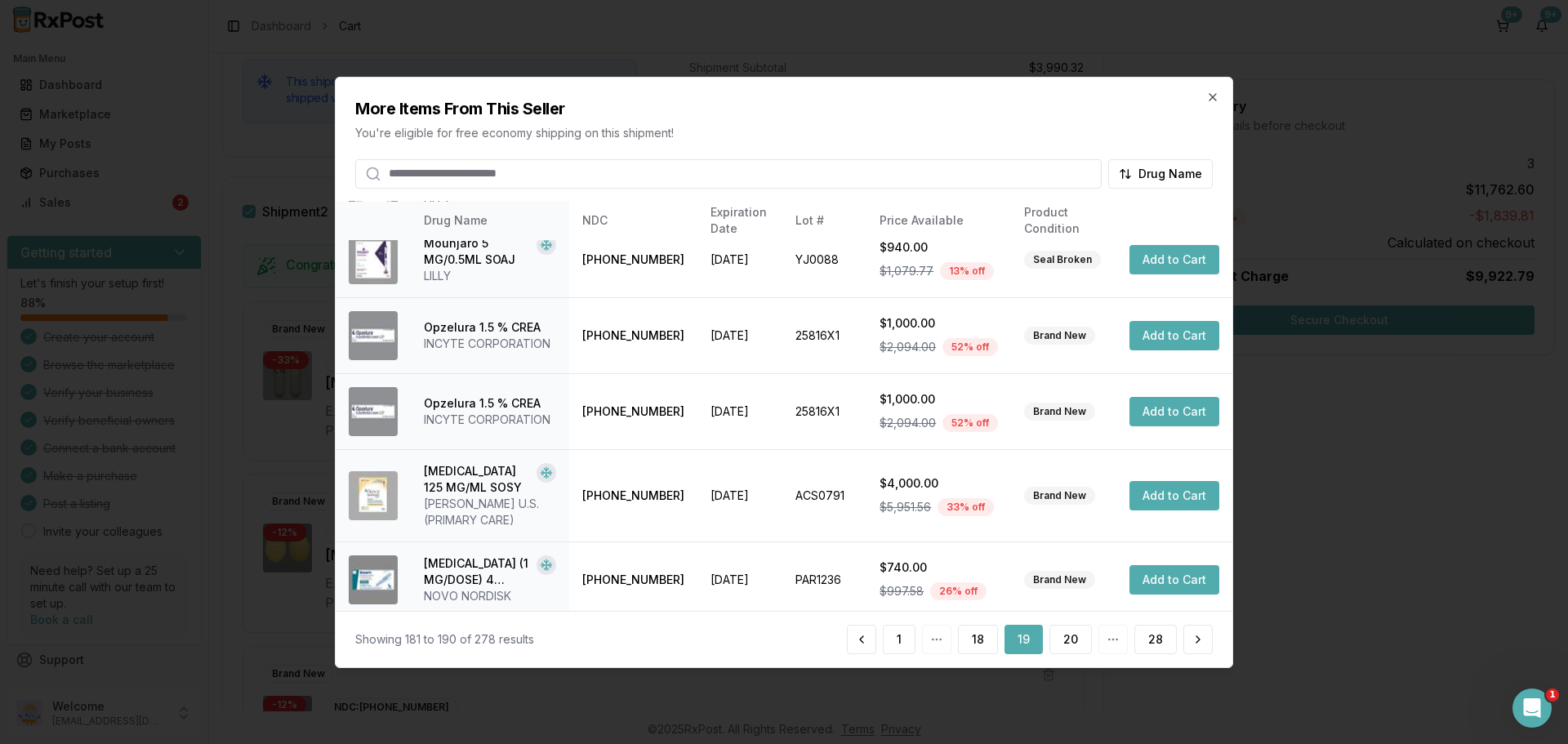
scroll to position [405, 0]
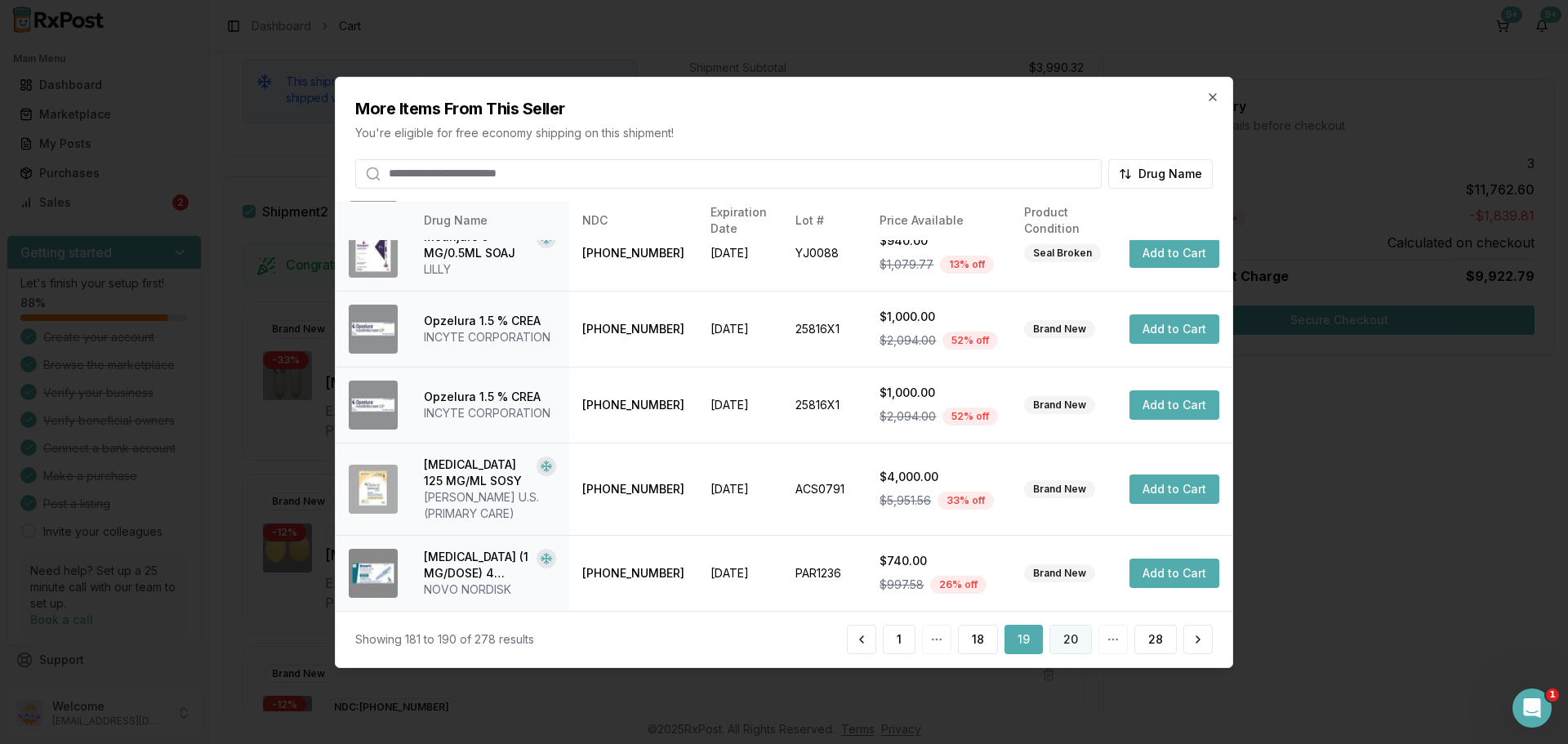
click at [1060, 627] on button "20" at bounding box center [1070, 639] width 42 height 29
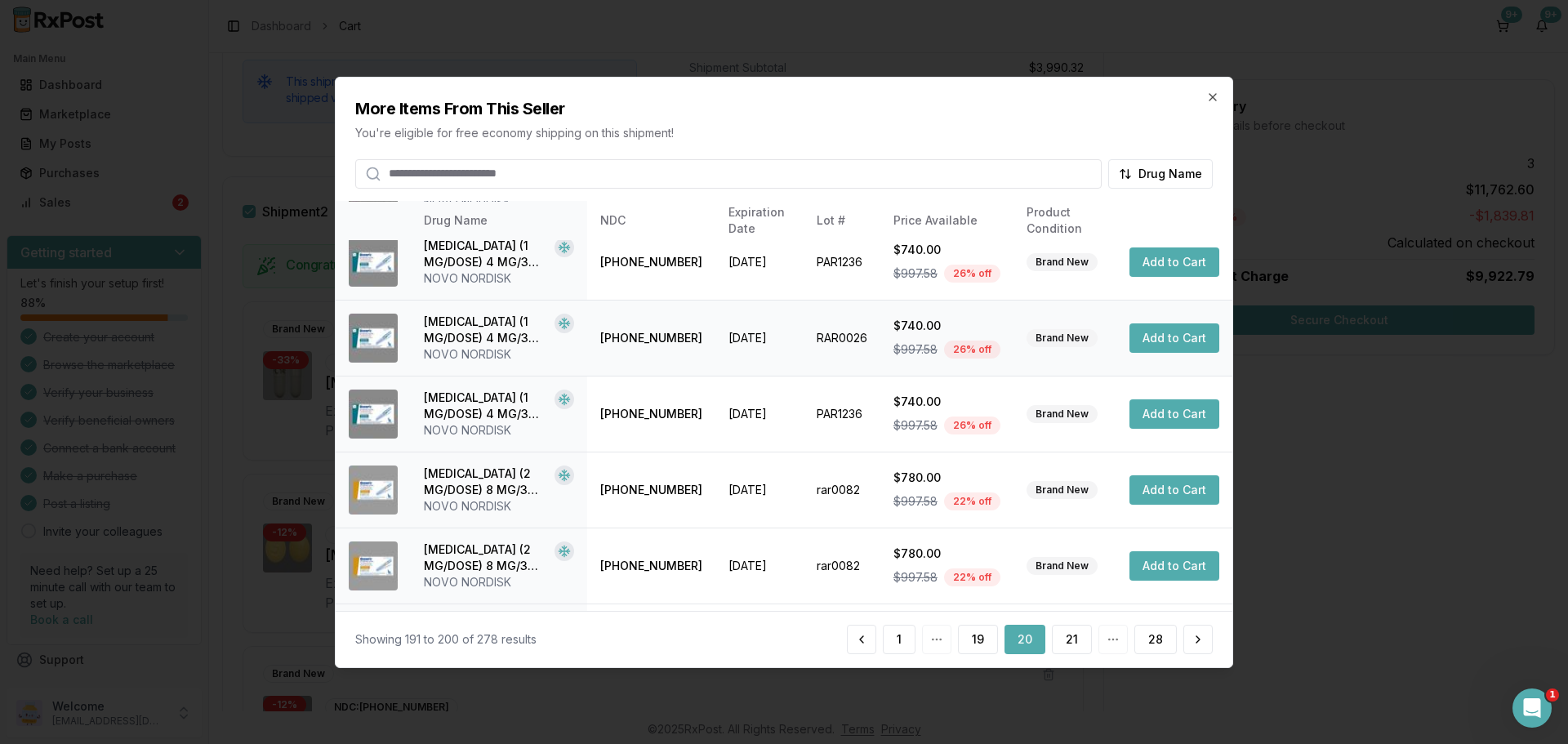
scroll to position [388, 0]
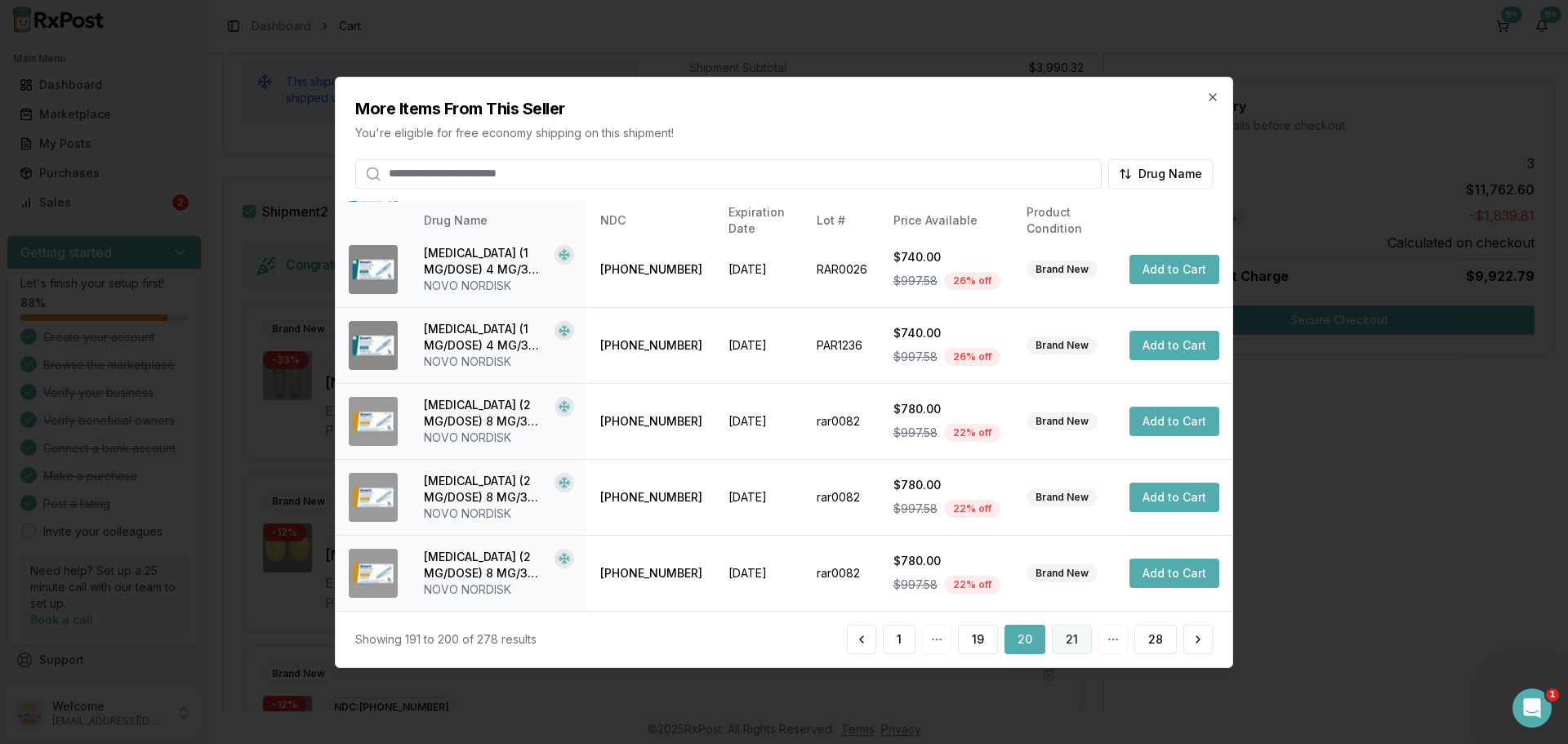
click at [1088, 648] on button "21" at bounding box center [1072, 639] width 40 height 29
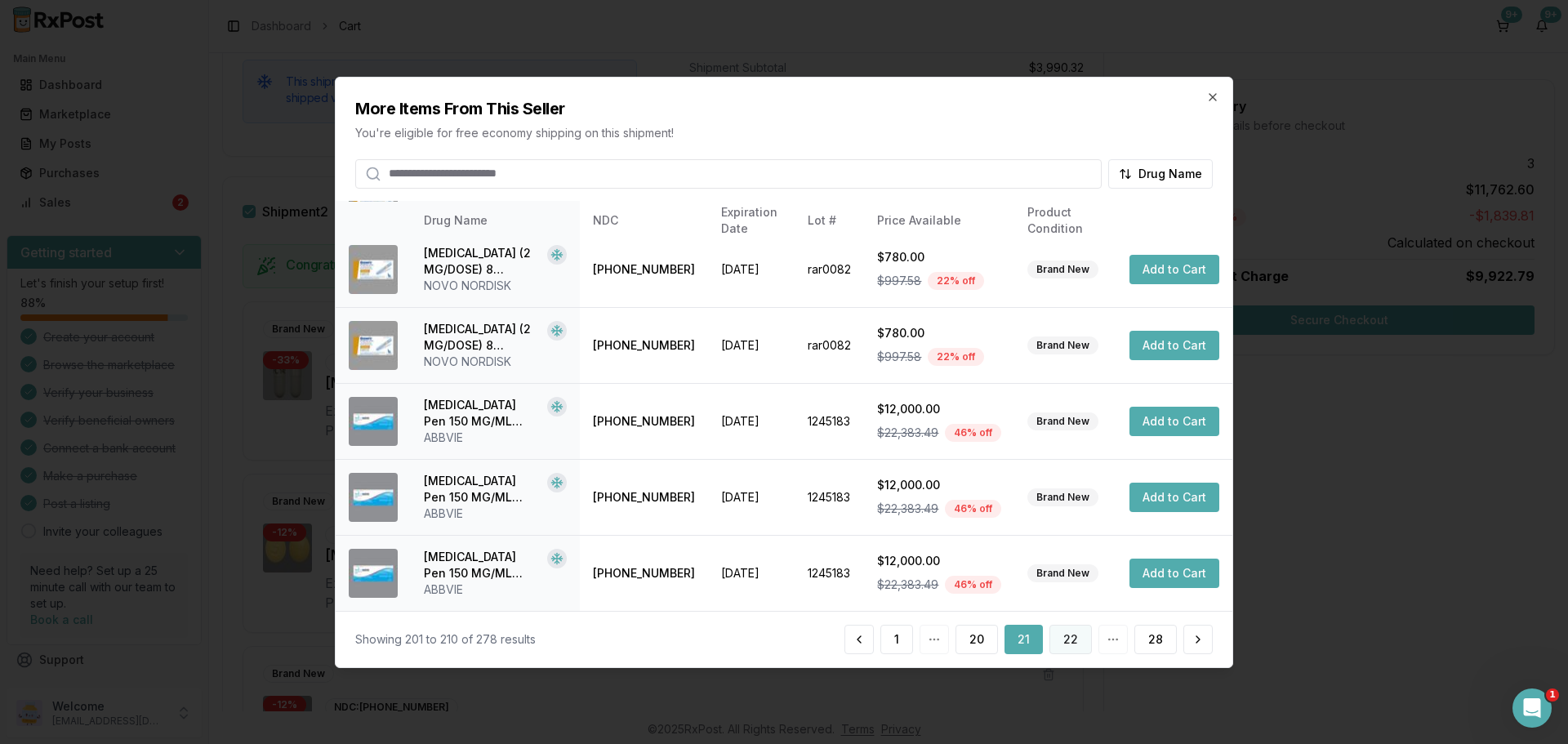
click at [1072, 643] on button "22" at bounding box center [1070, 639] width 42 height 29
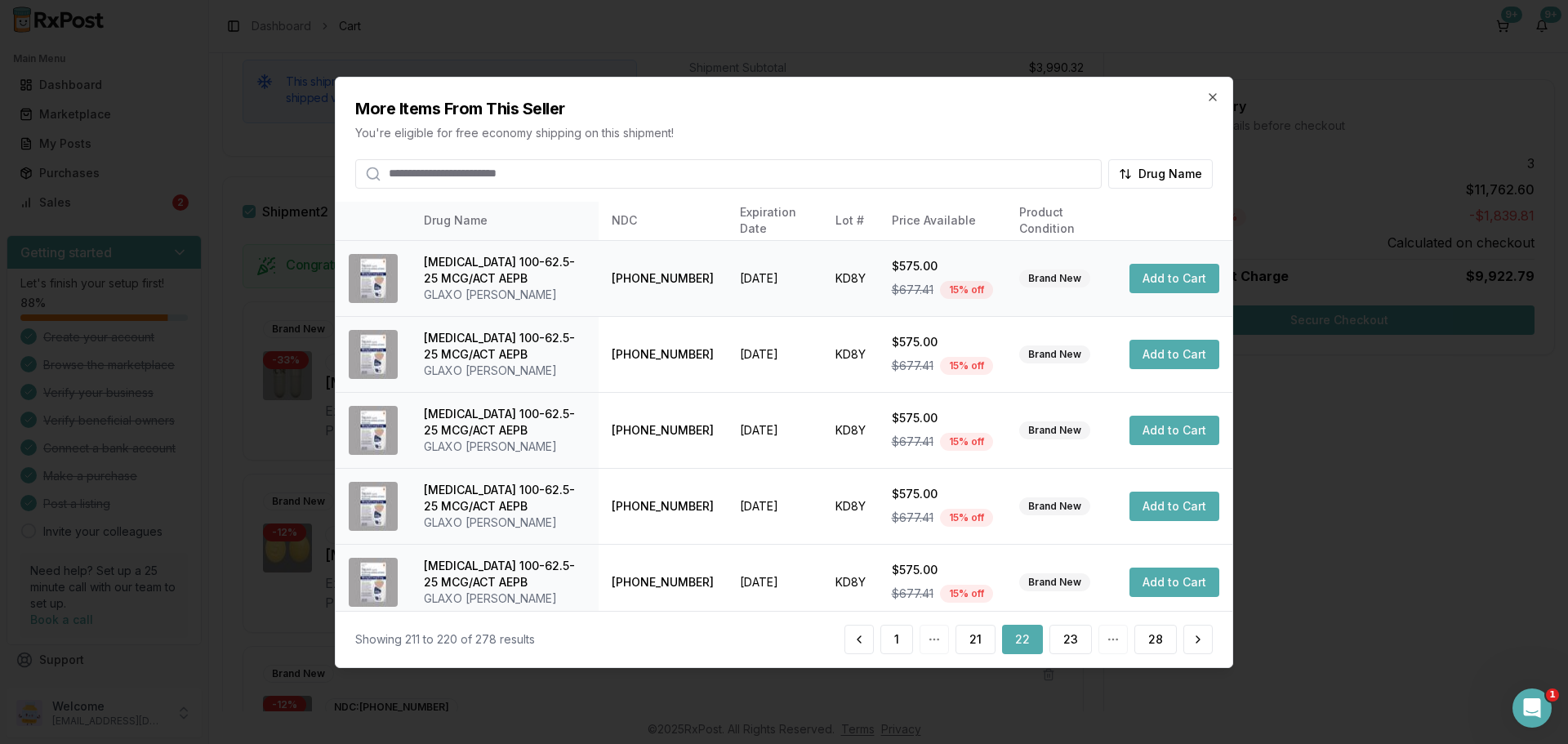
click at [1179, 265] on button "Add to Cart" at bounding box center [1175, 278] width 90 height 29
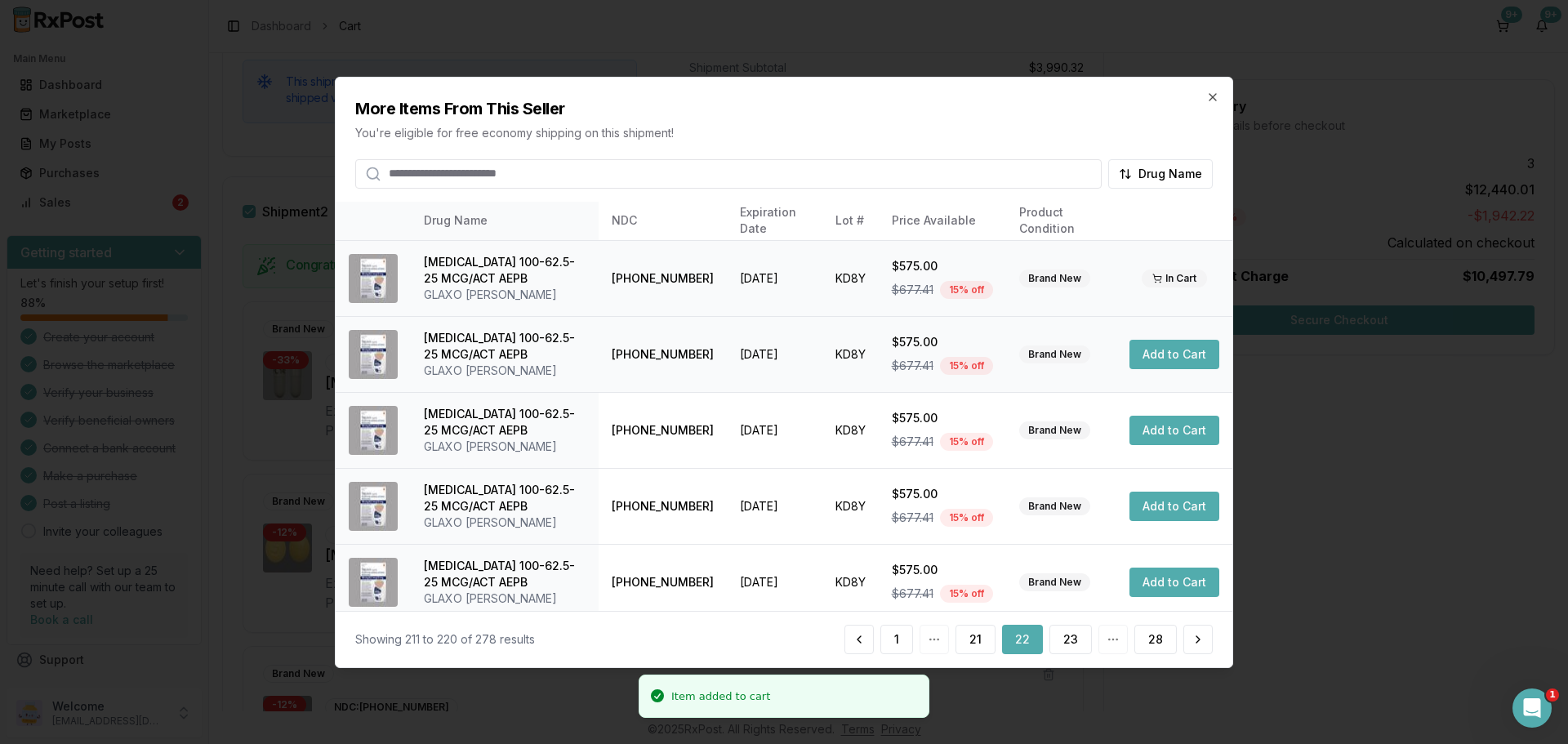
click at [1173, 357] on button "Add to Cart" at bounding box center [1175, 354] width 90 height 29
click at [1163, 433] on button "Add to Cart" at bounding box center [1175, 430] width 90 height 29
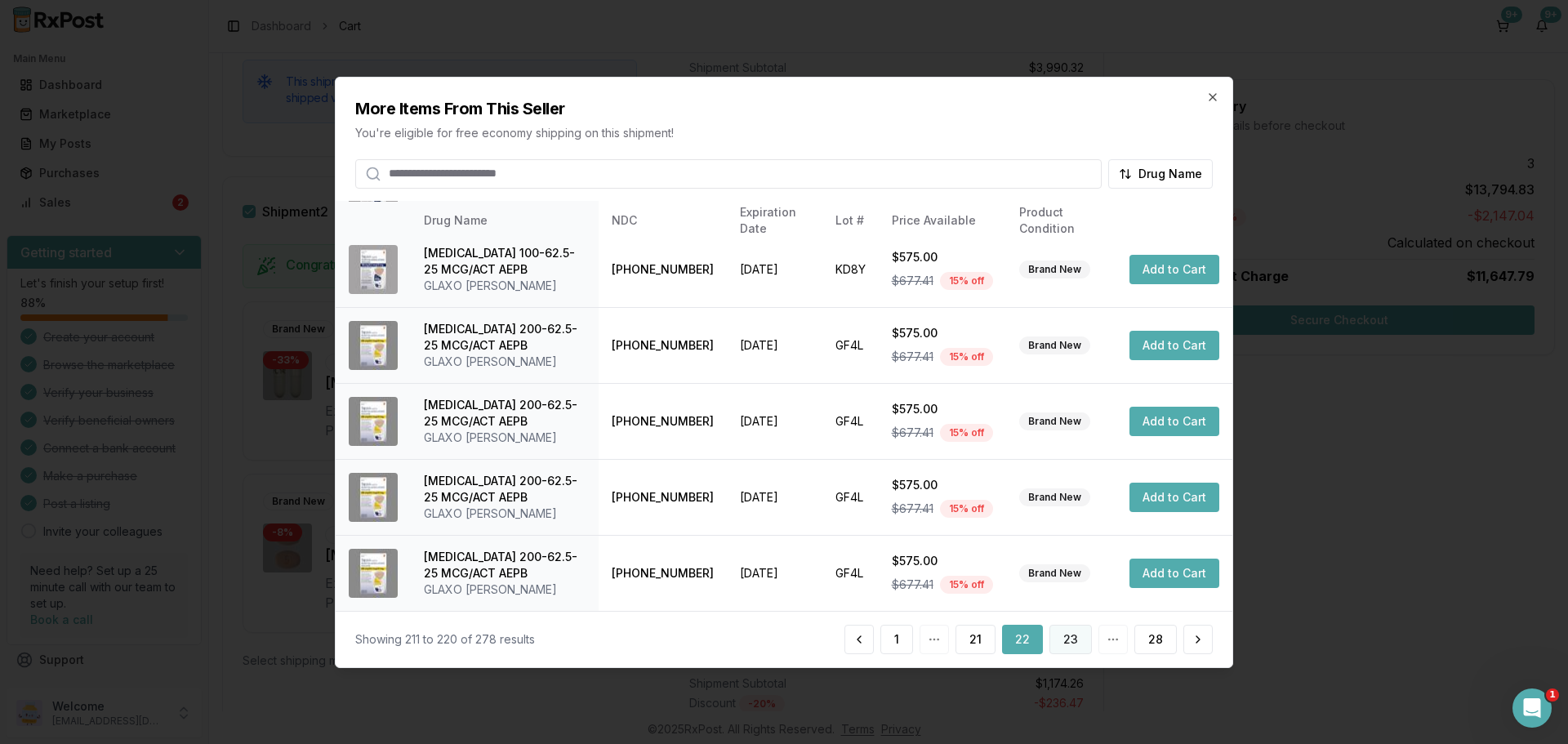
click at [1067, 629] on button "23" at bounding box center [1070, 639] width 42 height 29
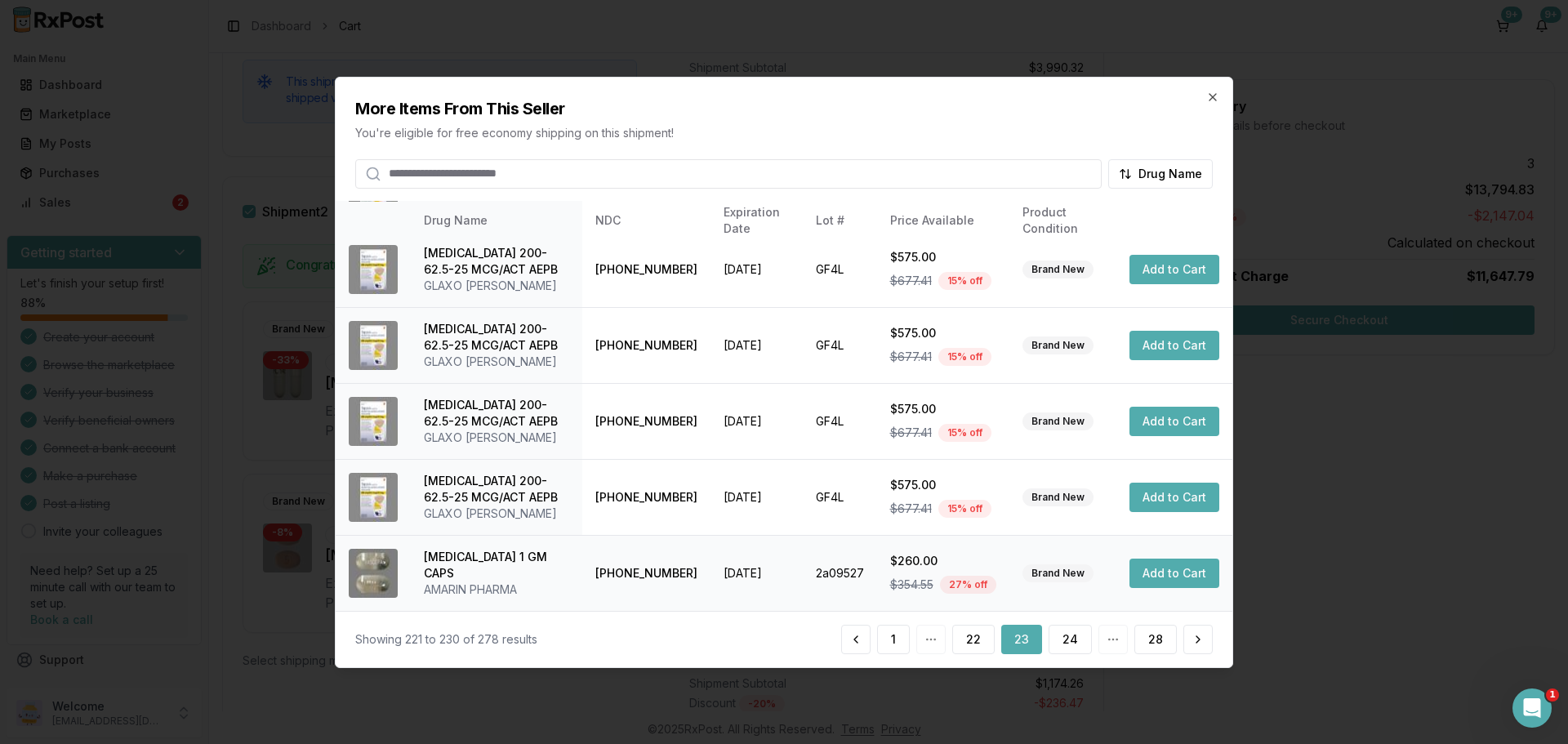
click at [1168, 582] on button "Add to Cart" at bounding box center [1175, 572] width 90 height 29
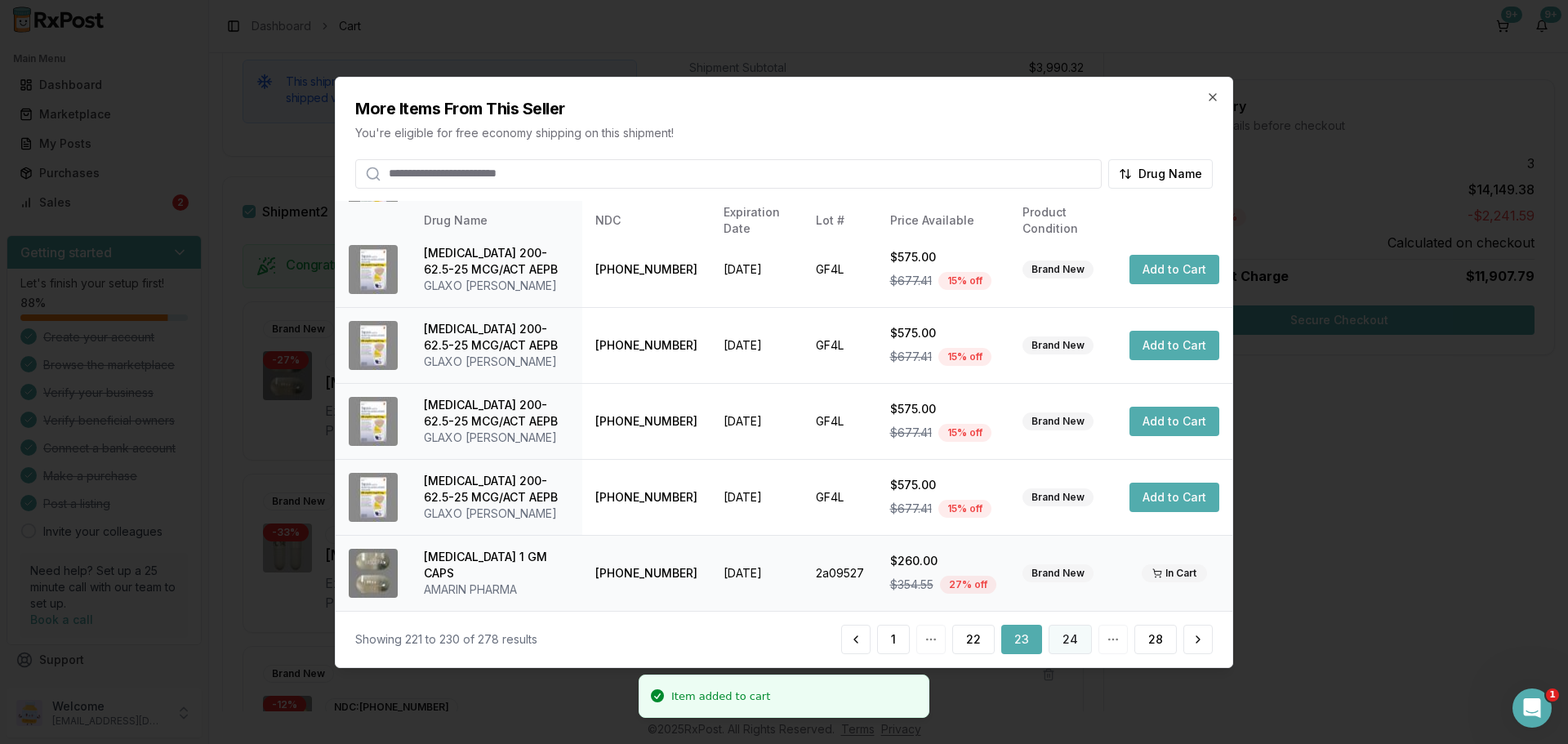
click at [1067, 647] on button "24" at bounding box center [1070, 639] width 43 height 29
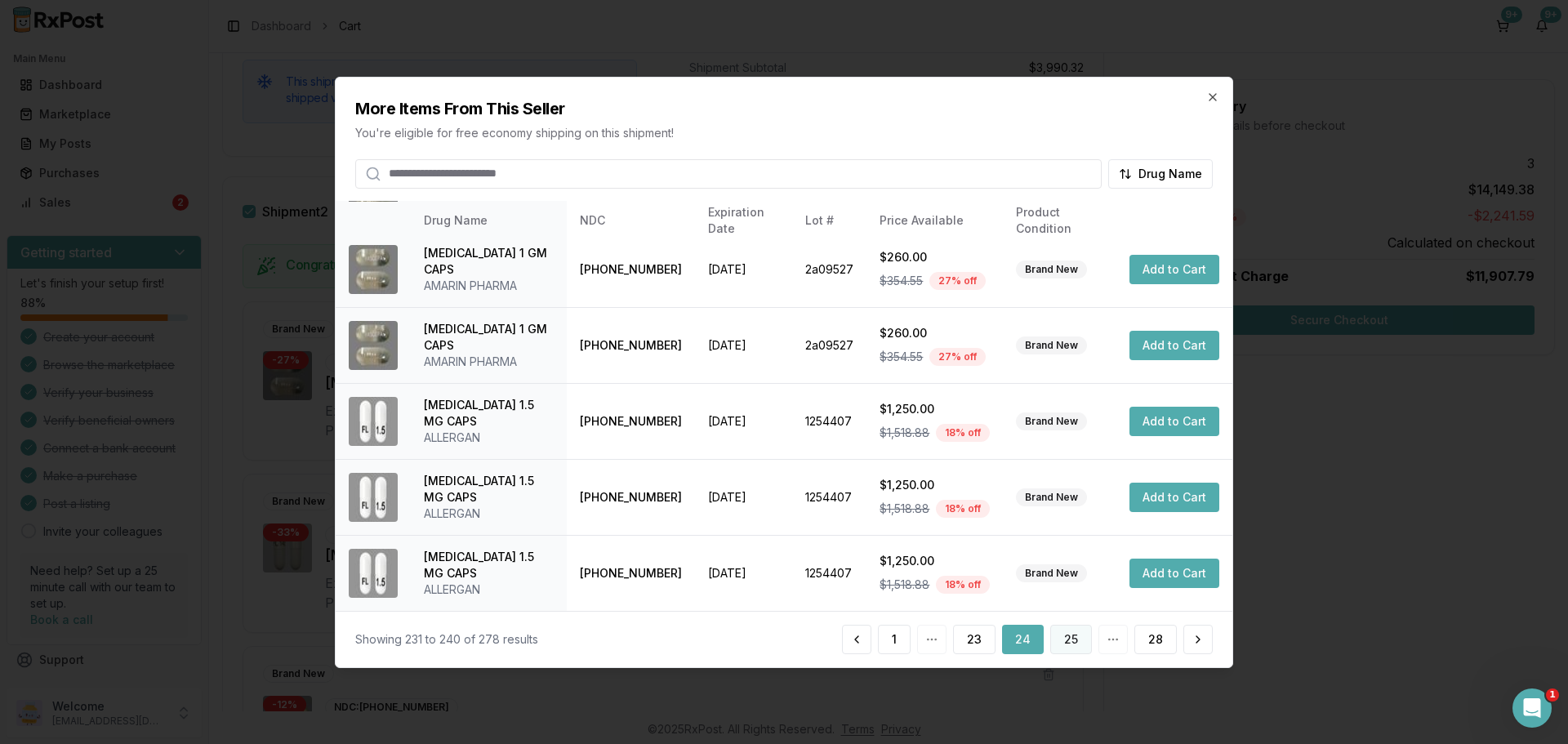
click at [1065, 640] on button "25" at bounding box center [1071, 639] width 41 height 29
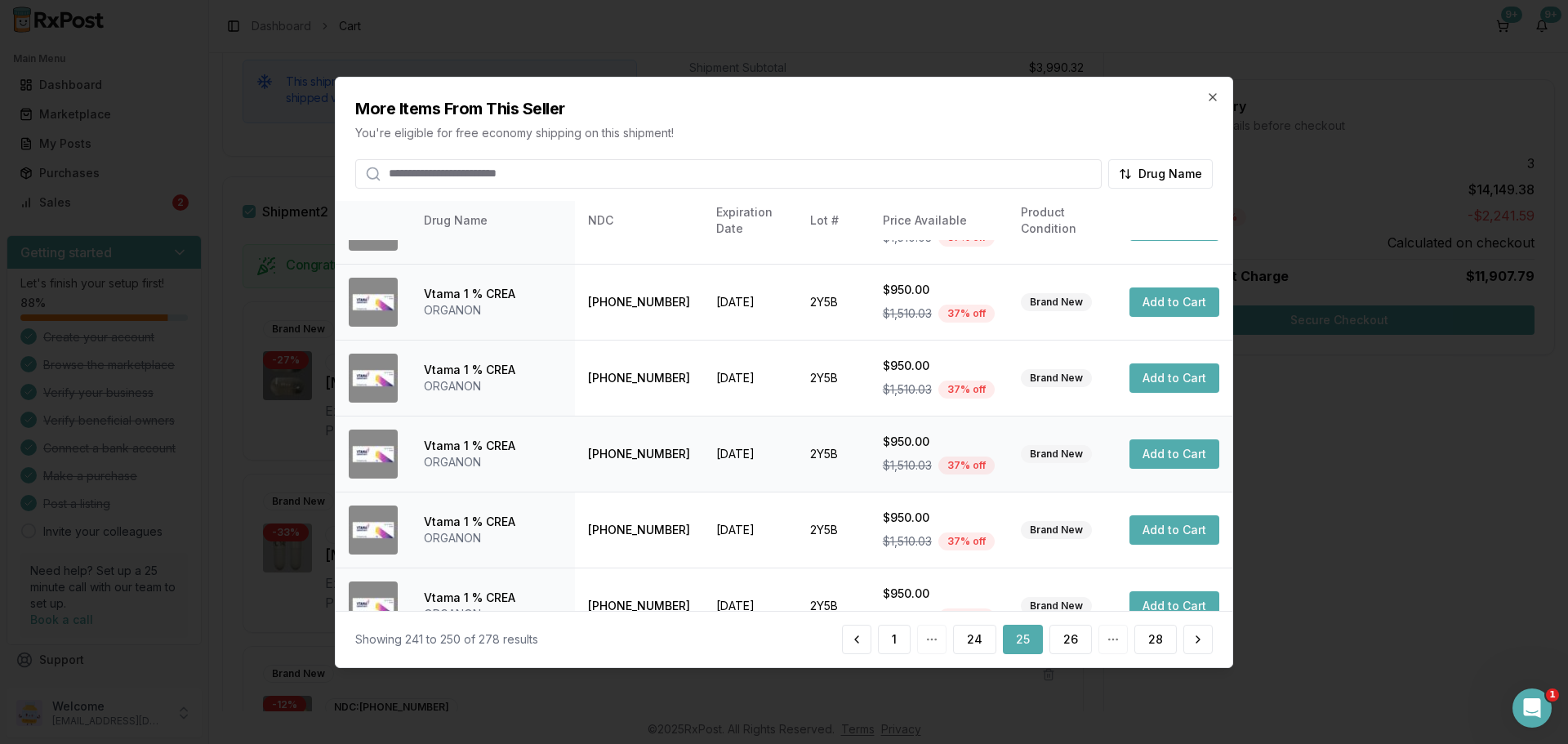
scroll to position [392, 0]
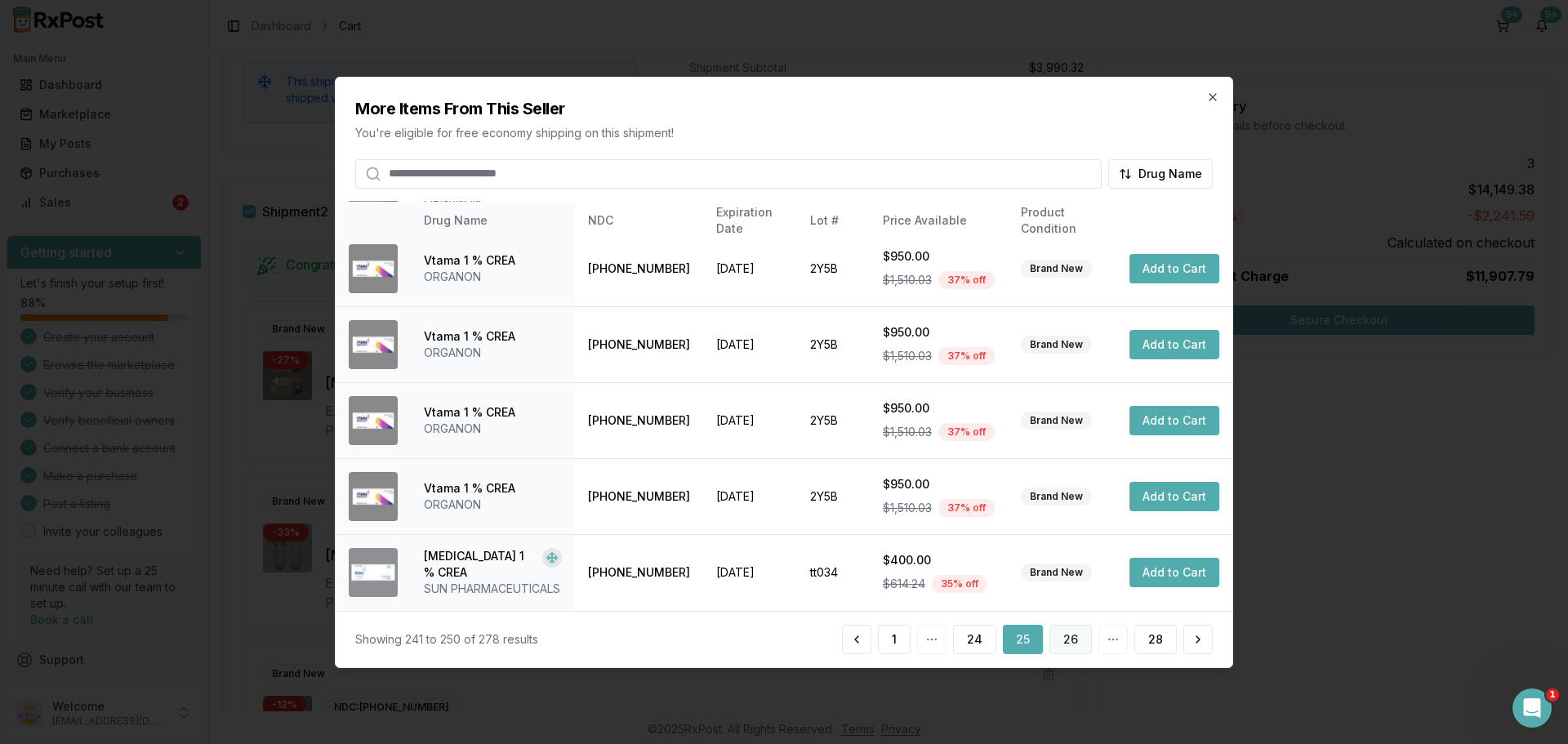
click at [1066, 638] on button "26" at bounding box center [1070, 639] width 42 height 29
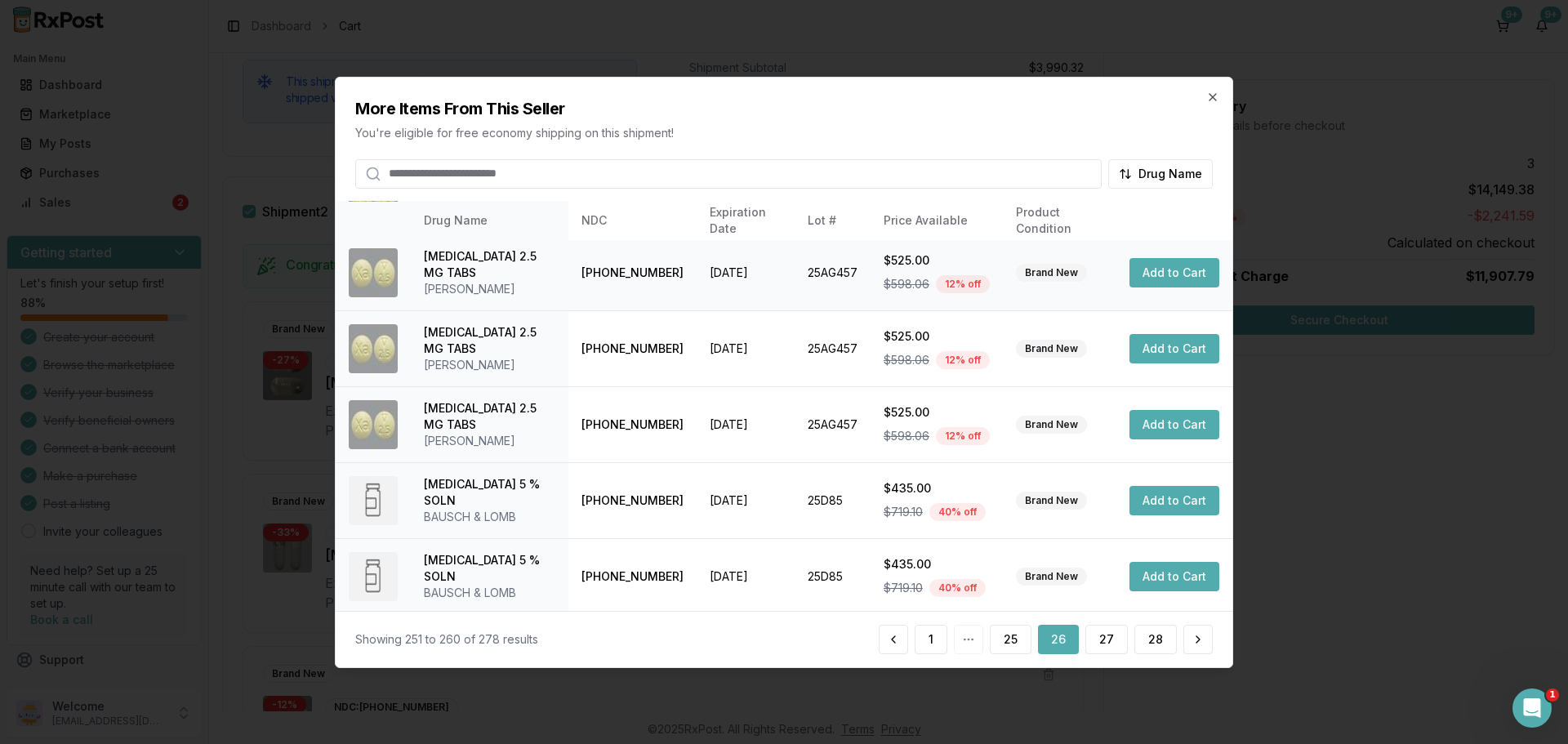
scroll to position [388, 0]
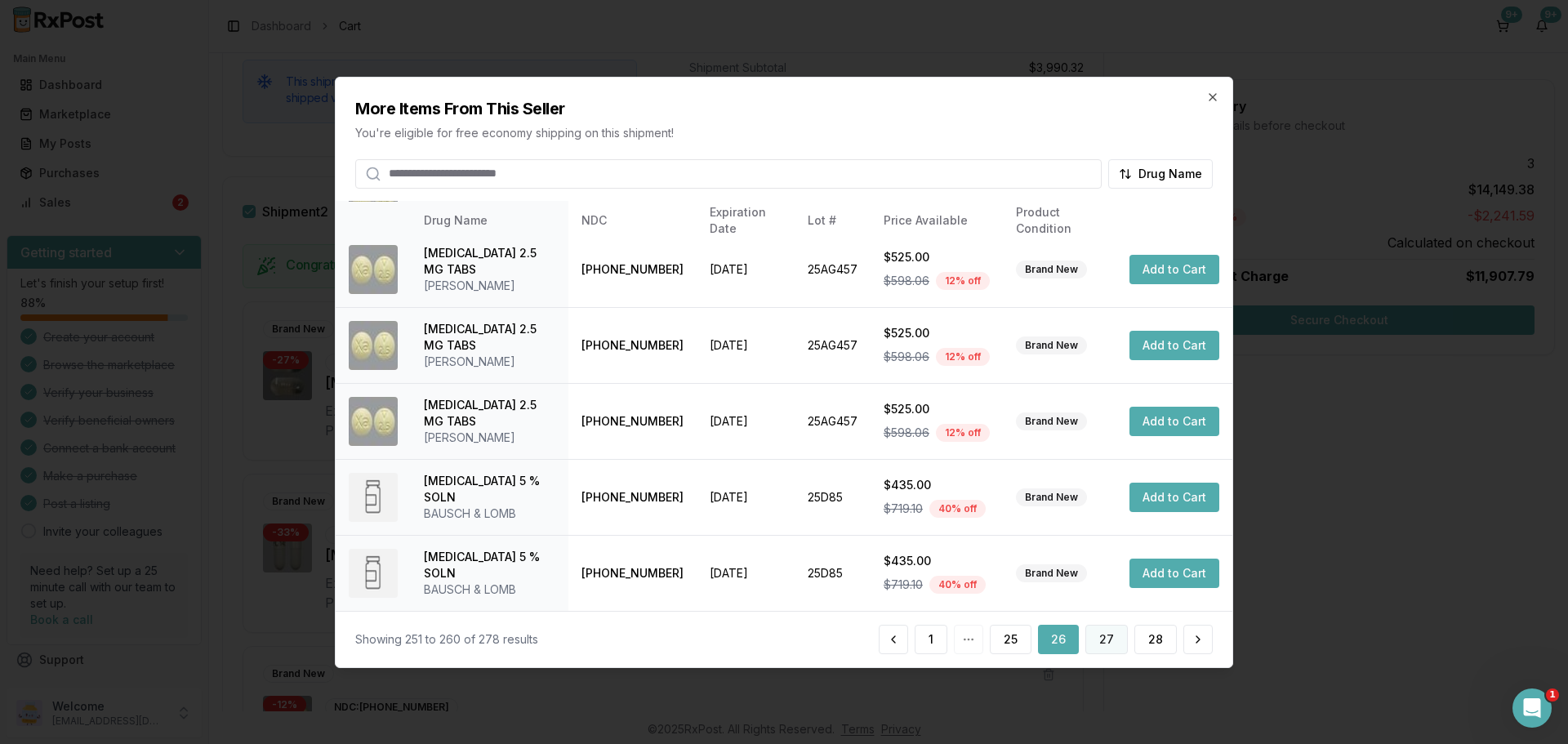
click at [1107, 631] on button "27" at bounding box center [1106, 639] width 42 height 29
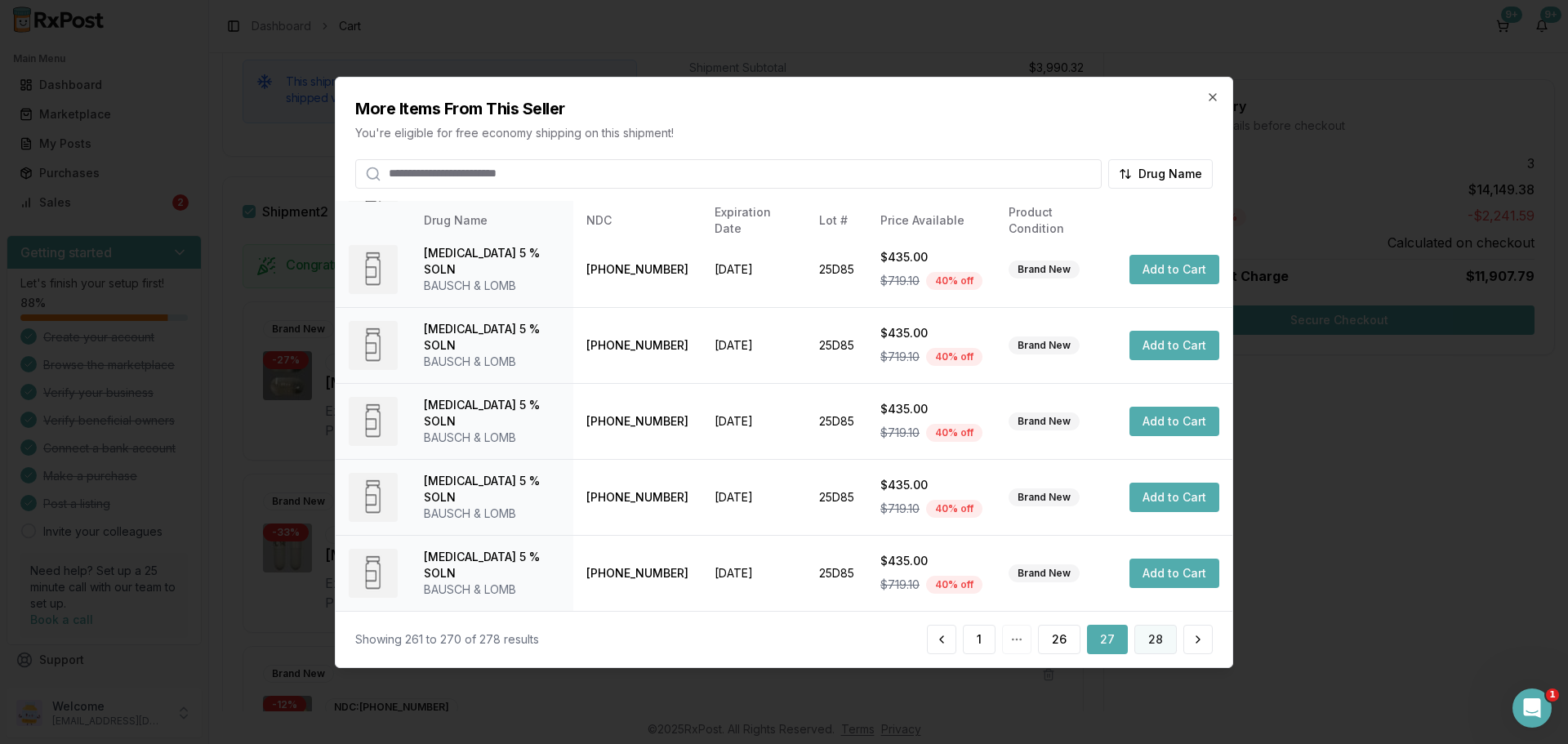
click at [1143, 645] on button "28" at bounding box center [1155, 639] width 42 height 29
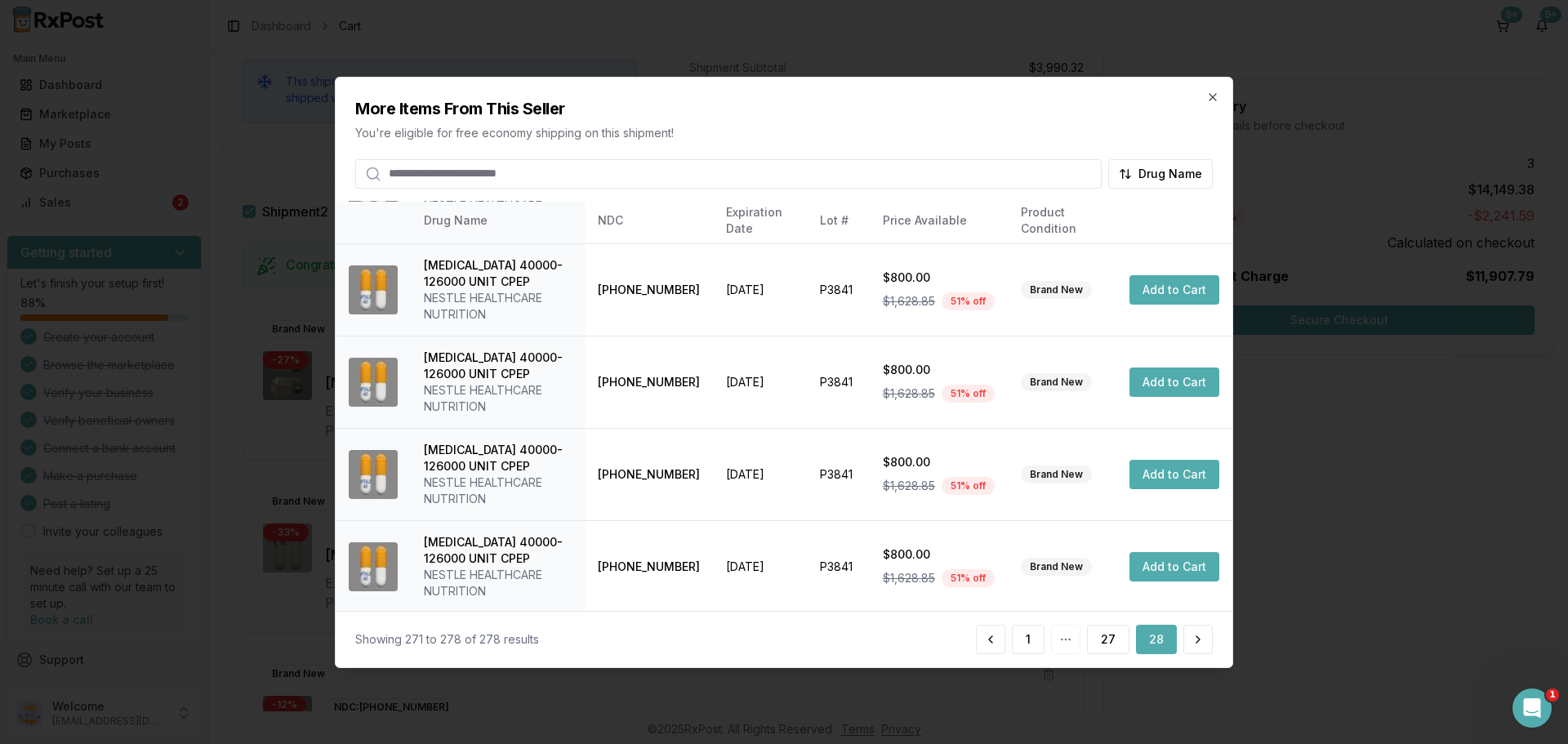
scroll to position [351, 0]
click at [1209, 95] on icon "button" at bounding box center [1212, 97] width 13 height 13
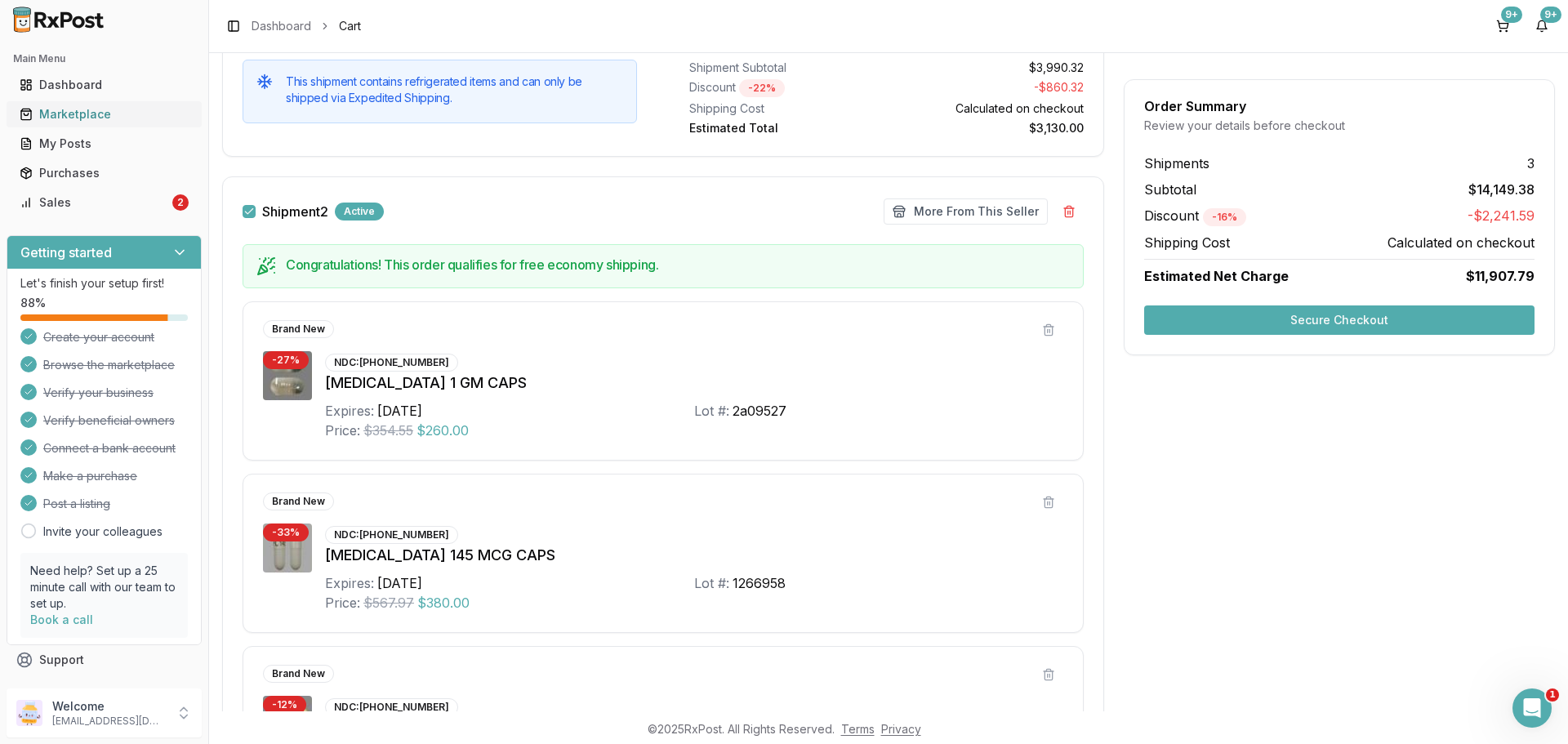
click at [88, 116] on div "Marketplace" at bounding box center [104, 114] width 169 height 16
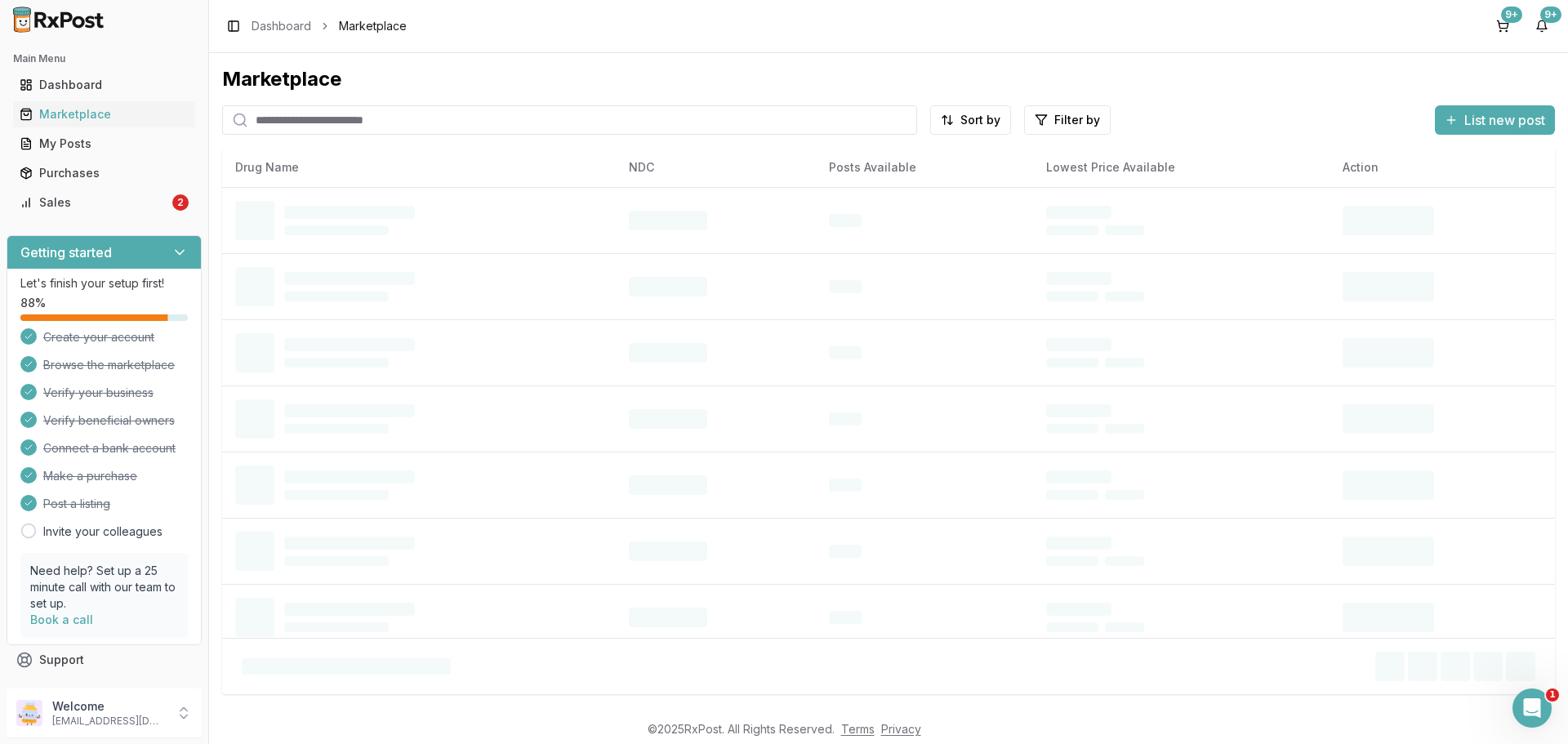
click at [297, 131] on input "search" at bounding box center [570, 119] width 695 height 29
paste input "**********"
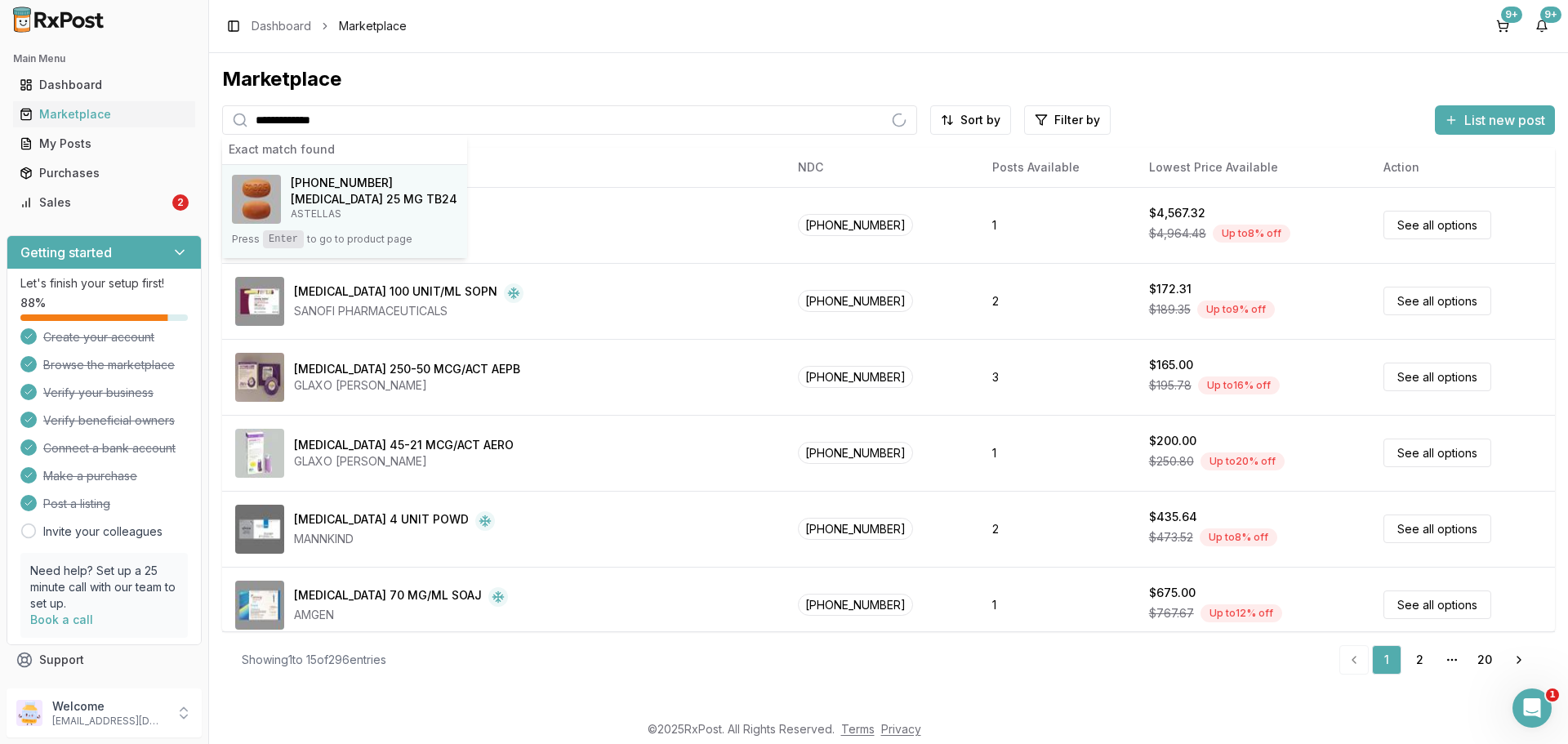
type input "**********"
click at [347, 195] on h4 "[MEDICAL_DATA] 25 MG TB24" at bounding box center [374, 199] width 167 height 16
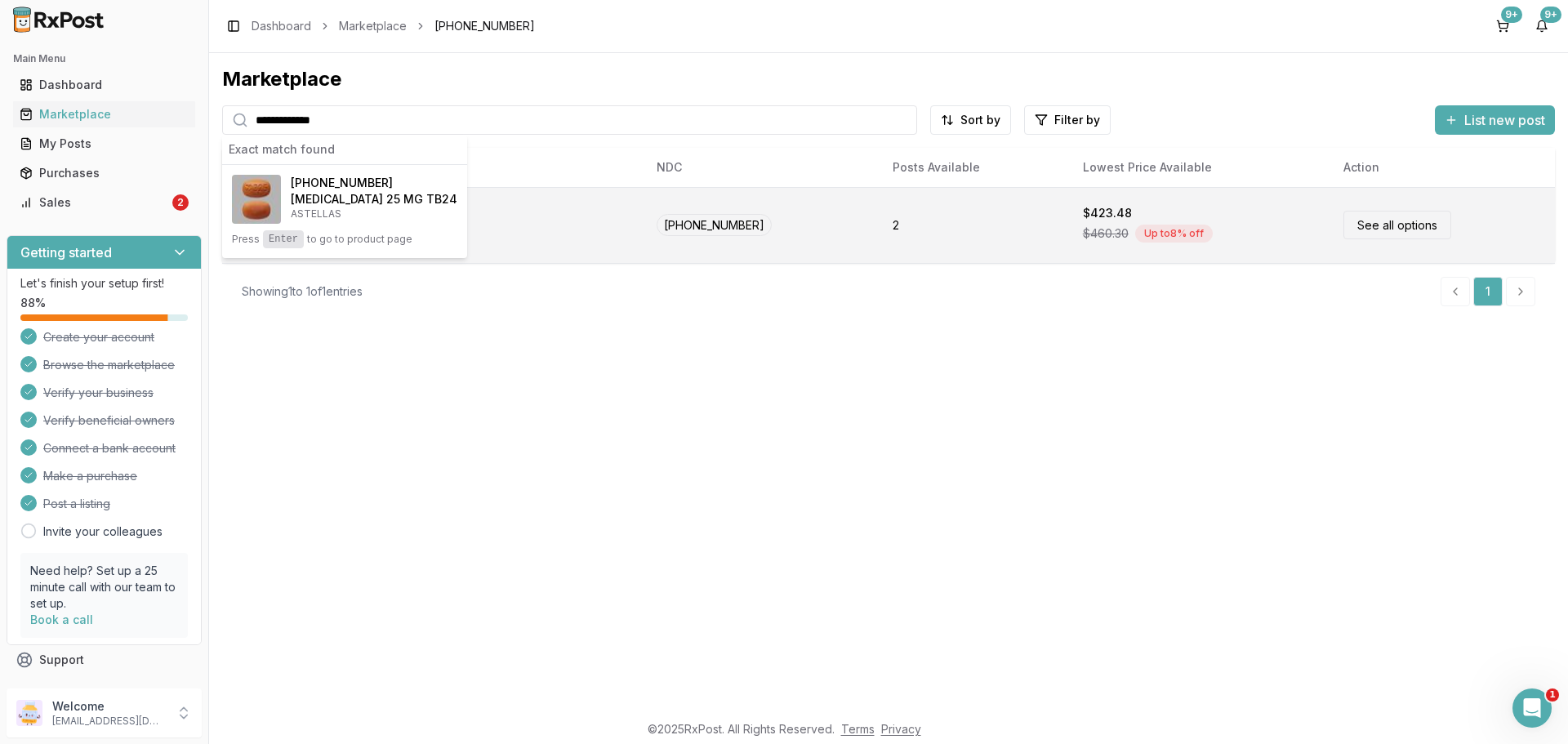
click at [452, 220] on div "[MEDICAL_DATA] 25 MG TB24 ASTELLAS" at bounding box center [433, 225] width 395 height 49
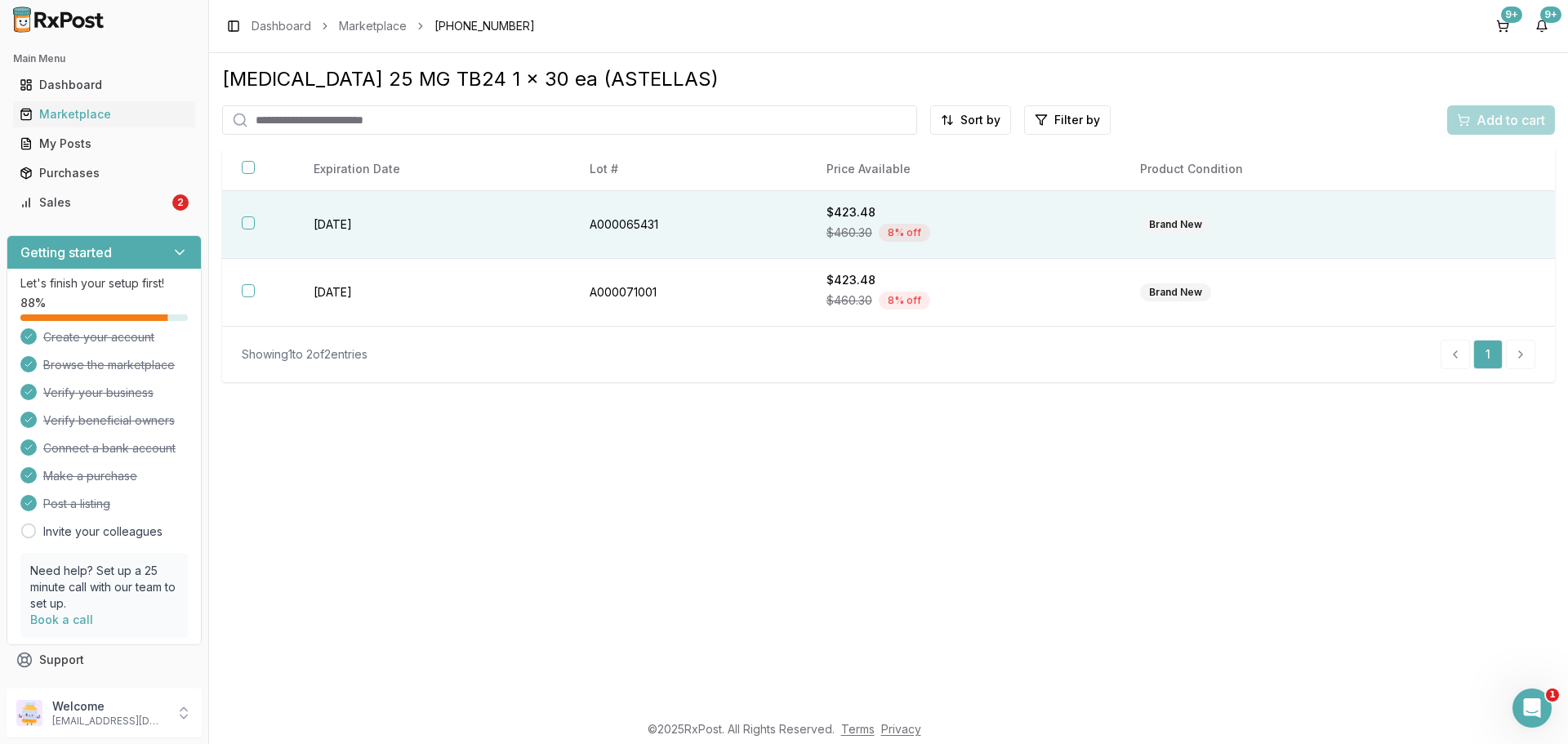
click at [250, 219] on button "button" at bounding box center [249, 223] width 13 height 13
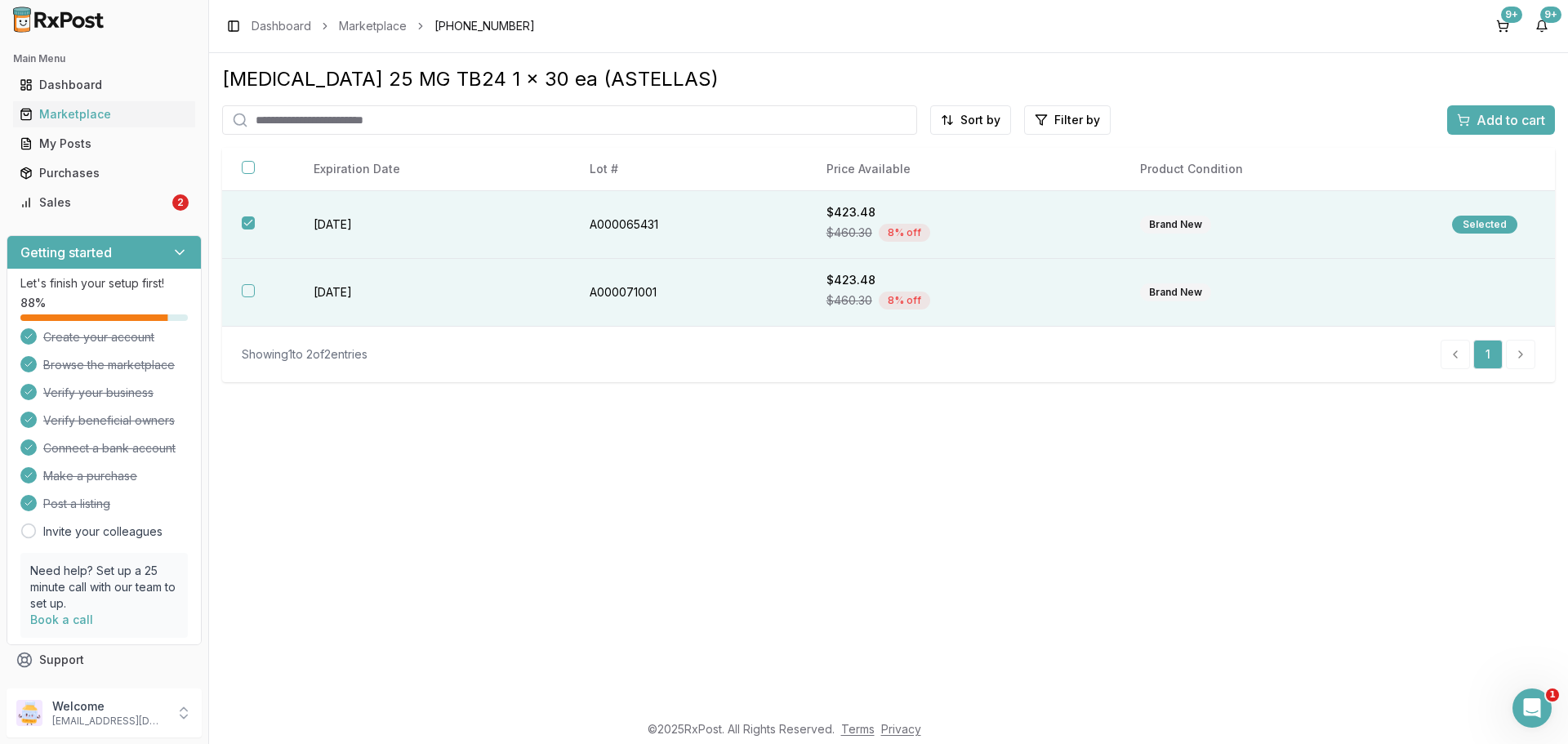
click at [249, 286] on button "button" at bounding box center [249, 291] width 13 height 13
click at [1502, 123] on span "Add to cart" at bounding box center [1510, 119] width 69 height 20
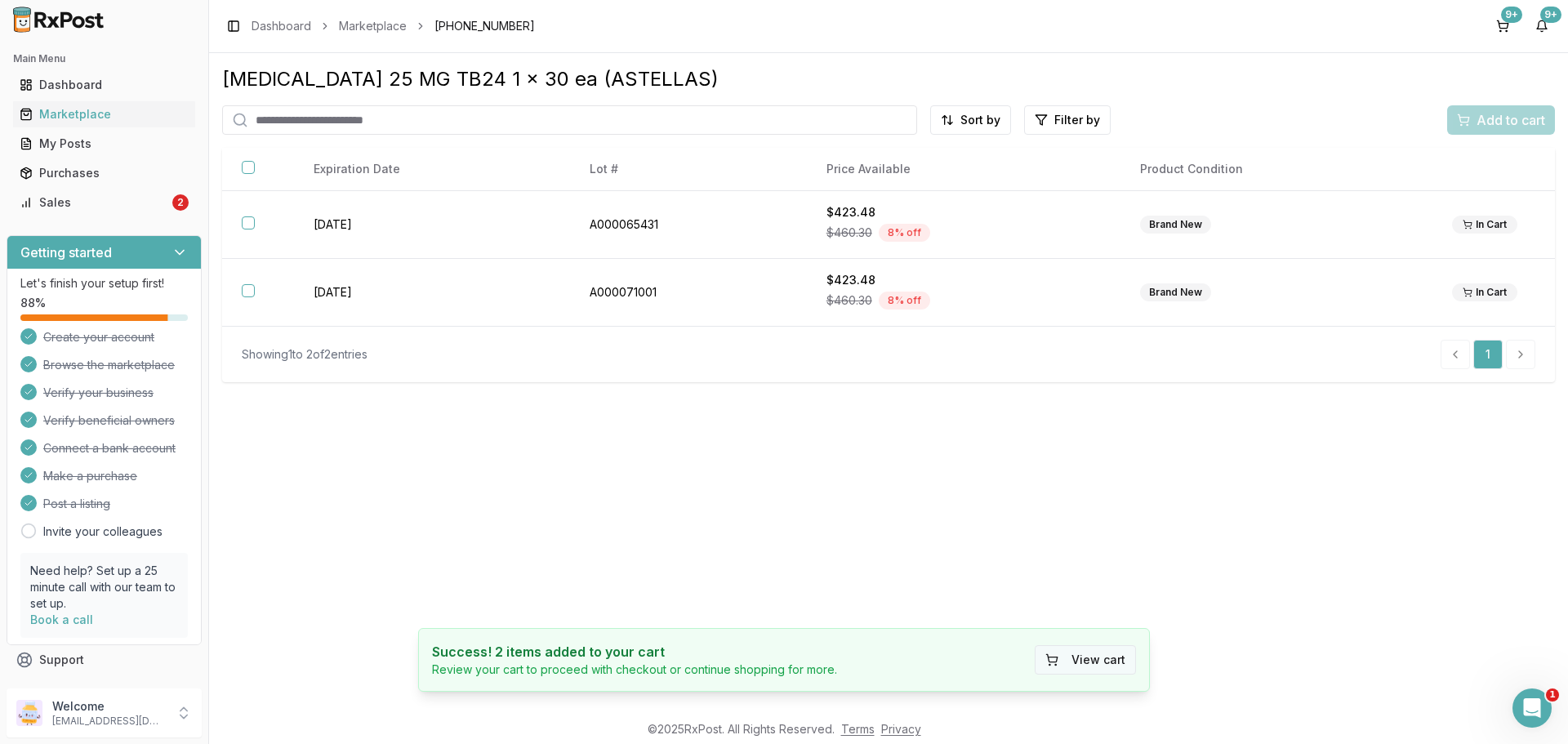
click at [1106, 665] on button "View cart" at bounding box center [1086, 659] width 101 height 29
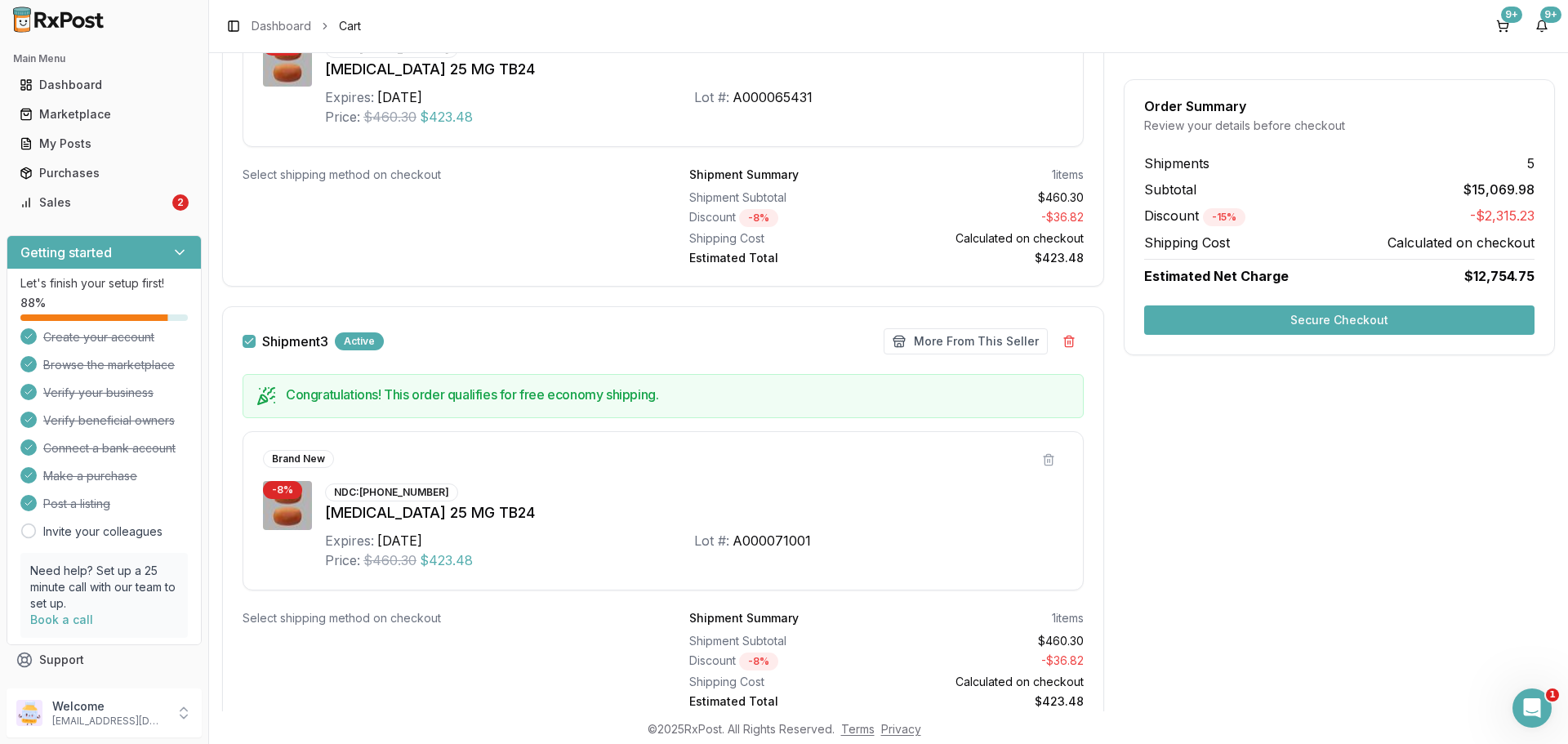
scroll to position [1361, 0]
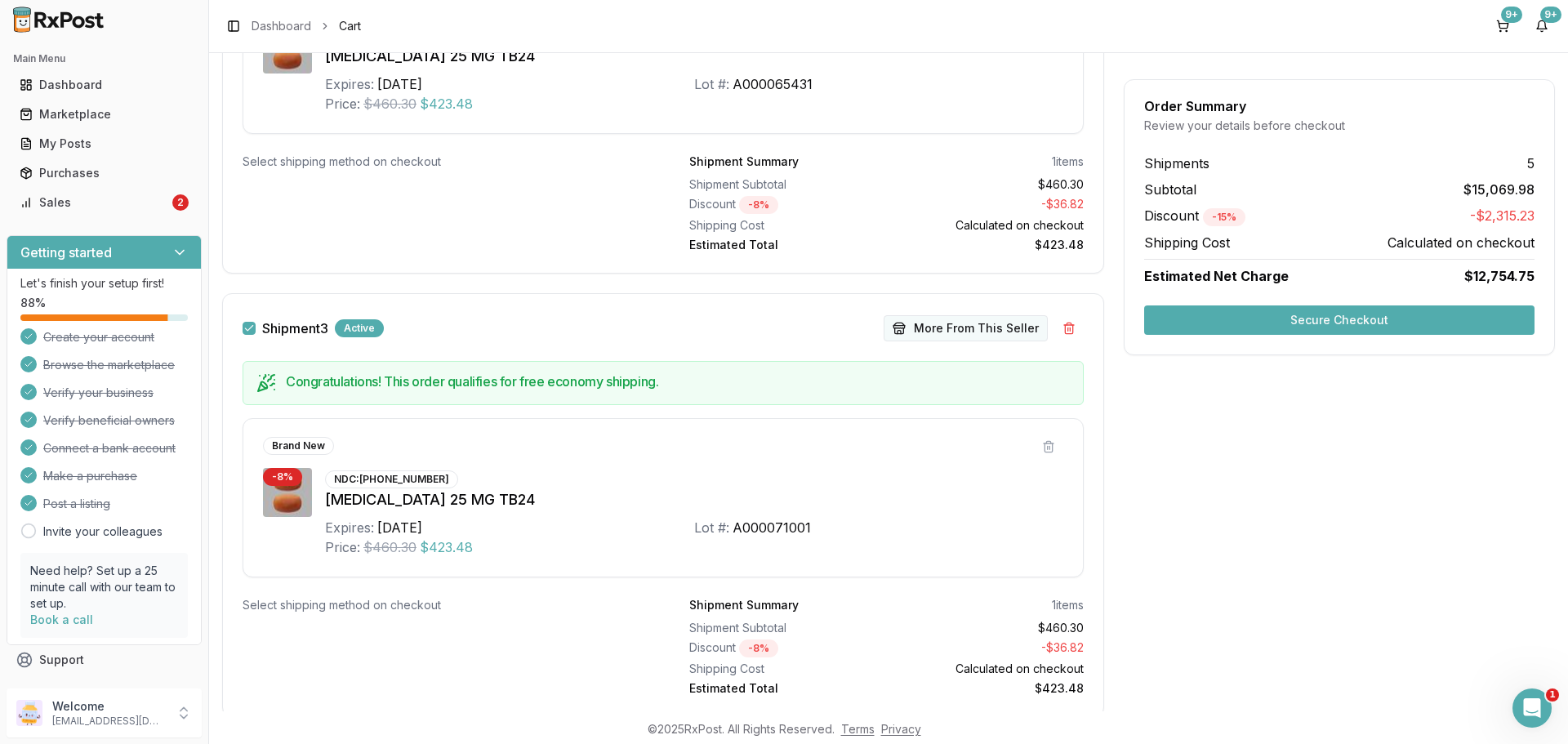
click at [951, 328] on button "More From This Seller" at bounding box center [966, 328] width 164 height 26
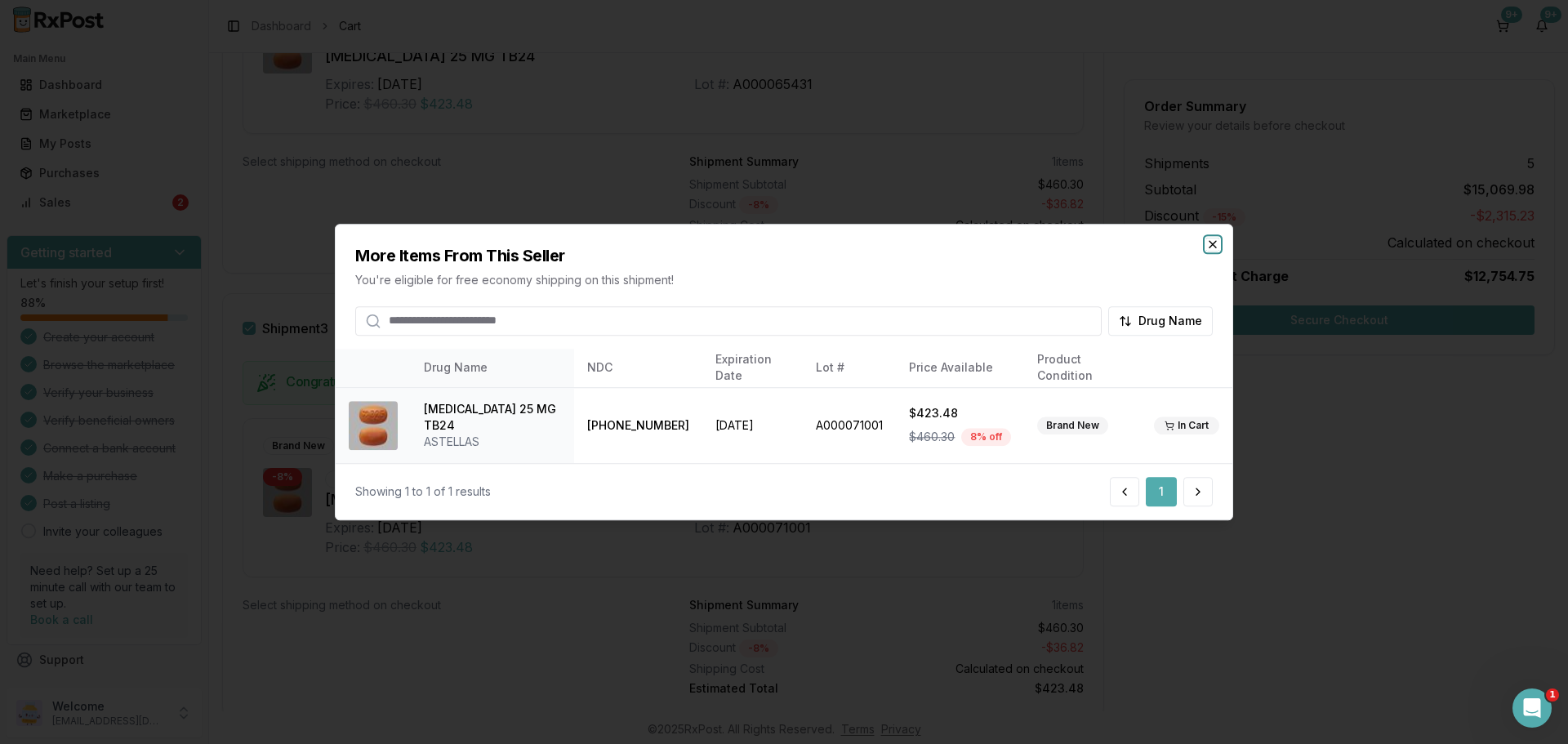
click at [1212, 250] on icon "button" at bounding box center [1212, 244] width 13 height 13
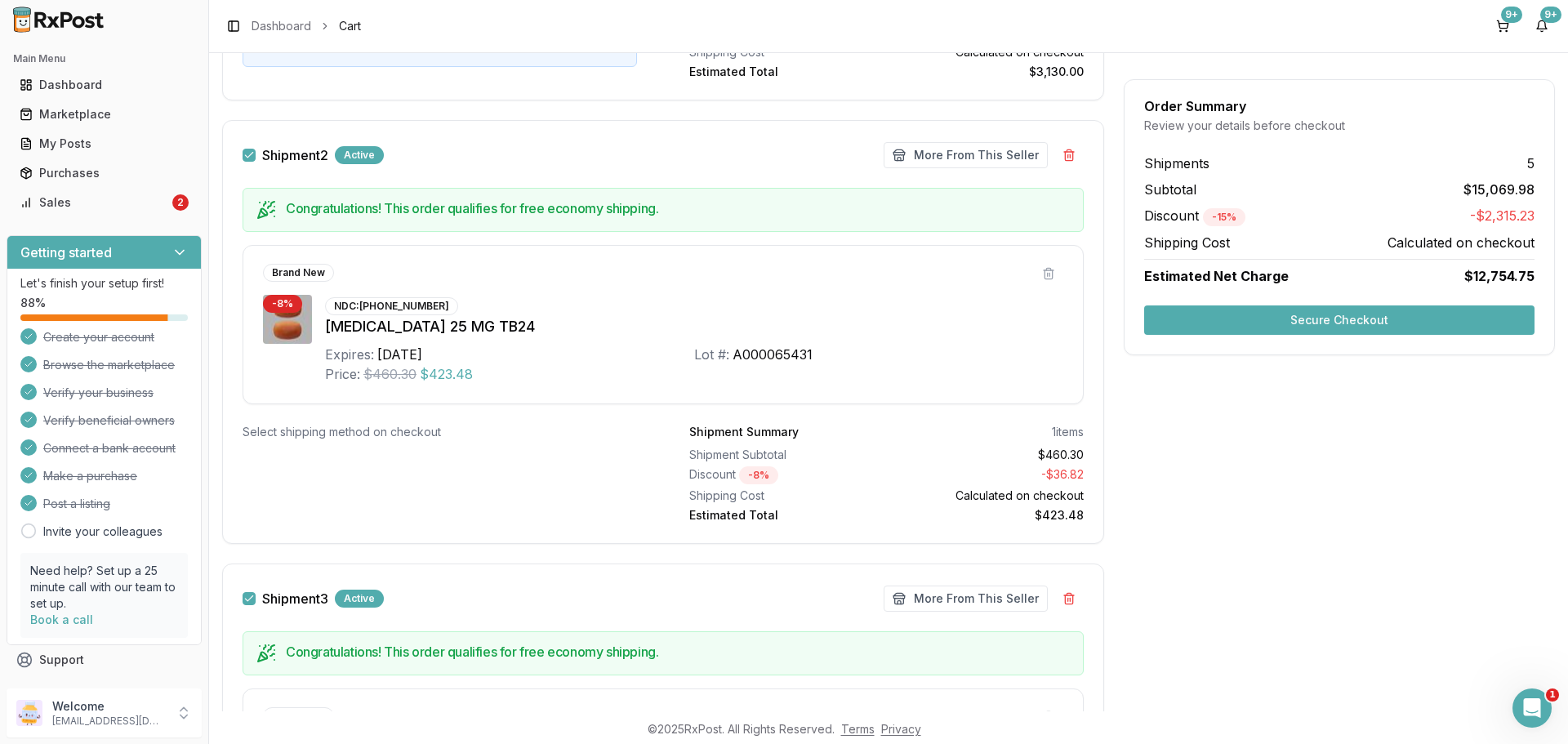
scroll to position [1088, 0]
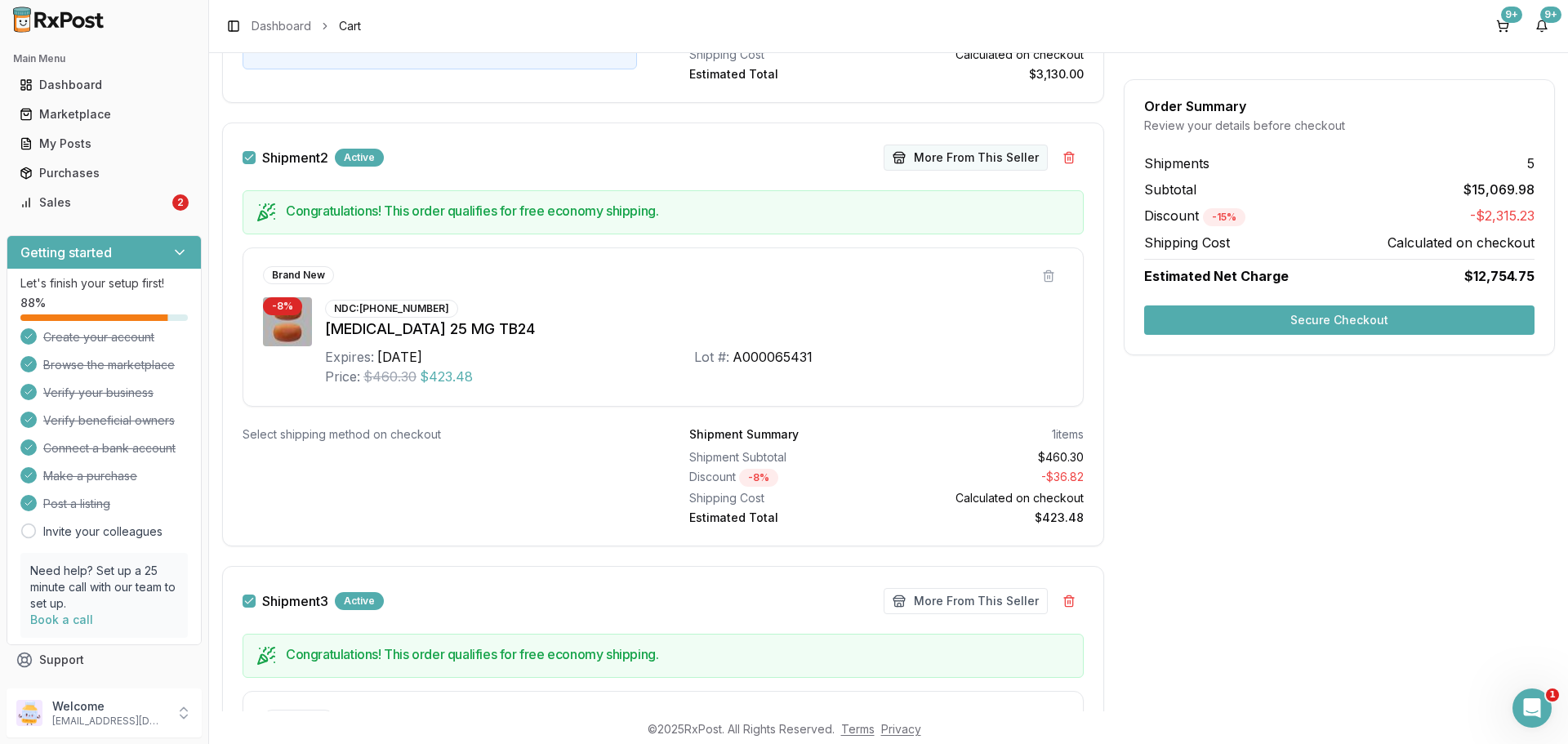
click at [941, 160] on button "More From This Seller" at bounding box center [966, 158] width 164 height 26
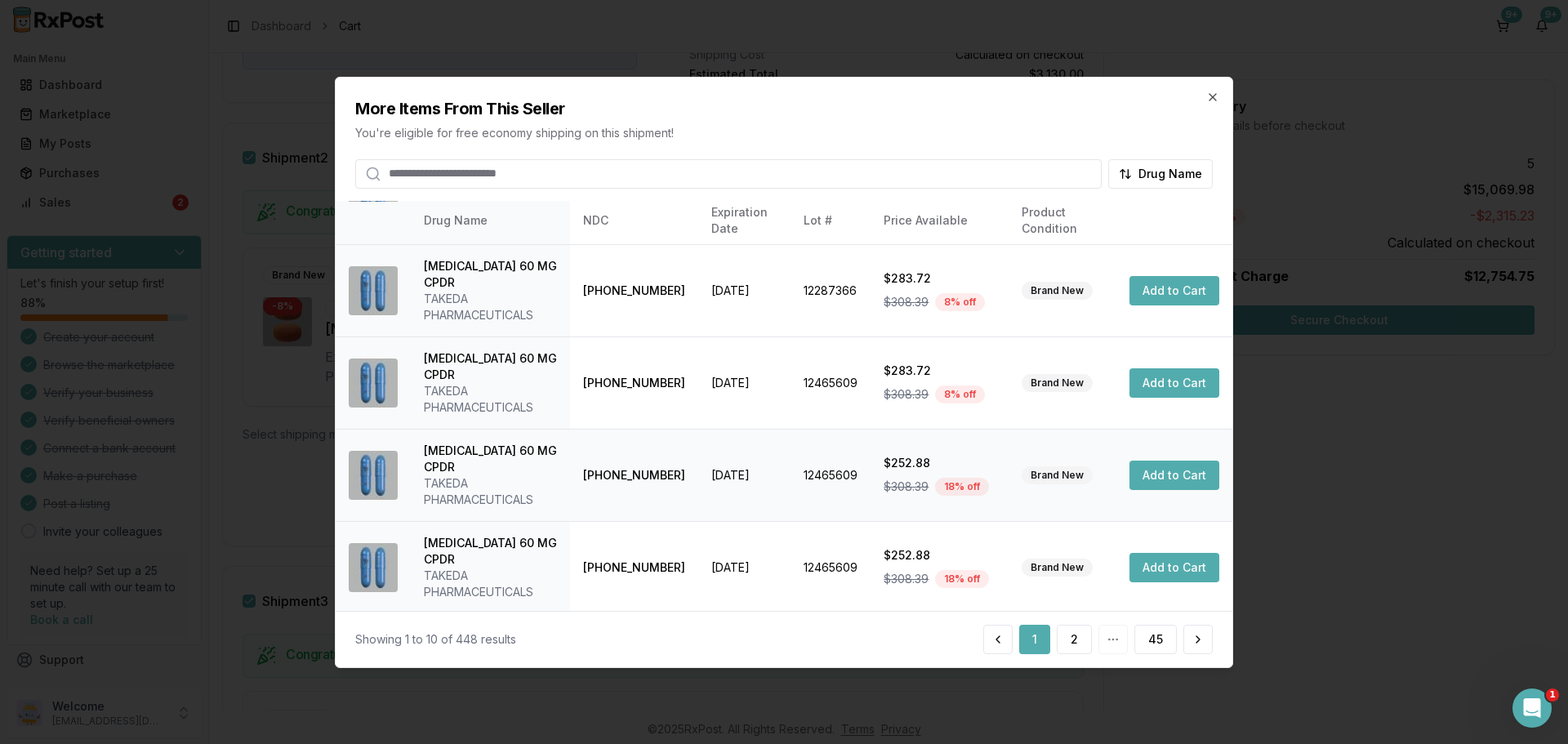
scroll to position [405, 0]
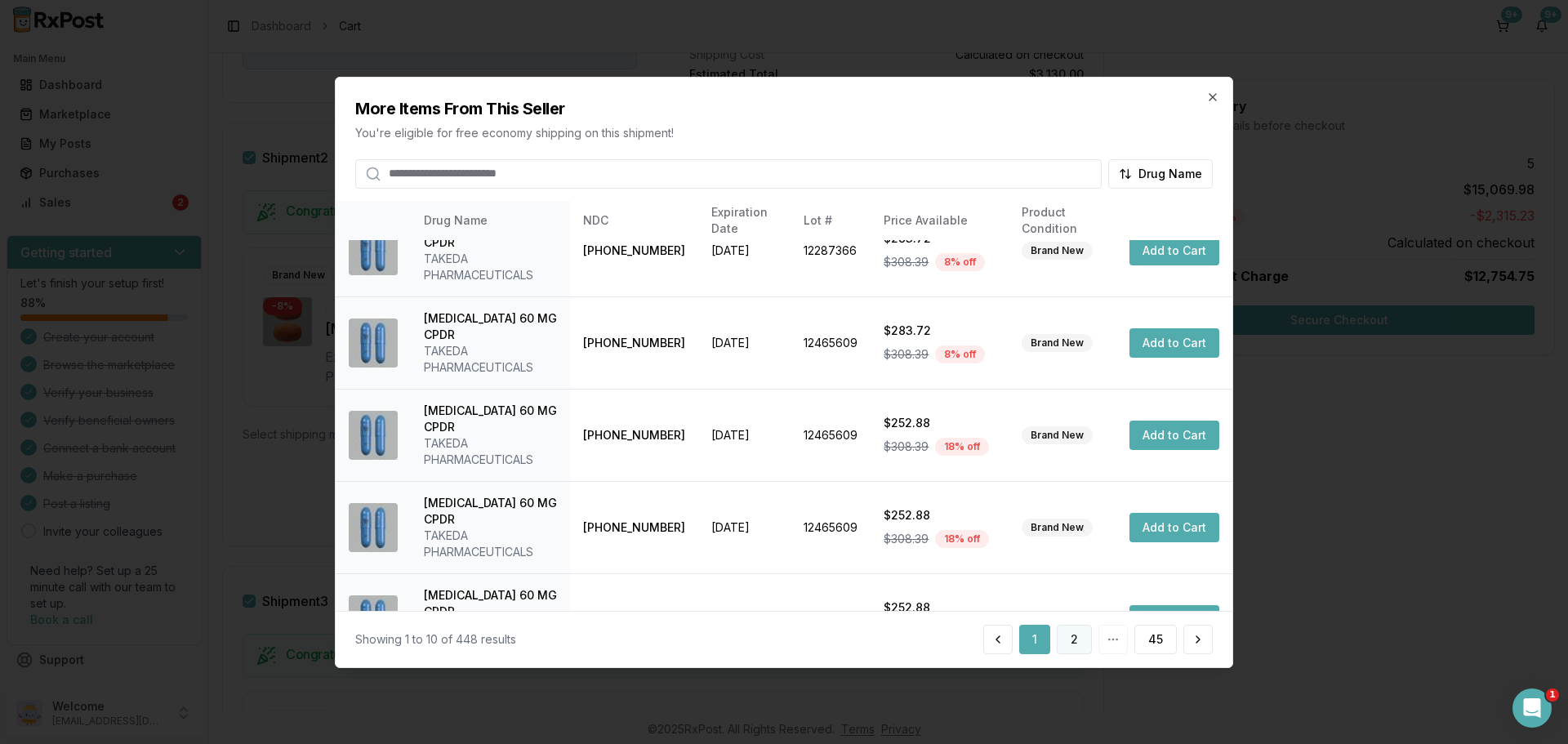
click at [1073, 642] on button "2" at bounding box center [1073, 639] width 35 height 29
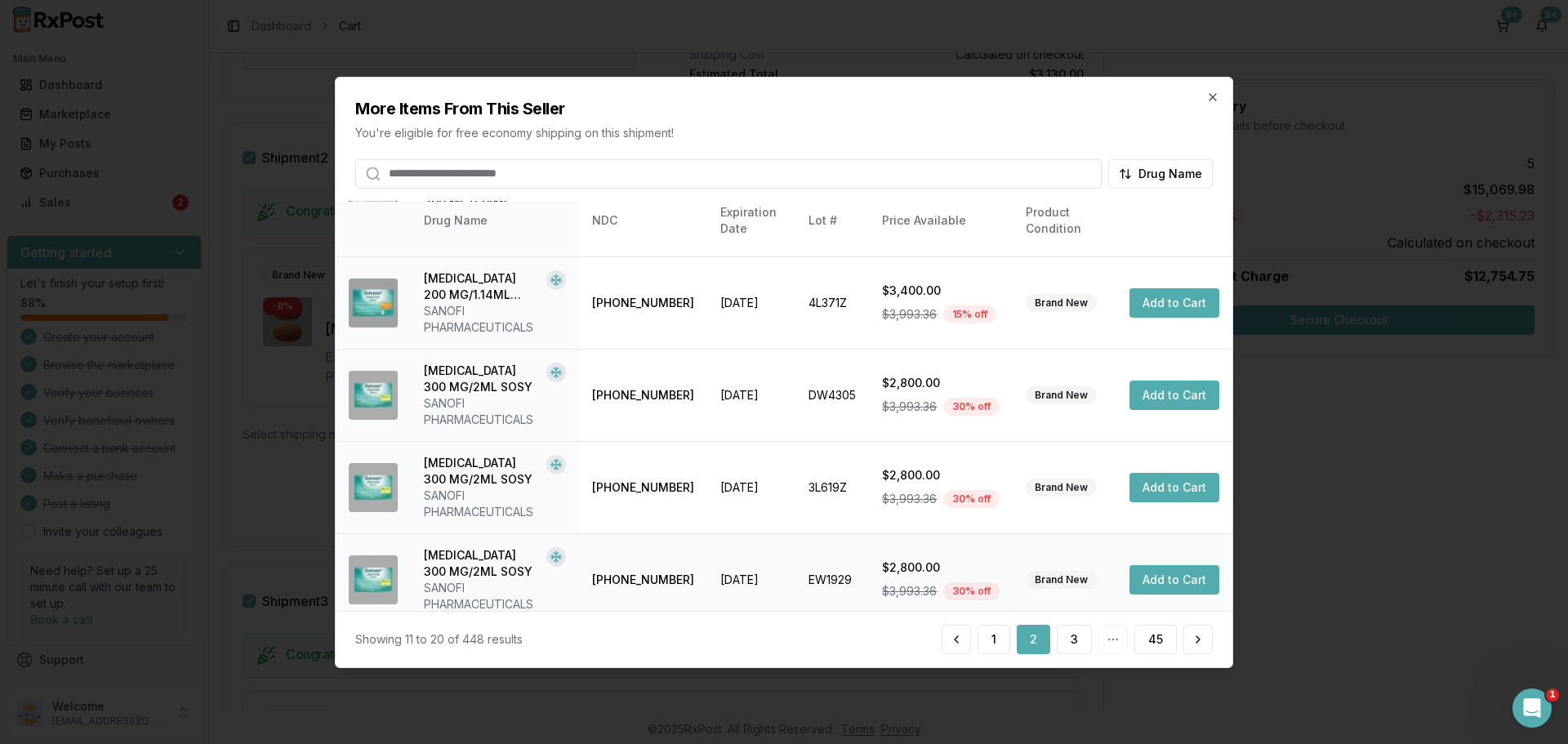
scroll to position [552, 0]
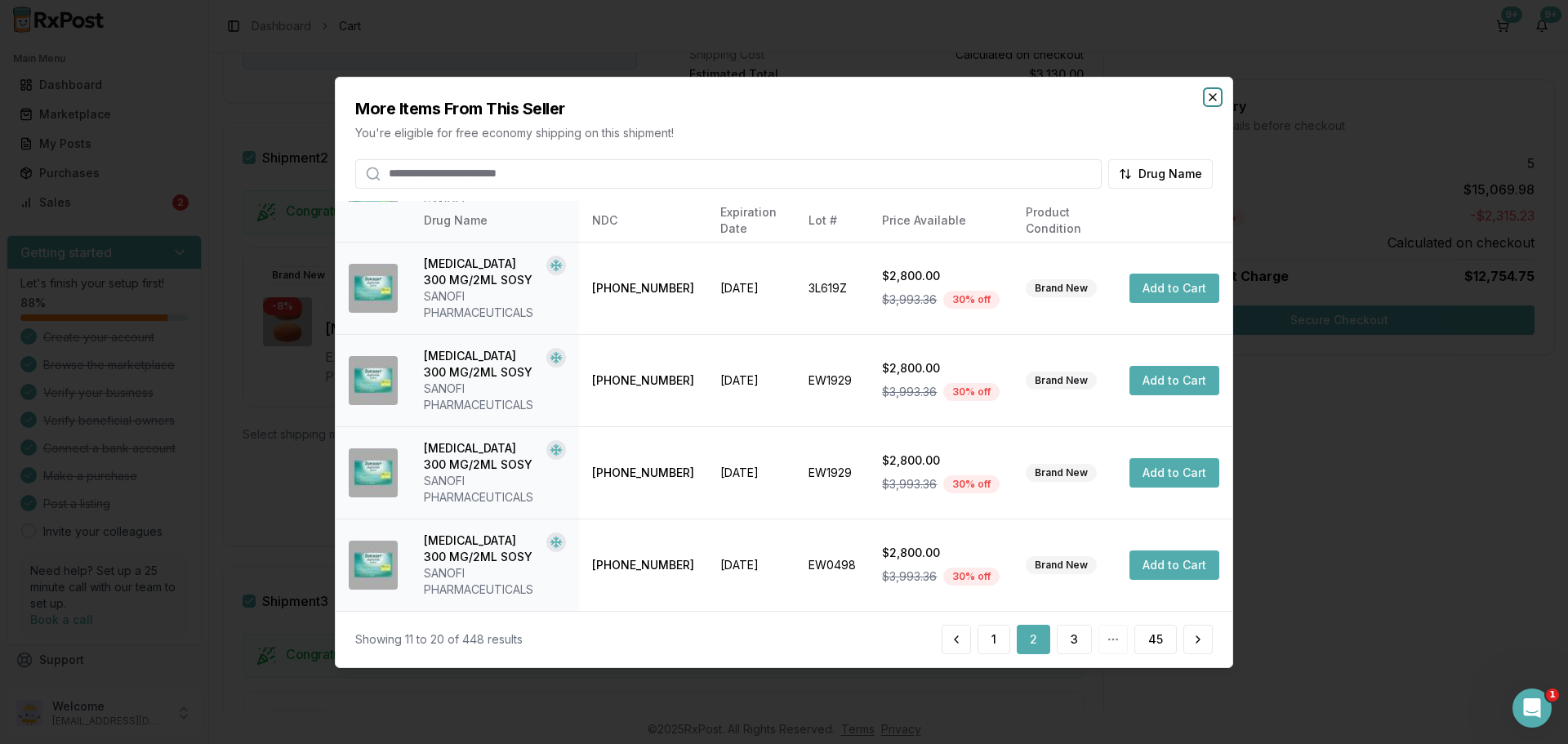
click at [1218, 91] on icon "button" at bounding box center [1212, 97] width 13 height 13
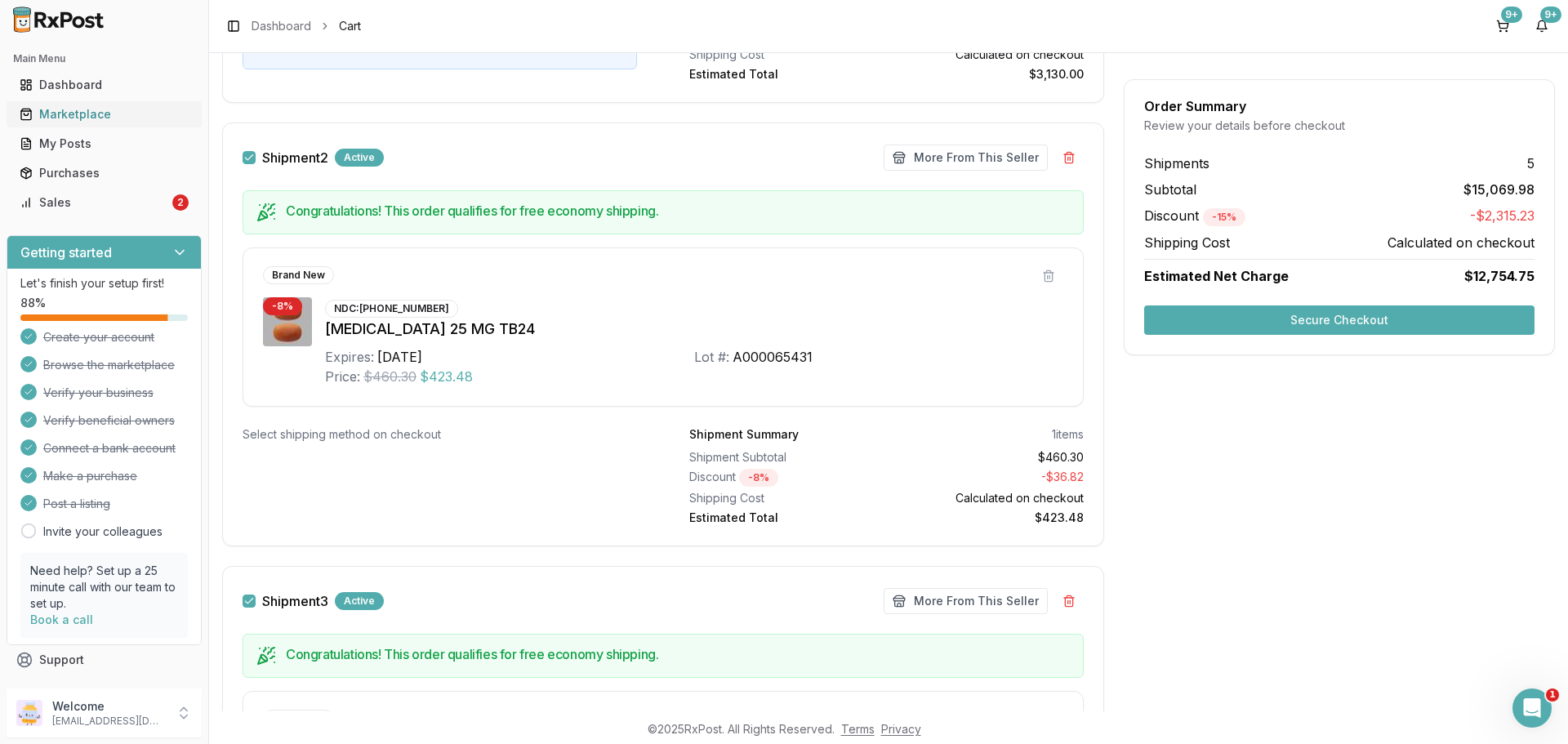
click at [118, 115] on div "Marketplace" at bounding box center [104, 114] width 169 height 16
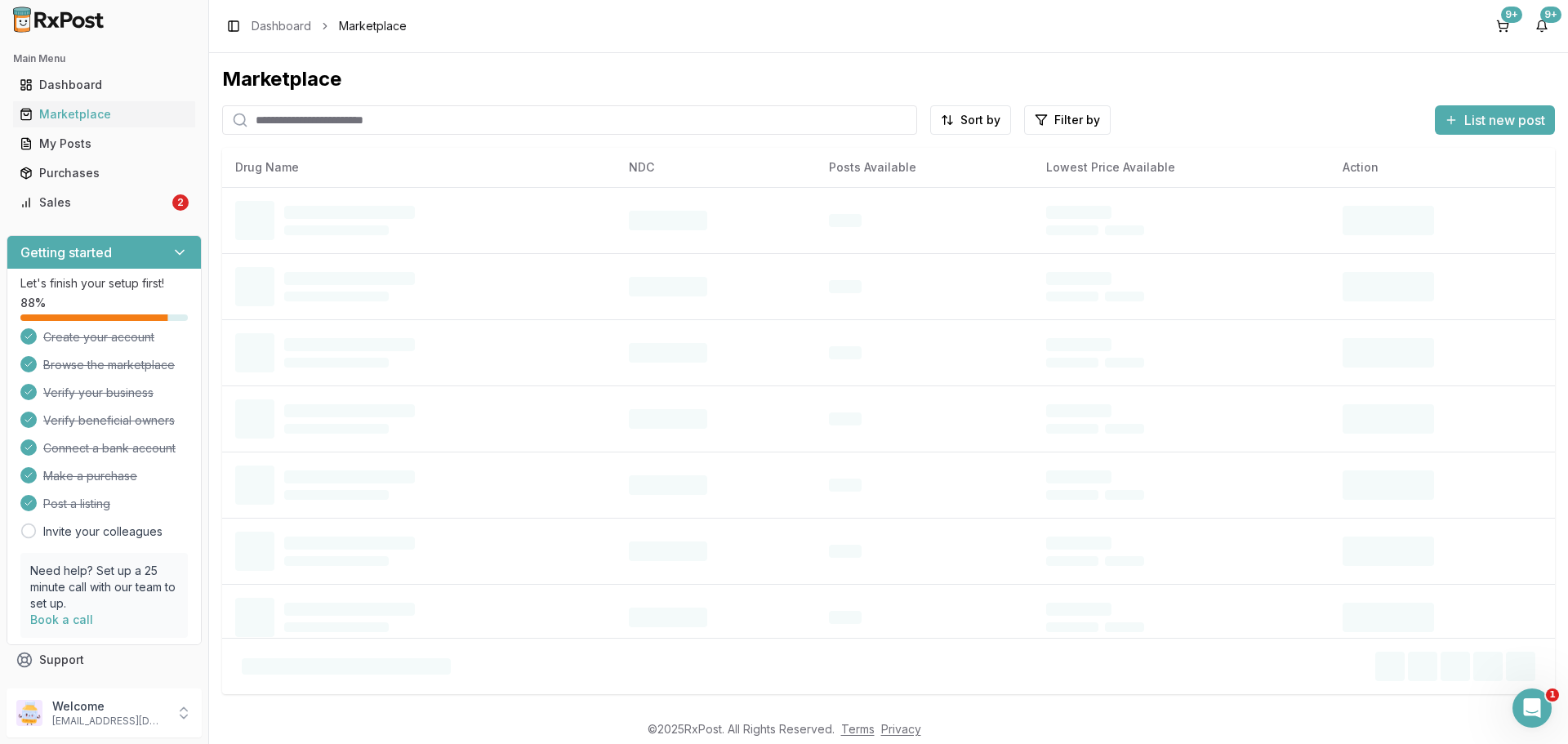
click at [302, 121] on input "search" at bounding box center [570, 119] width 695 height 29
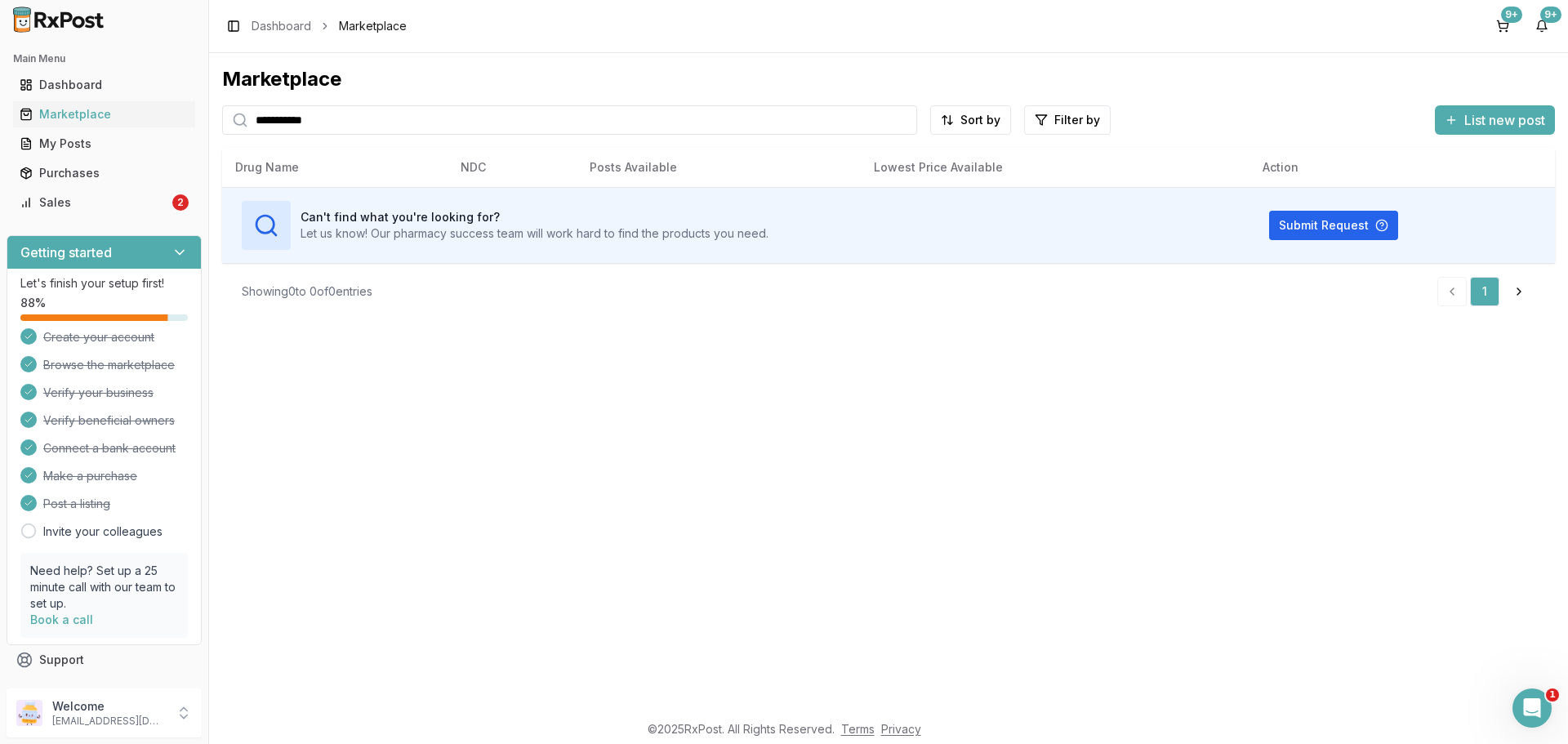
click at [300, 123] on input "**********" at bounding box center [570, 119] width 695 height 29
type input "**********"
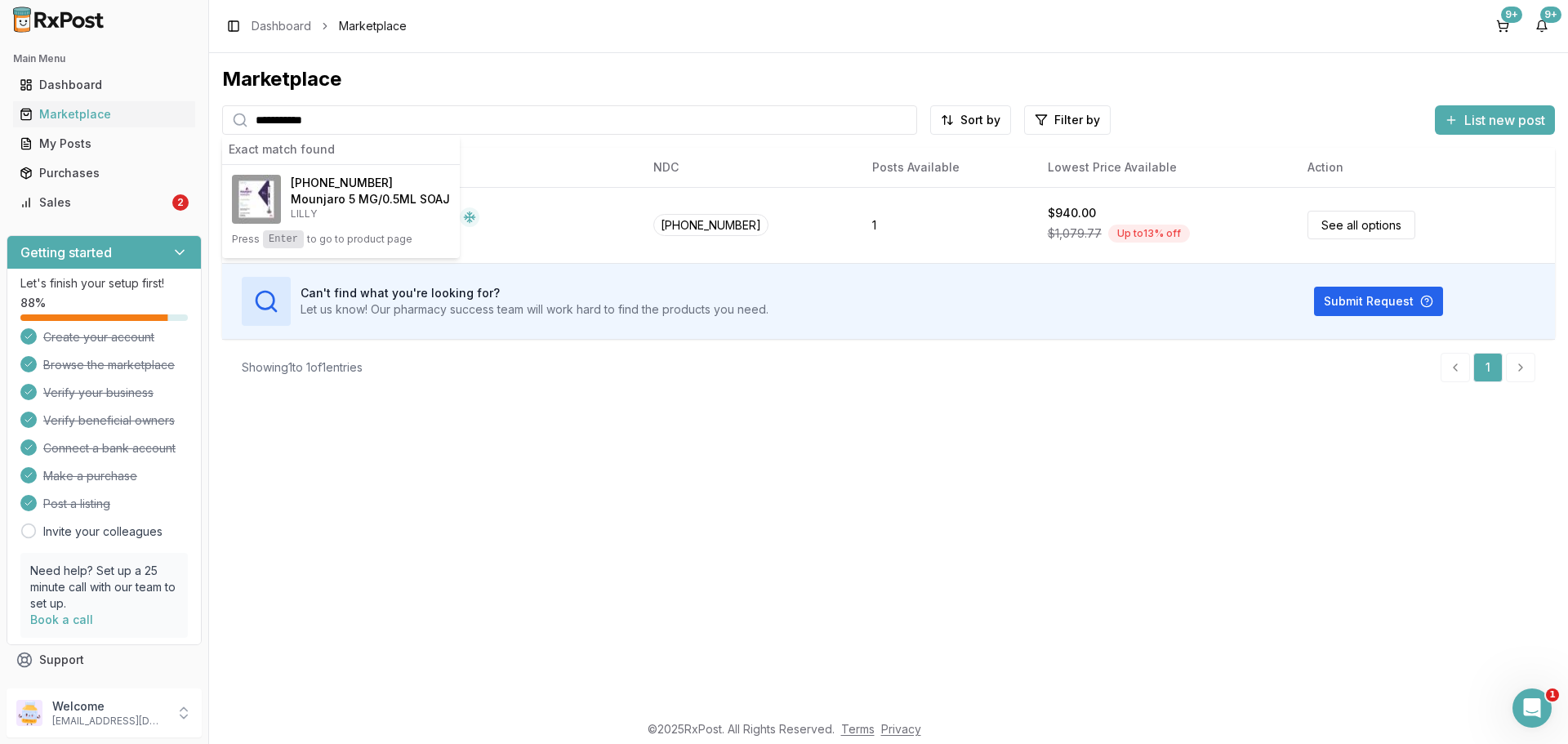
click at [334, 202] on h4 "Mounjaro 5 MG/0.5ML SOAJ" at bounding box center [371, 199] width 160 height 16
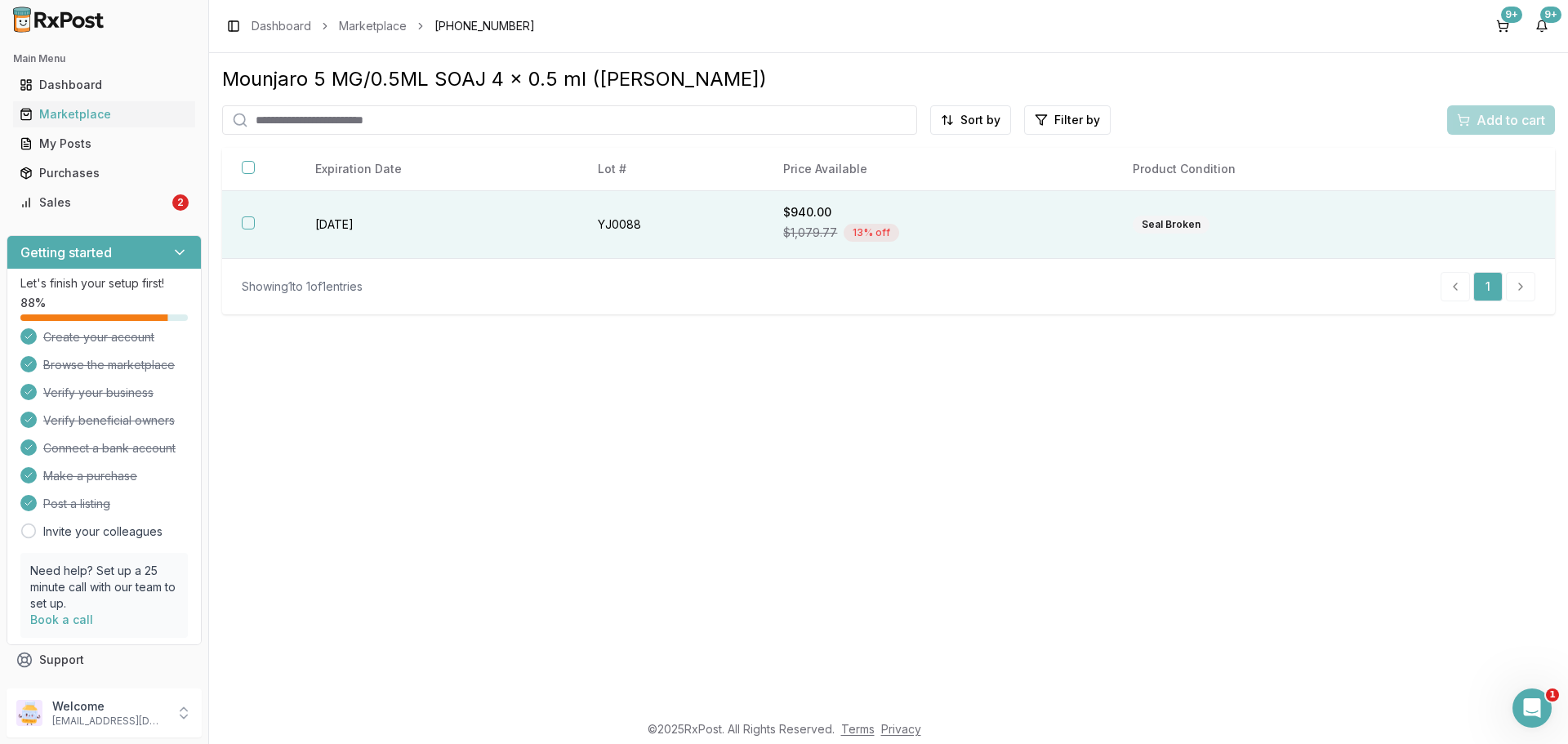
click at [253, 223] on button "button" at bounding box center [249, 223] width 13 height 13
click at [1502, 119] on span "Add to cart" at bounding box center [1510, 119] width 69 height 20
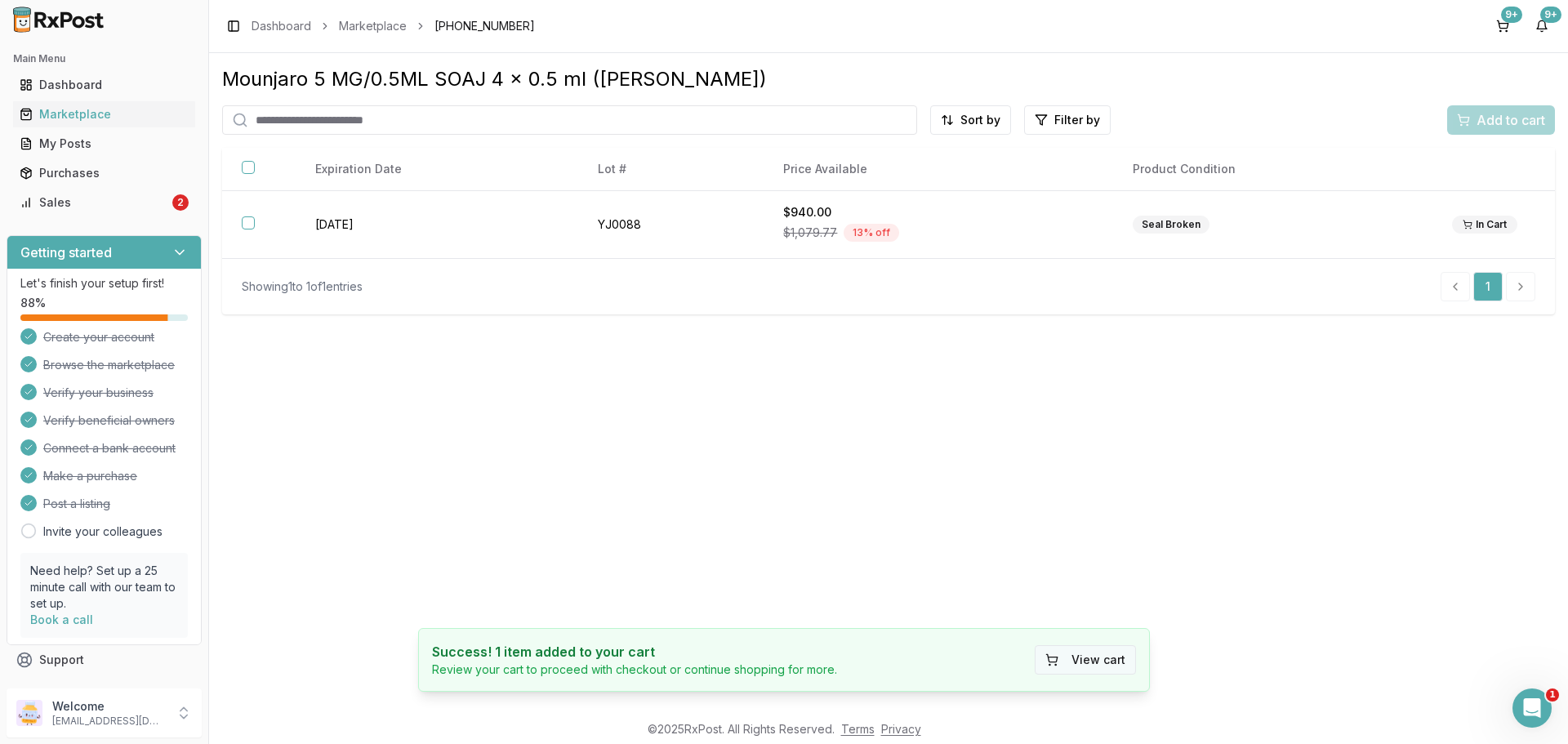
click at [1103, 670] on button "View cart" at bounding box center [1086, 659] width 101 height 29
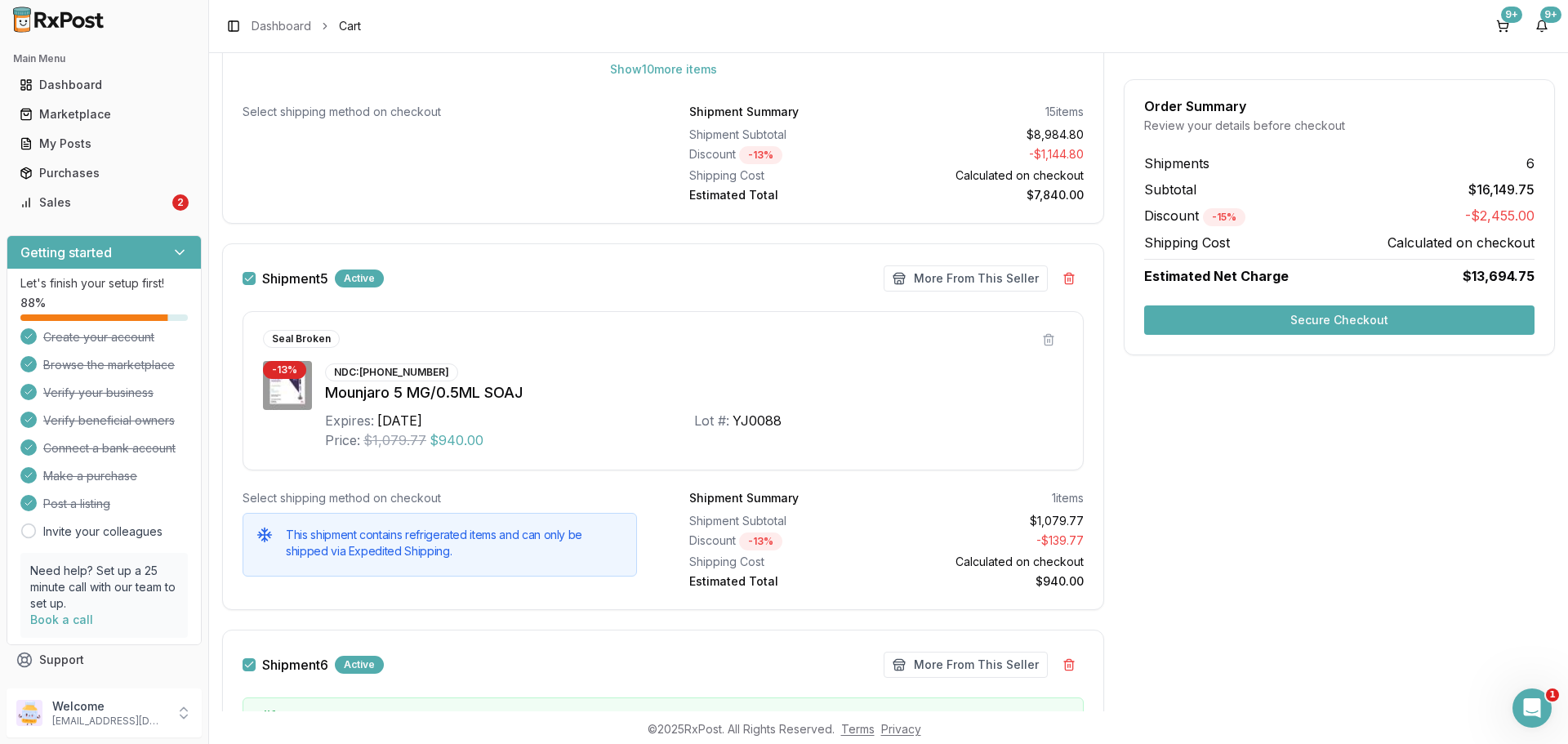
scroll to position [3103, 0]
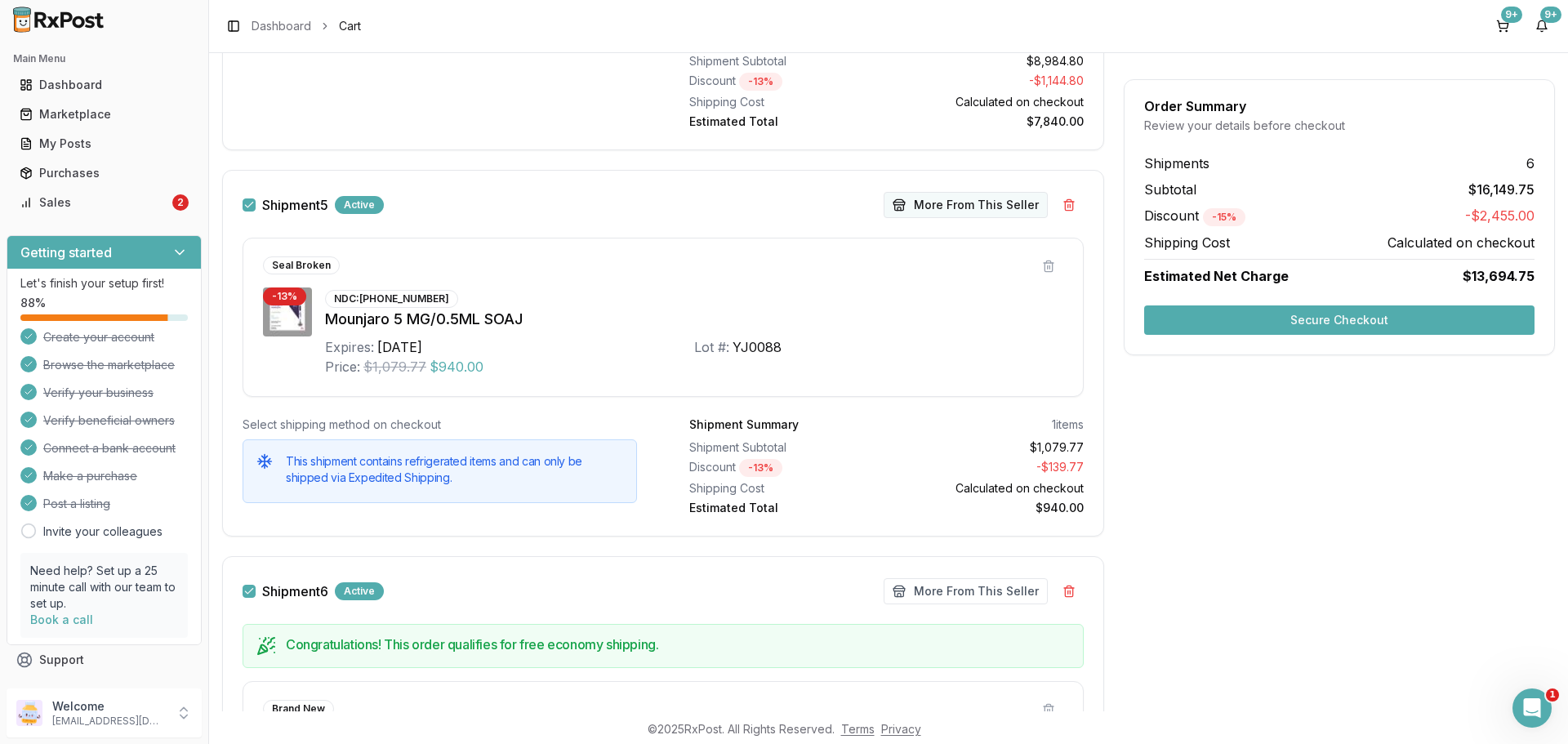
click at [951, 216] on button "More From This Seller" at bounding box center [966, 205] width 164 height 26
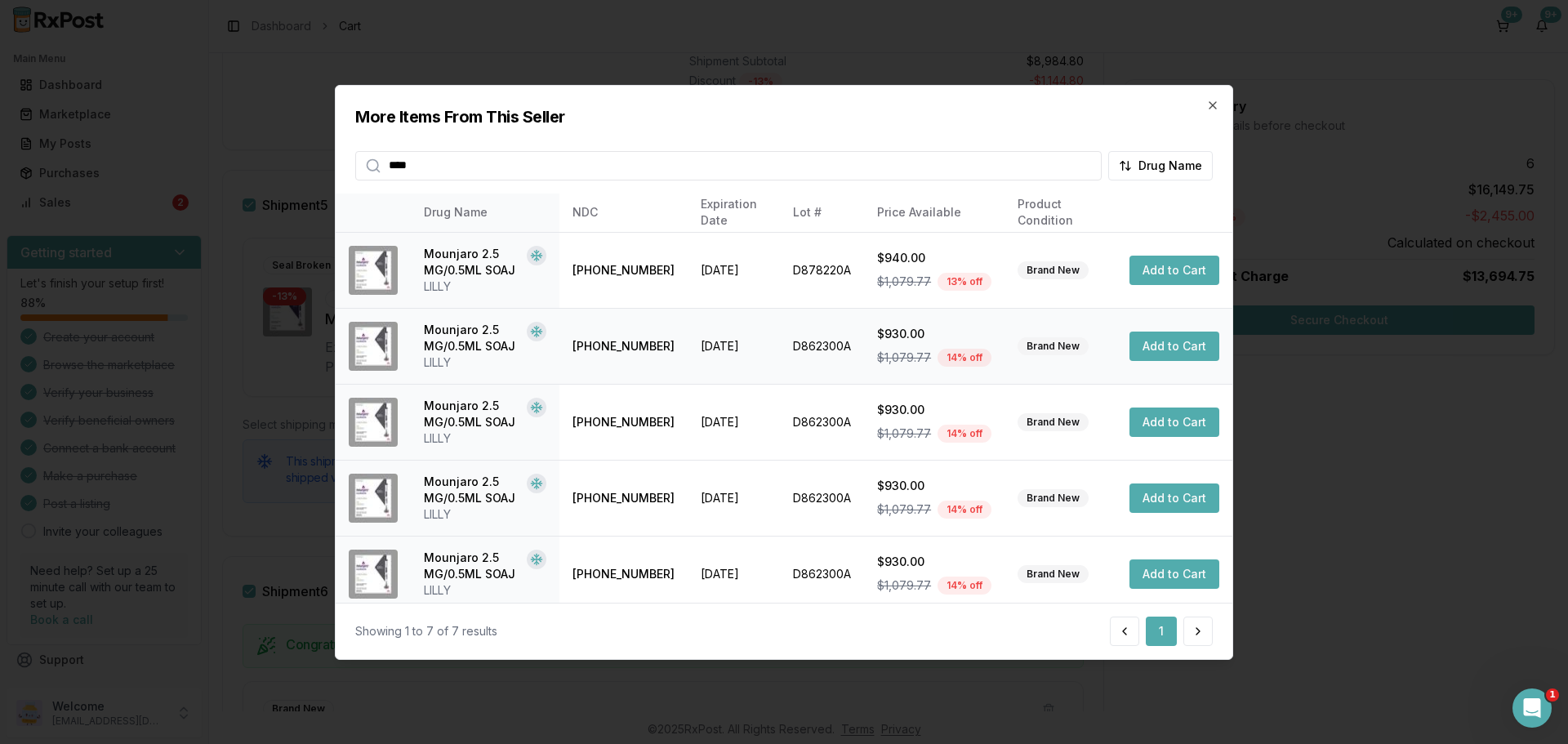
scroll to position [160, 0]
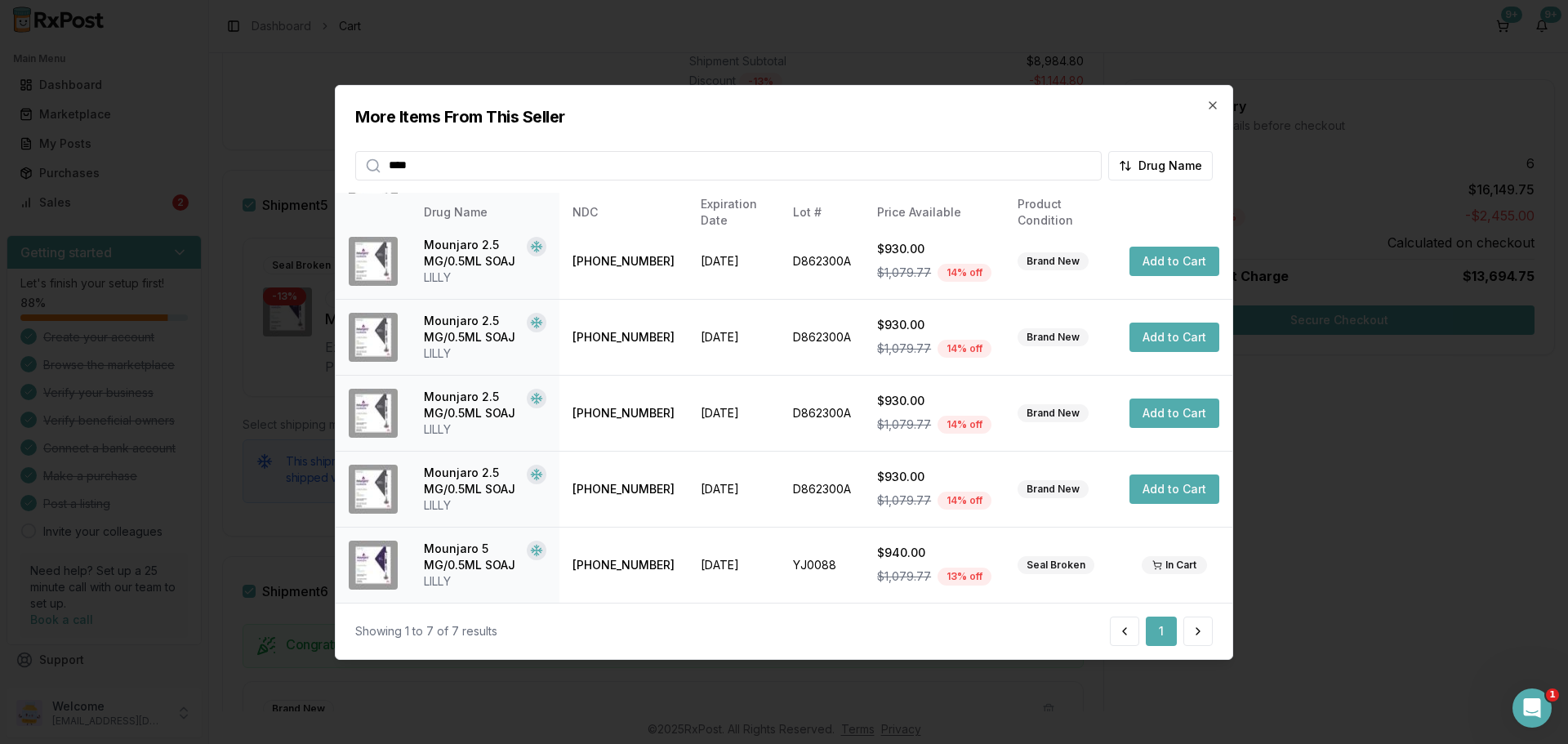
type input "****"
click at [1219, 104] on div "More Items From This Seller **** Drug Name" at bounding box center [784, 132] width 897 height 95
click at [1211, 99] on icon "button" at bounding box center [1212, 104] width 13 height 13
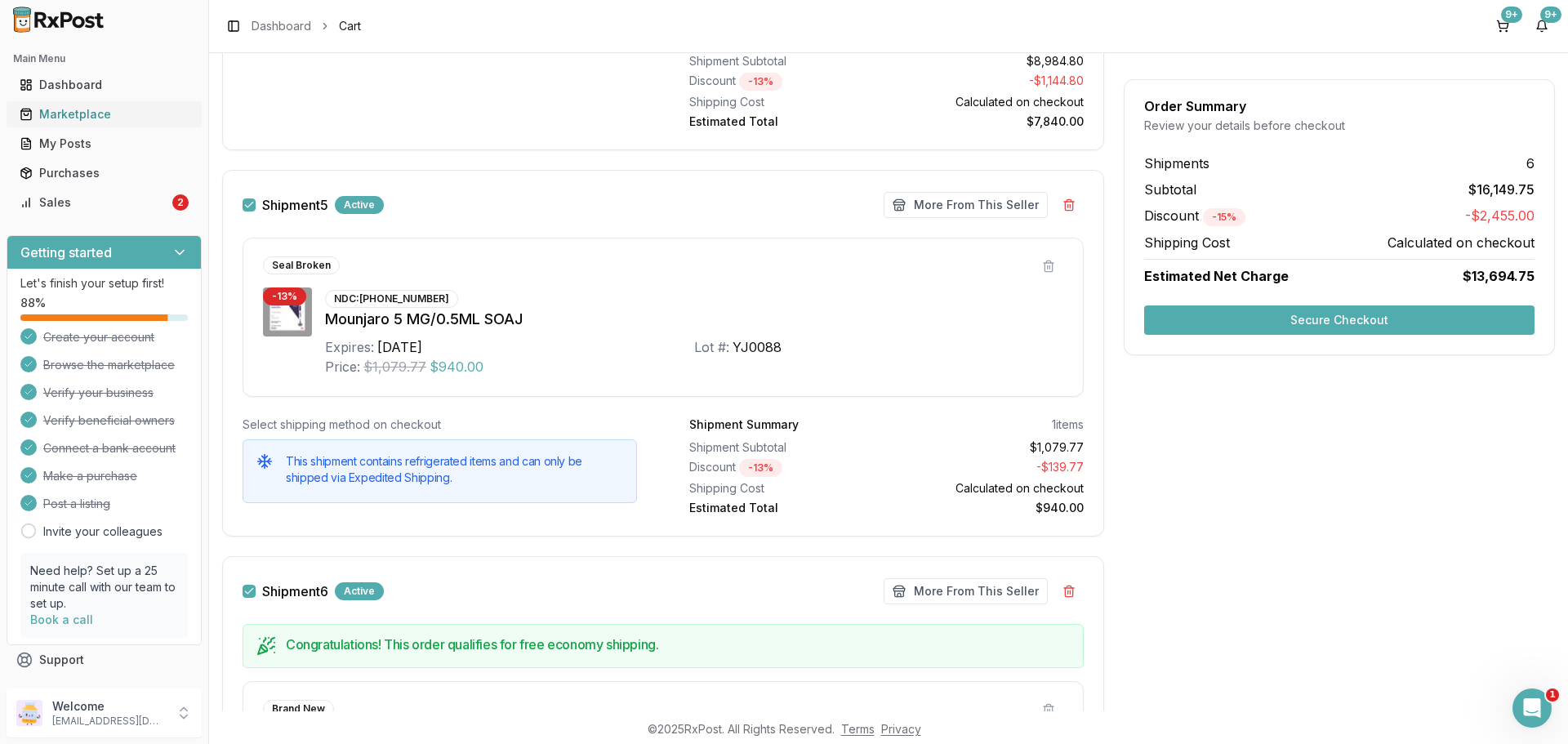
click at [52, 114] on div "Marketplace" at bounding box center [104, 114] width 169 height 16
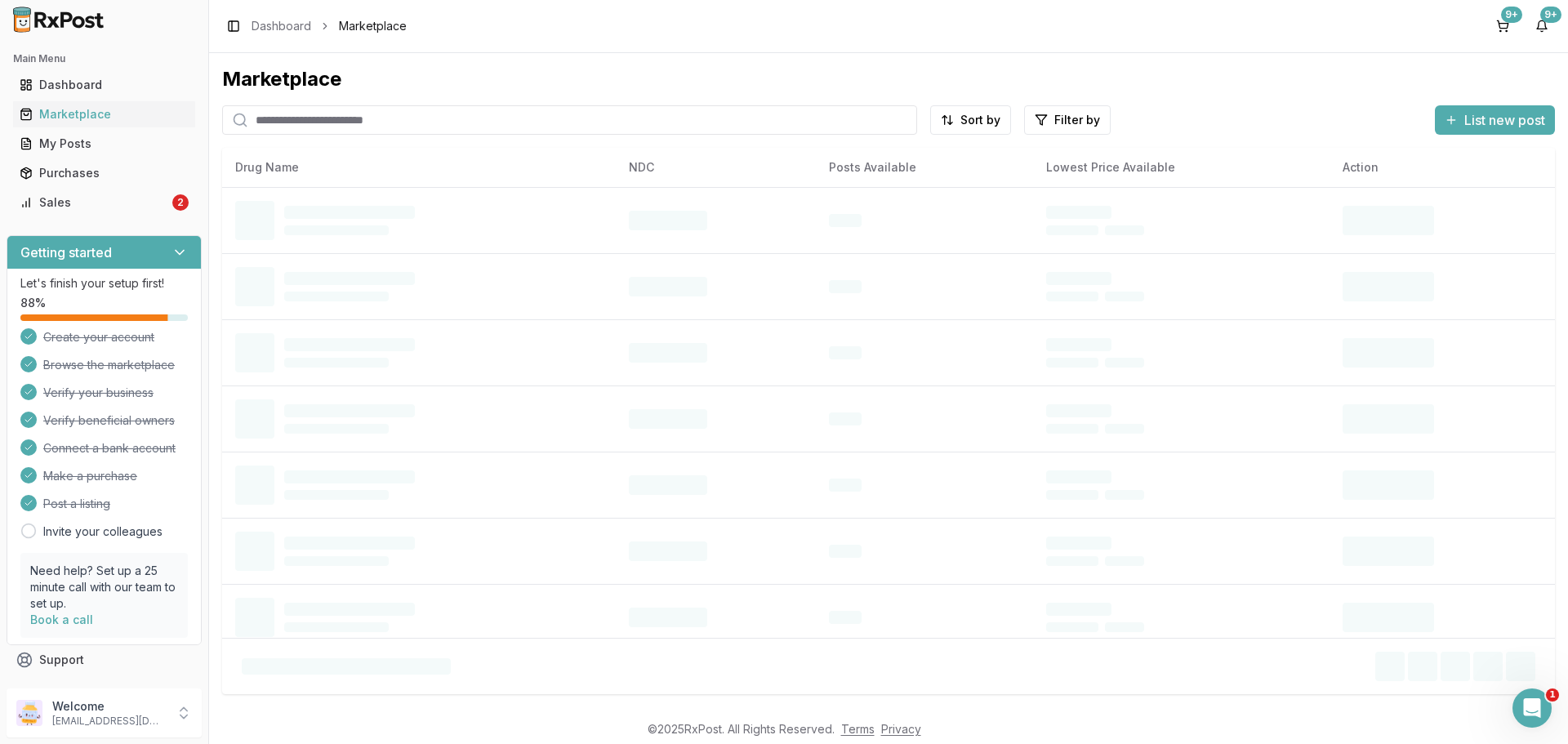
click at [399, 129] on input "search" at bounding box center [570, 119] width 695 height 29
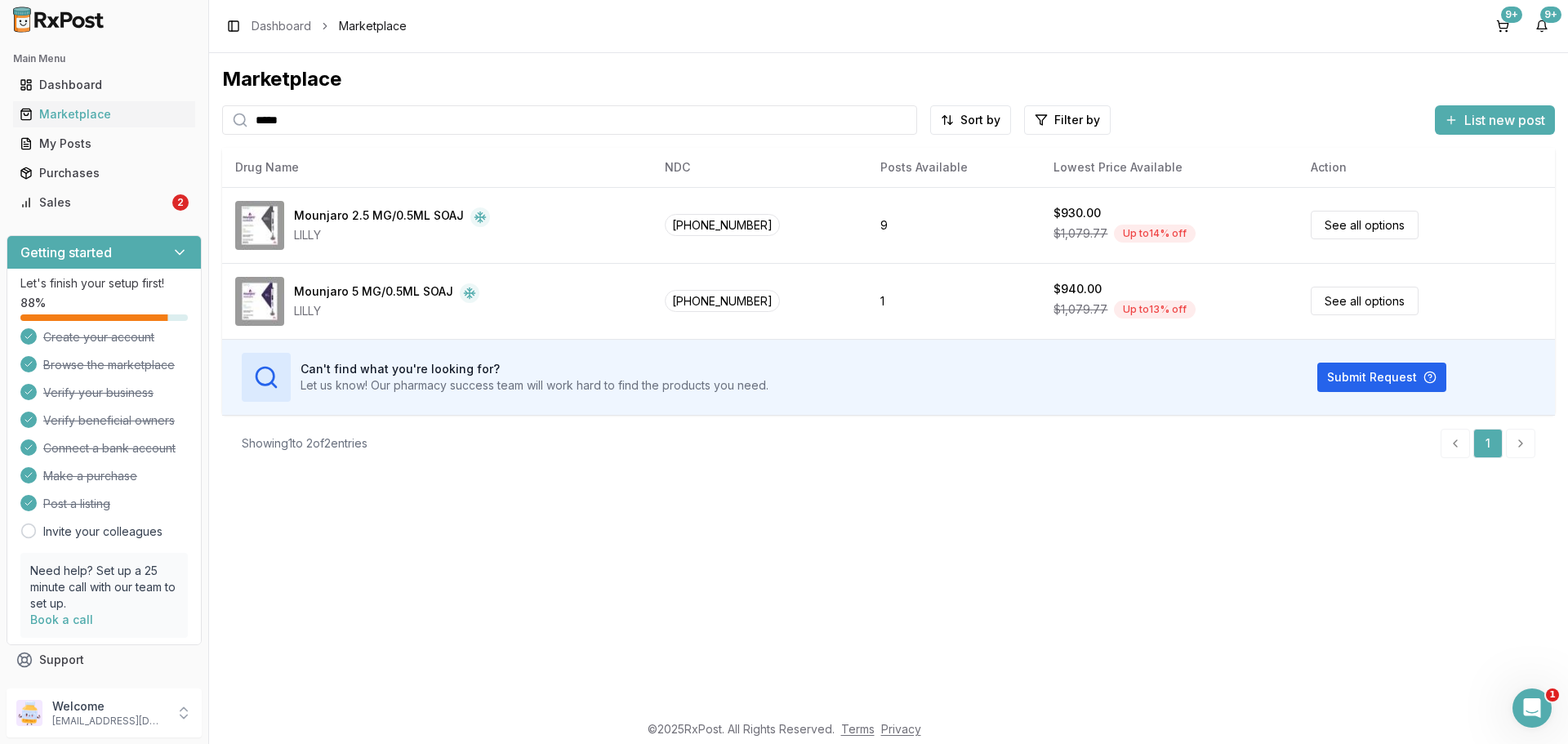
type input "*****"
click at [1503, 21] on div "9+" at bounding box center [1511, 14] width 22 height 16
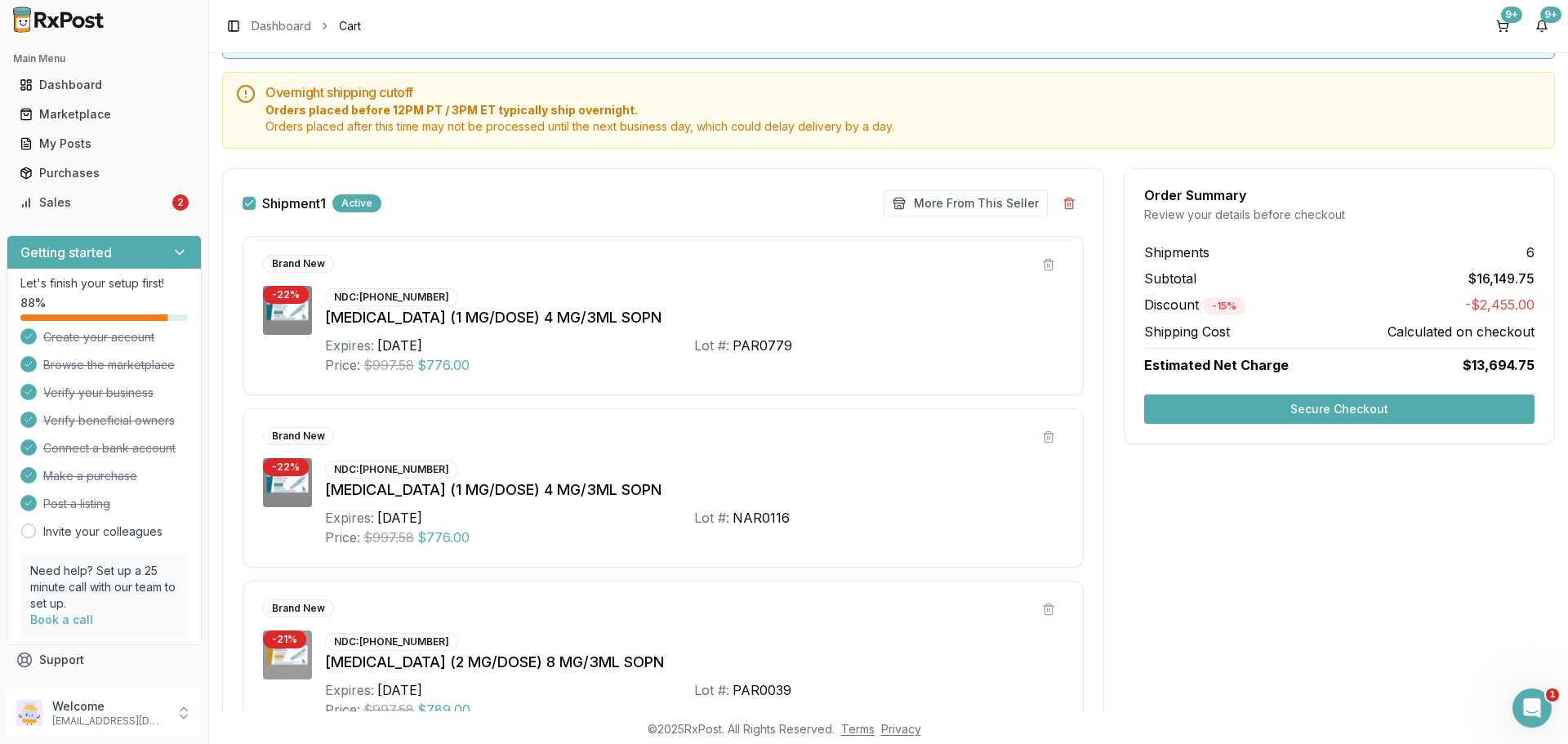
scroll to position [163, 0]
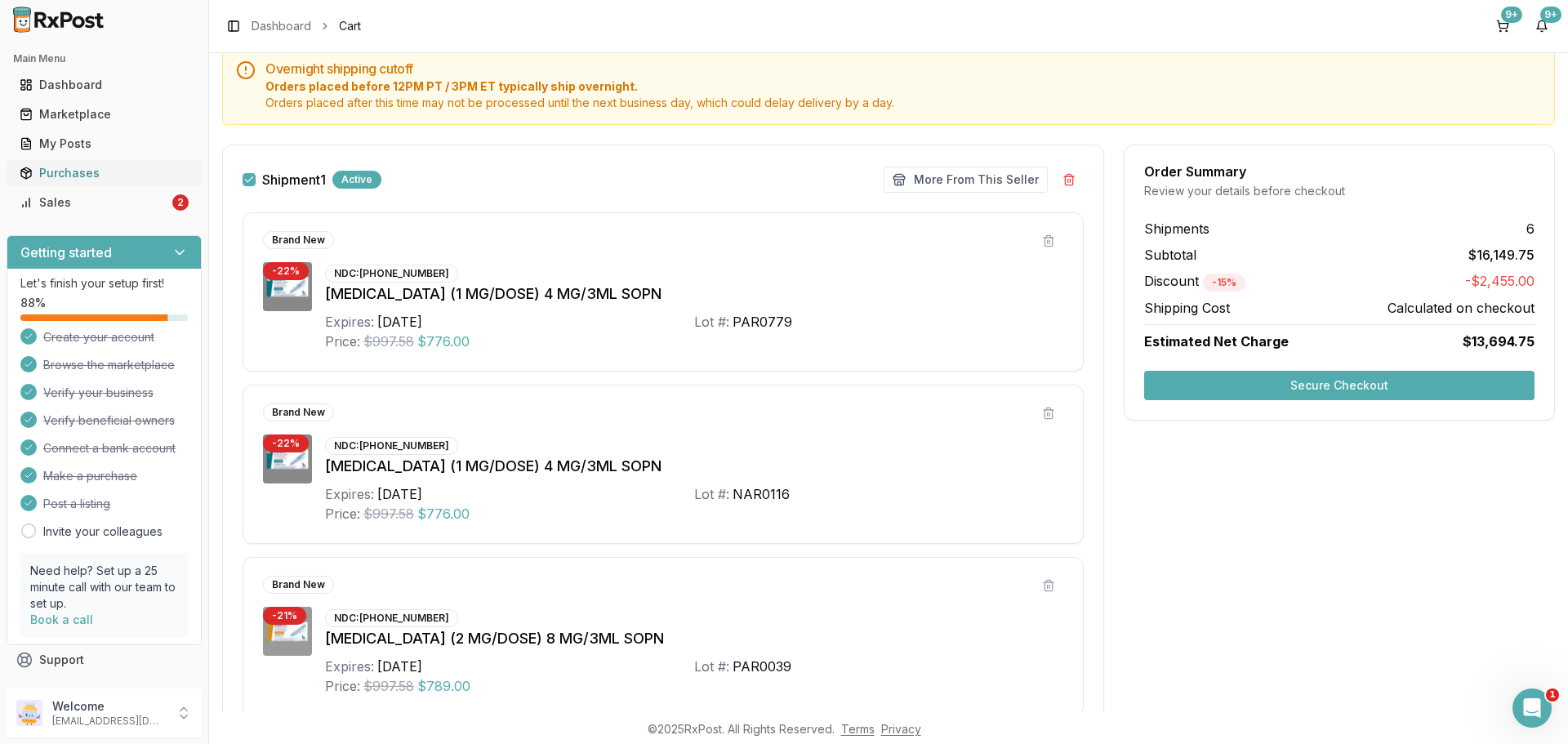
click at [81, 172] on div "Purchases" at bounding box center [104, 173] width 169 height 16
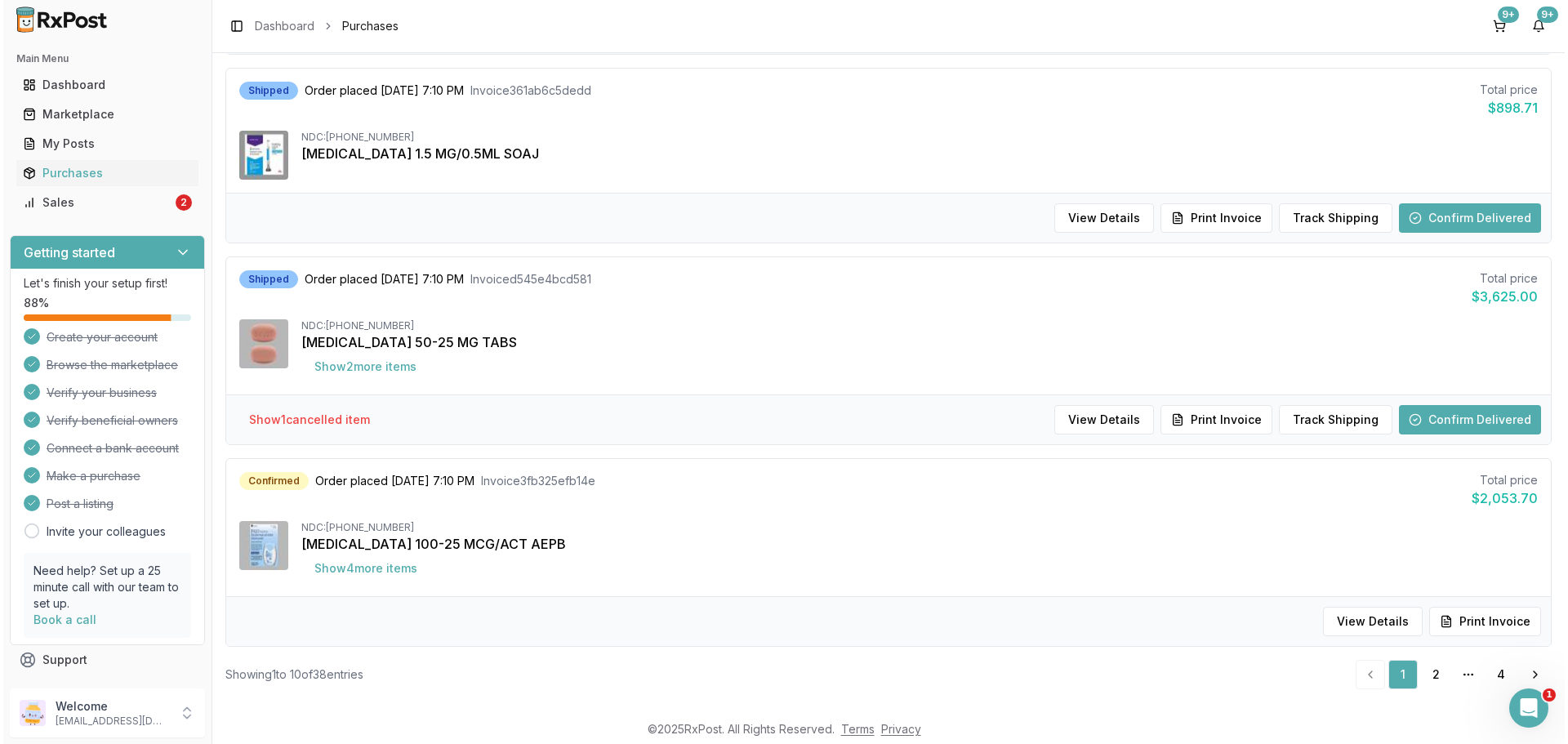
scroll to position [1544, 0]
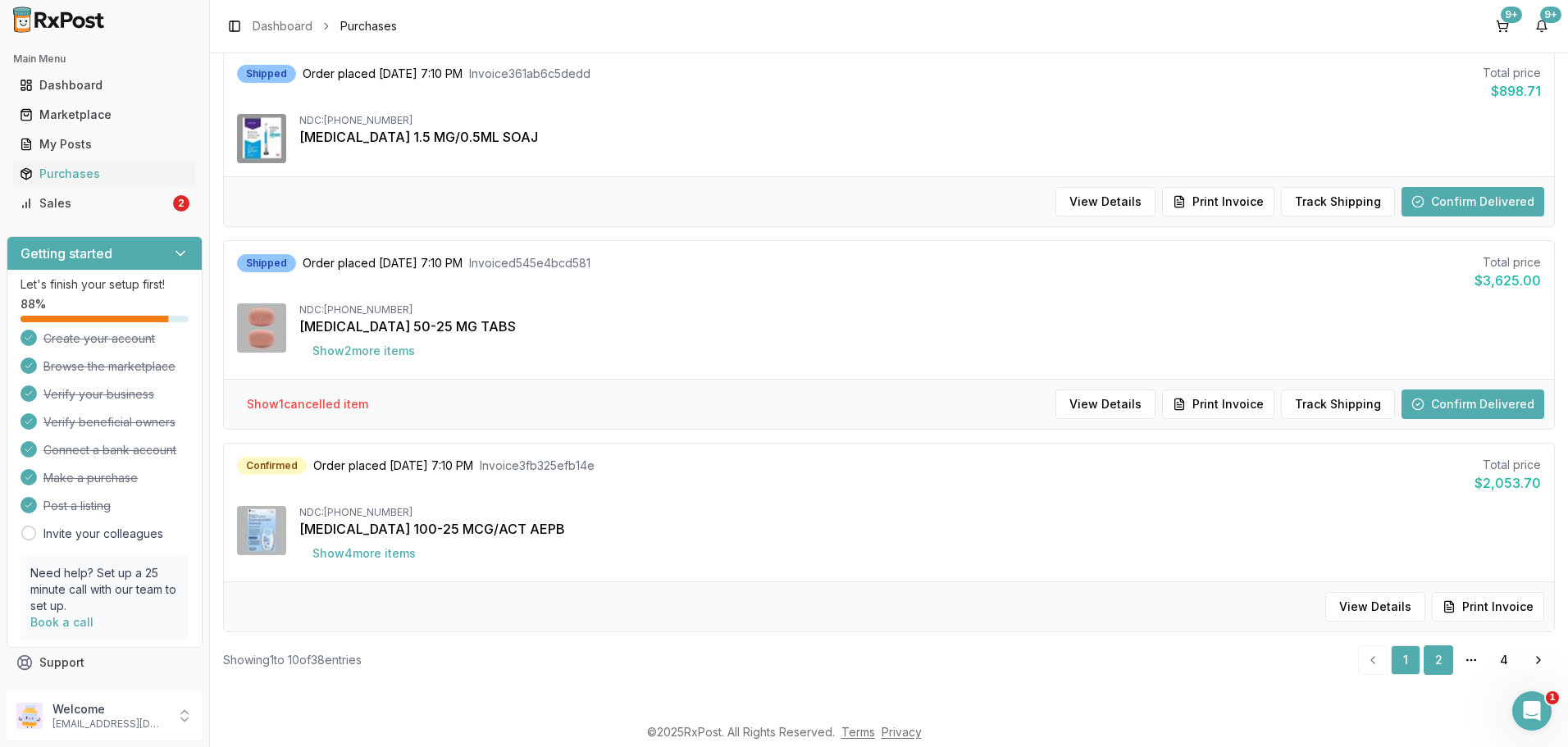
click at [1434, 666] on link "2" at bounding box center [1438, 659] width 29 height 29
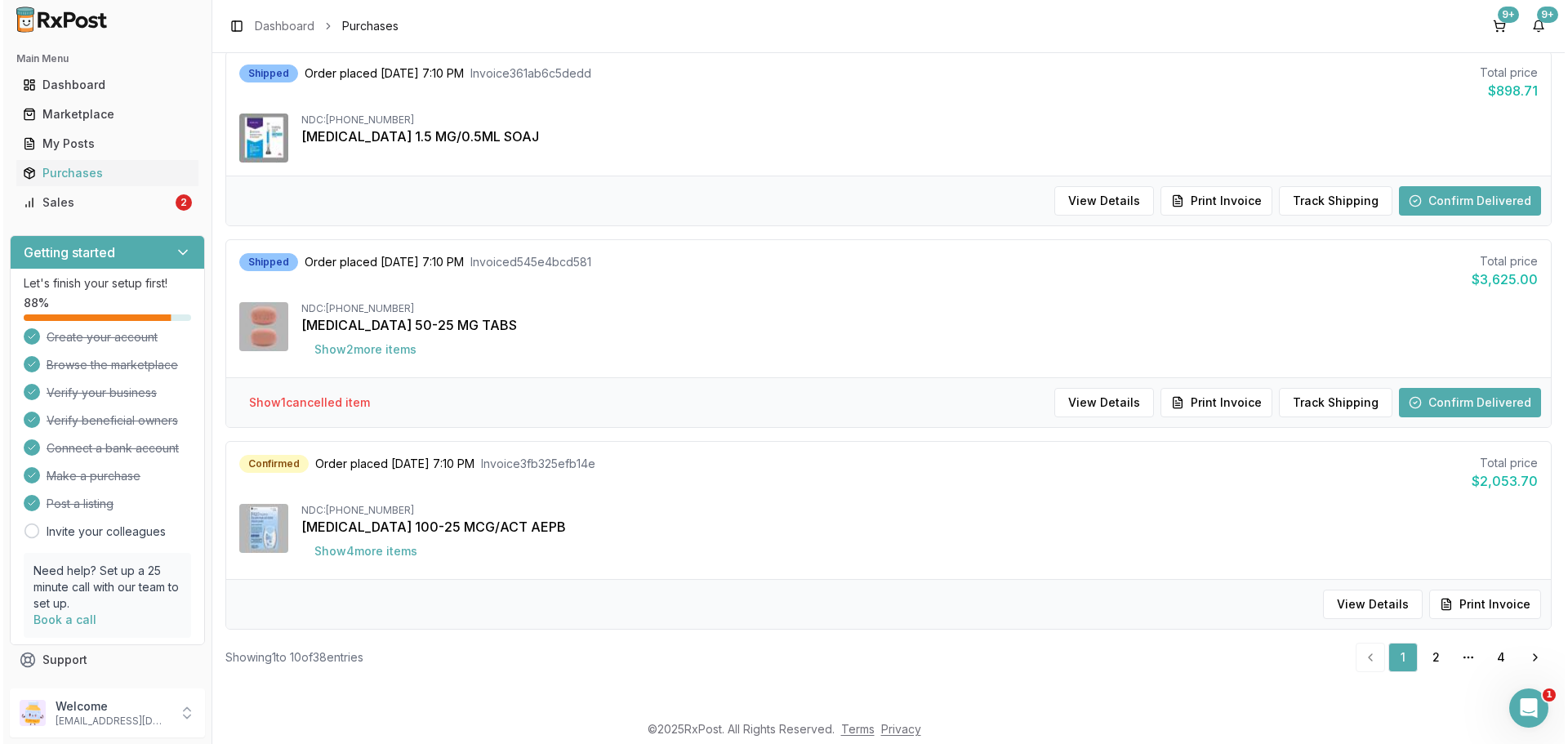
scroll to position [1571, 0]
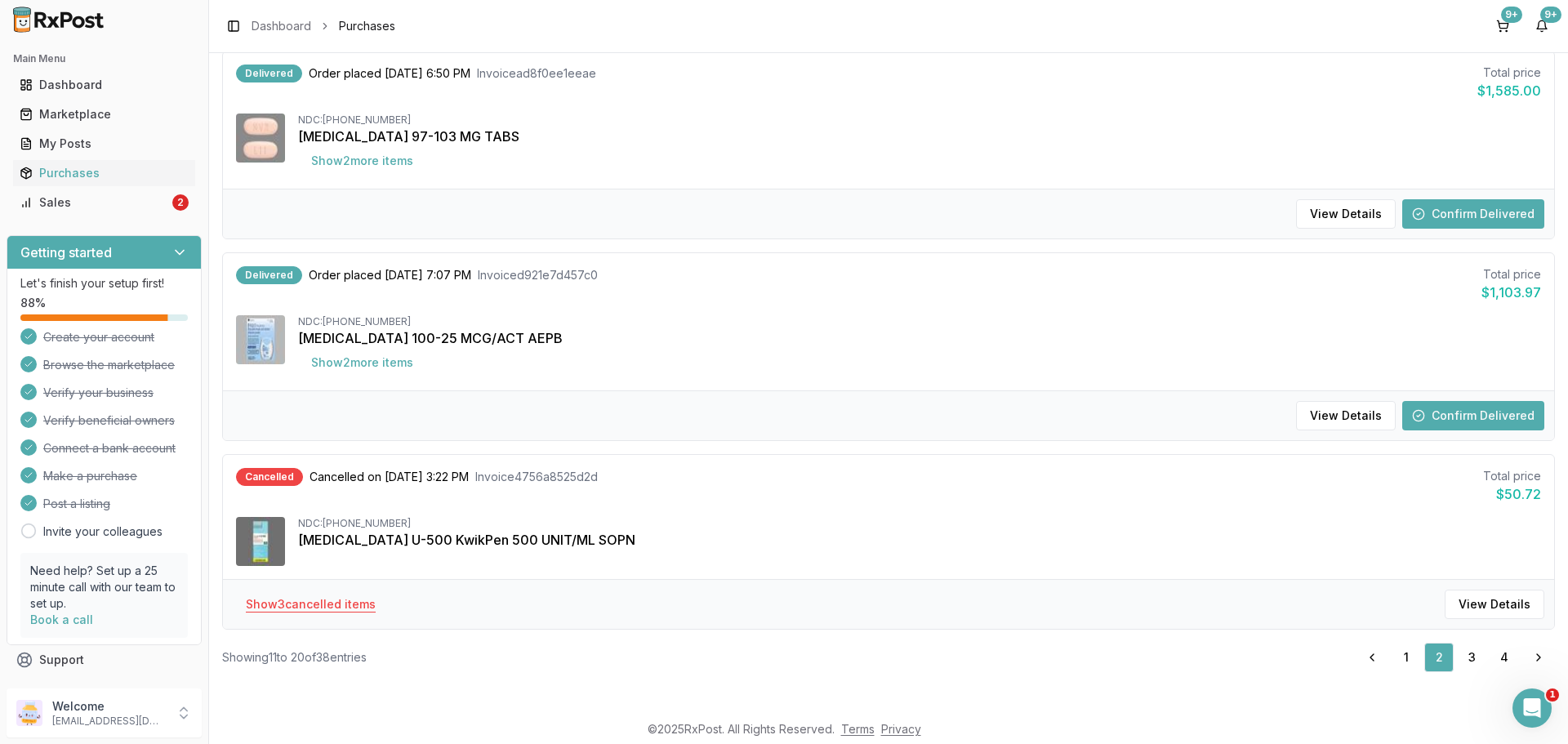
click at [320, 596] on button "Show 3 cancelled item s" at bounding box center [311, 603] width 156 height 29
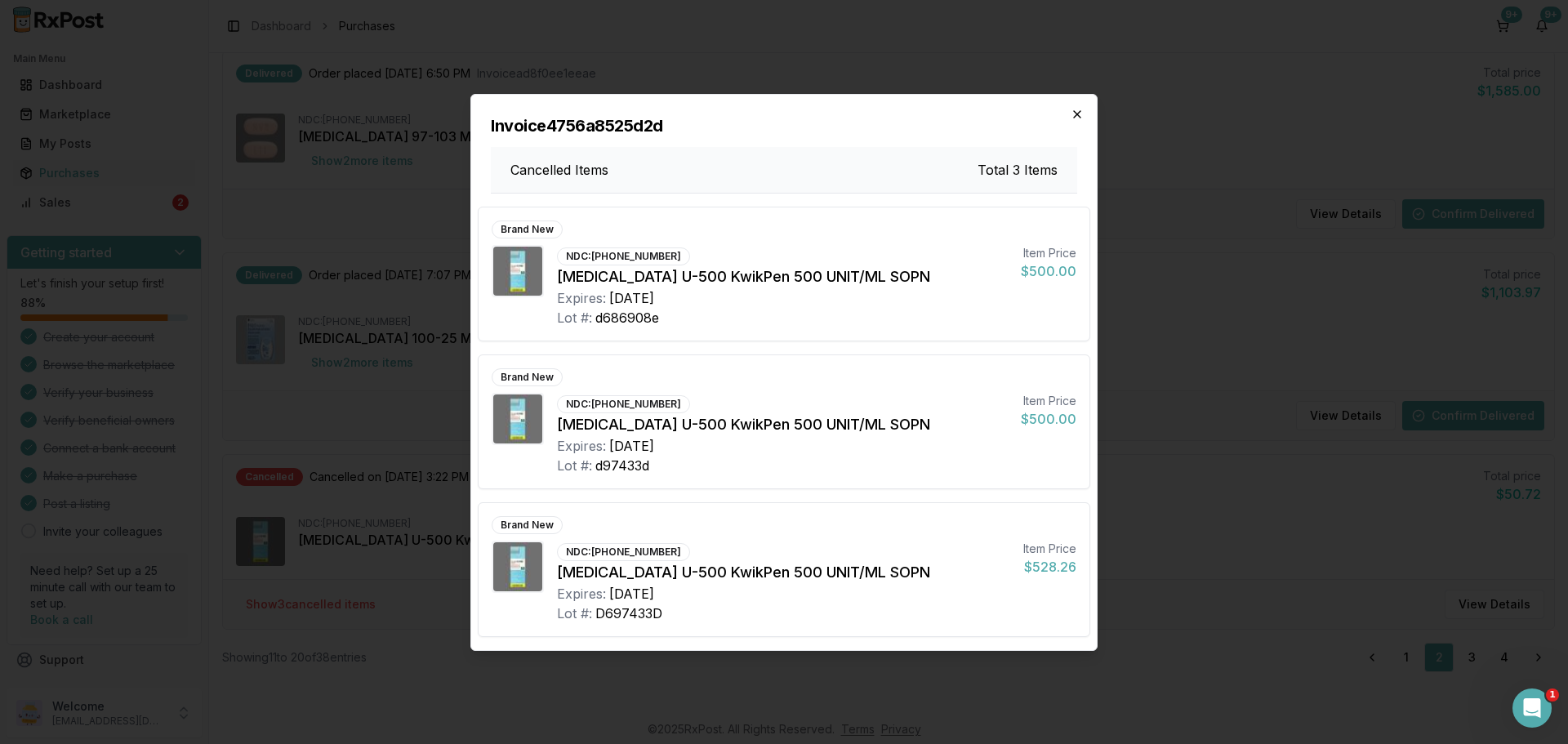
click at [1073, 115] on icon "button" at bounding box center [1077, 114] width 13 height 13
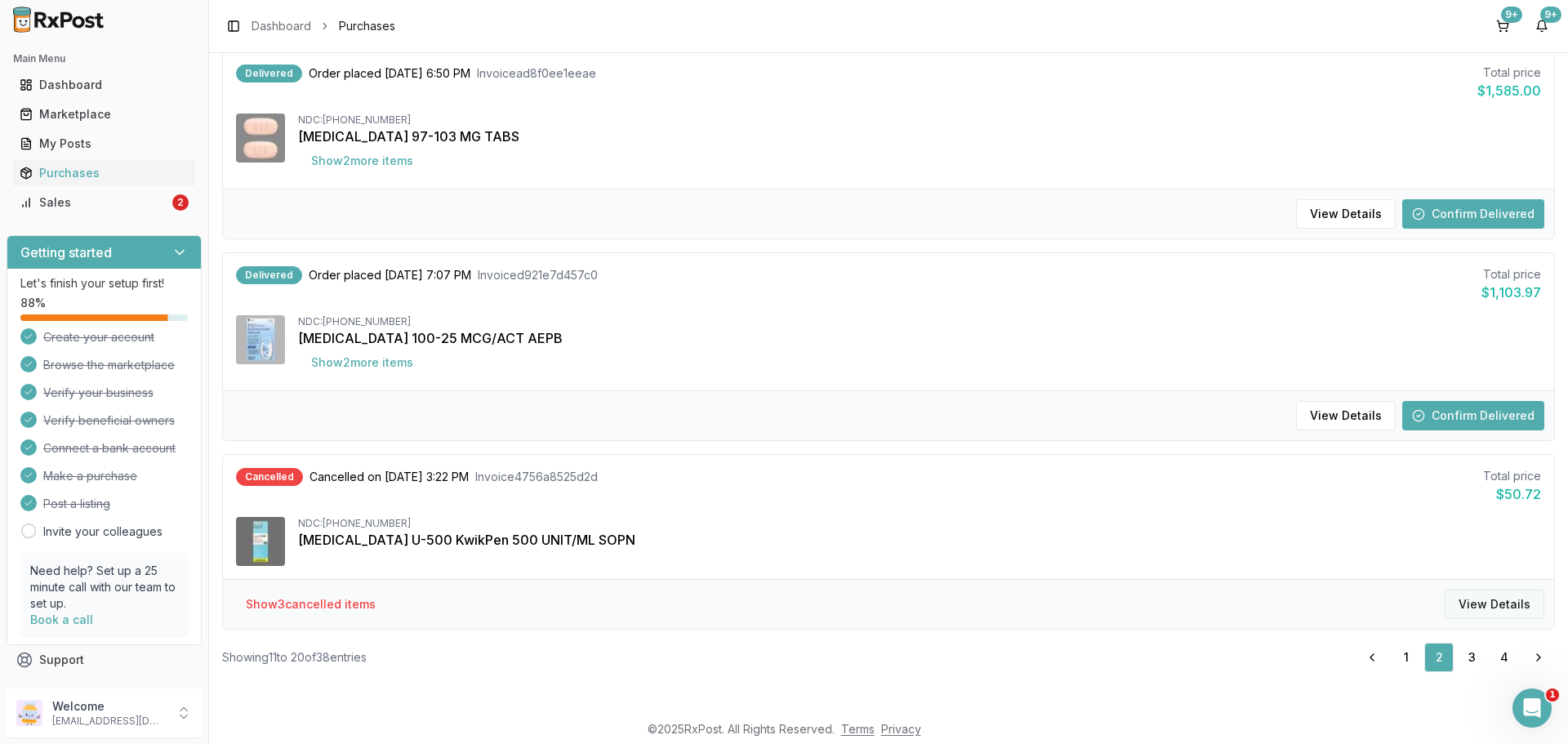
click at [1484, 614] on button "View Details" at bounding box center [1494, 603] width 99 height 29
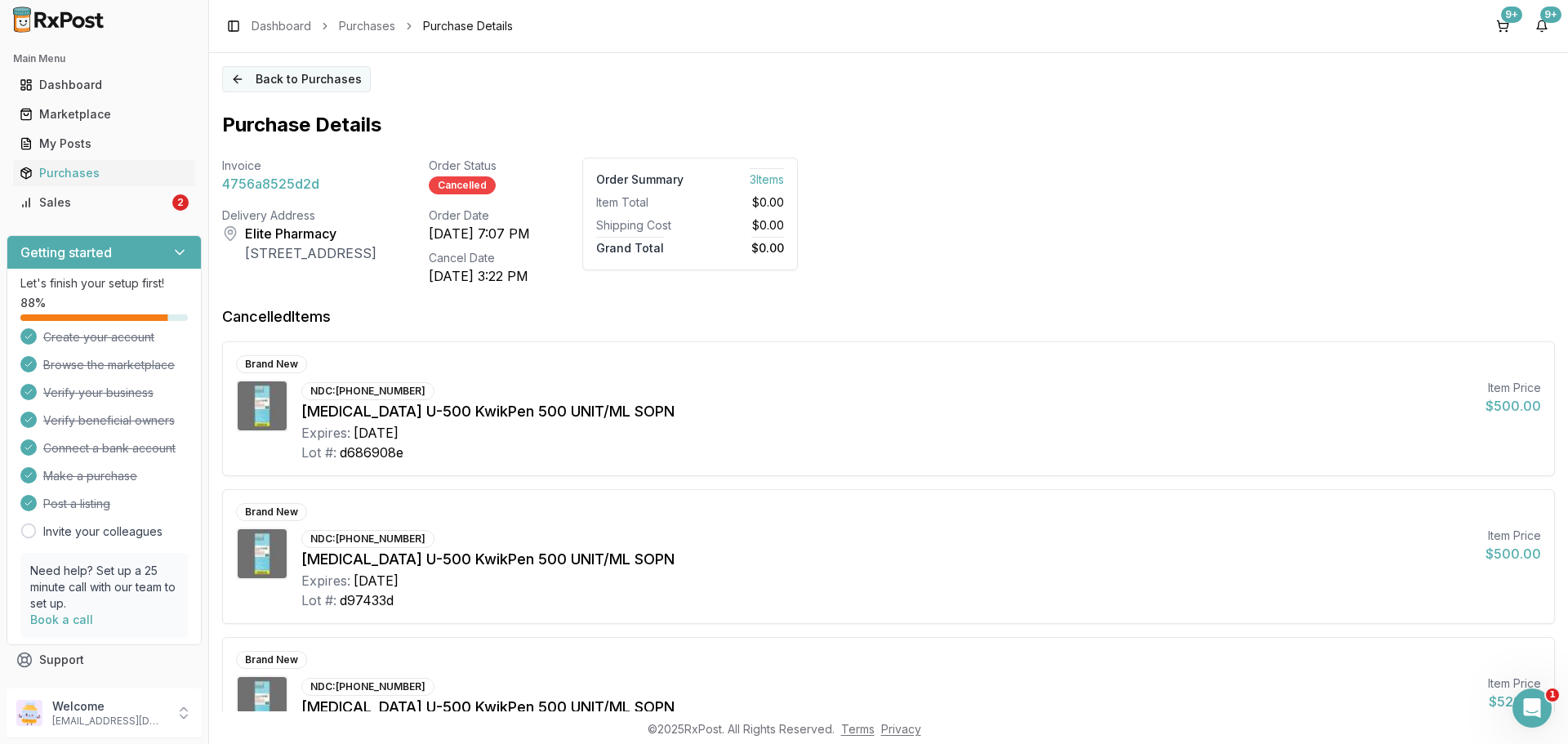
click at [261, 75] on button "Back to Purchases" at bounding box center [297, 79] width 148 height 26
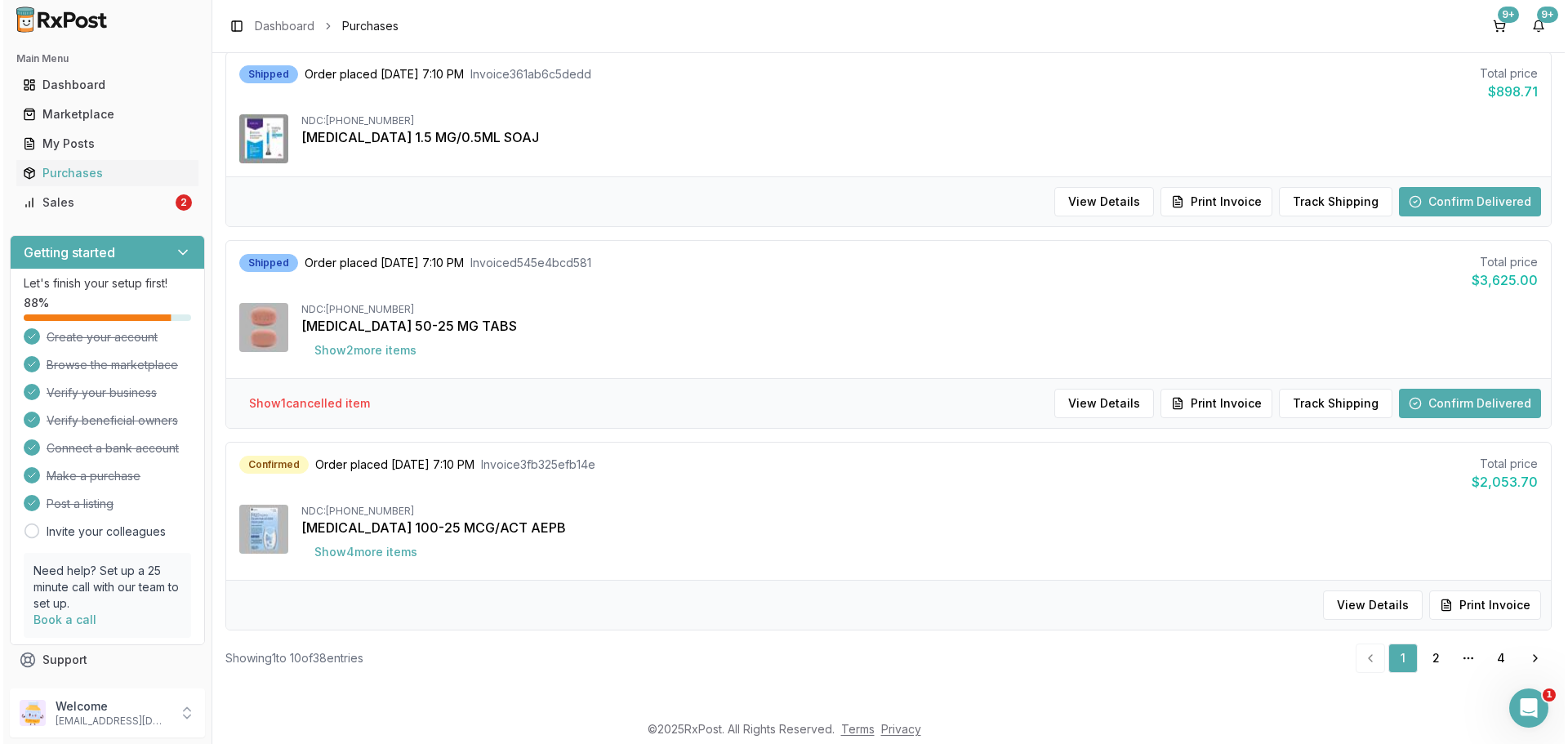
scroll to position [1544, 0]
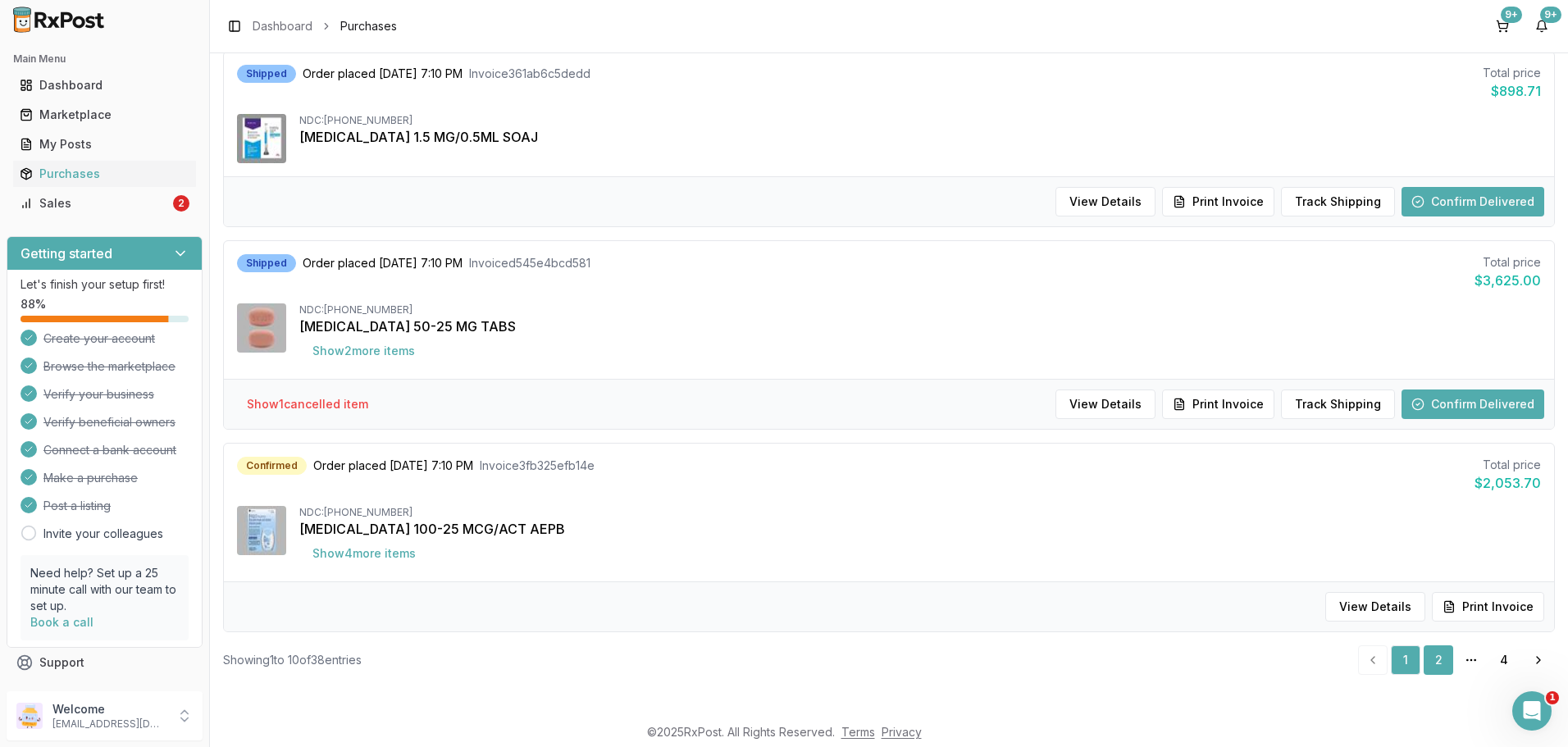
click at [1435, 663] on link "2" at bounding box center [1438, 659] width 29 height 29
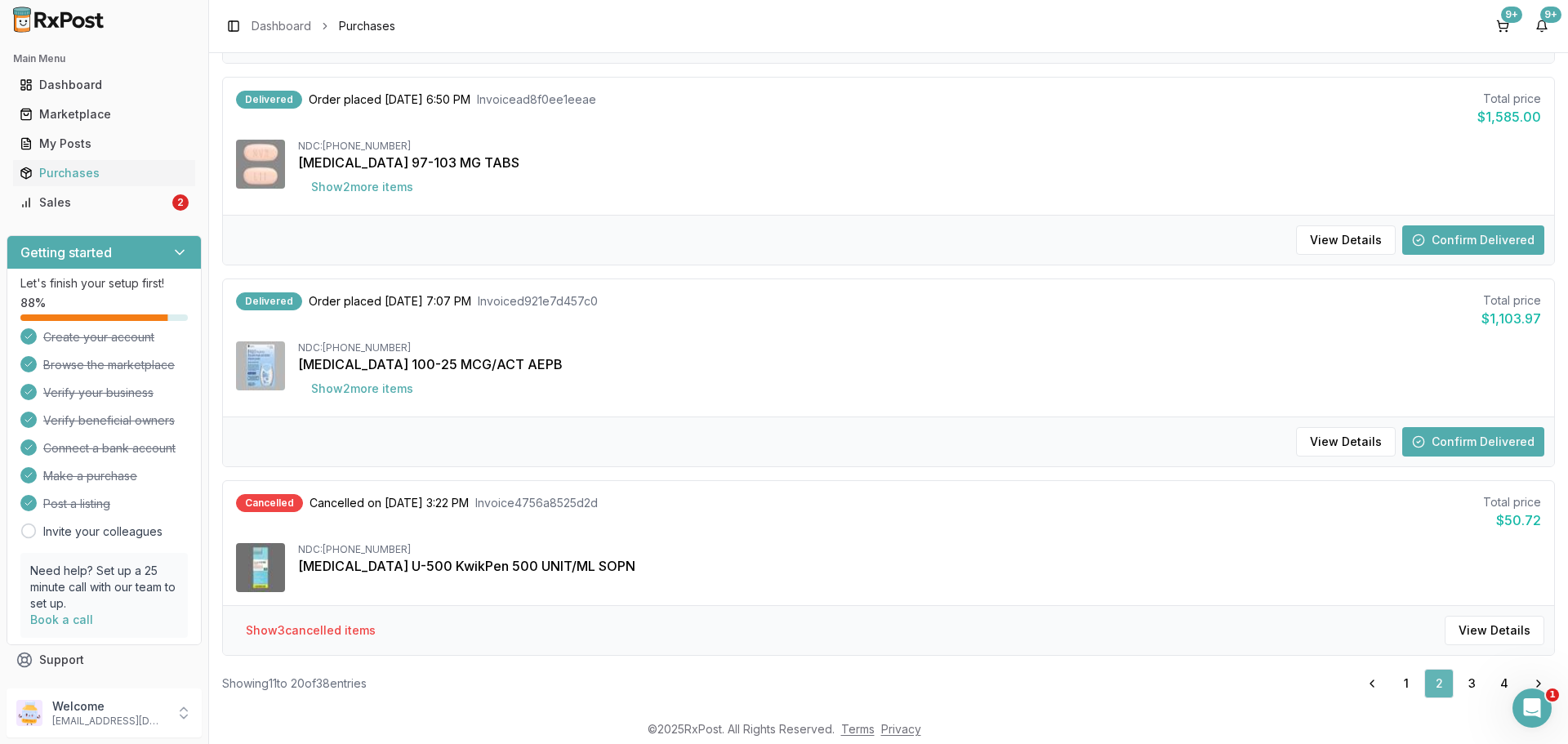
scroll to position [1571, 0]
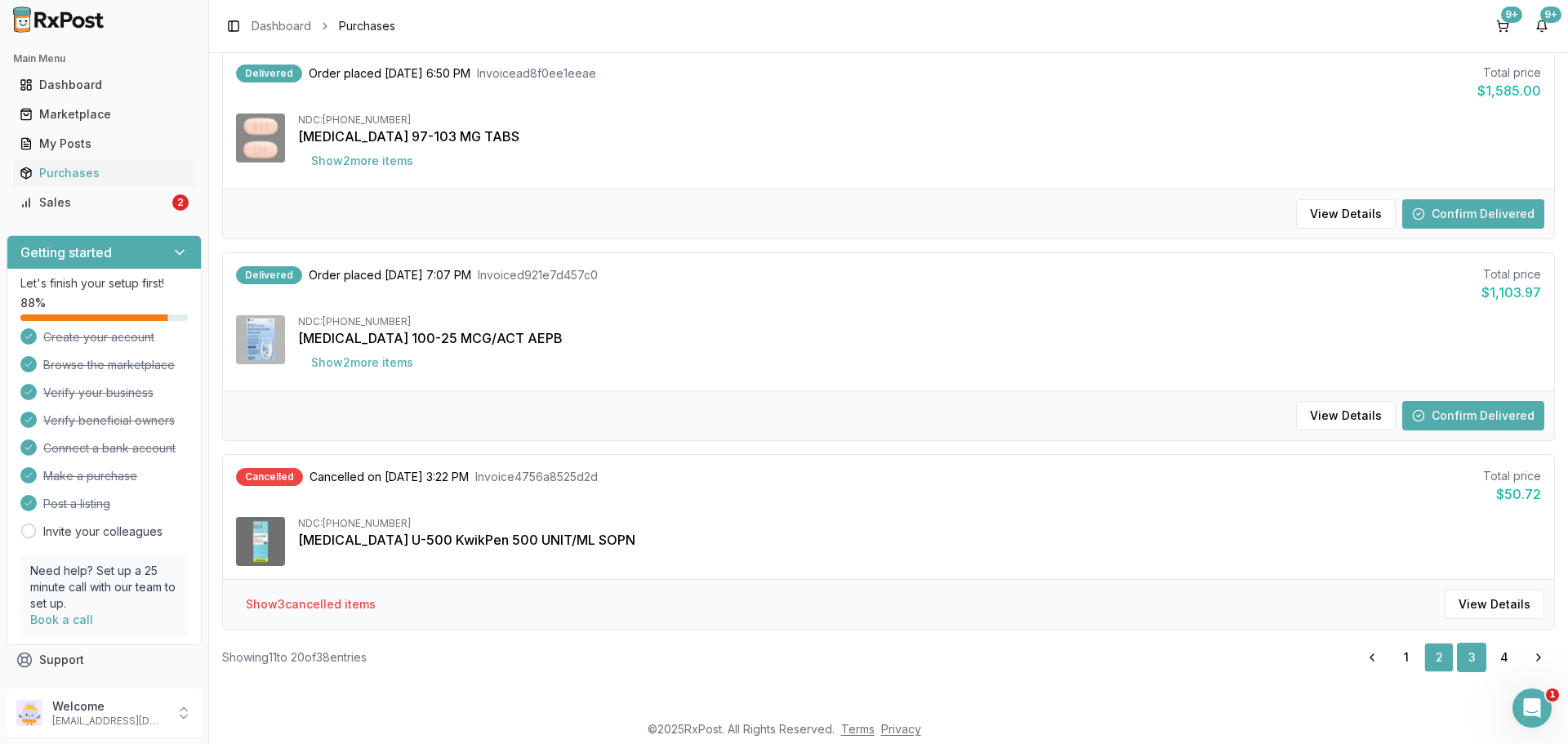
click at [1463, 670] on link "3" at bounding box center [1470, 657] width 29 height 29
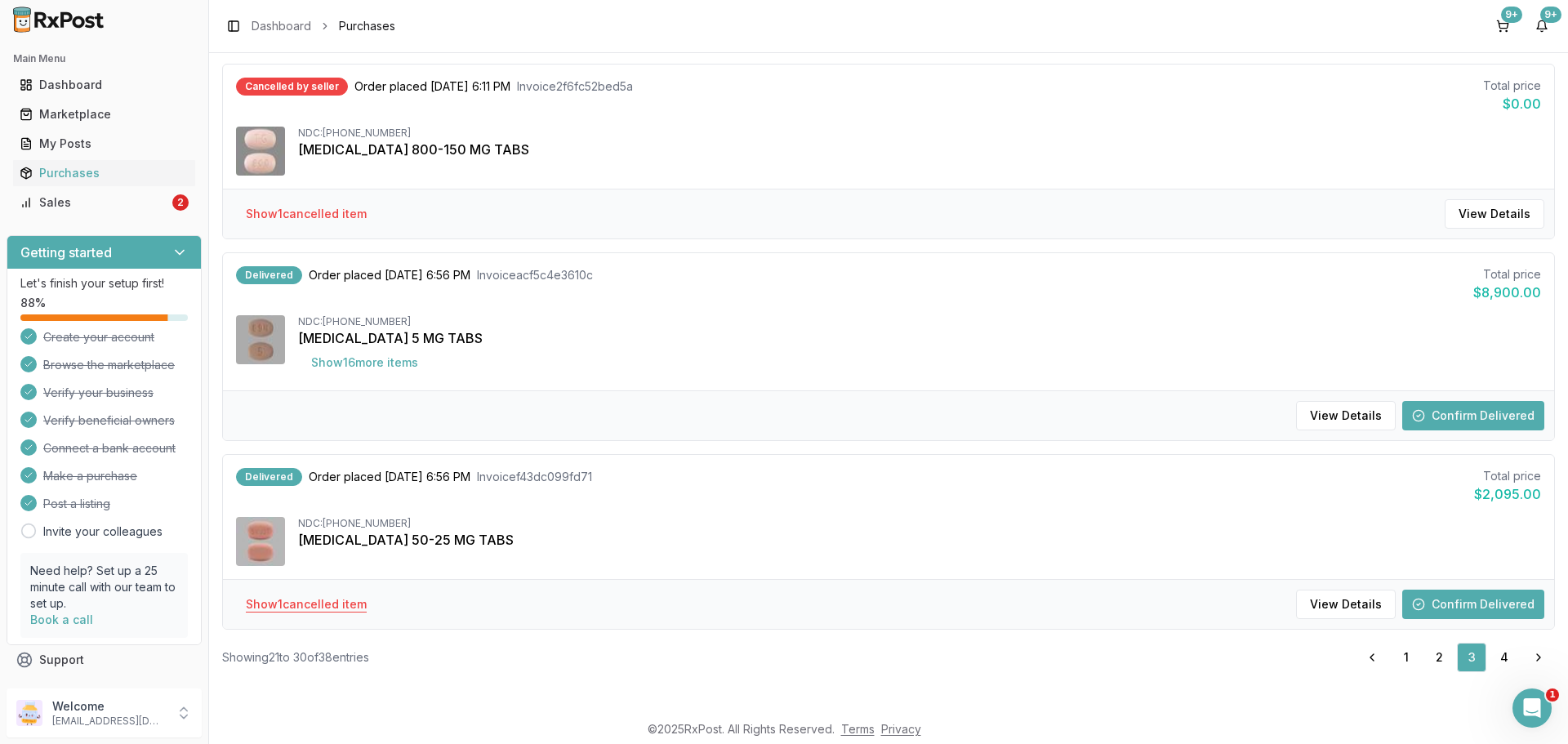
click at [305, 600] on button "Show 1 cancelled item" at bounding box center [306, 603] width 147 height 29
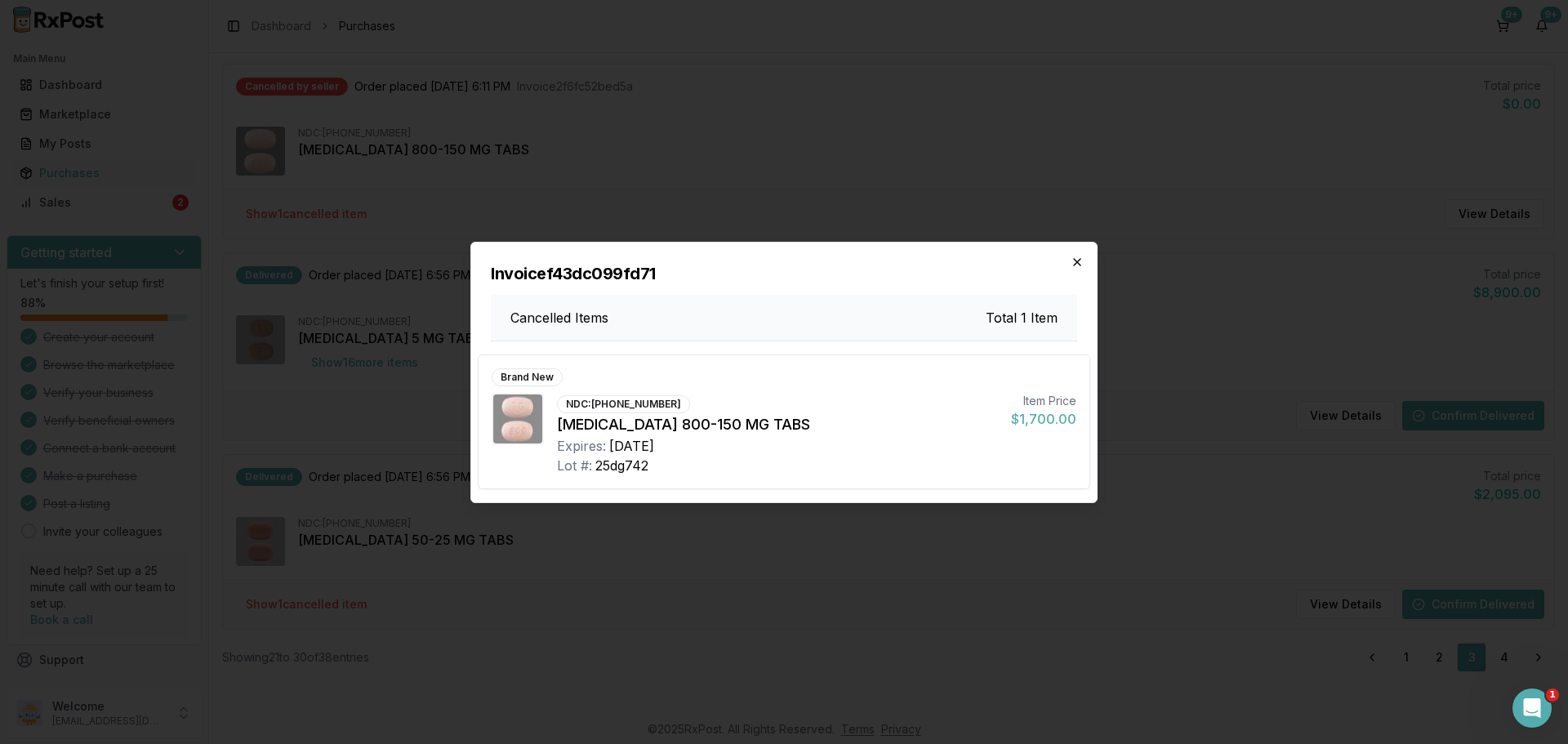
click at [1073, 262] on icon "button" at bounding box center [1077, 262] width 13 height 13
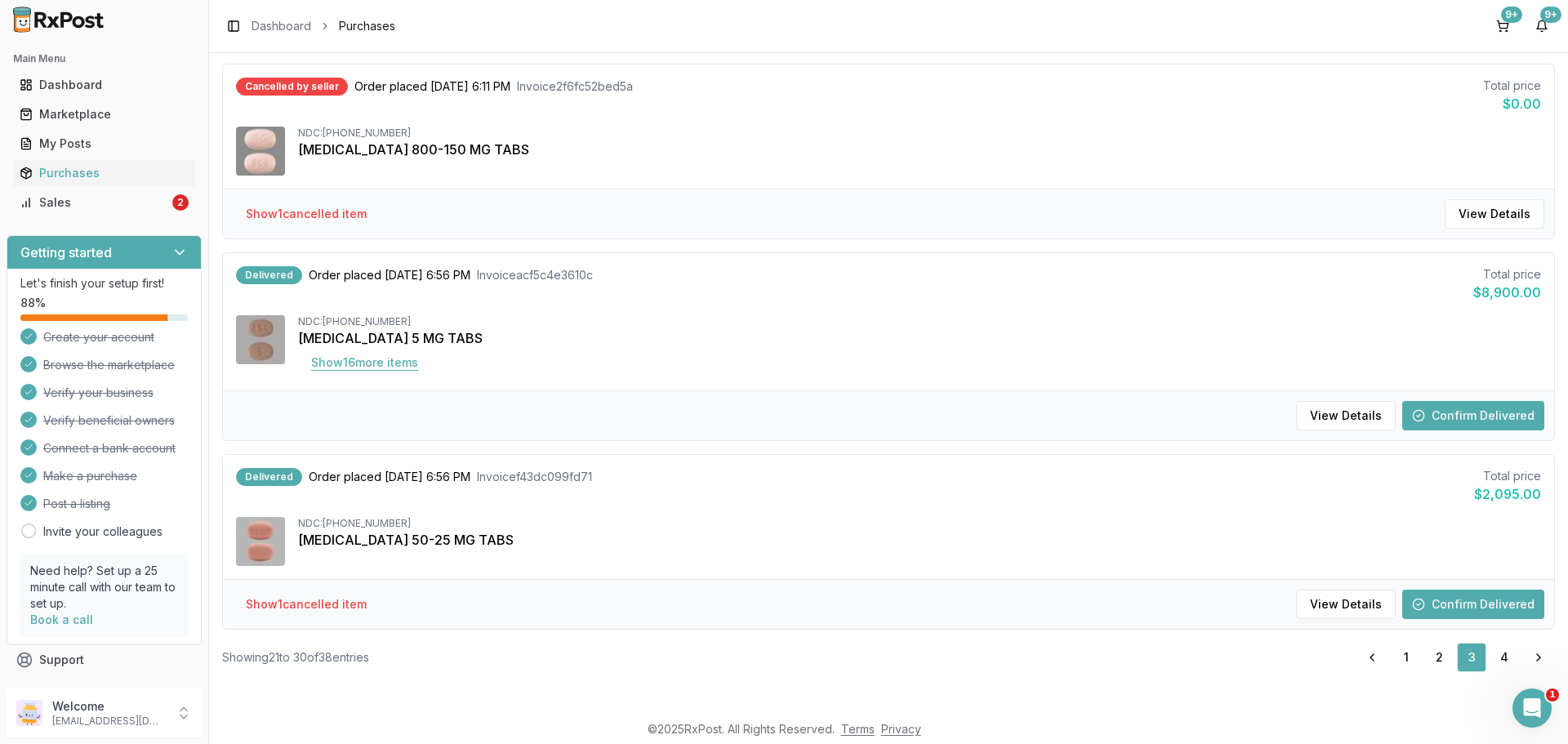
click at [402, 357] on button "Show 16 more item s" at bounding box center [365, 362] width 133 height 29
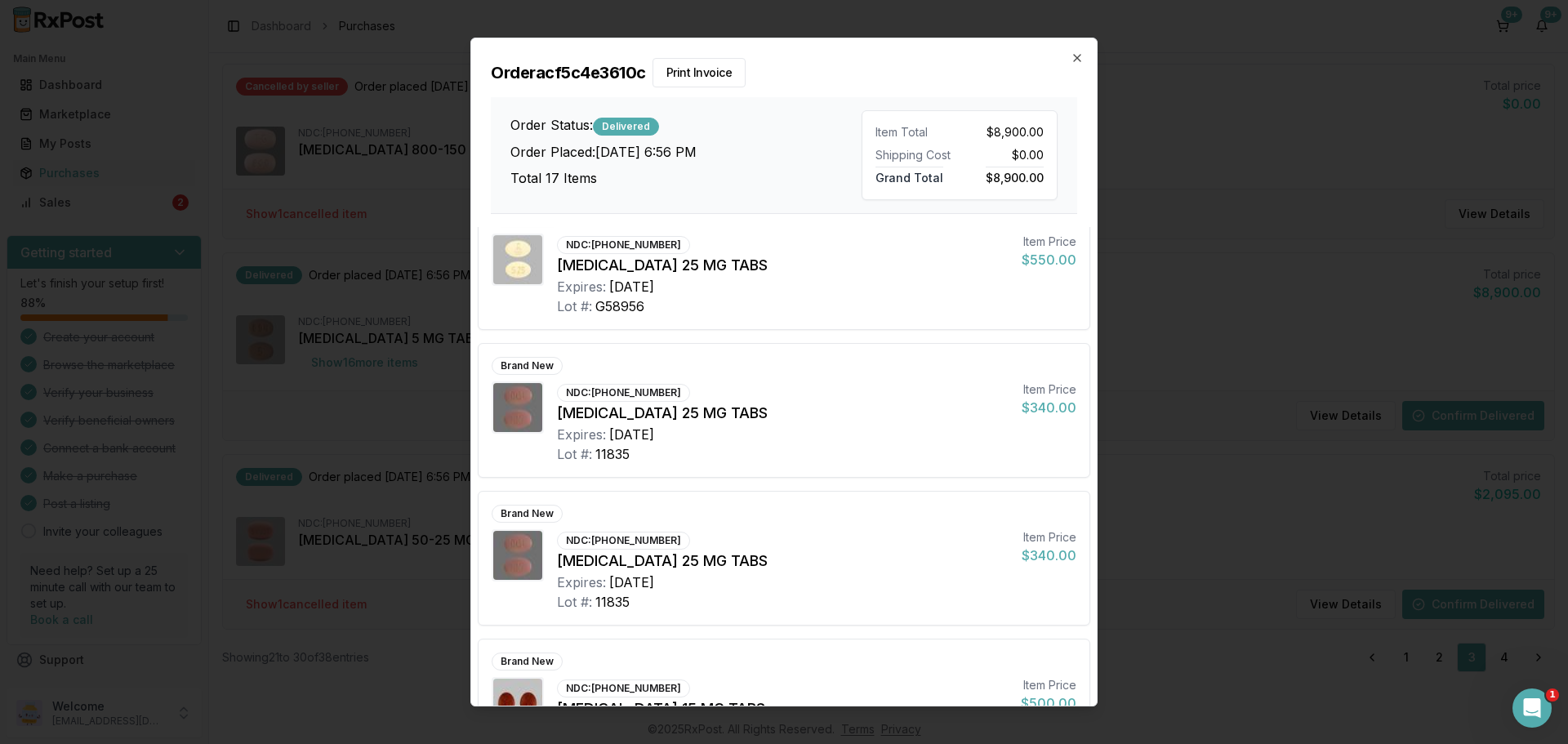
scroll to position [2033, 0]
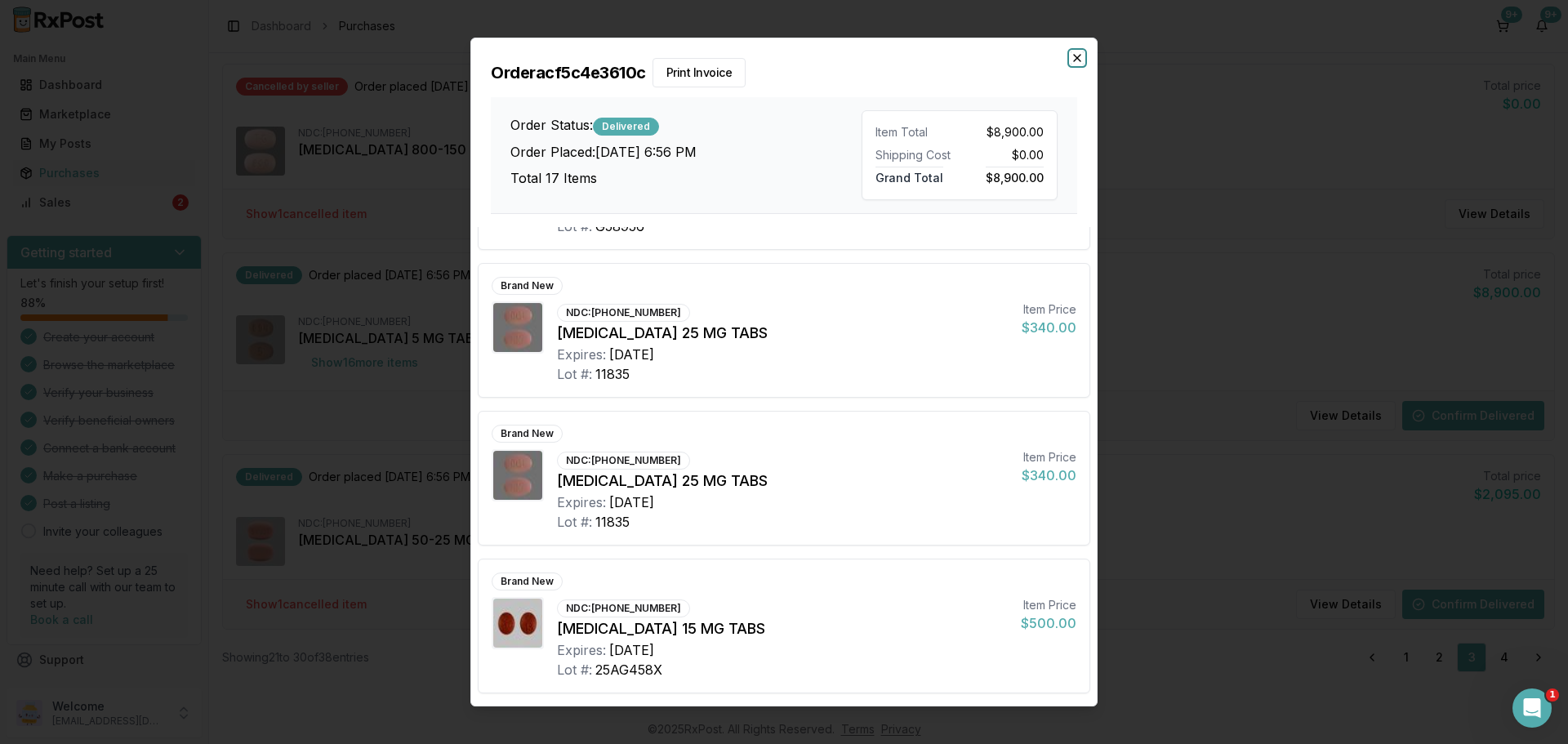
click at [1074, 64] on icon "button" at bounding box center [1077, 58] width 13 height 13
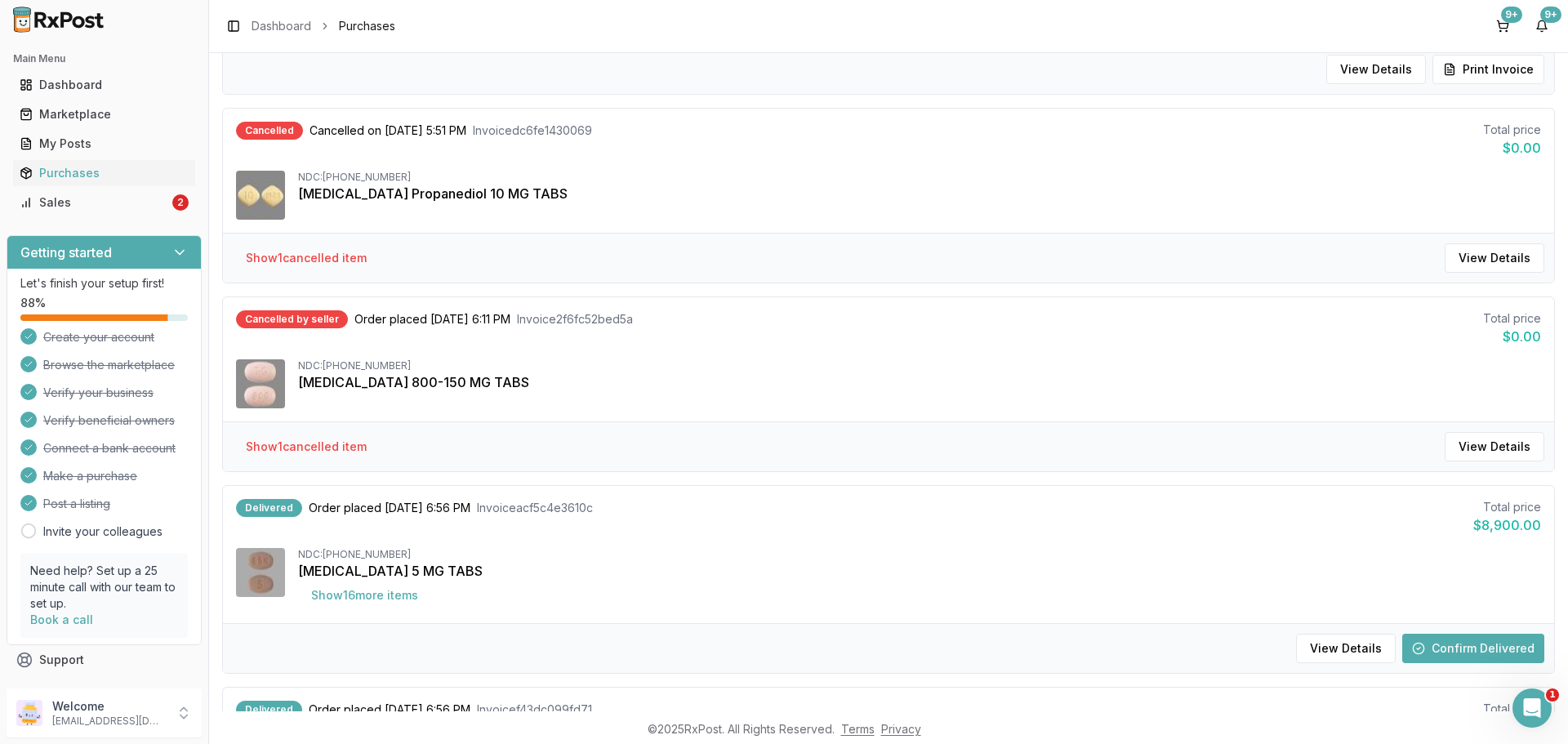
scroll to position [1571, 0]
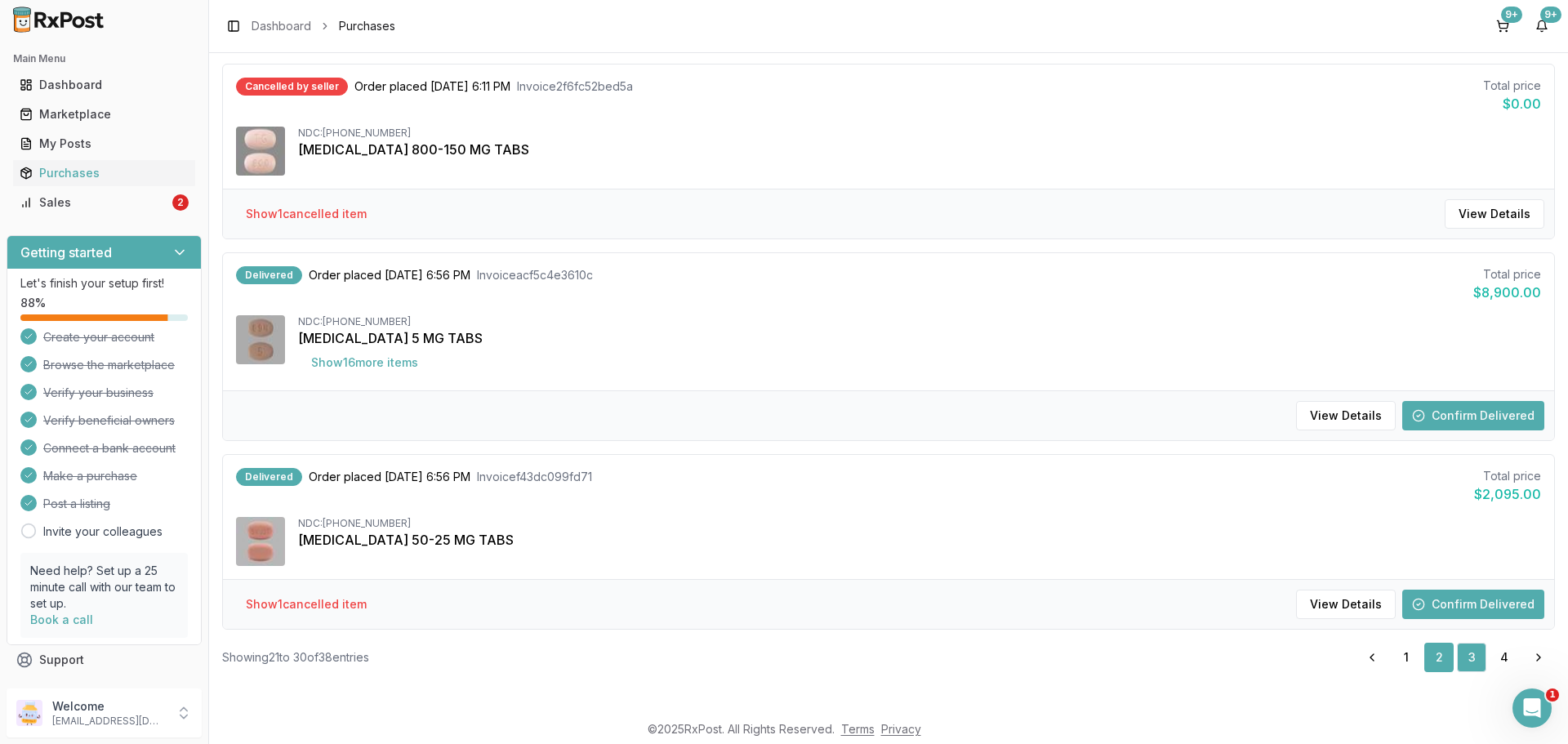
click at [1432, 660] on link "2" at bounding box center [1439, 657] width 29 height 29
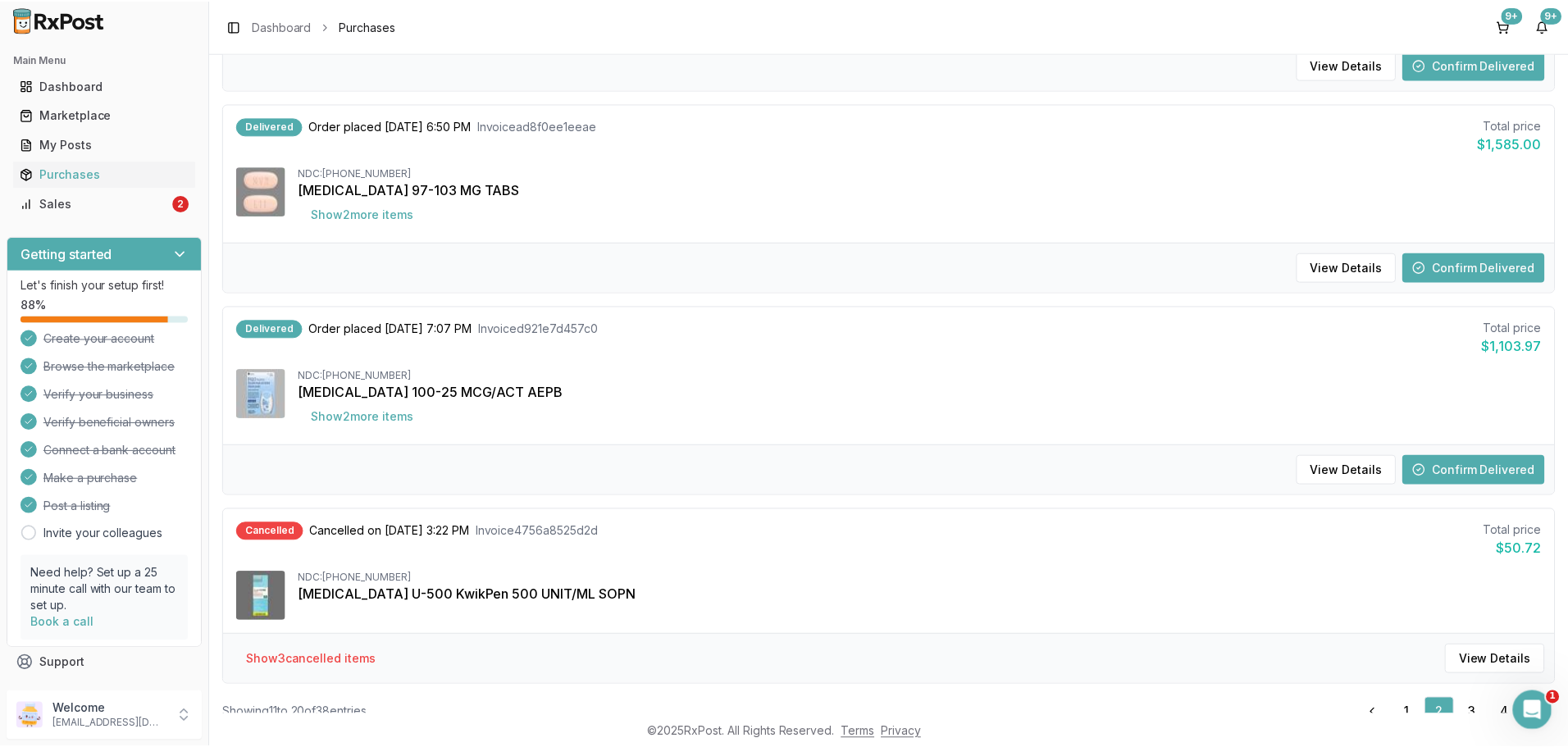
scroll to position [1577, 0]
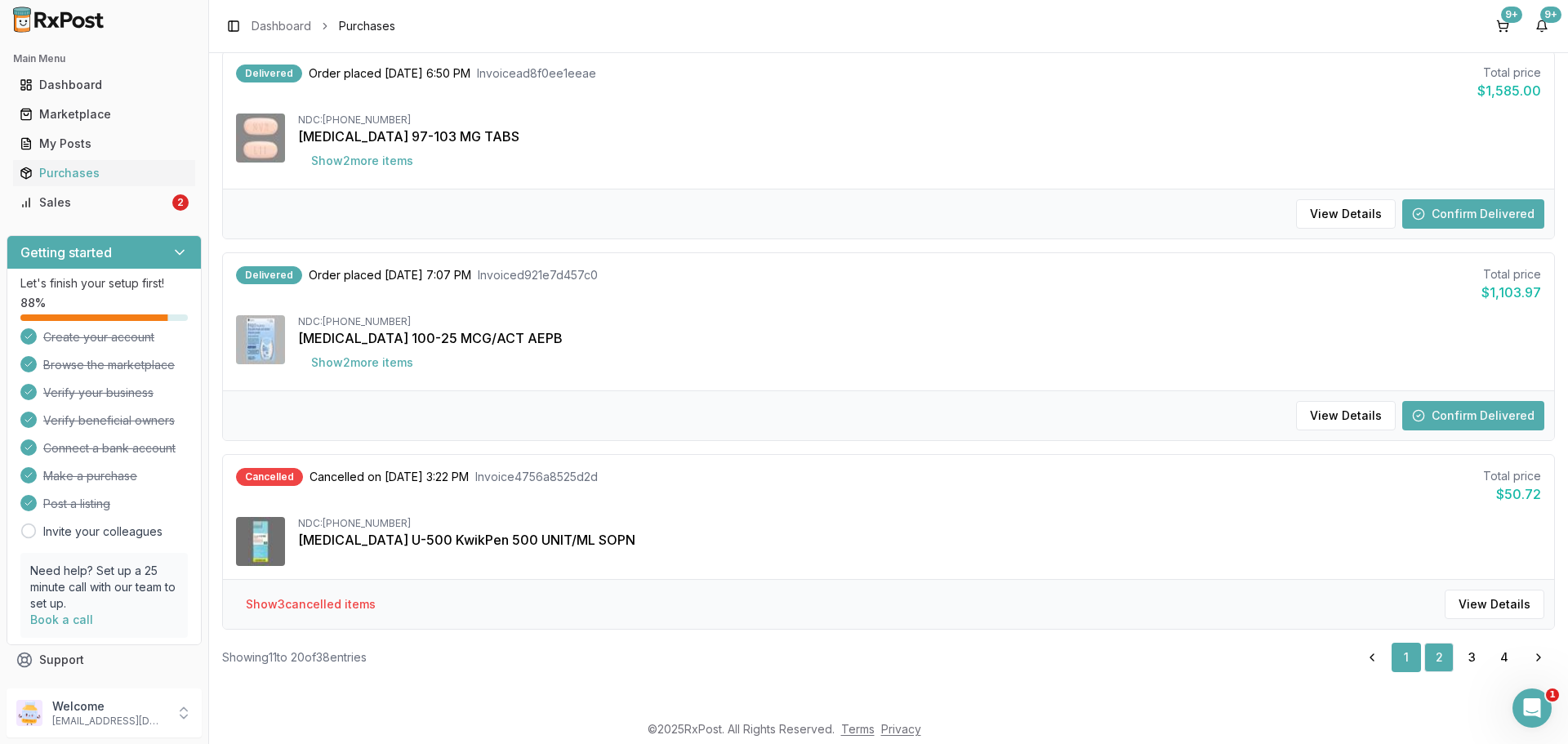
click at [1397, 661] on link "1" at bounding box center [1406, 657] width 29 height 29
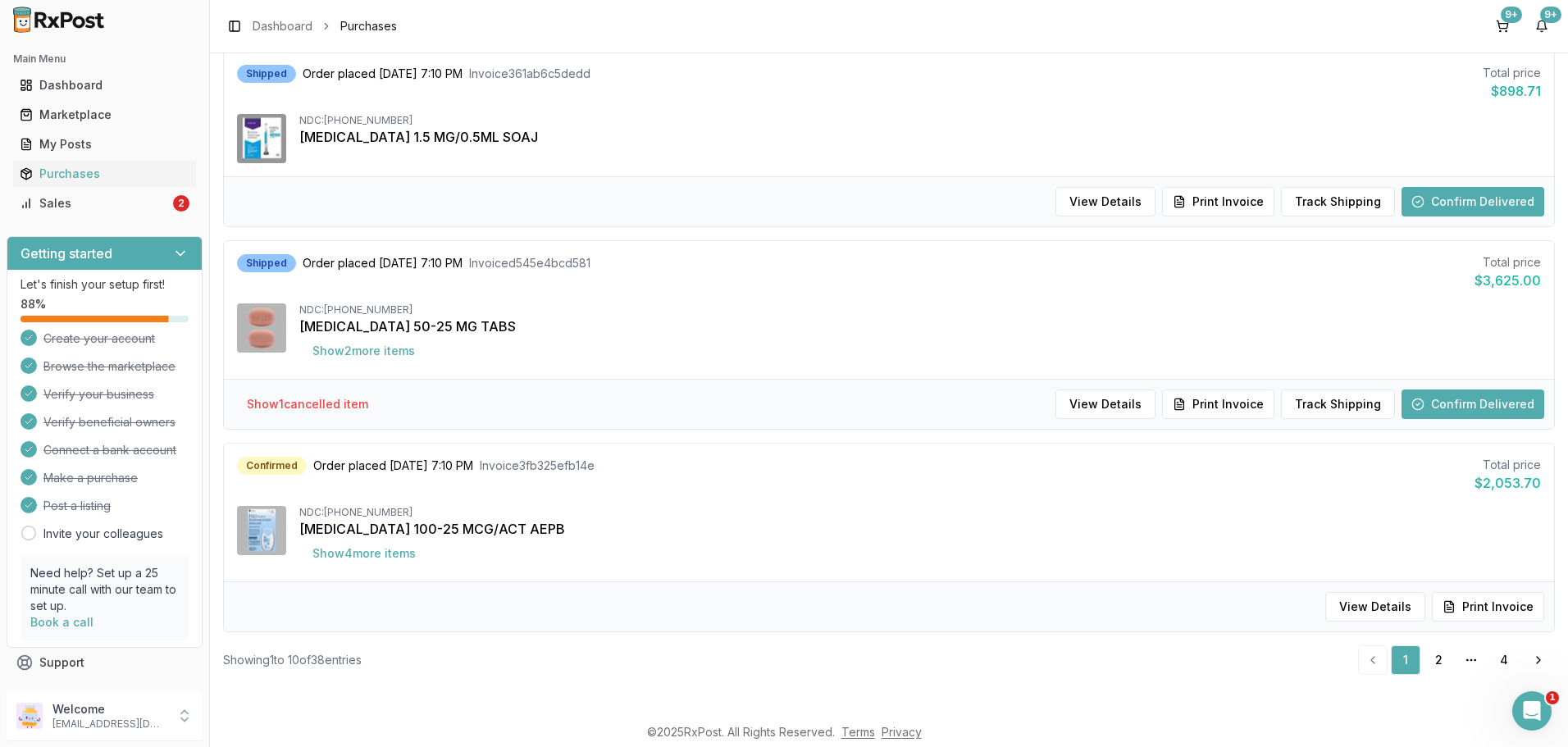
scroll to position [1551, 0]
click at [403, 358] on button "Show 2 more item s" at bounding box center [364, 350] width 129 height 29
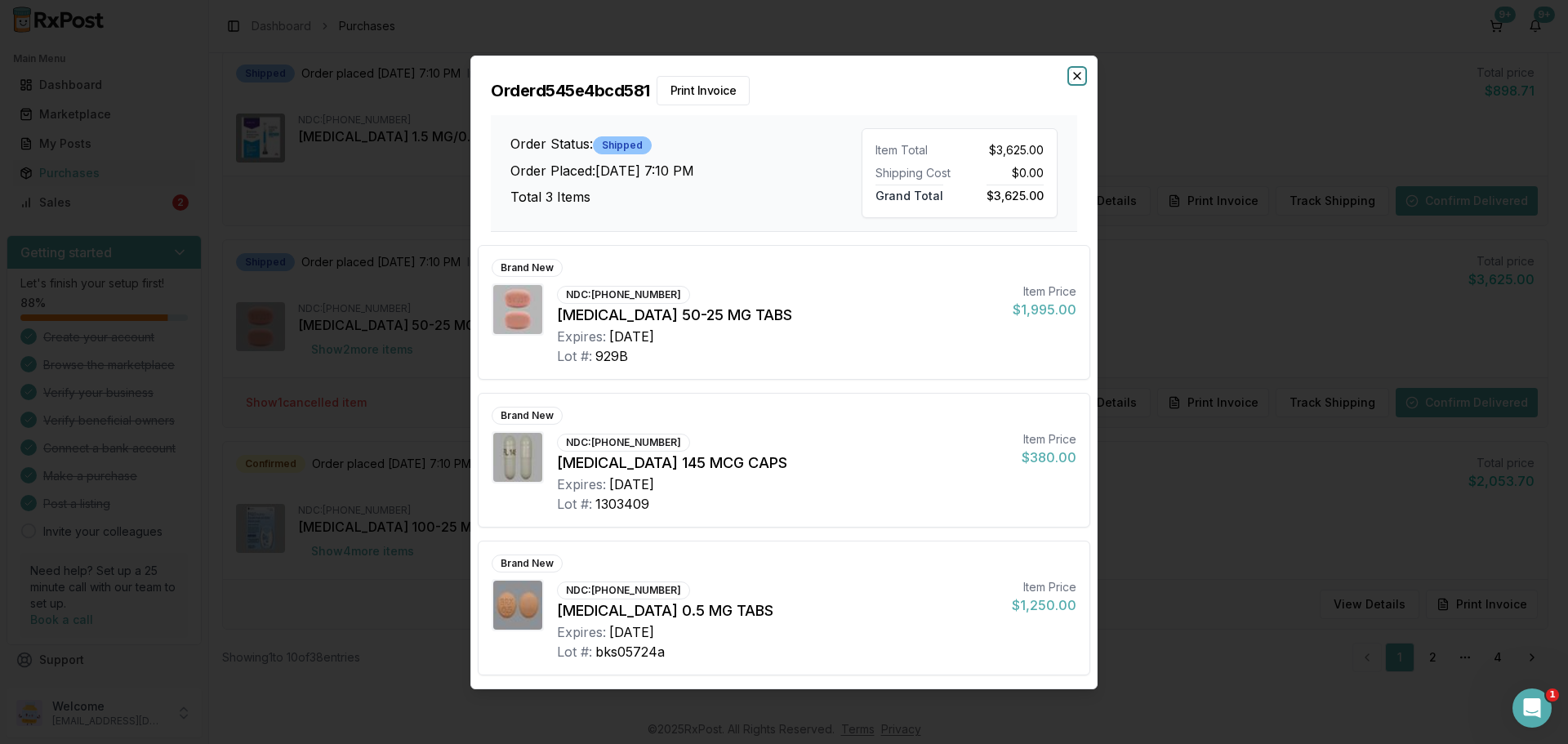
click at [1082, 74] on icon "button" at bounding box center [1077, 76] width 13 height 13
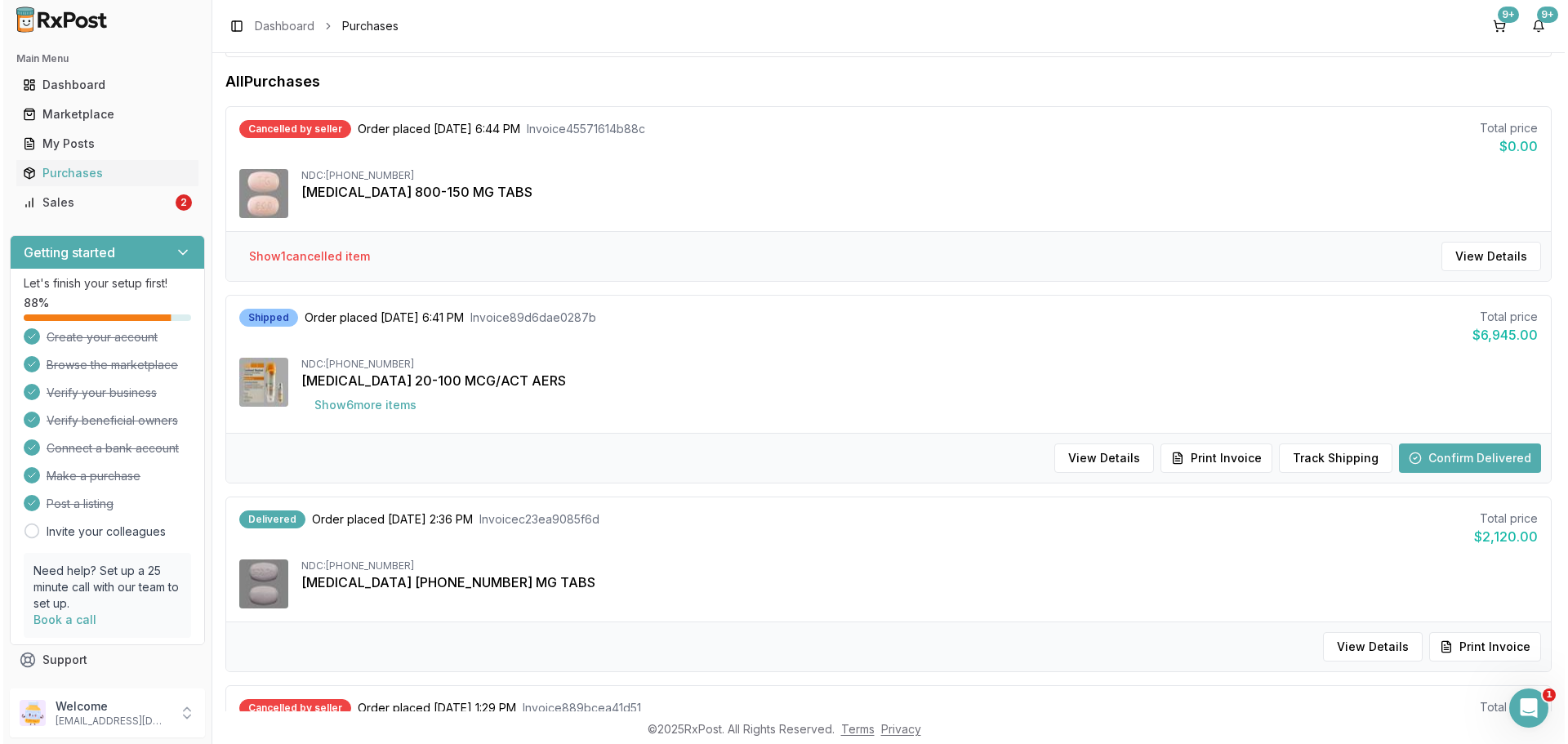
scroll to position [0, 0]
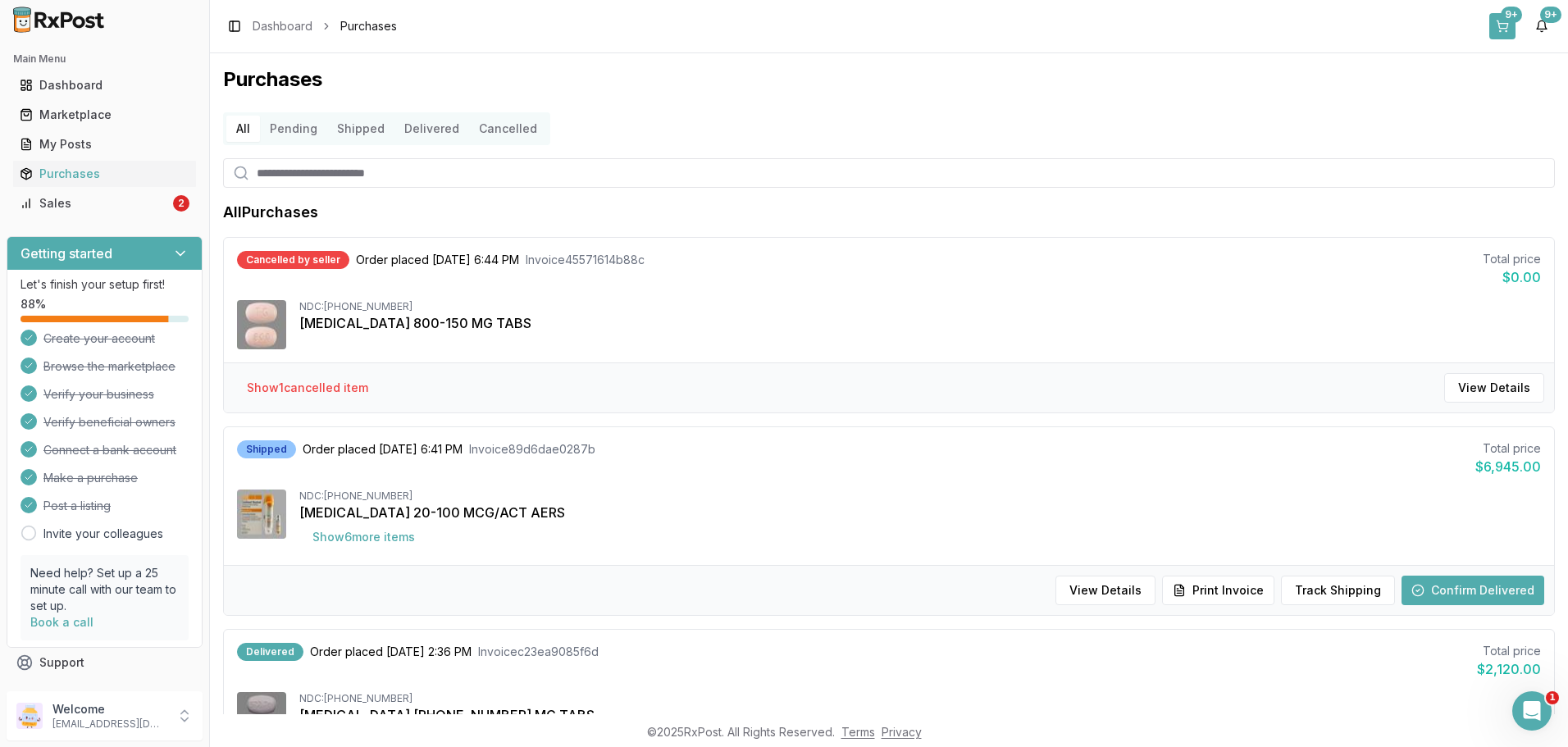
click at [1497, 16] on button "9+" at bounding box center [1502, 26] width 26 height 26
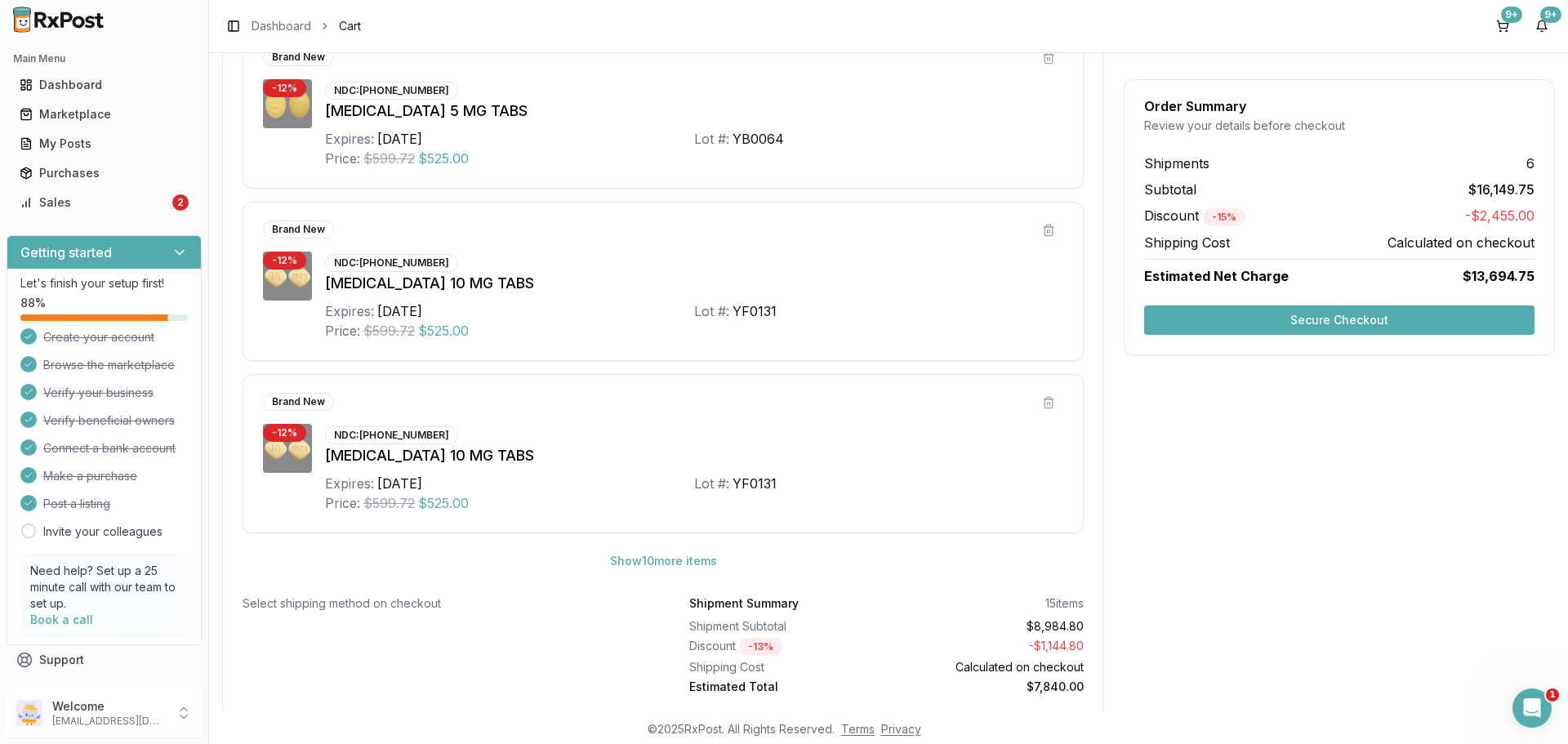
scroll to position [2721, 0]
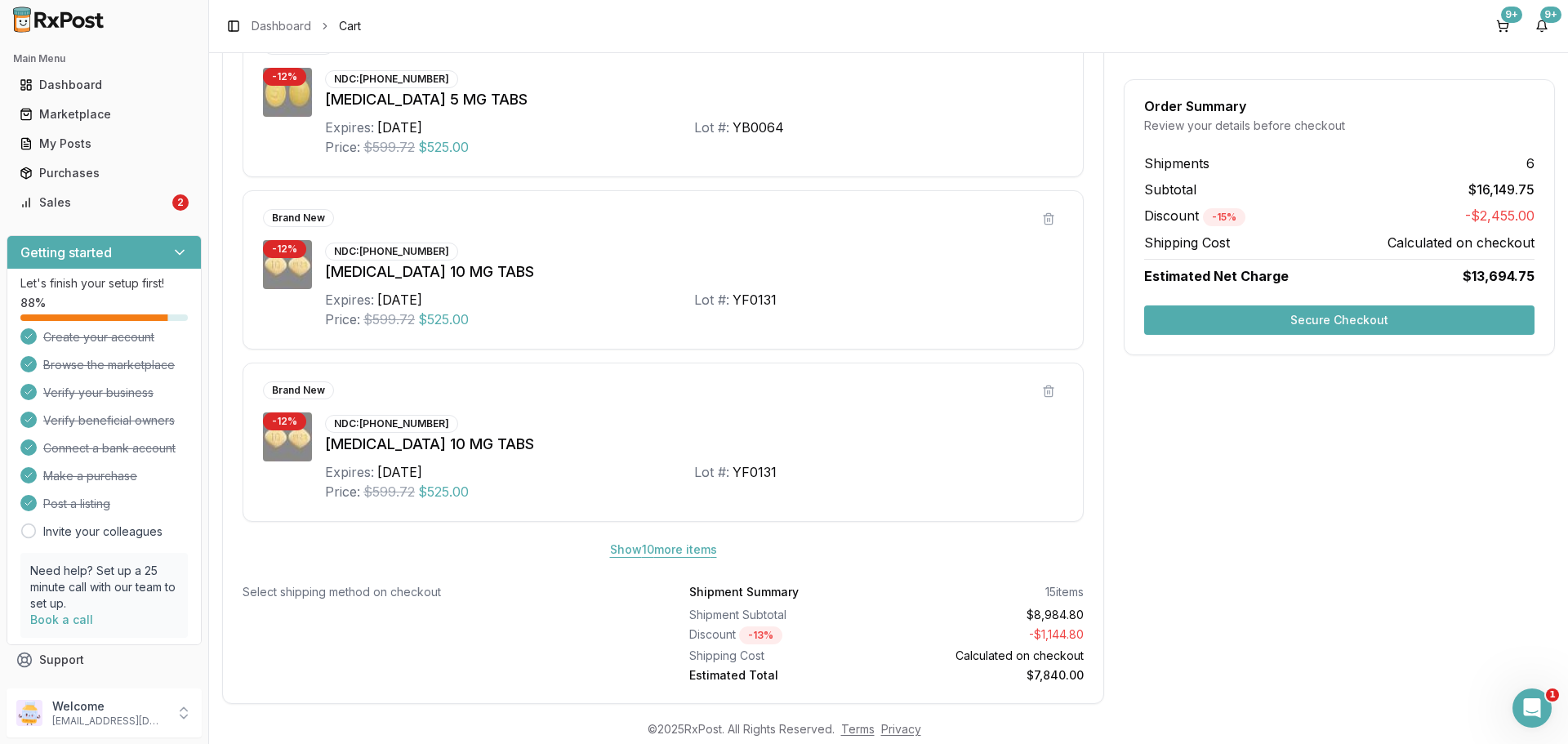
click at [674, 545] on button "Show 10 more item s" at bounding box center [663, 549] width 133 height 29
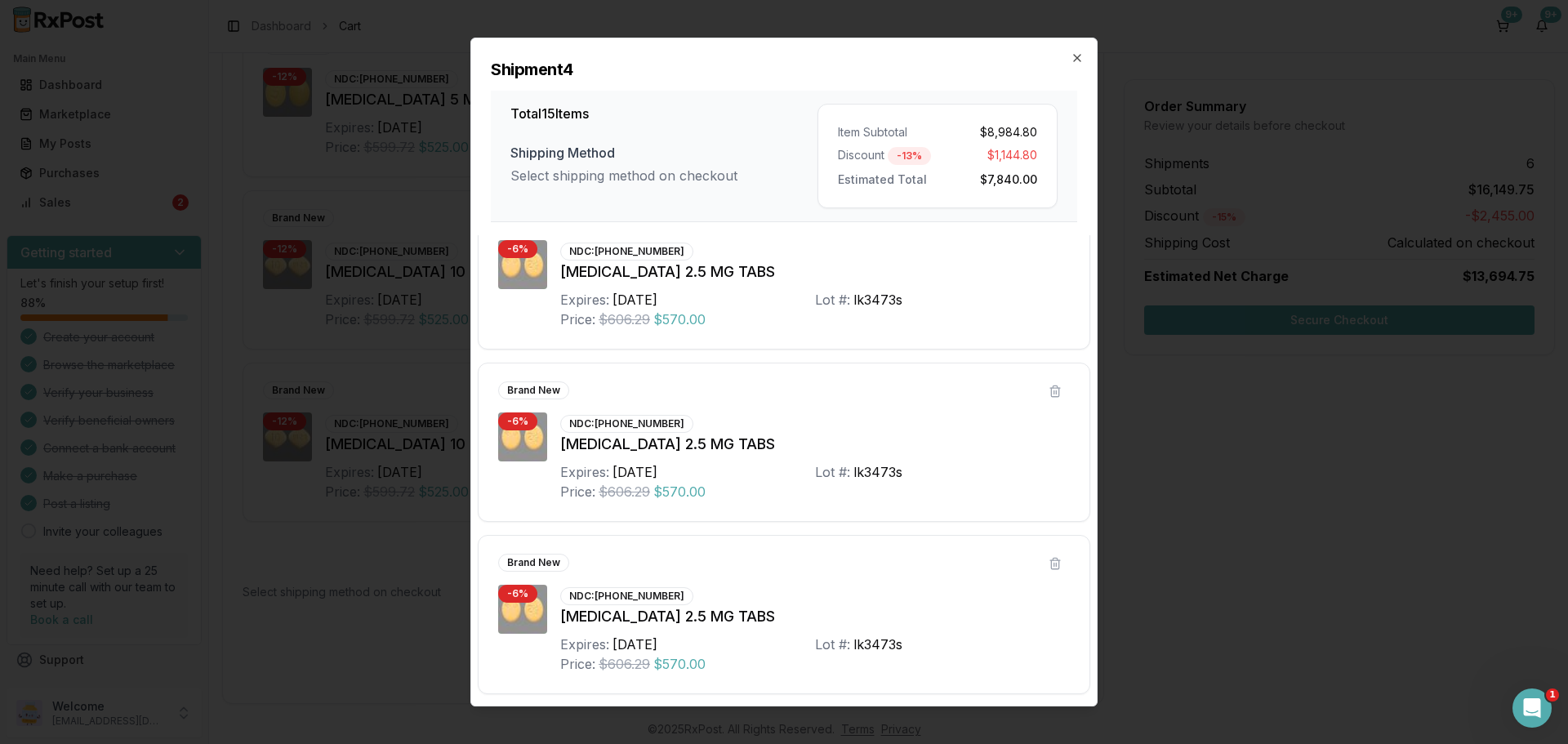
scroll to position [2113, 0]
click at [1076, 57] on icon "button" at bounding box center [1076, 57] width 7 height 7
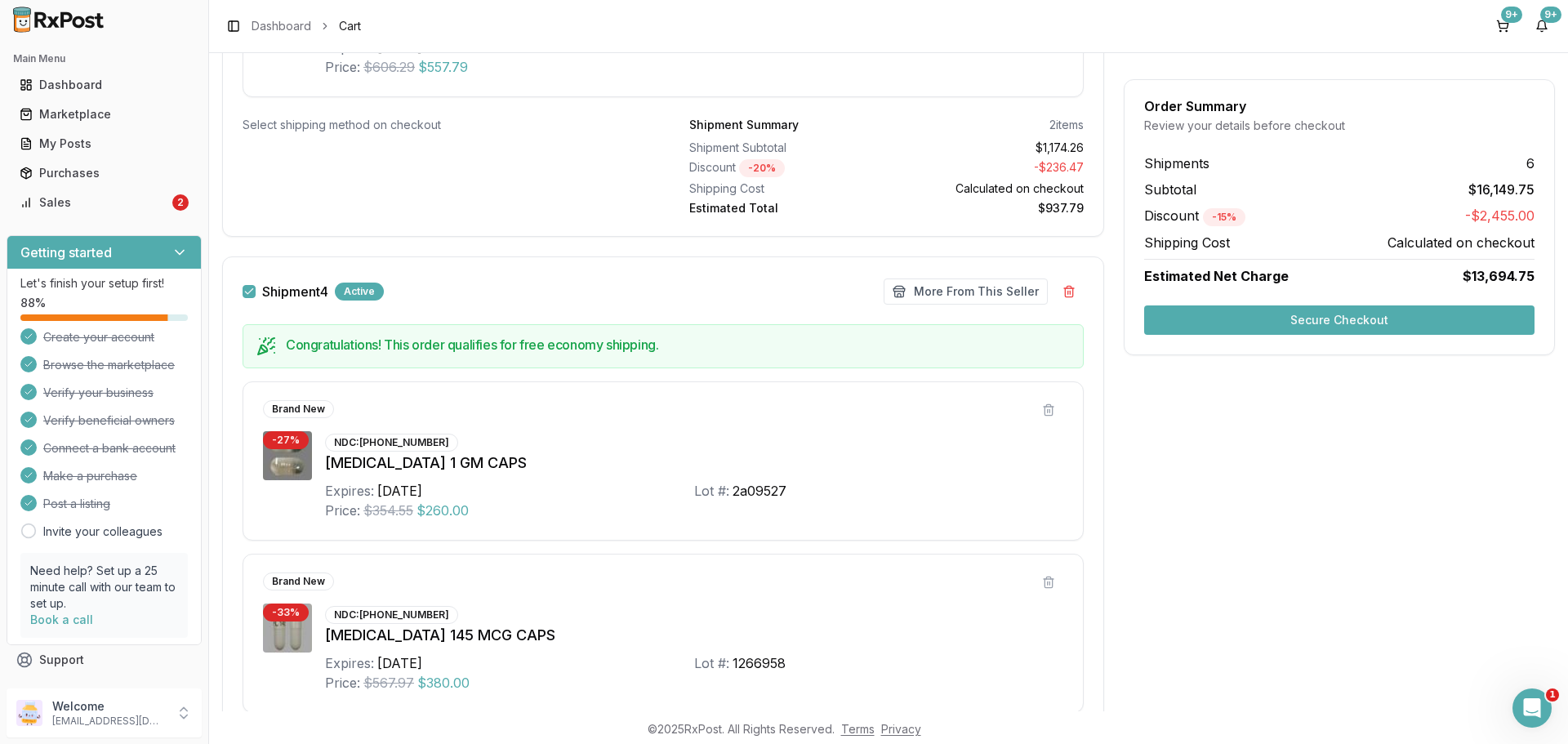
scroll to position [2011, 0]
click at [993, 288] on button "More From This Seller" at bounding box center [966, 294] width 164 height 26
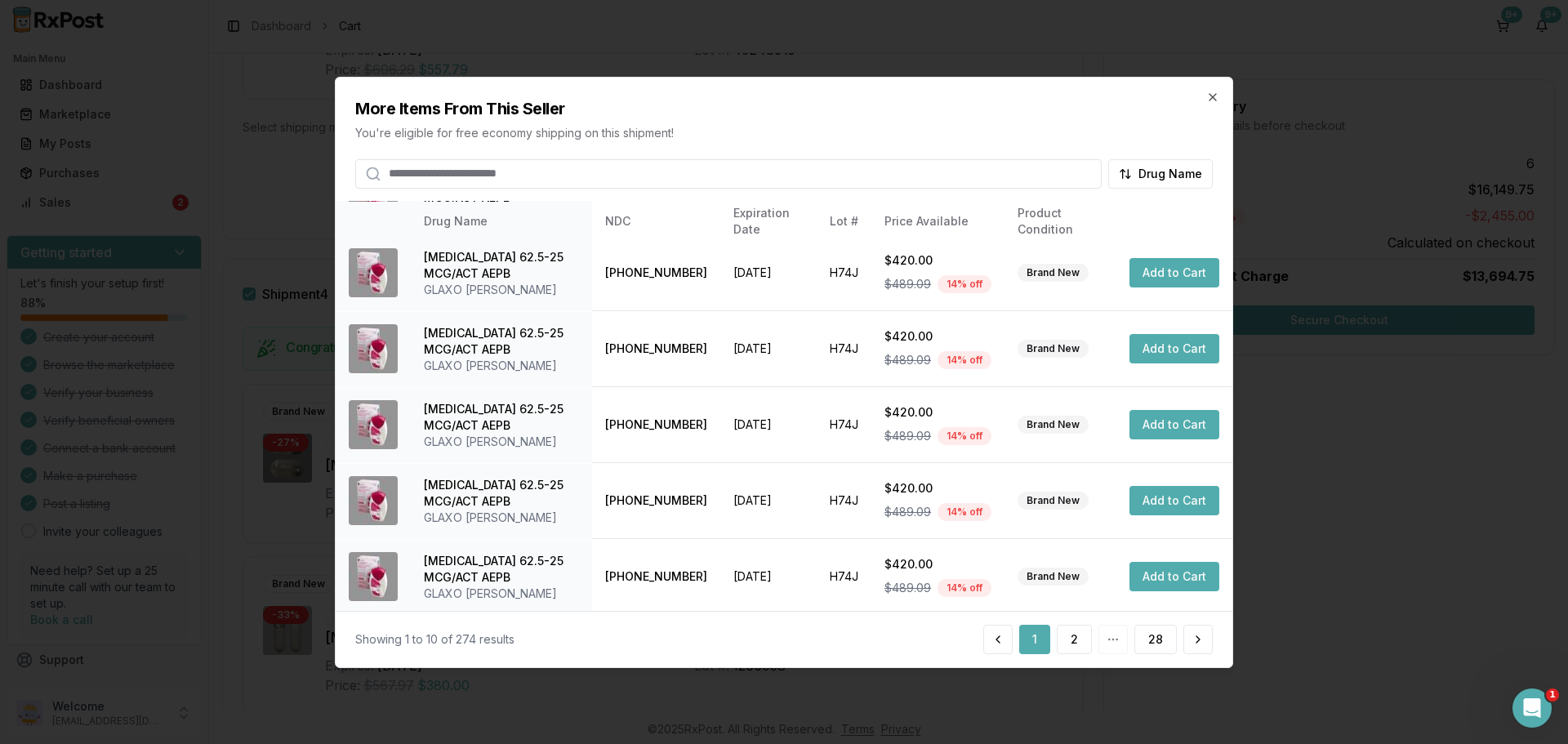
scroll to position [388, 0]
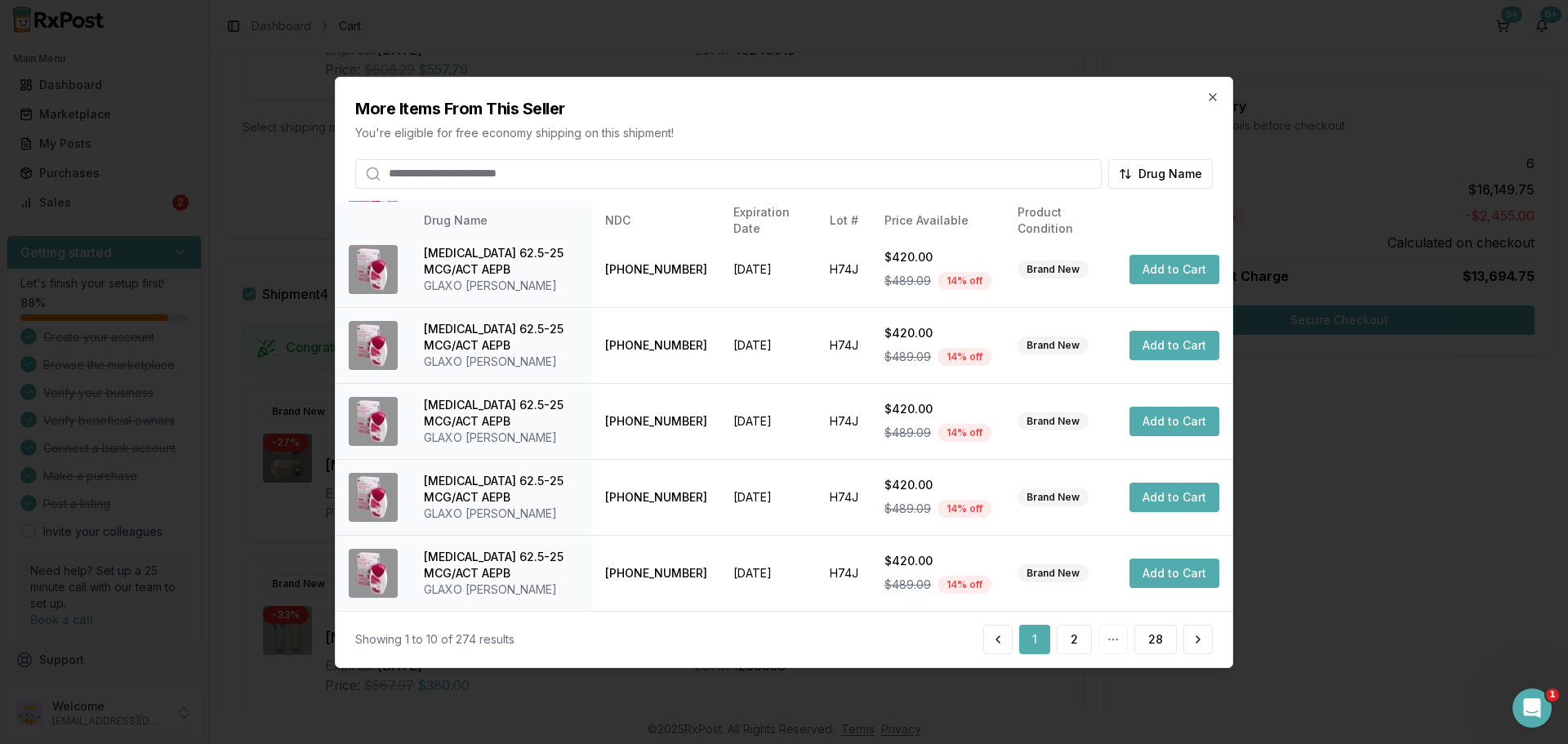
click at [658, 178] on input "search" at bounding box center [728, 173] width 746 height 29
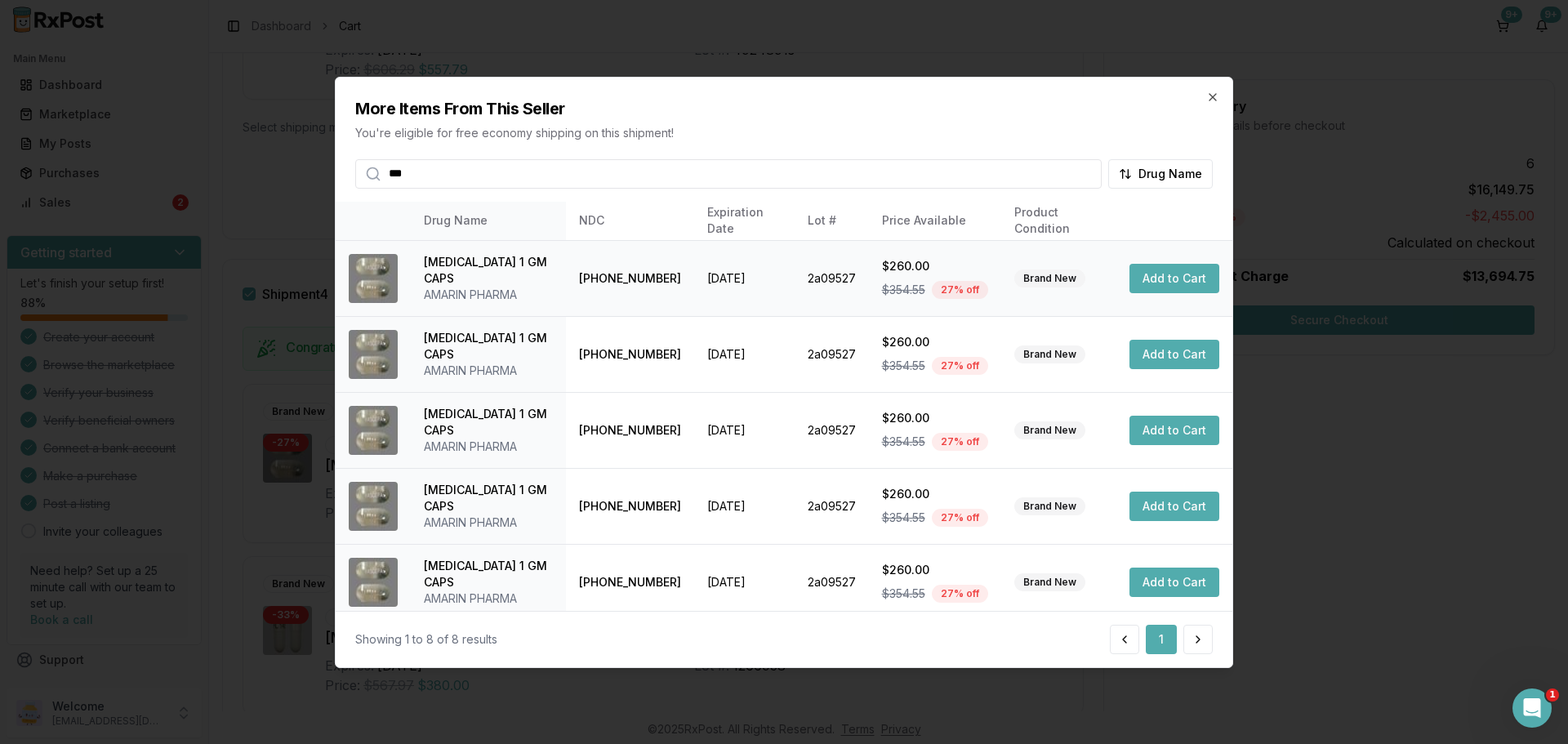
type input "***"
click at [1163, 282] on button "Add to Cart" at bounding box center [1175, 278] width 90 height 29
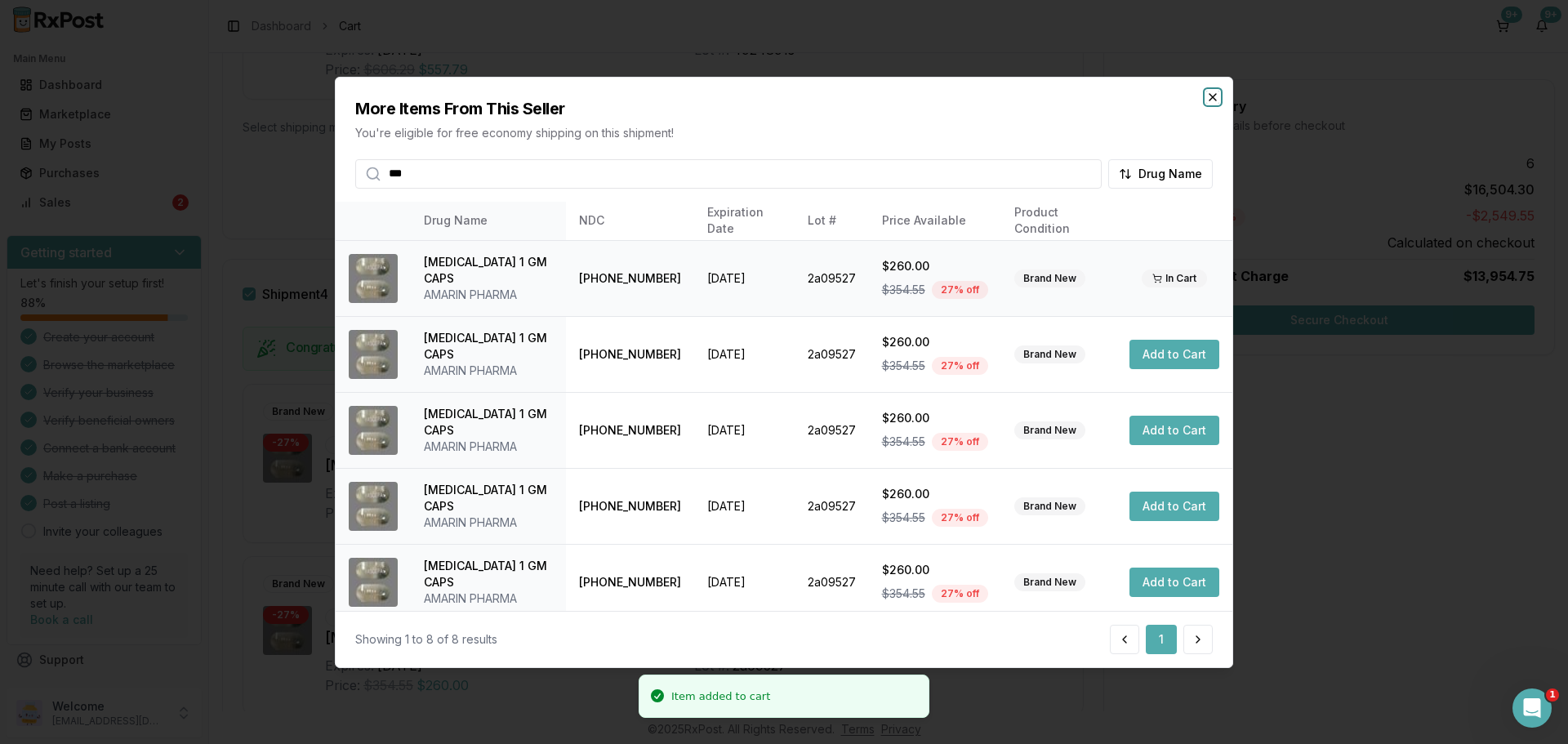
click at [1209, 99] on icon "button" at bounding box center [1212, 97] width 13 height 13
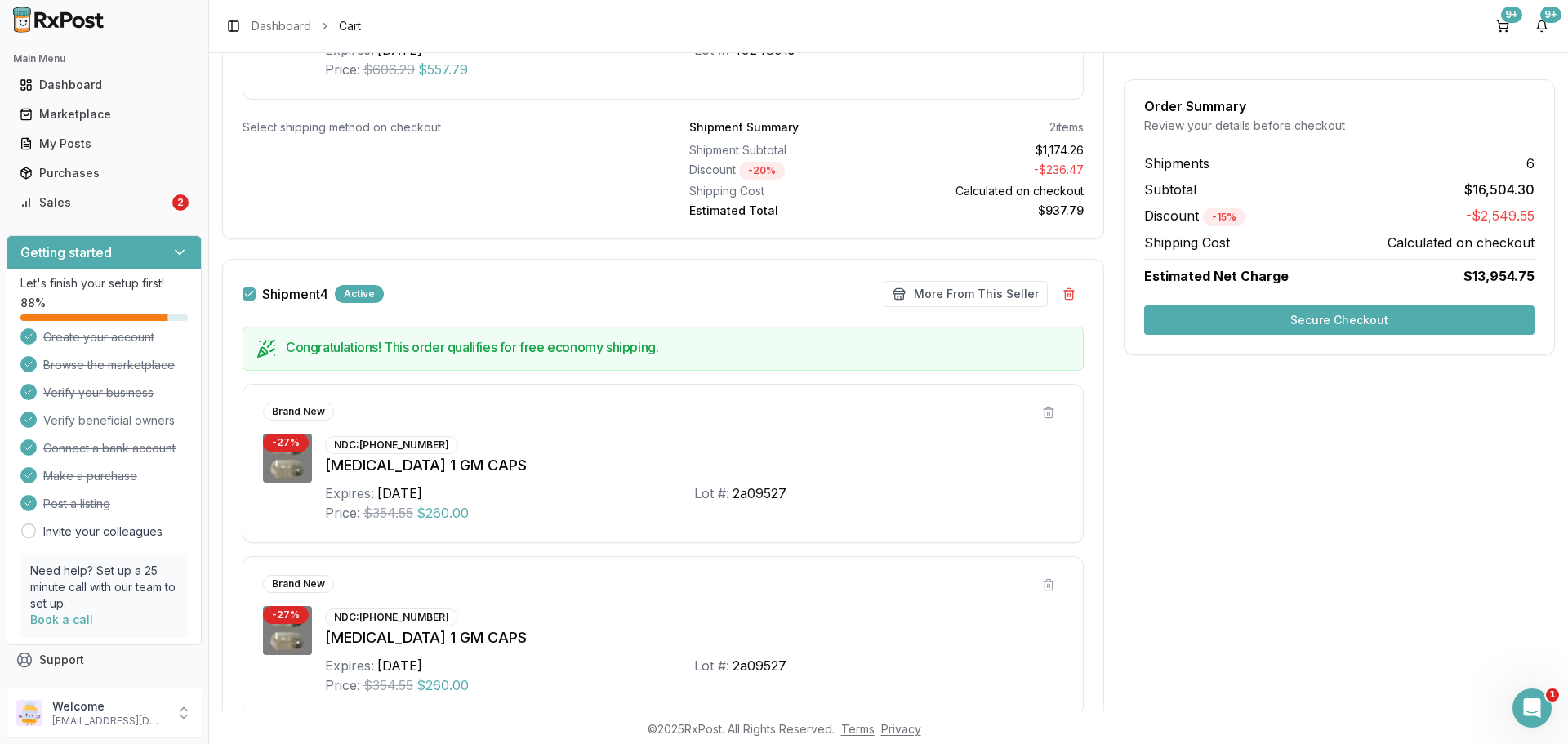
click at [1286, 309] on button "Secure Checkout" at bounding box center [1339, 319] width 390 height 29
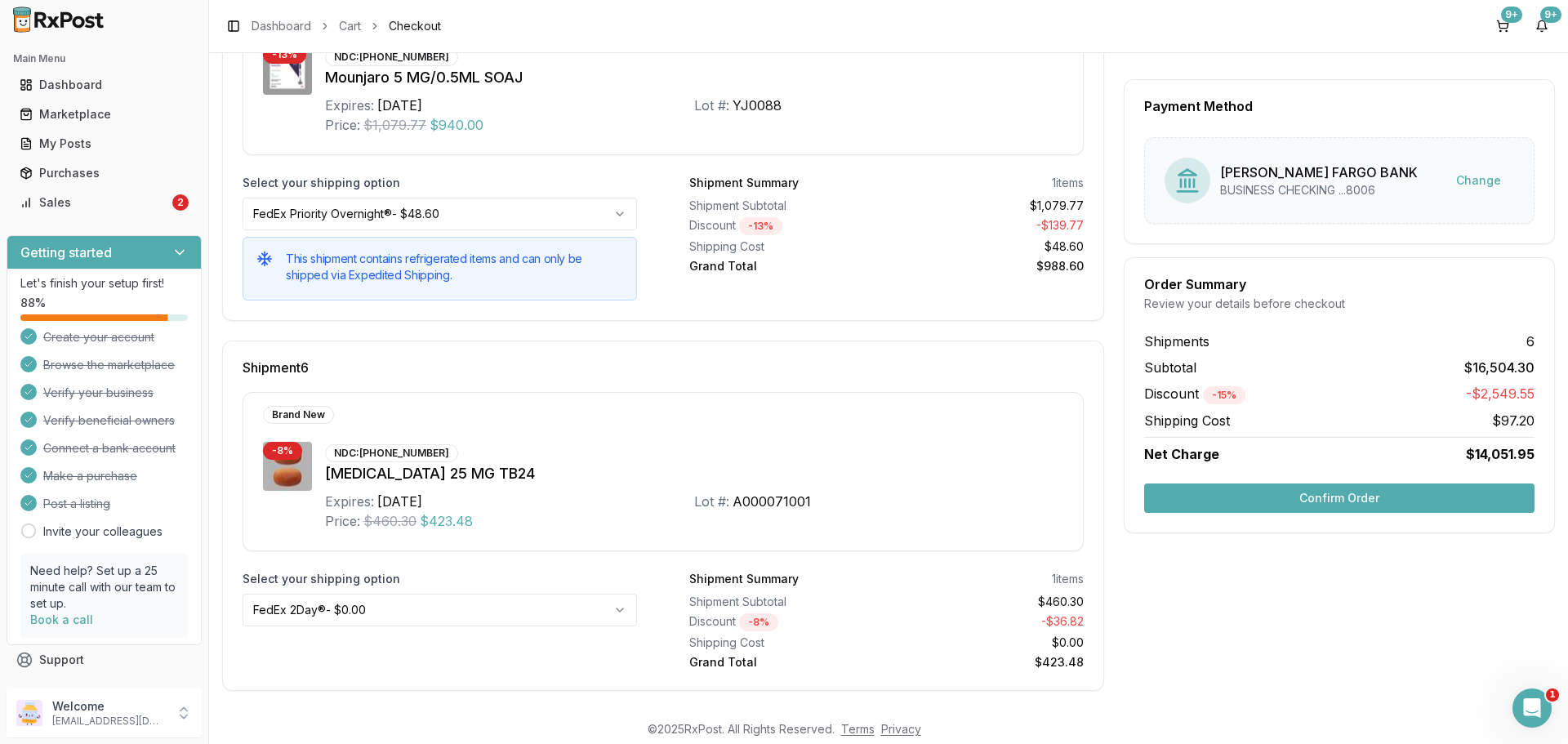
scroll to position [1994, 0]
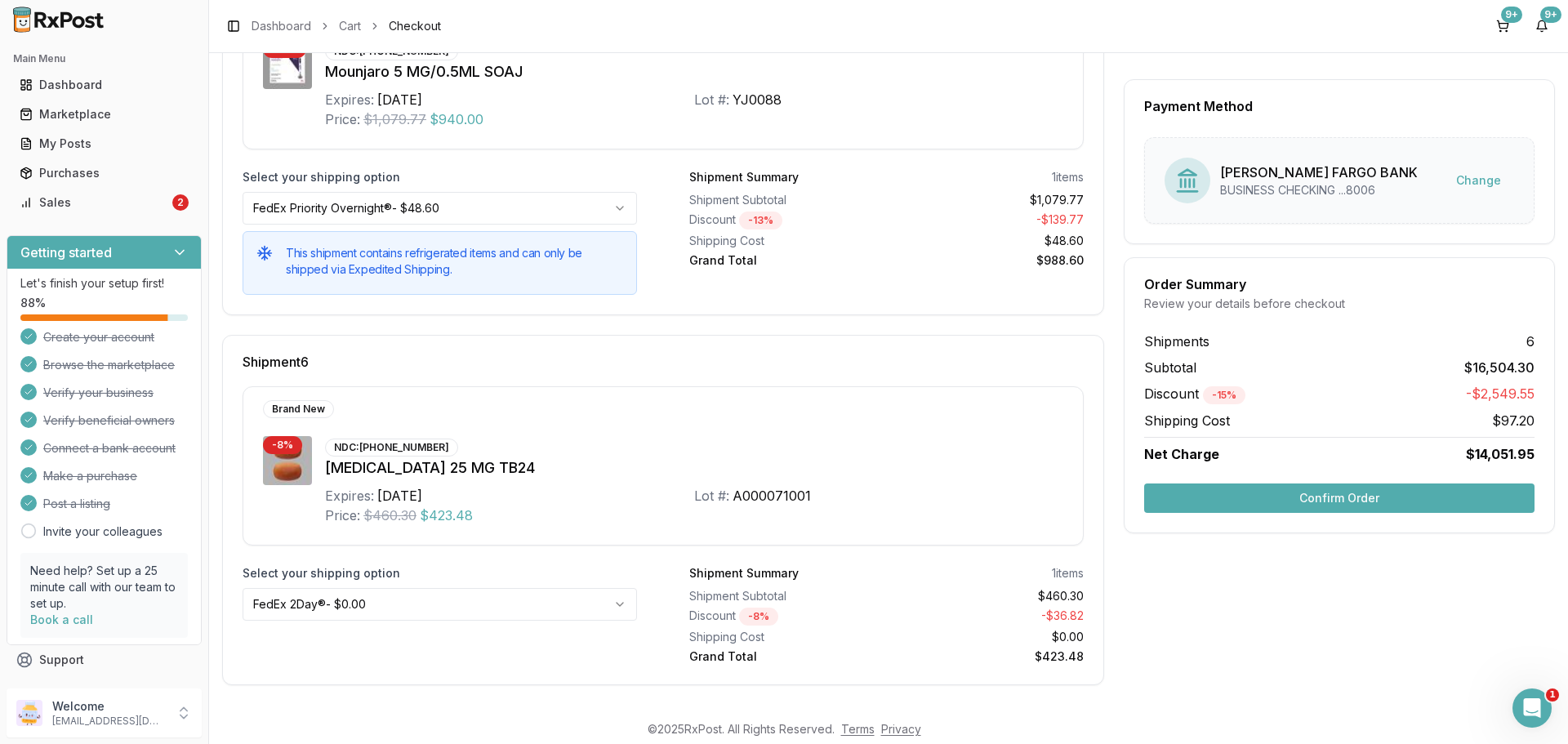
click at [1378, 500] on button "Confirm Order" at bounding box center [1339, 497] width 390 height 29
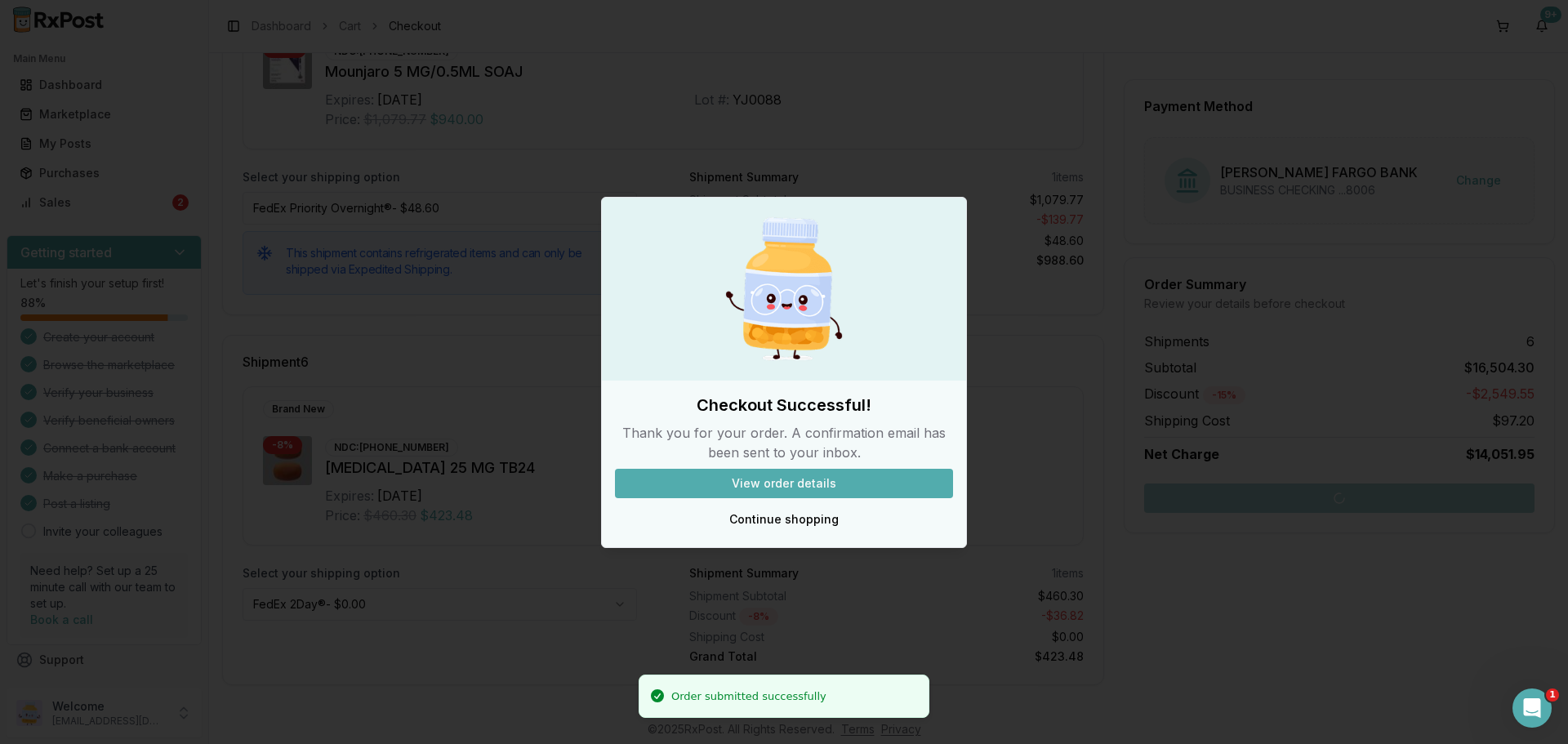
click at [827, 488] on button "View order details" at bounding box center [784, 483] width 338 height 29
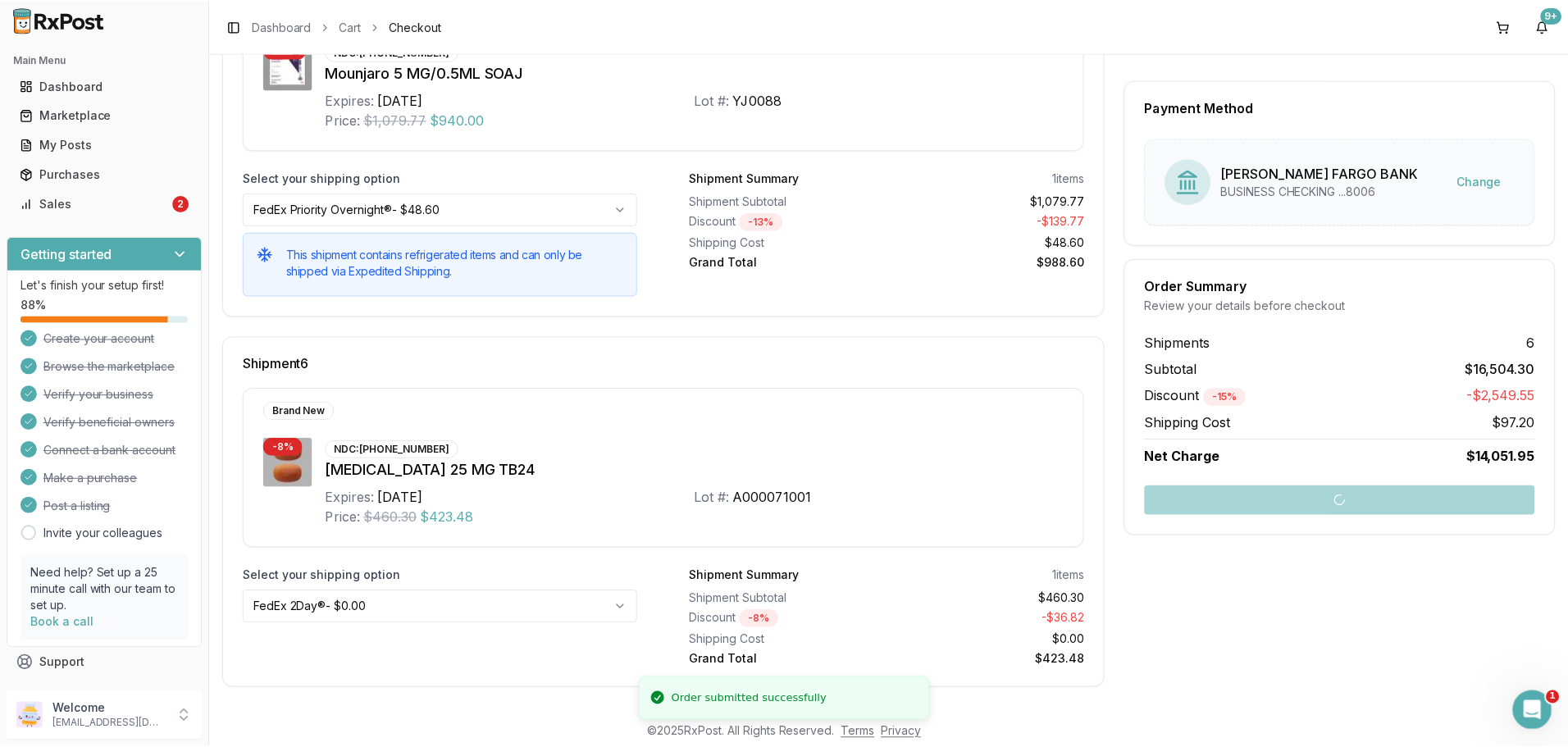
scroll to position [59, 0]
